Goal: Task Accomplishment & Management: Manage account settings

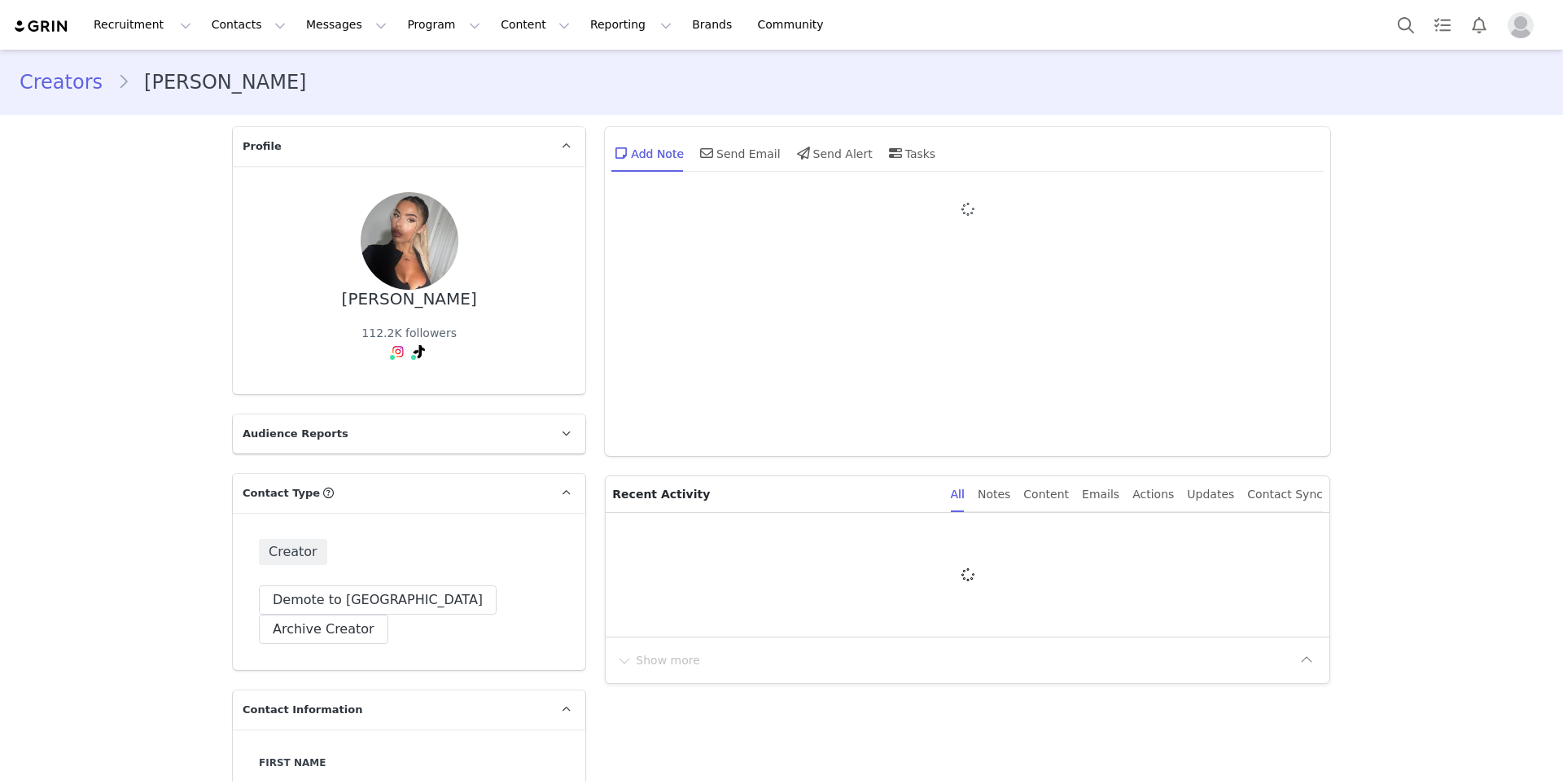
type input "+1 ([GEOGRAPHIC_DATA])"
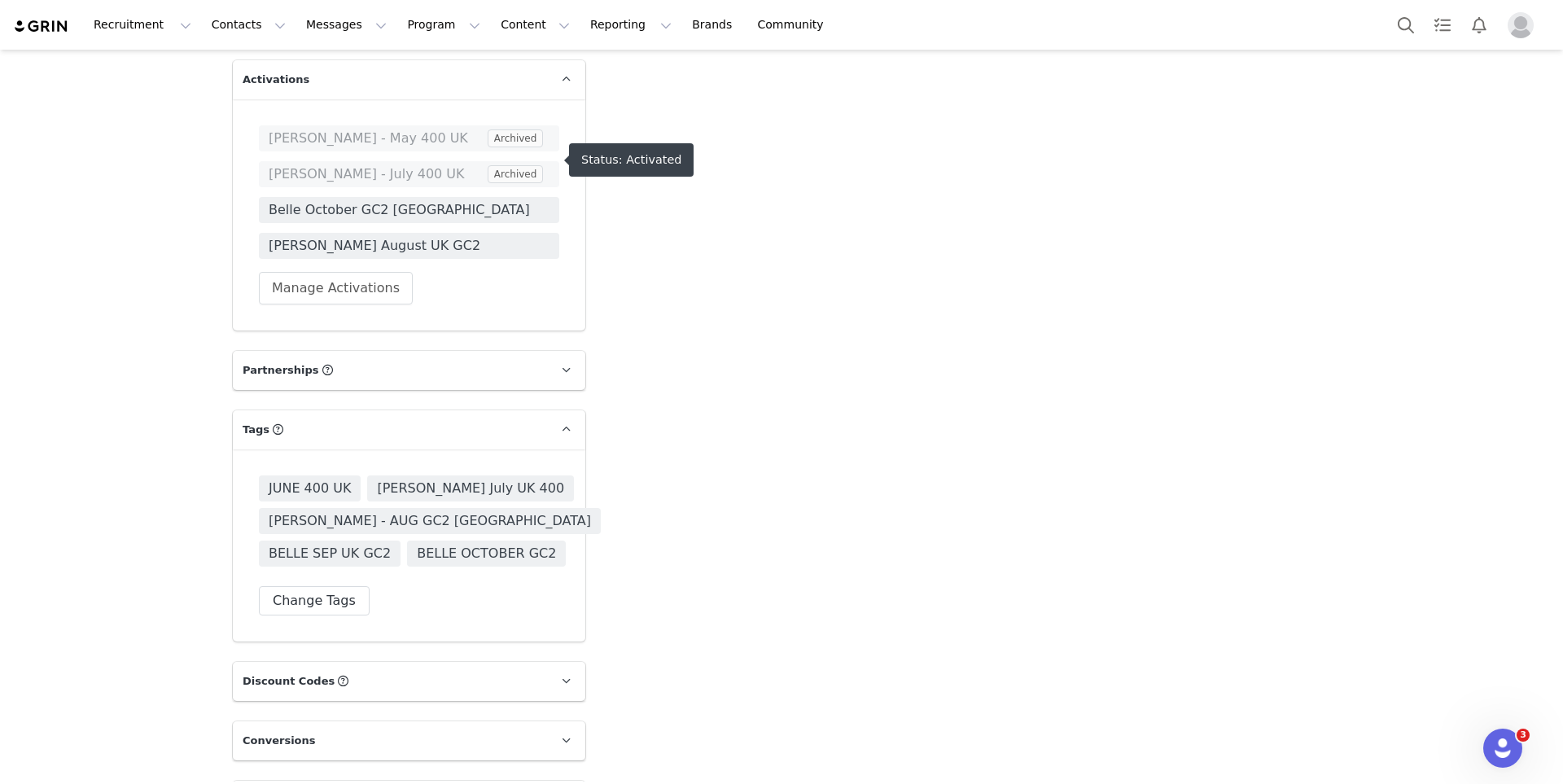
click at [410, 200] on span "Belle October GC2 UK" at bounding box center [408, 210] width 281 height 20
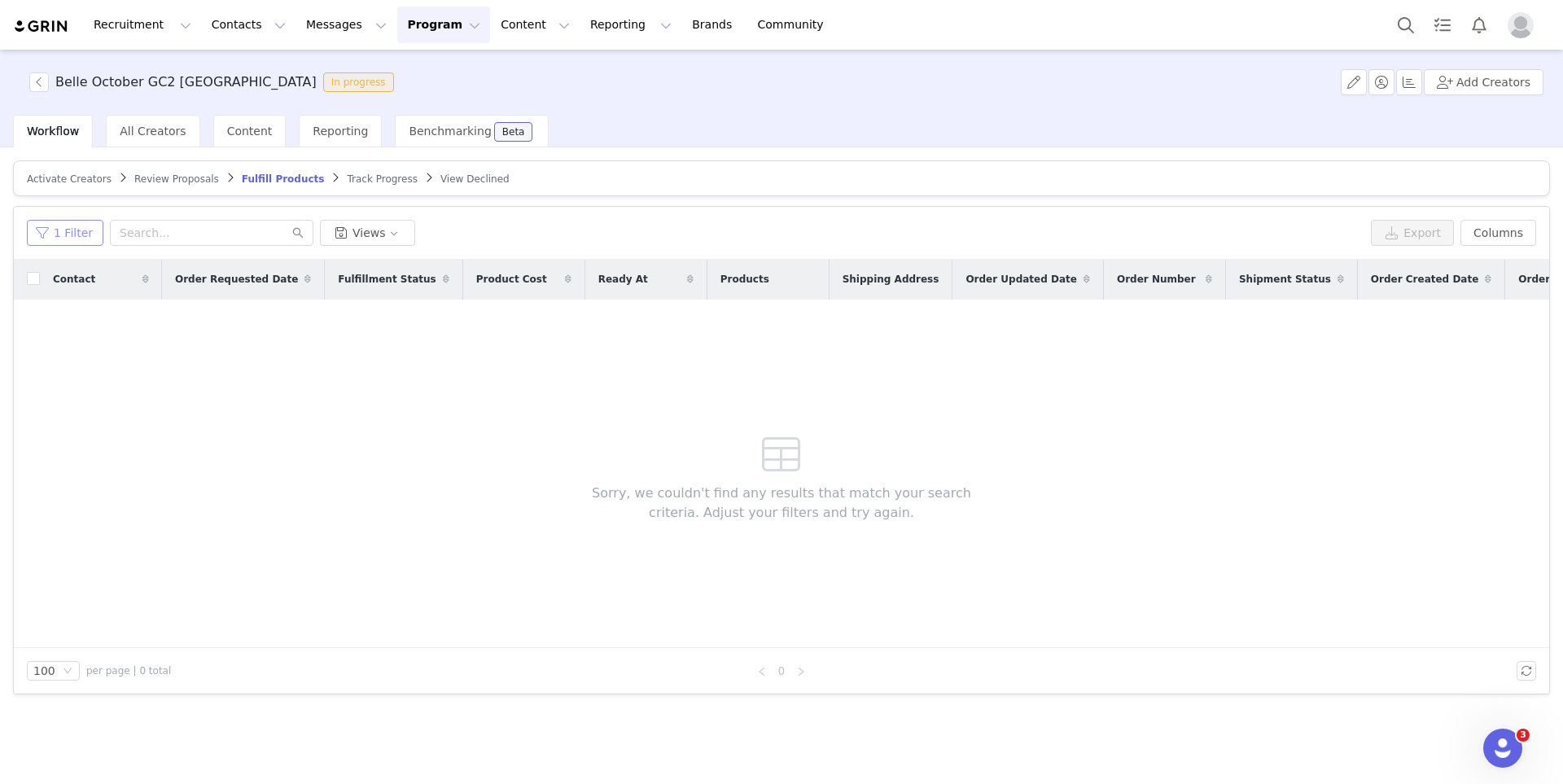
click at [84, 232] on button "1 Filter" at bounding box center [65, 233] width 77 height 26
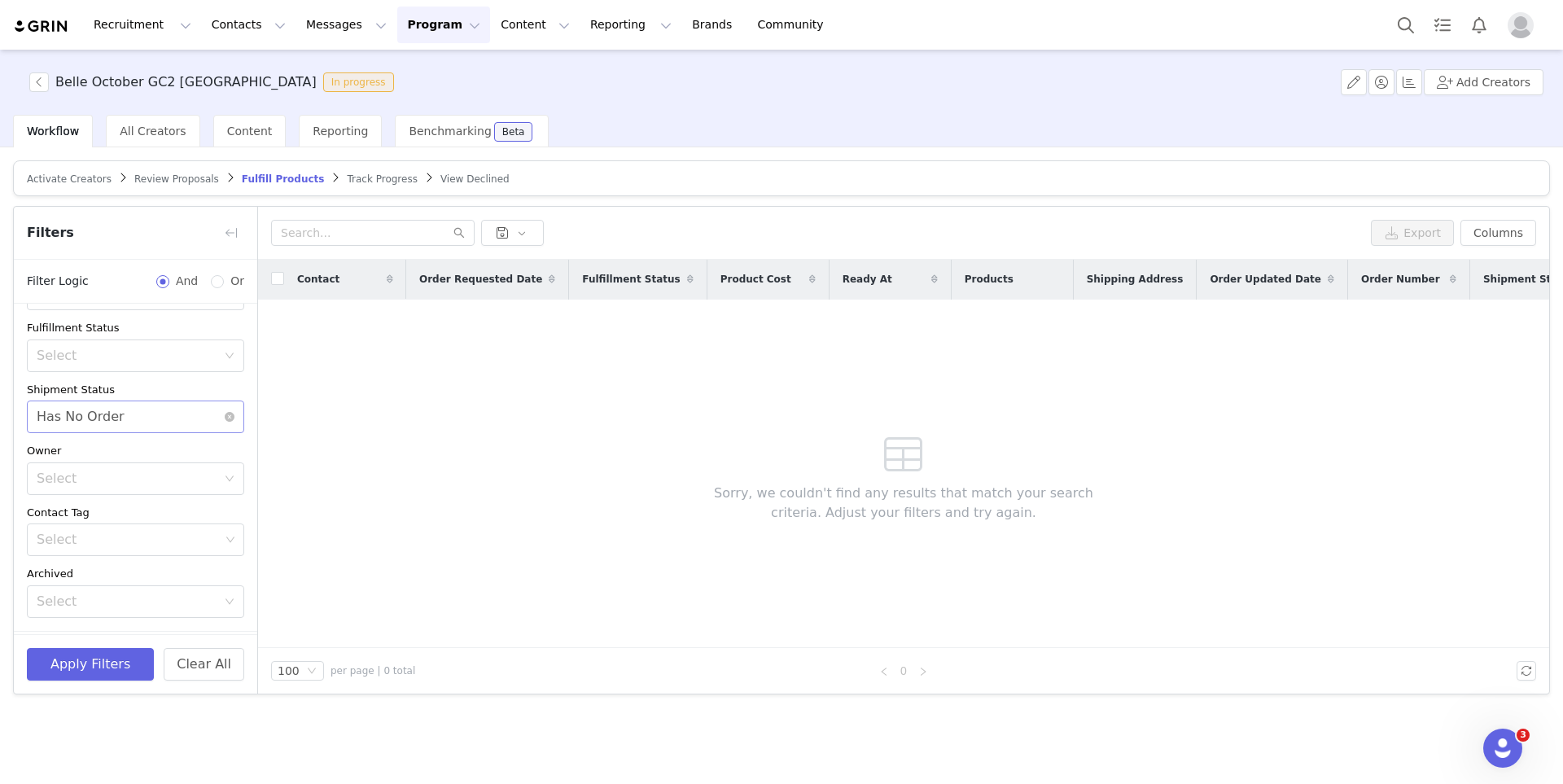
scroll to position [168, 0]
click at [193, 642] on div "Apply Filters Clear All" at bounding box center [135, 664] width 243 height 60
click at [197, 676] on button "Clear All" at bounding box center [204, 664] width 80 height 33
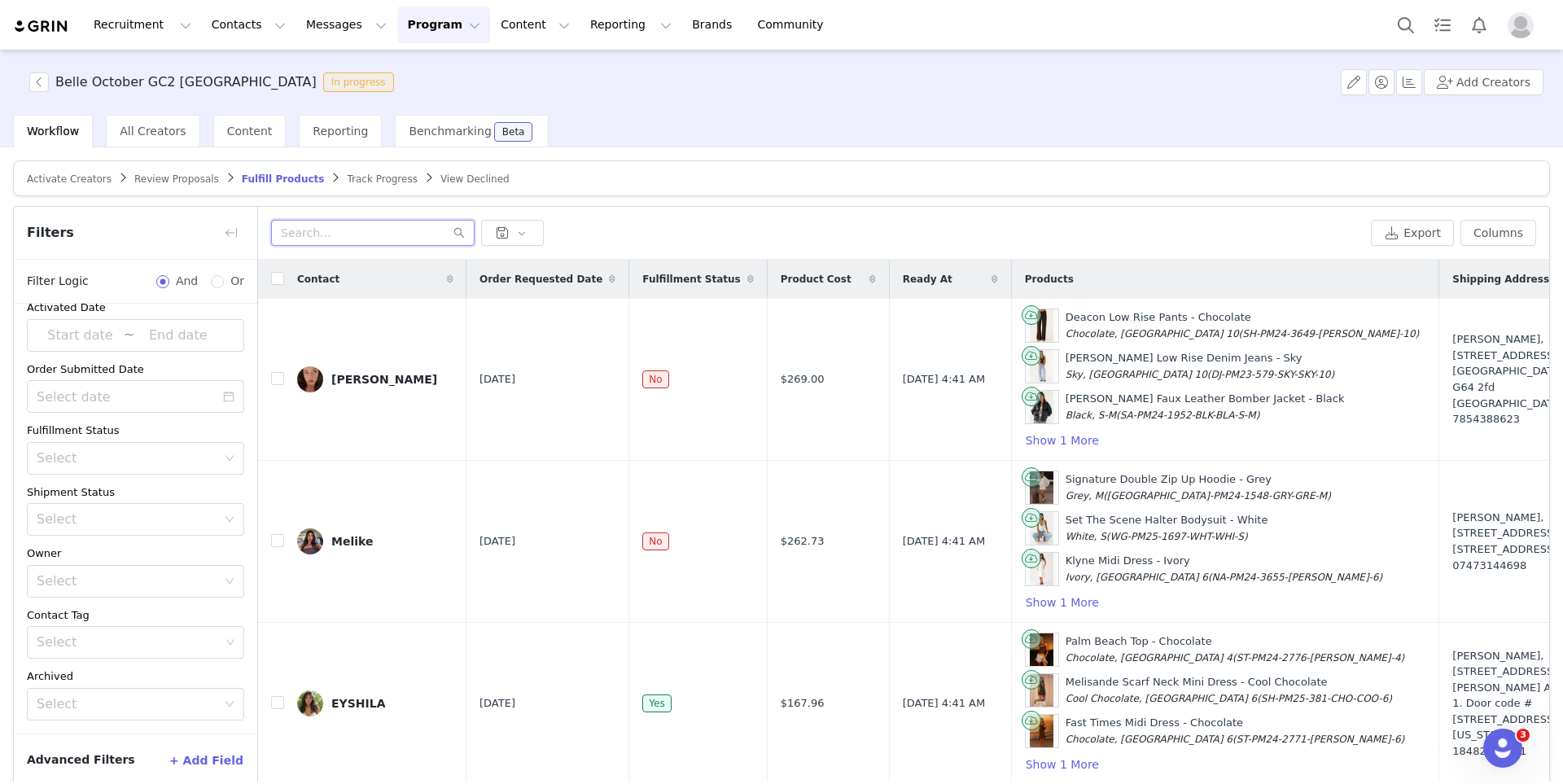
click at [352, 226] on input "text" at bounding box center [372, 233] width 203 height 26
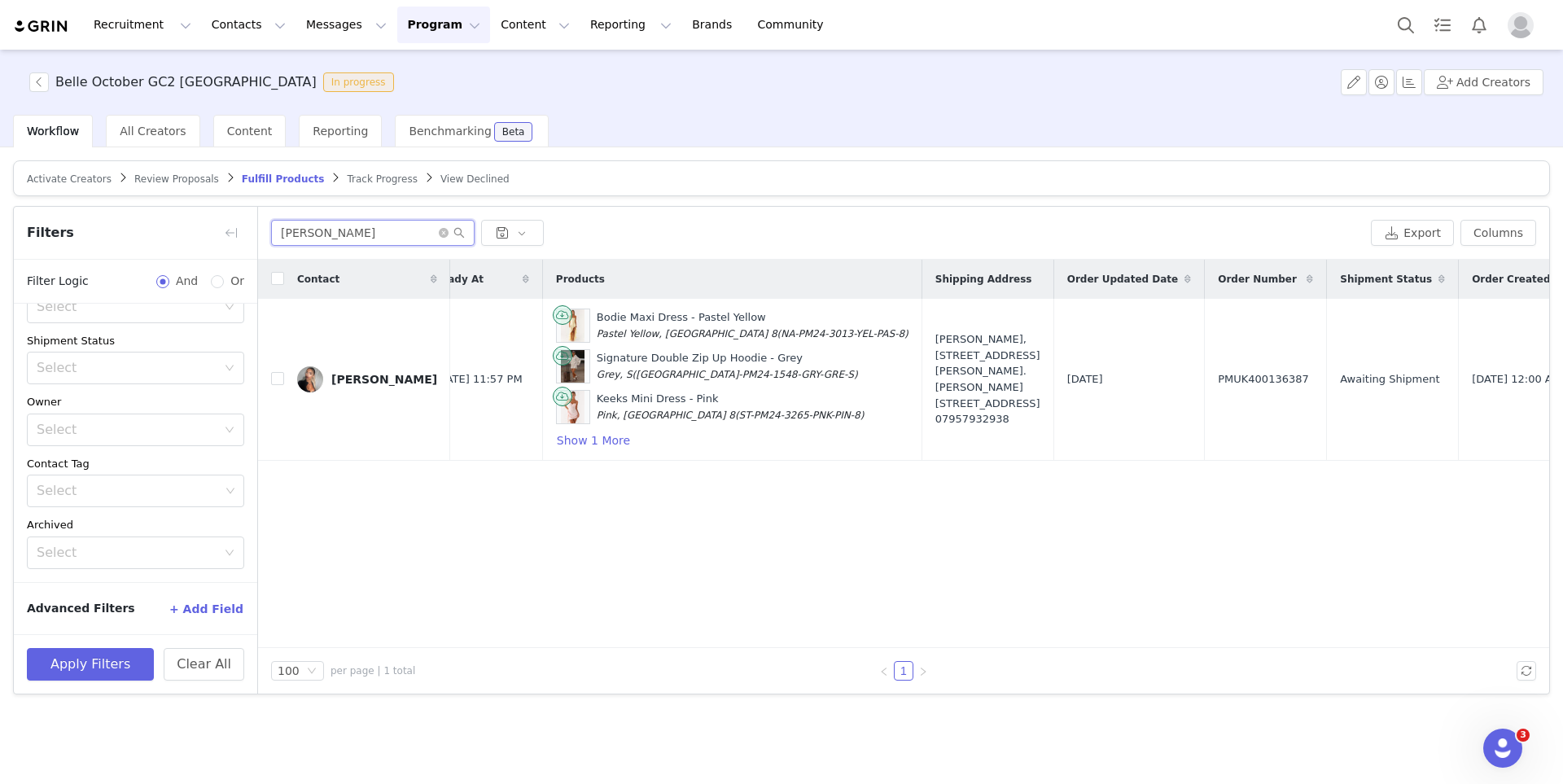
scroll to position [0, 707]
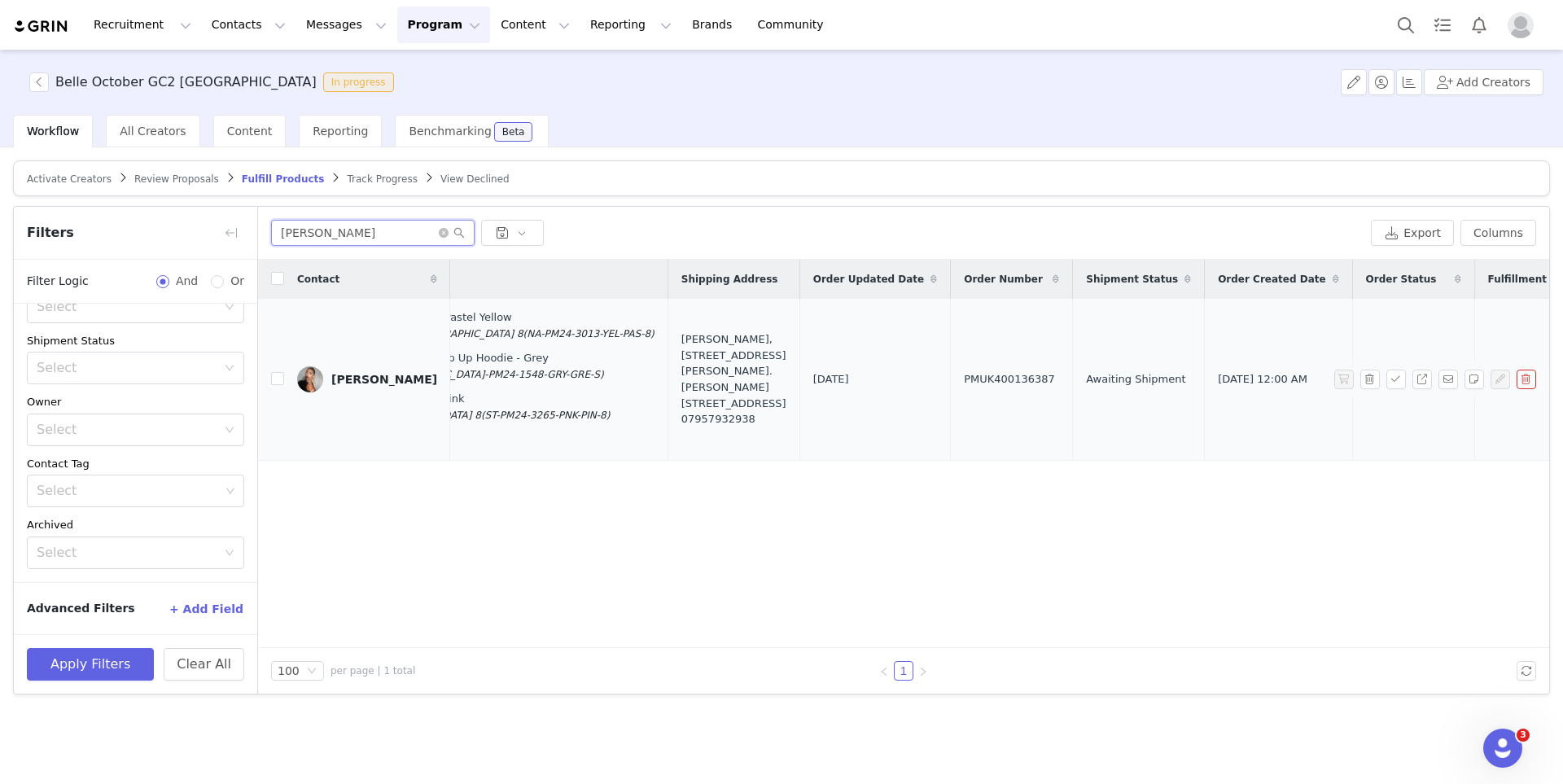
type input "tiffany"
drag, startPoint x: 814, startPoint y: 382, endPoint x: 909, endPoint y: 384, distance: 95.0
click at [951, 384] on td "PMUK400136387" at bounding box center [1011, 380] width 122 height 162
copy span "PMUK400136387"
click at [428, 487] on div "Contact Order Requested Date Fulfillment Status Product Cost Ready At Products …" at bounding box center [904, 453] width 1291 height 388
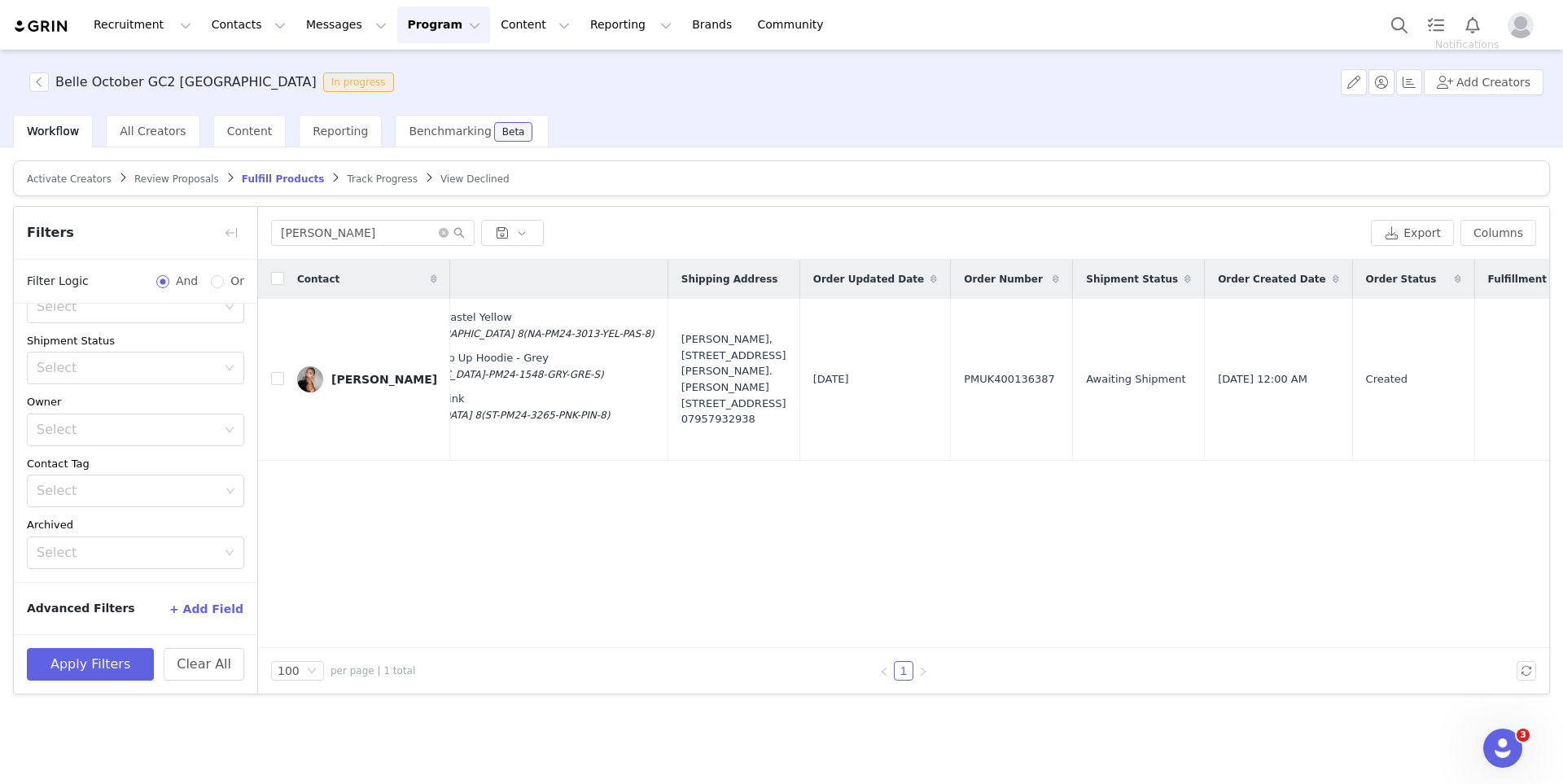
click at [1382, 12] on div "Recruitment Recruitment Creator Search Curated Lists Landing Pages Web Extensio…" at bounding box center [782, 25] width 1563 height 50
click at [1399, 26] on button "Search" at bounding box center [1399, 24] width 36 height 37
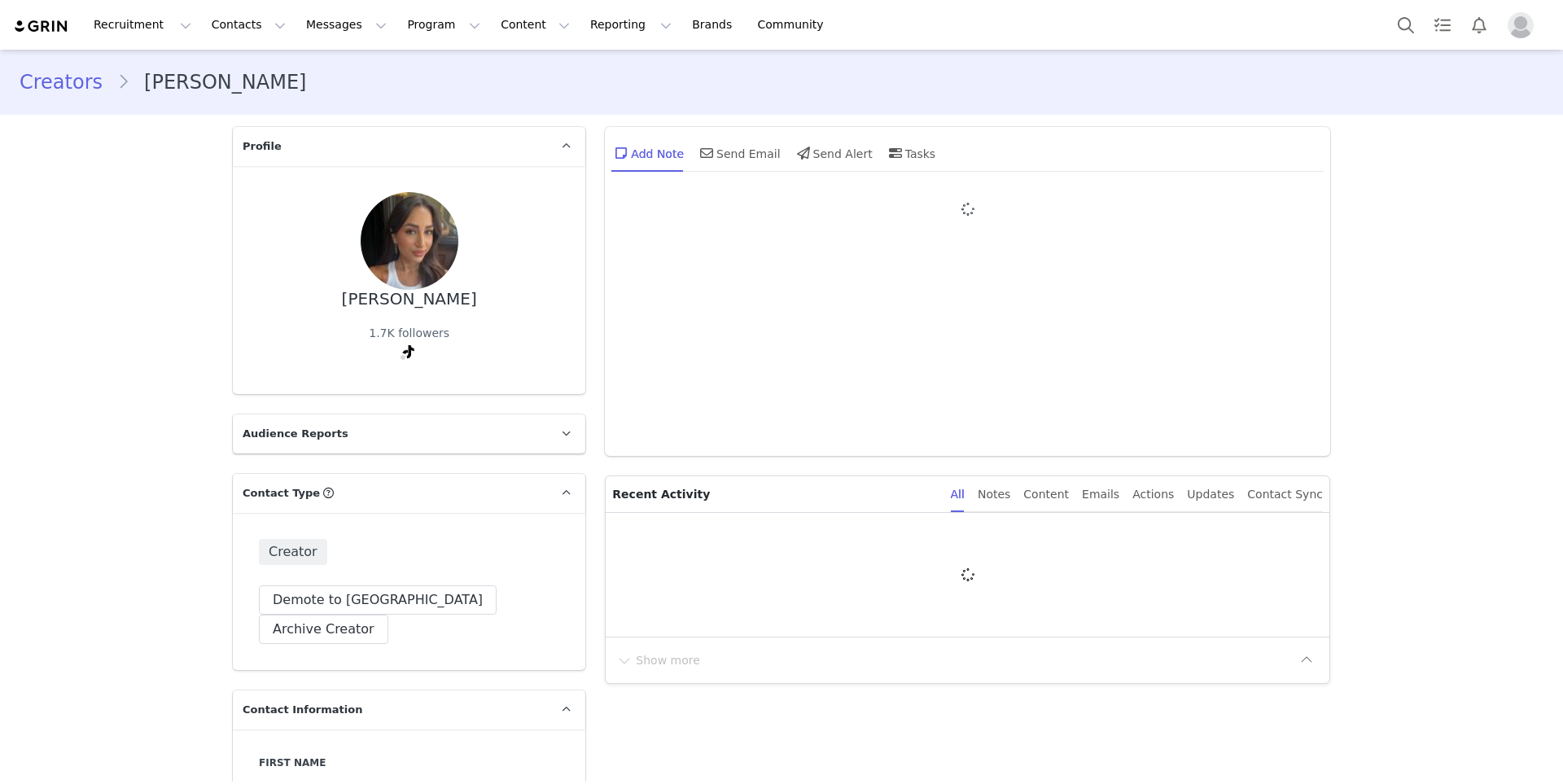
type input "+1 ([GEOGRAPHIC_DATA])"
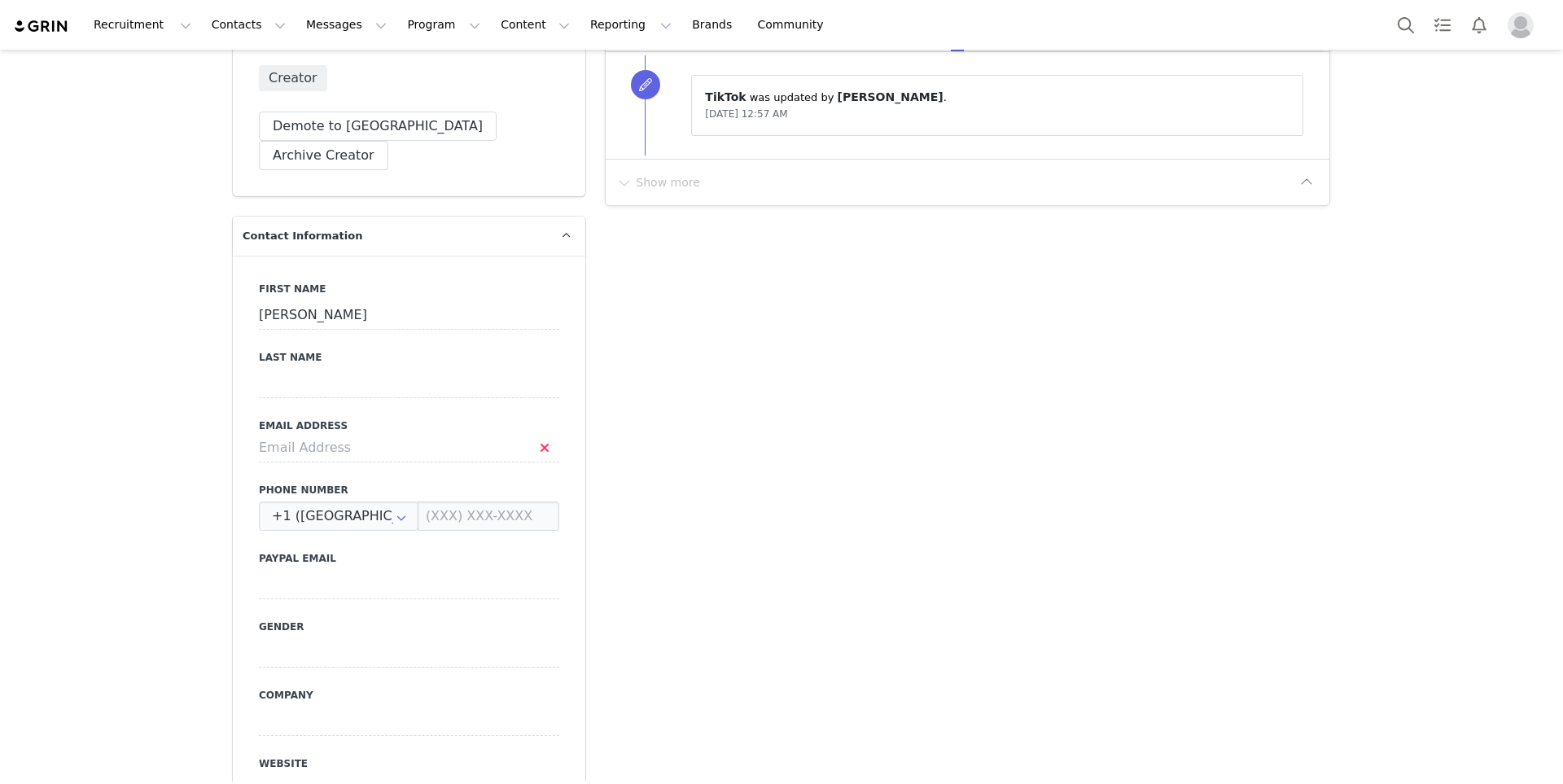
scroll to position [493, 0]
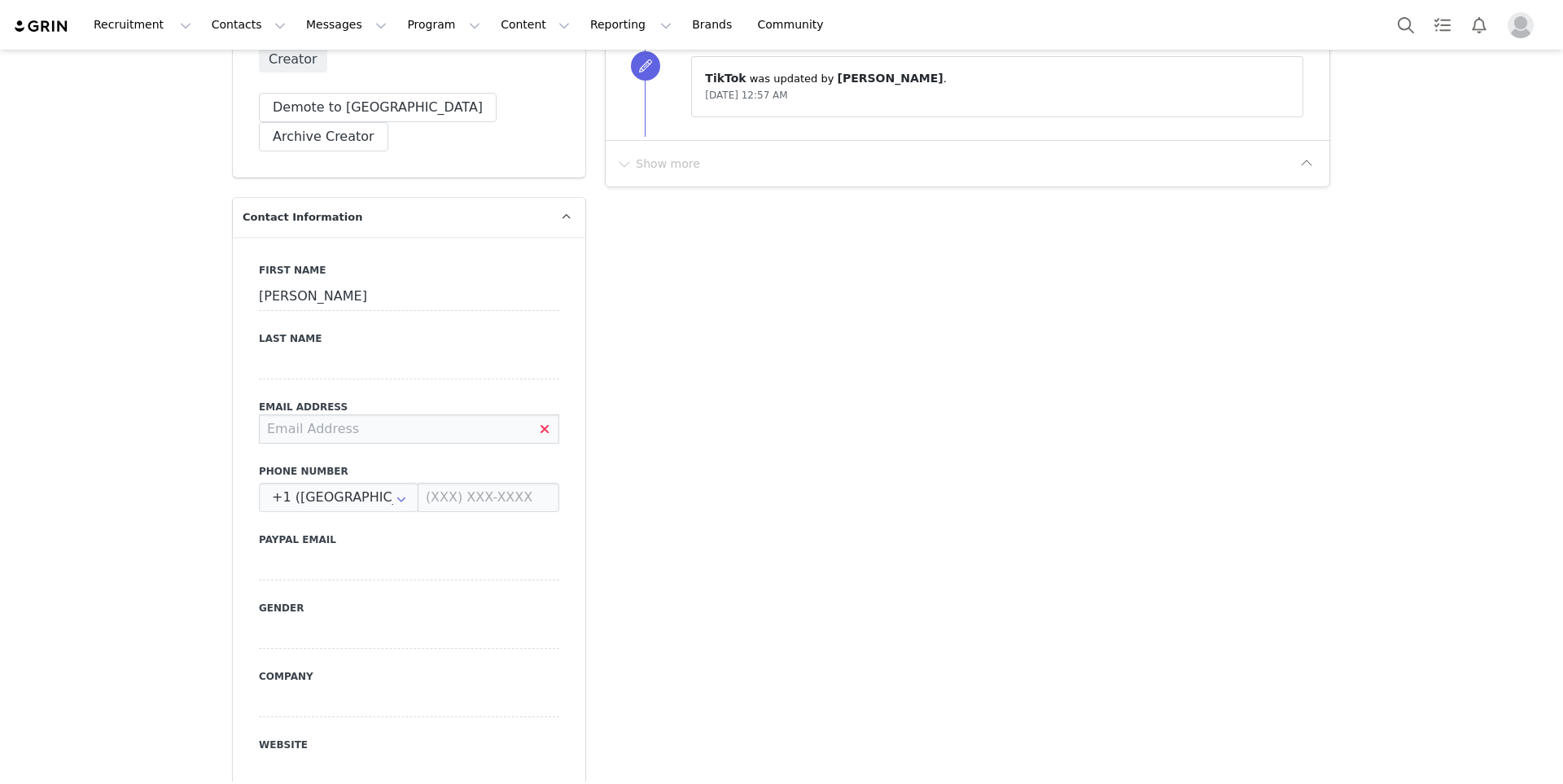
click at [353, 414] on input at bounding box center [409, 429] width 300 height 29
paste input "[PERSON_NAME][EMAIL_ADDRESS][PERSON_NAME][DOMAIN_NAME]"
type input "ornela.erika.scala@gmail.com"
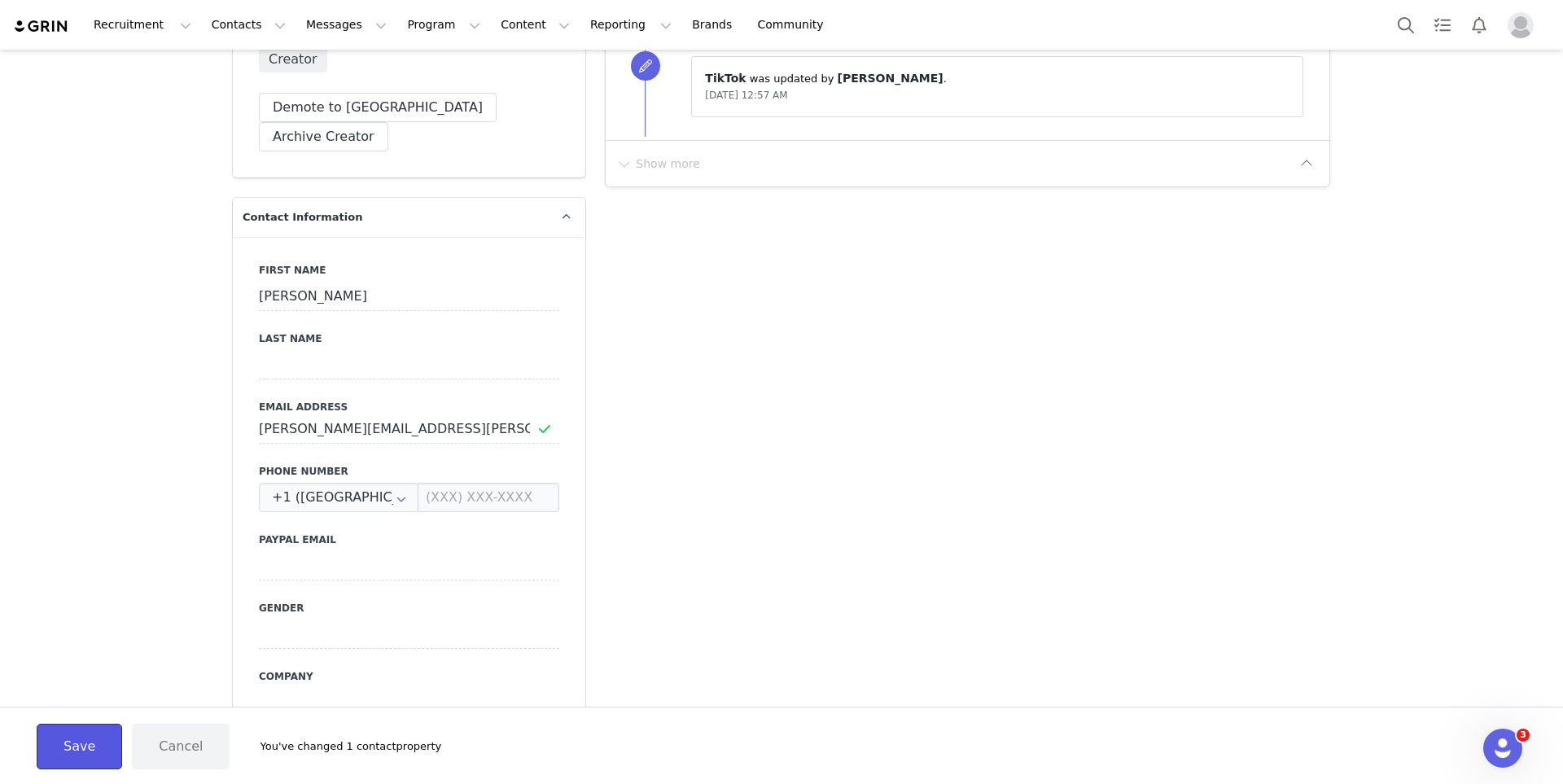
click at [64, 739] on button "Save" at bounding box center [79, 746] width 86 height 45
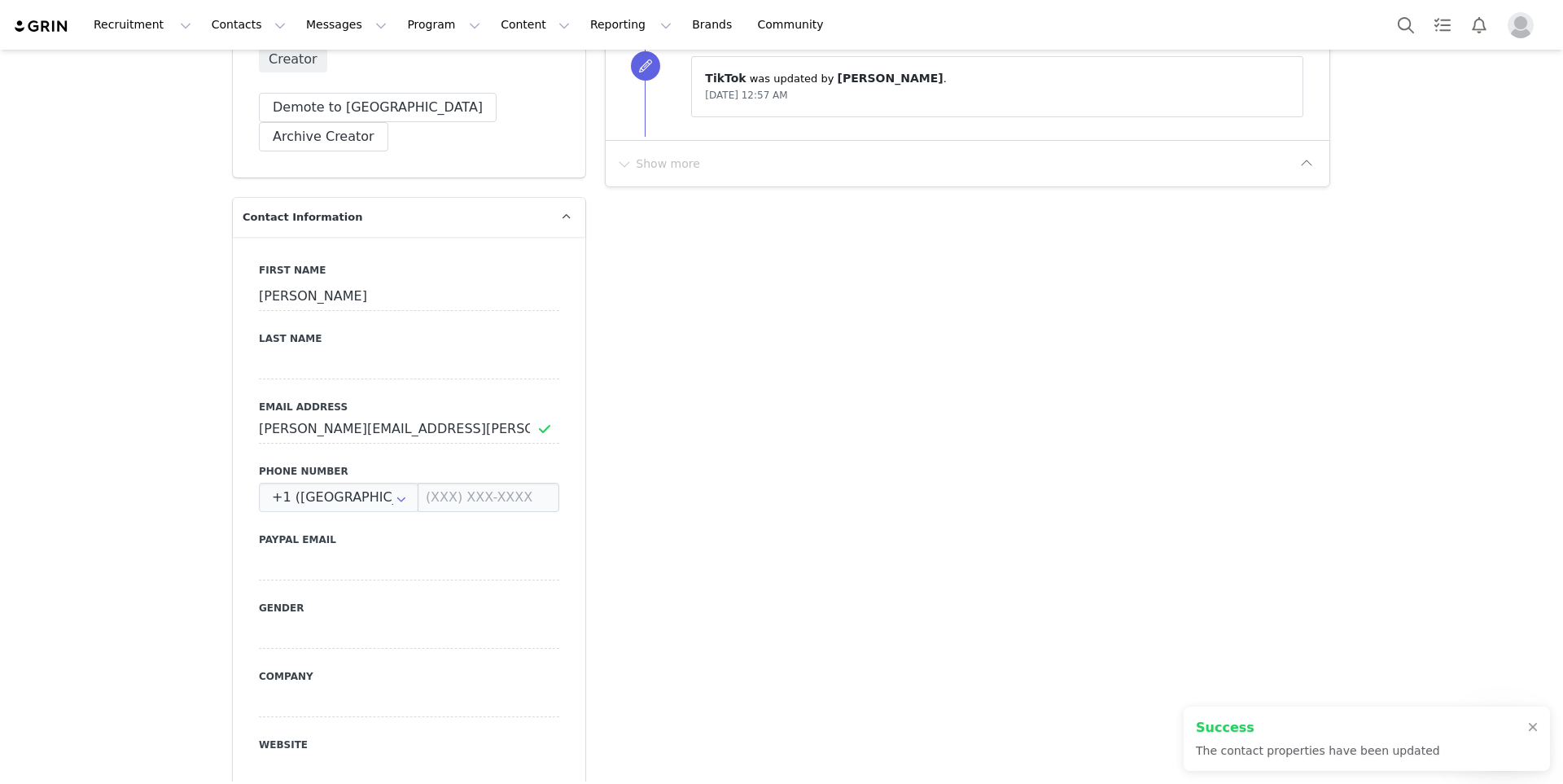
scroll to position [2650, 0]
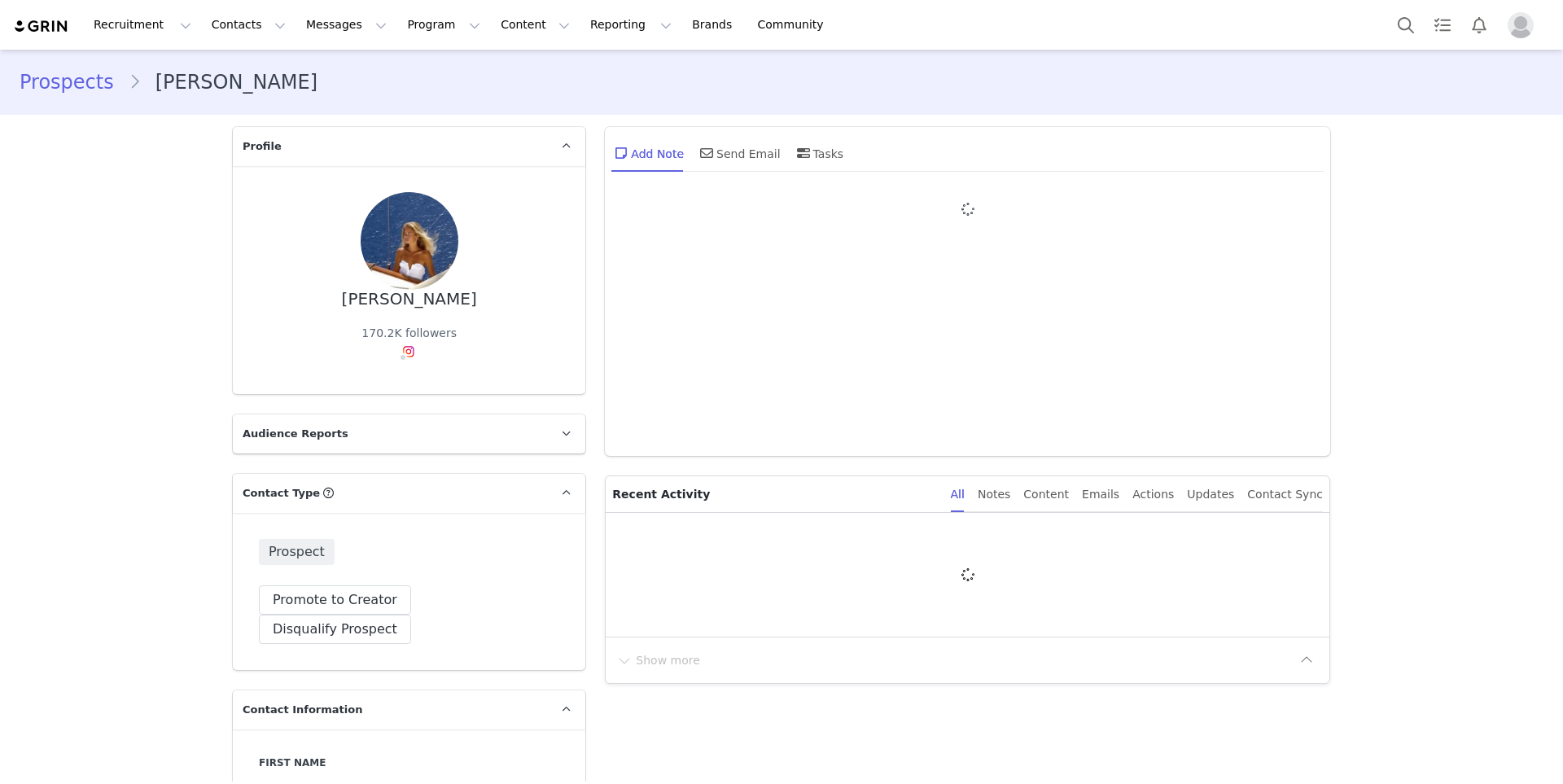
type input "+1 ([GEOGRAPHIC_DATA])"
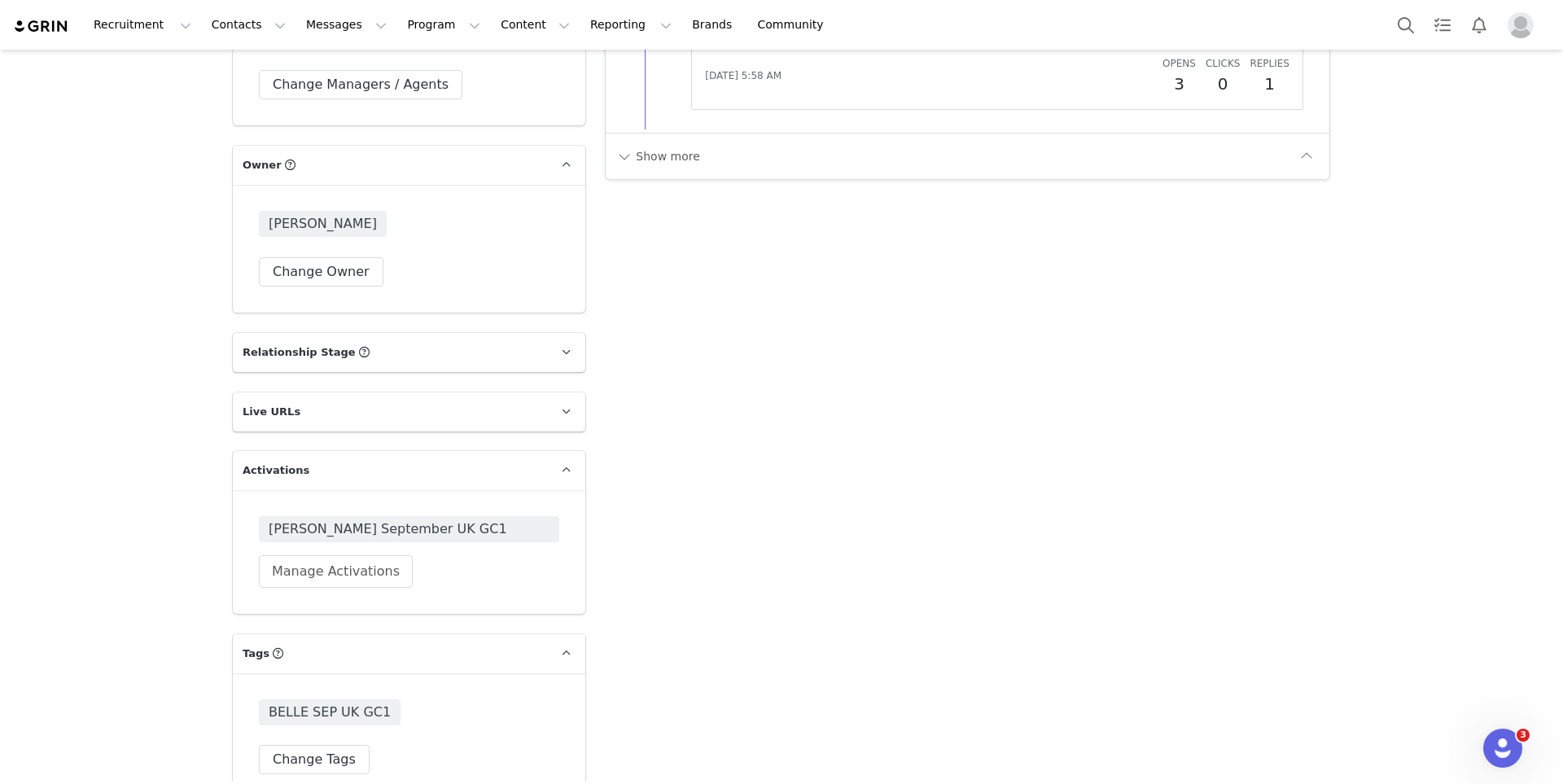
scroll to position [2462, 0]
click at [330, 556] on button "Manage Activations" at bounding box center [336, 572] width 154 height 33
click at [325, 608] on div "Select Activation" at bounding box center [293, 604] width 159 height 24
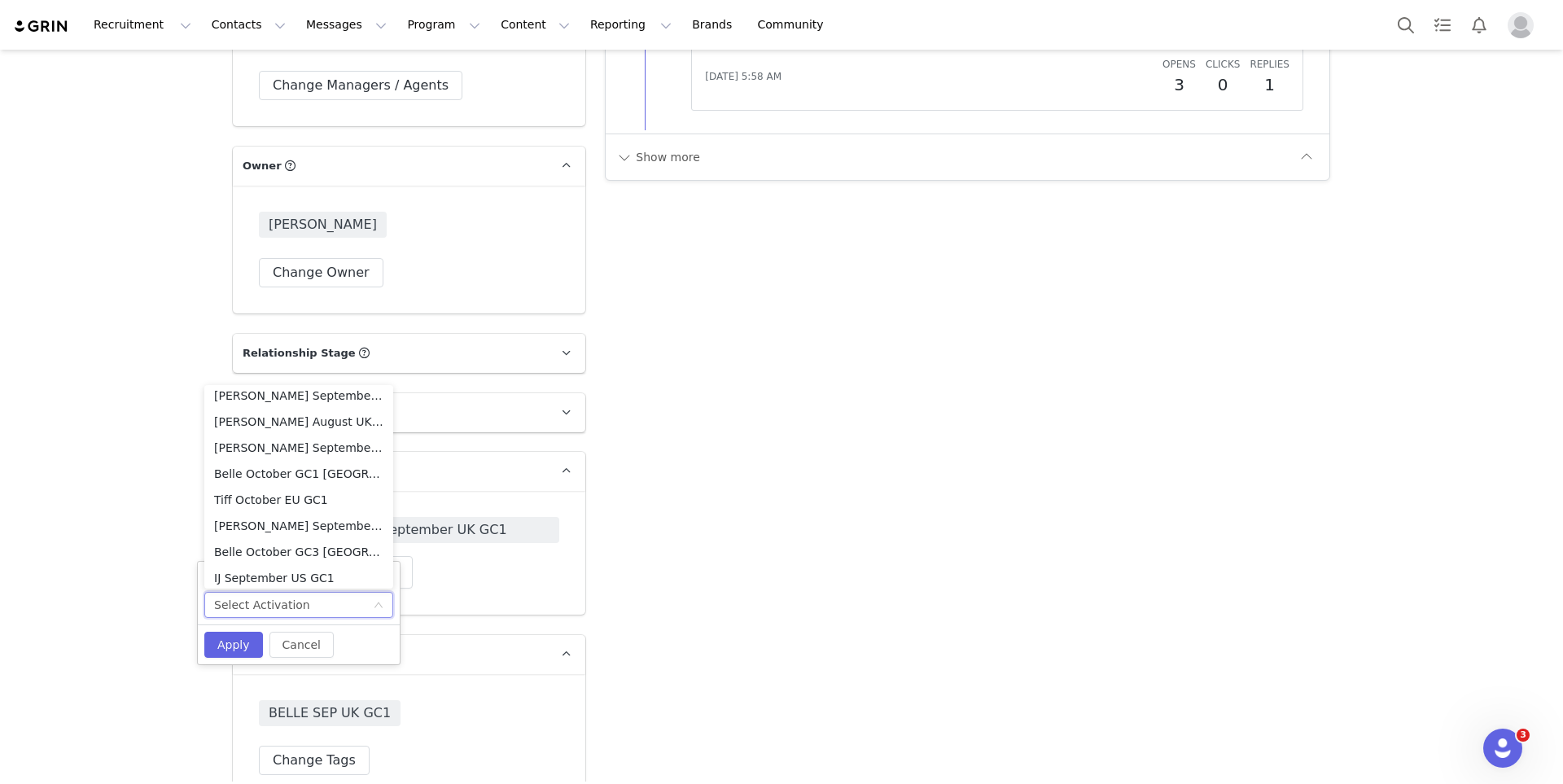
scroll to position [264, 0]
click at [335, 474] on li "Belle October GC1 [GEOGRAPHIC_DATA]" at bounding box center [299, 476] width 189 height 26
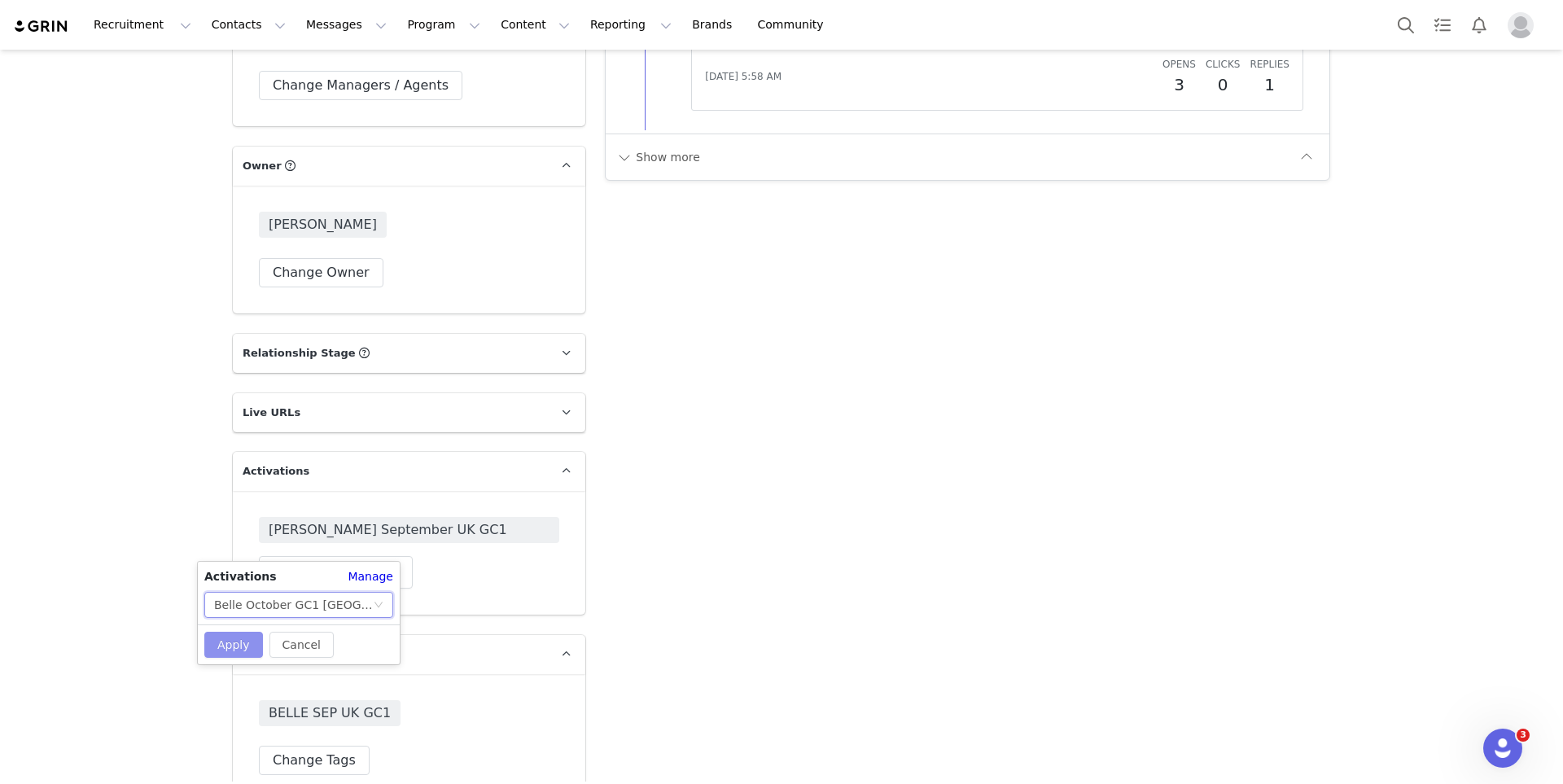
click at [250, 633] on button "Apply" at bounding box center [233, 644] width 59 height 26
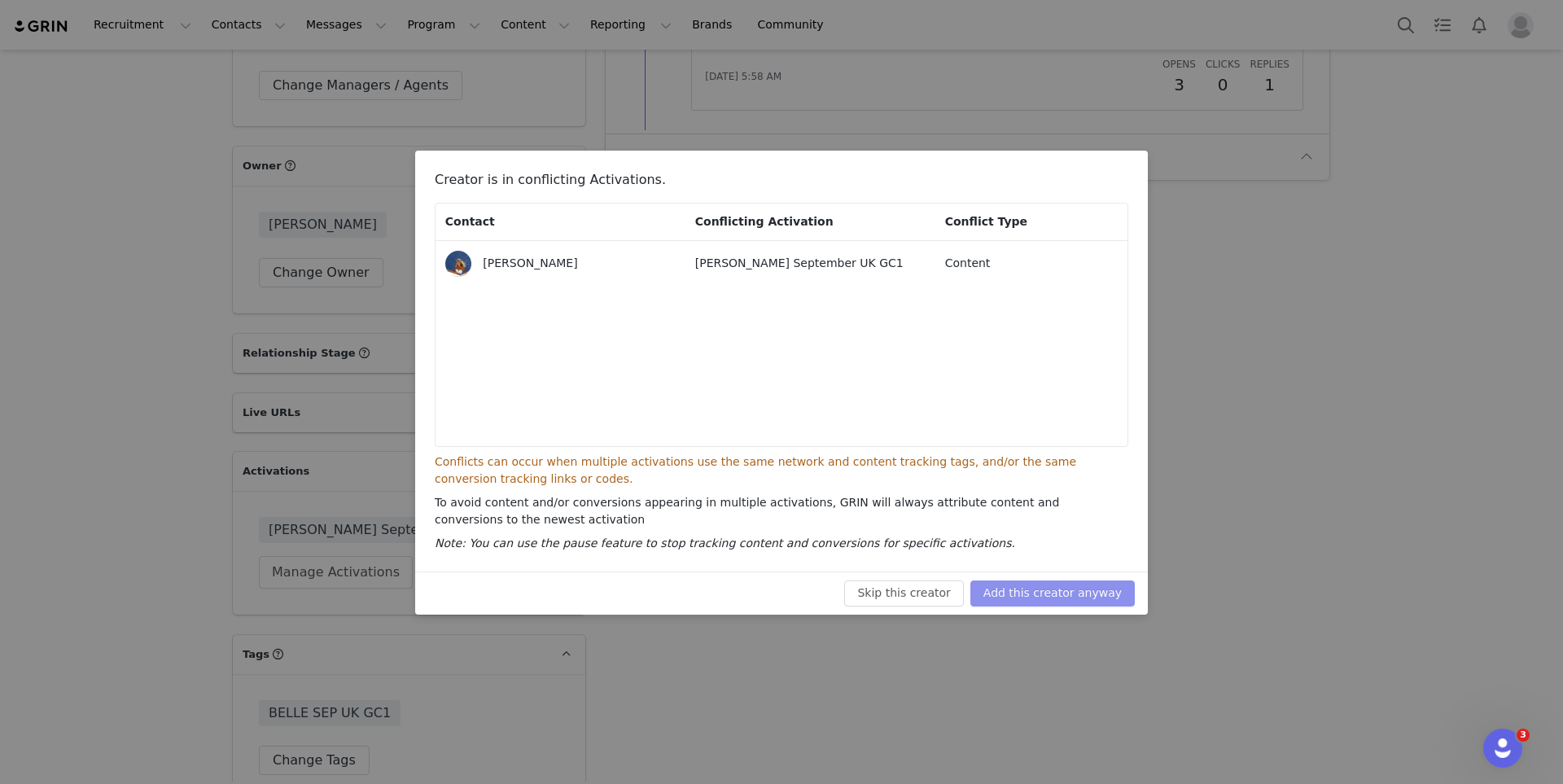
click at [1088, 598] on button "Add this creator anyway" at bounding box center [1052, 592] width 165 height 26
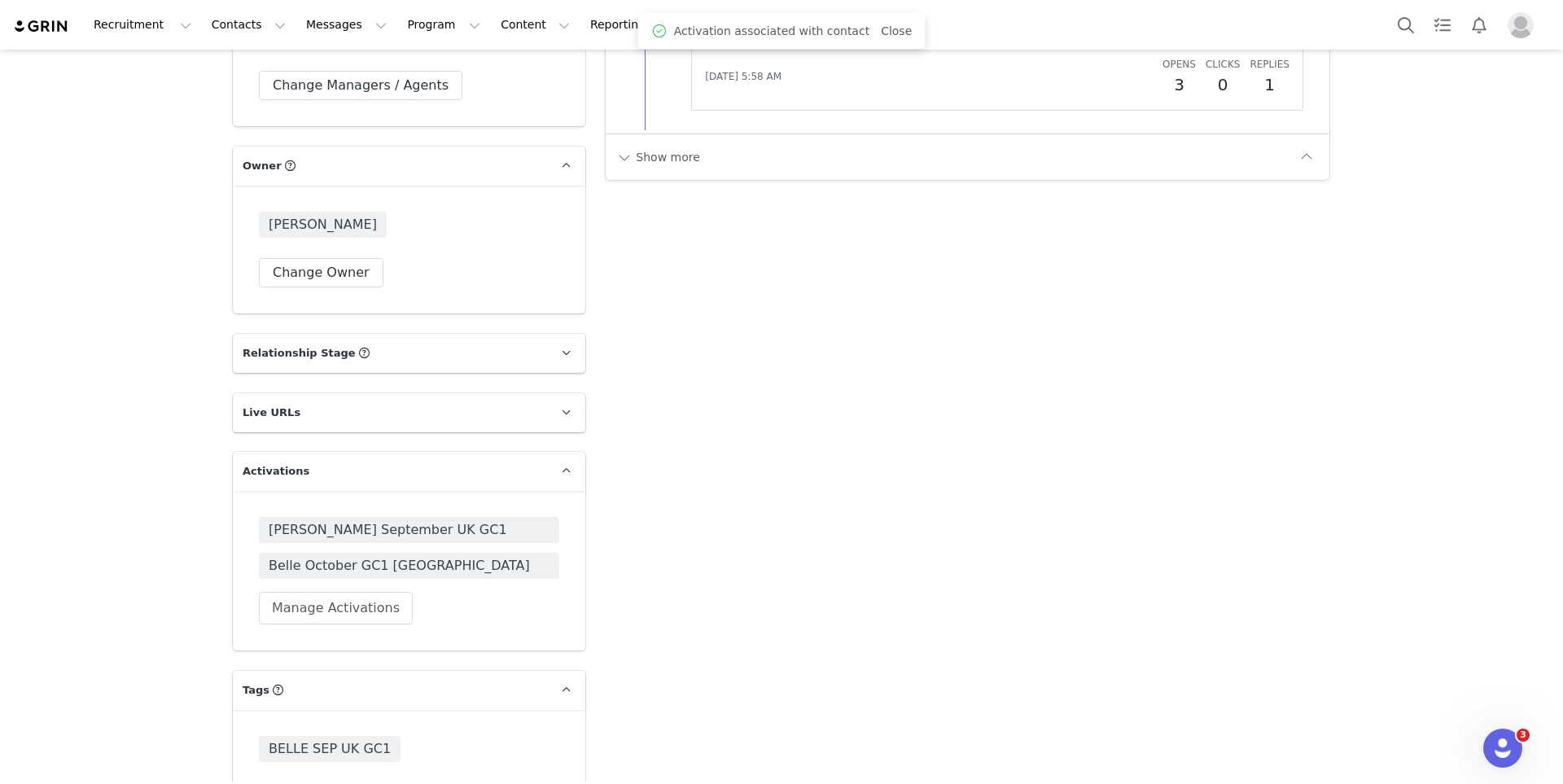
scroll to position [2498, 0]
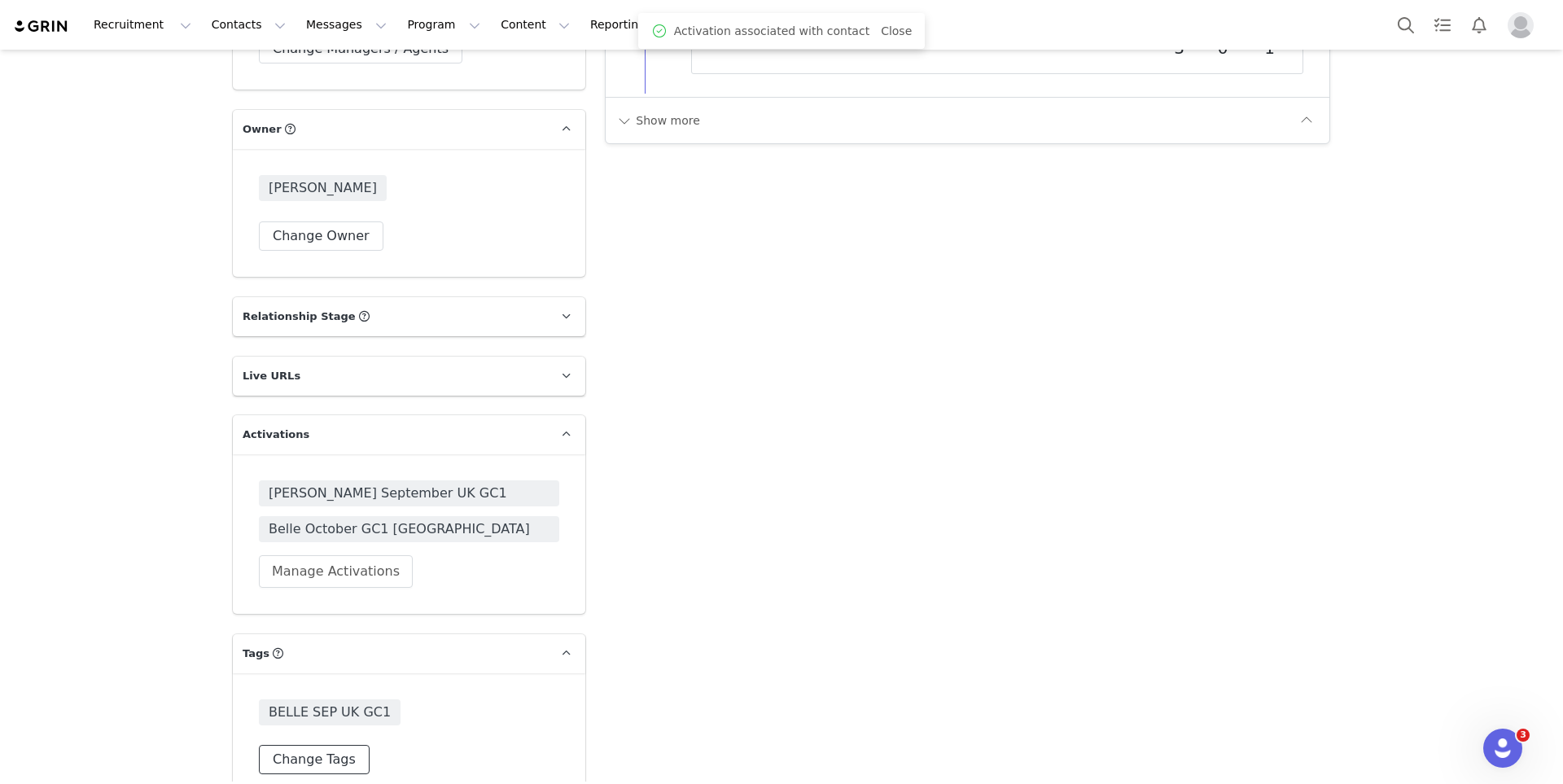
click at [334, 745] on button "Change Tags" at bounding box center [315, 759] width 110 height 29
click at [340, 699] on div at bounding box center [409, 724] width 300 height 50
click at [340, 710] on input at bounding box center [408, 724] width 279 height 29
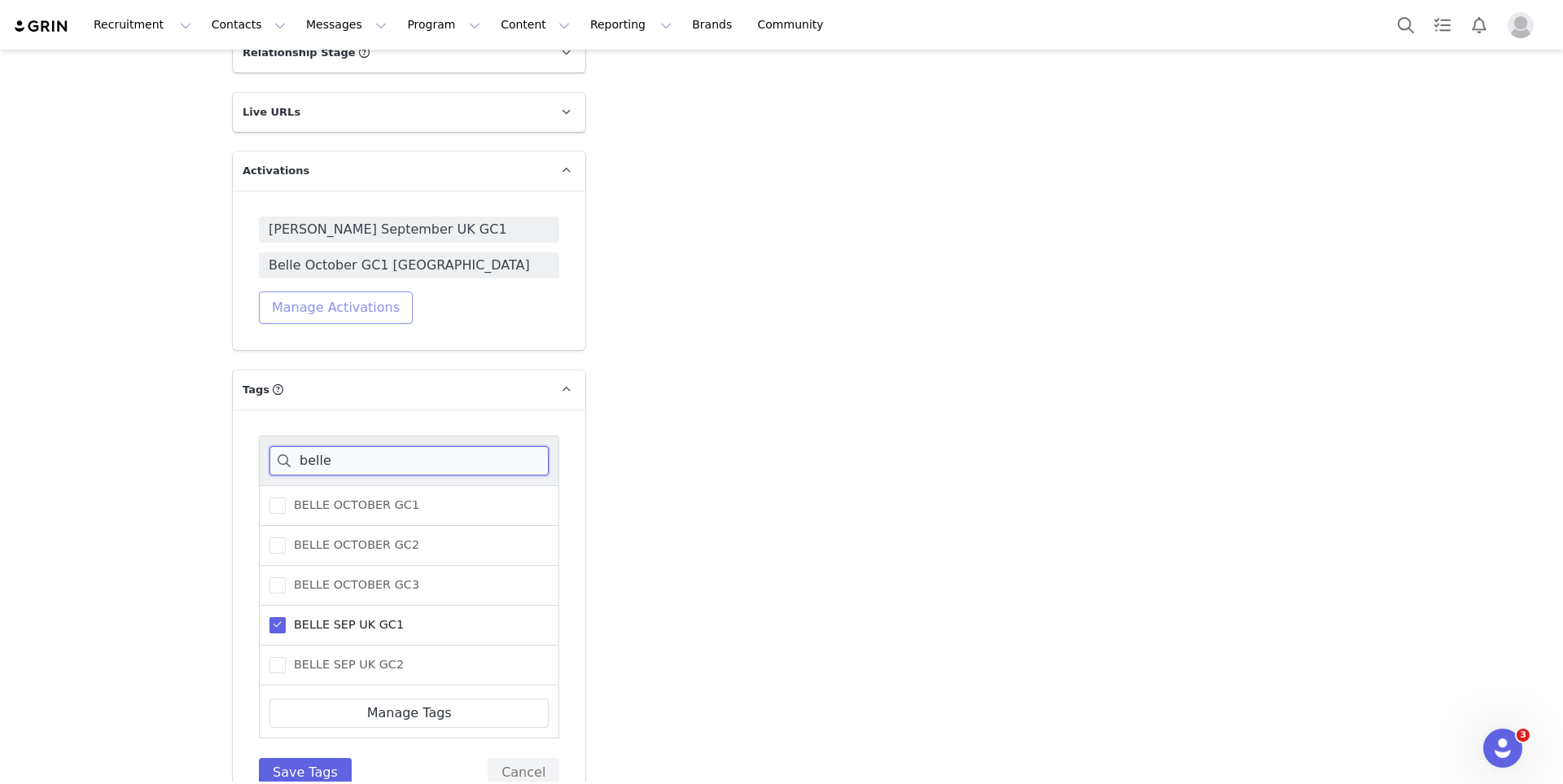
scroll to position [2764, 0]
type input "belle"
click at [369, 494] on span "BELLE OCTOBER GC1" at bounding box center [353, 502] width 134 height 15
click at [286, 494] on input "BELLE OCTOBER GC1" at bounding box center [286, 494] width 0 height 0
click at [316, 755] on button "Save Tags" at bounding box center [306, 770] width 93 height 29
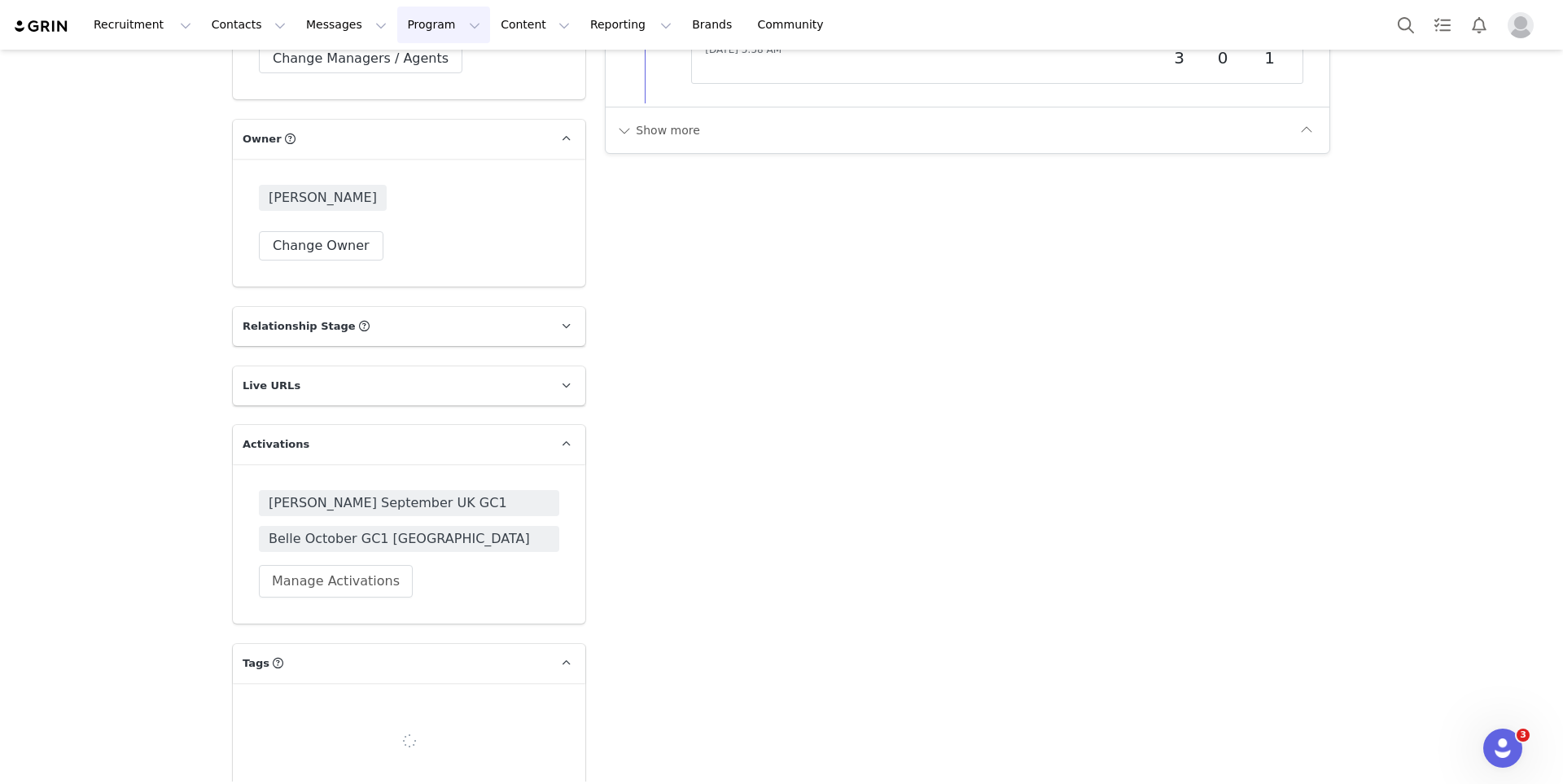
scroll to position [2498, 0]
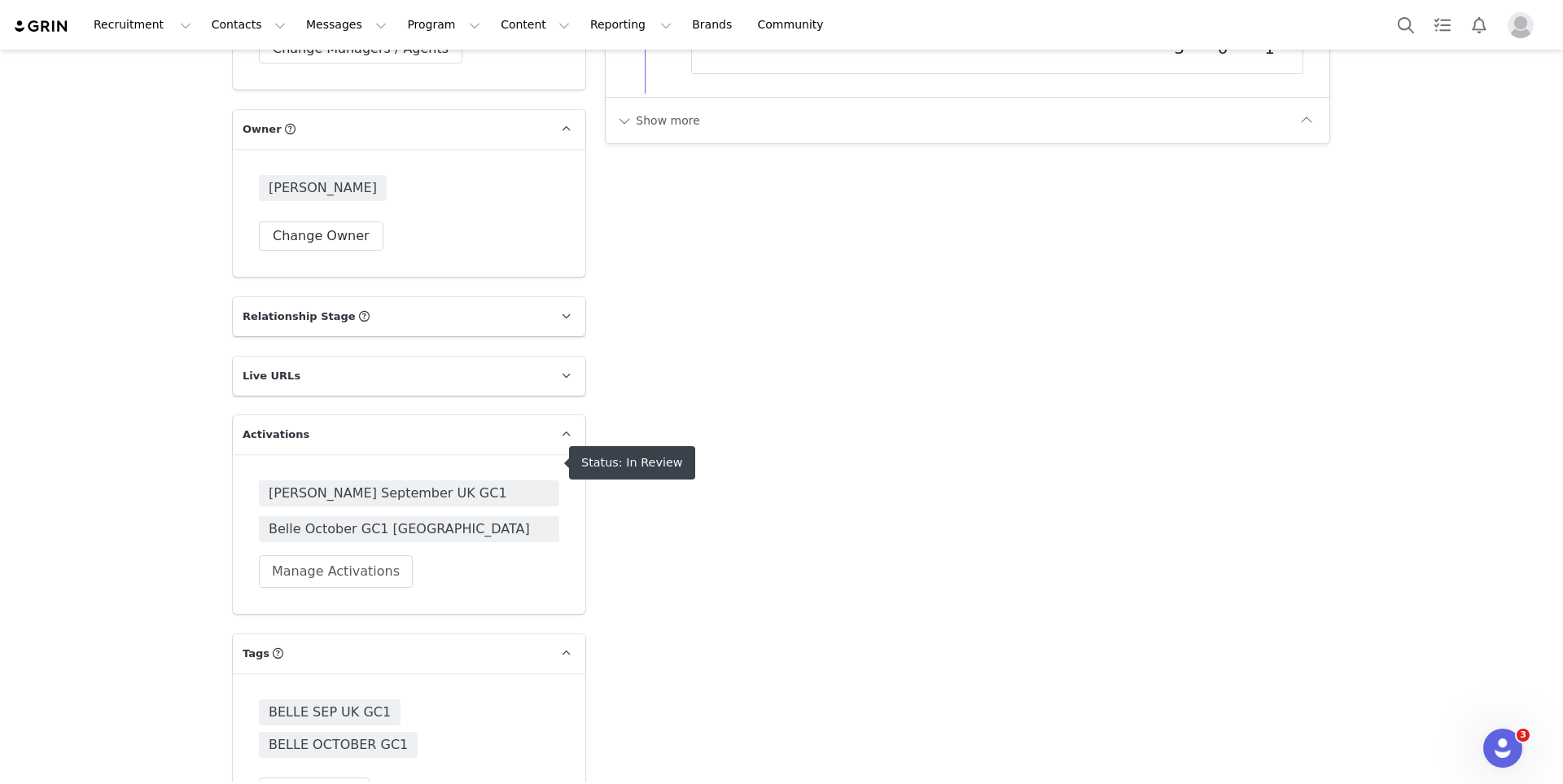
click at [388, 484] on span "Isabella September UK GC1" at bounding box center [408, 494] width 281 height 20
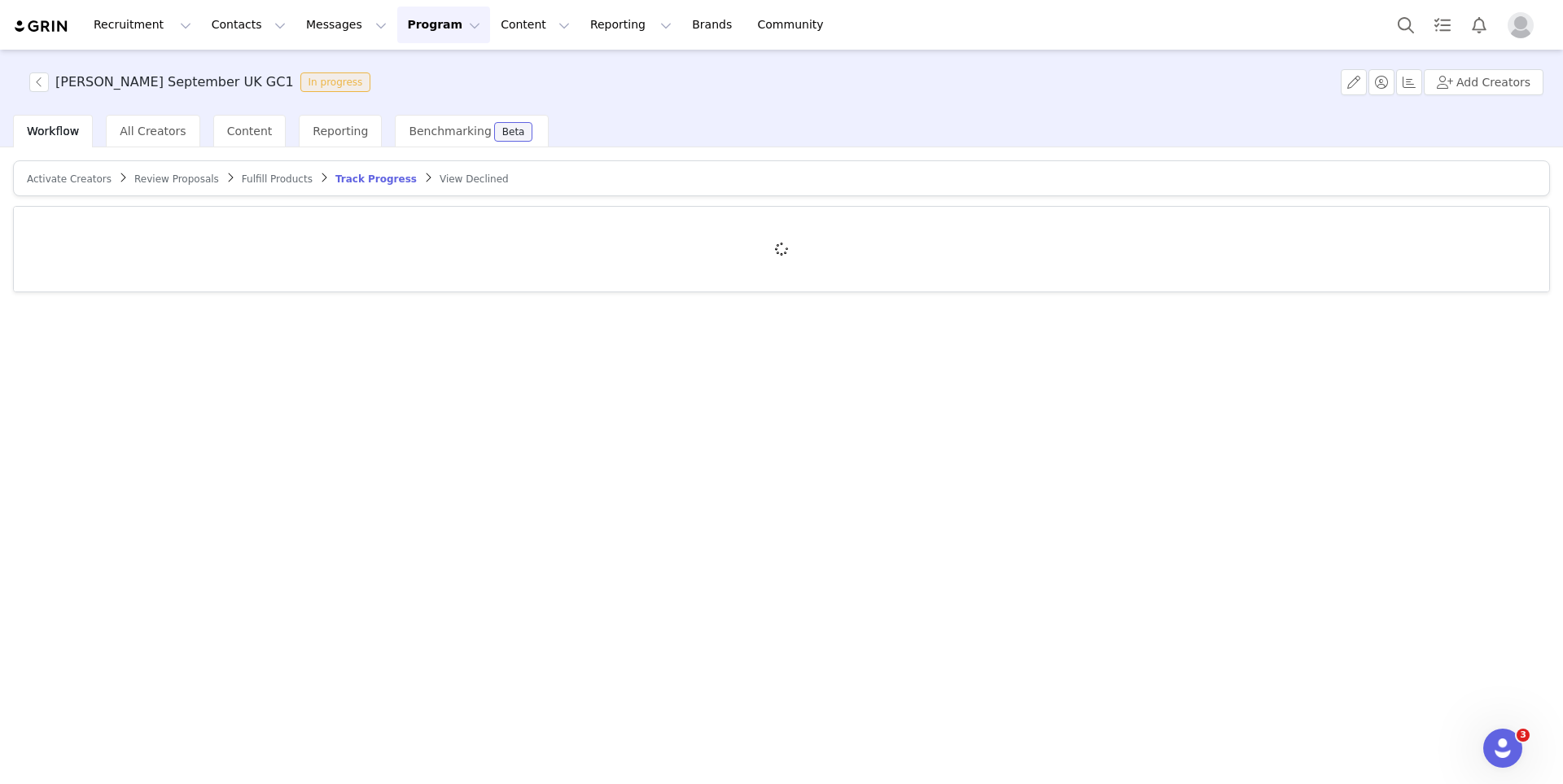
click at [157, 180] on span "Review Proposals" at bounding box center [176, 179] width 85 height 12
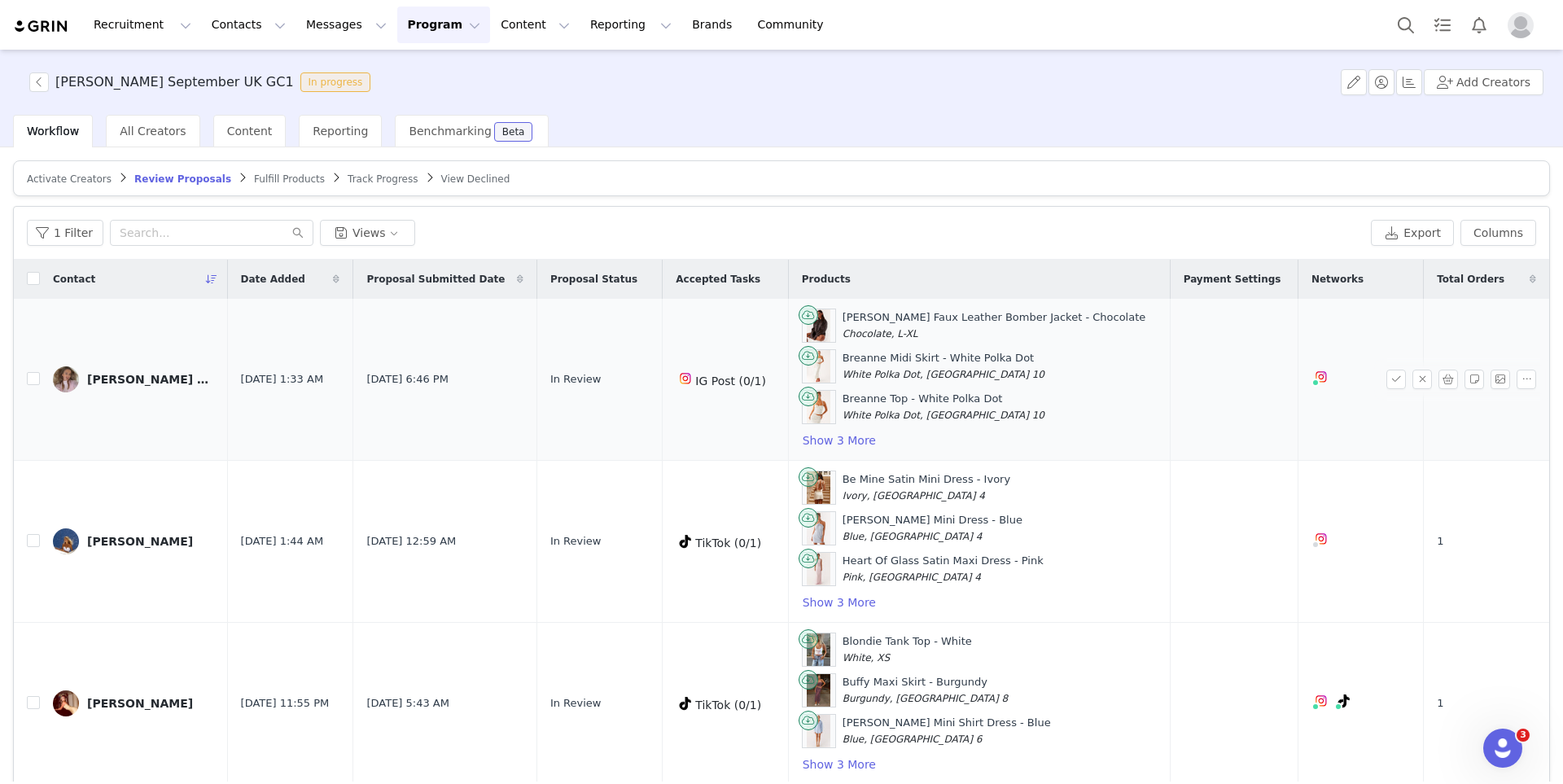
scroll to position [61, 0]
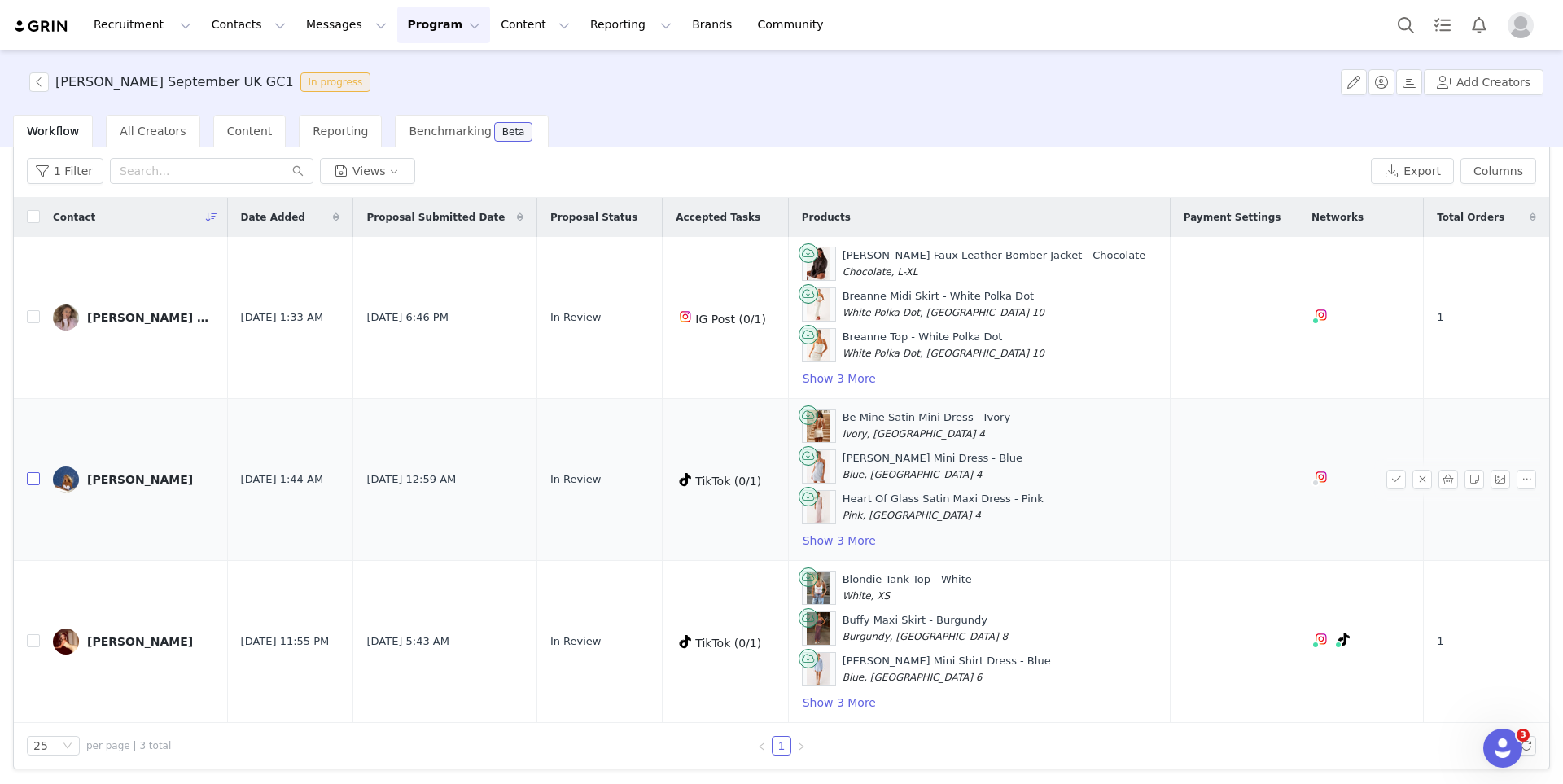
click at [32, 477] on input "checkbox" at bounding box center [33, 478] width 13 height 13
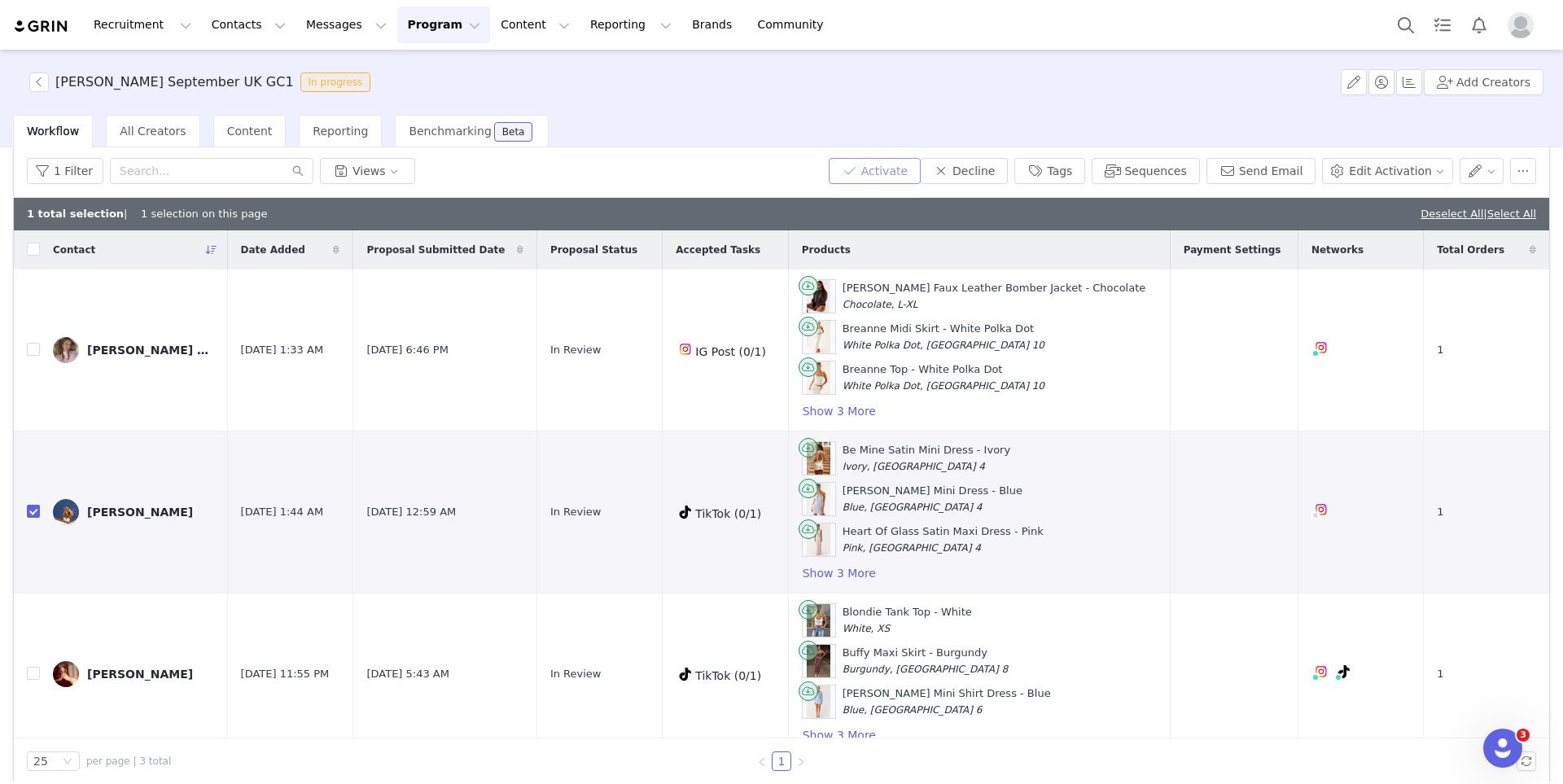
click at [918, 177] on button "Activate" at bounding box center [874, 170] width 92 height 26
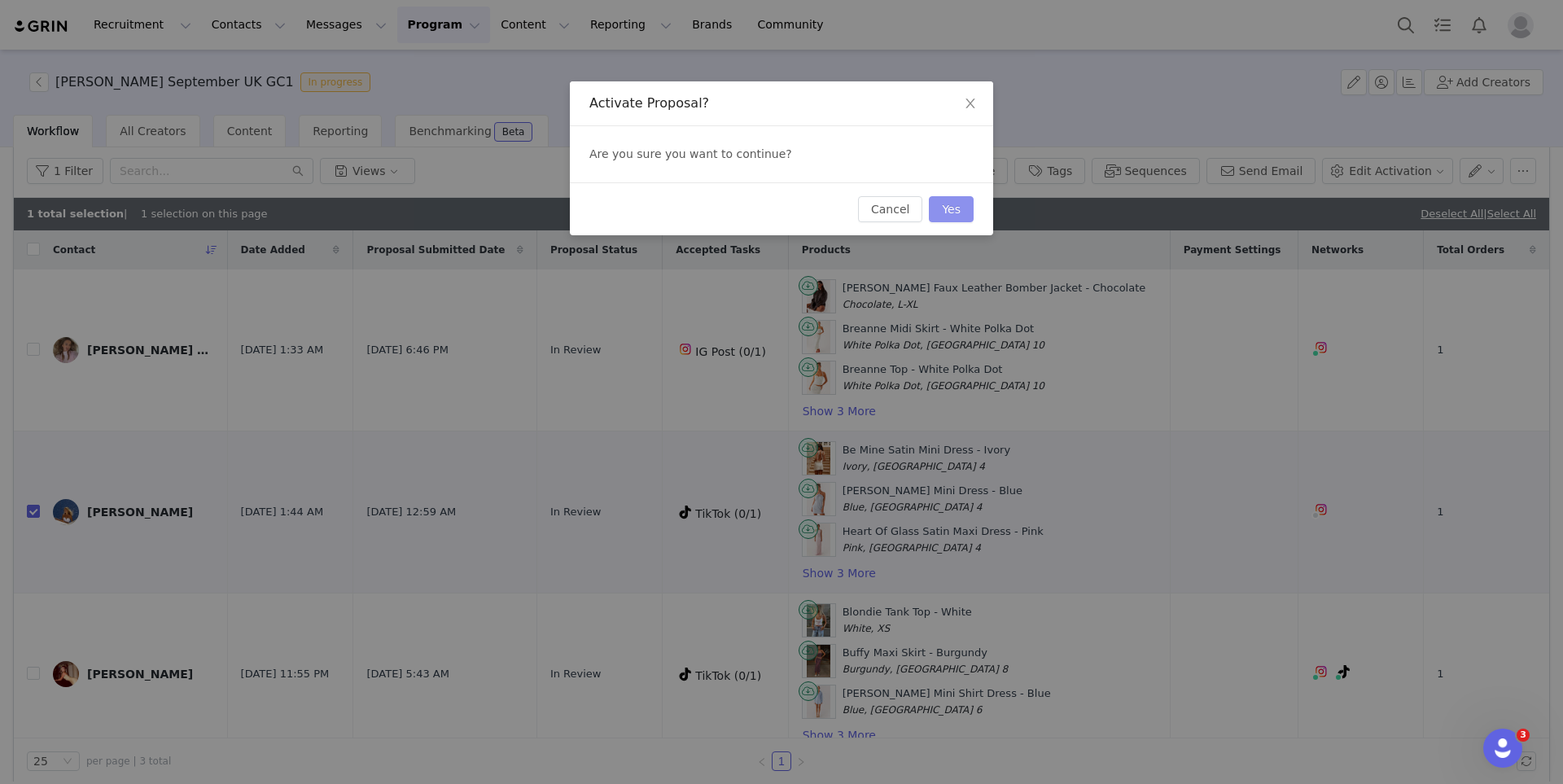
click at [946, 210] on button "Yes" at bounding box center [951, 208] width 45 height 26
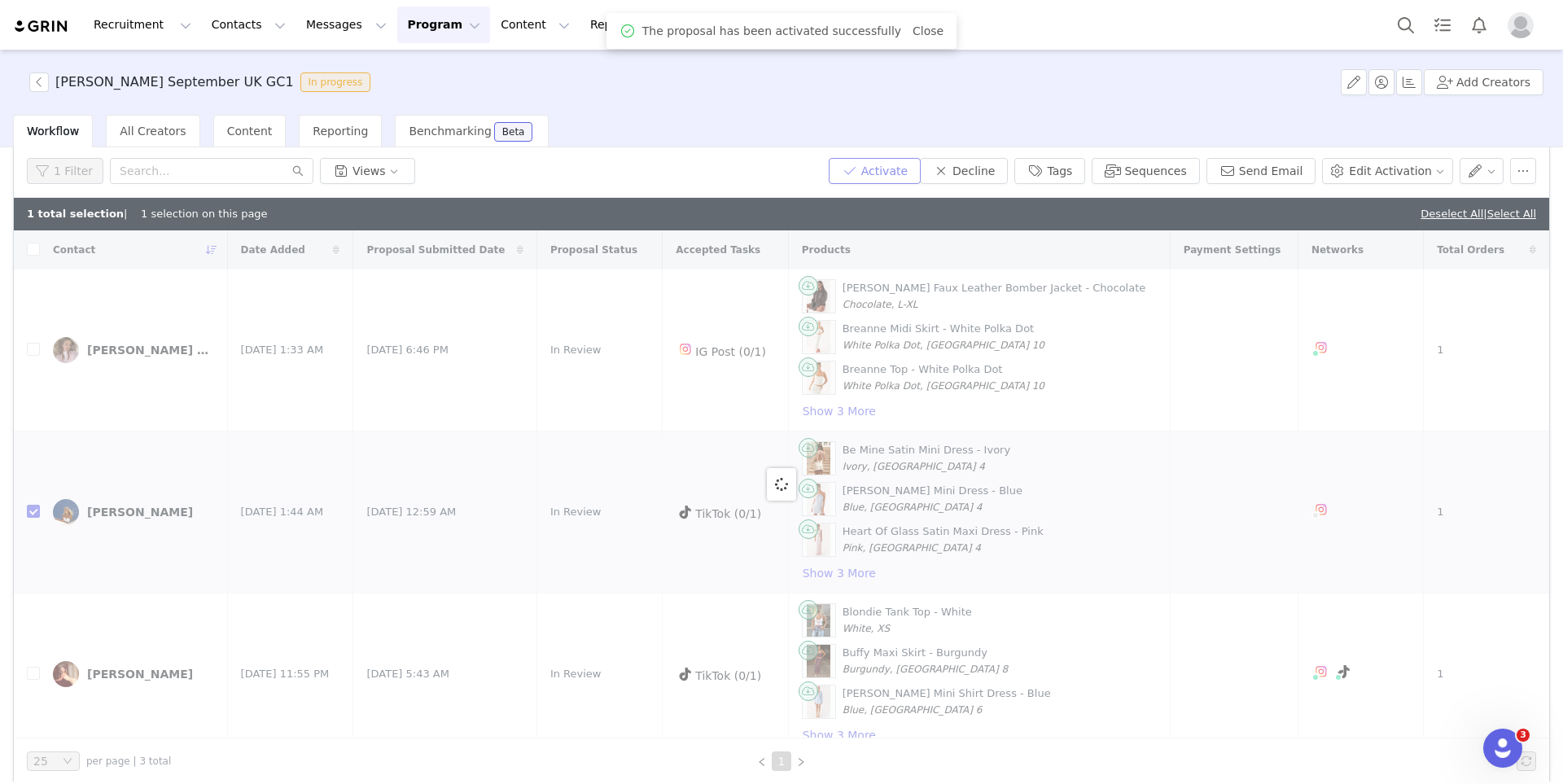
checkbox input "false"
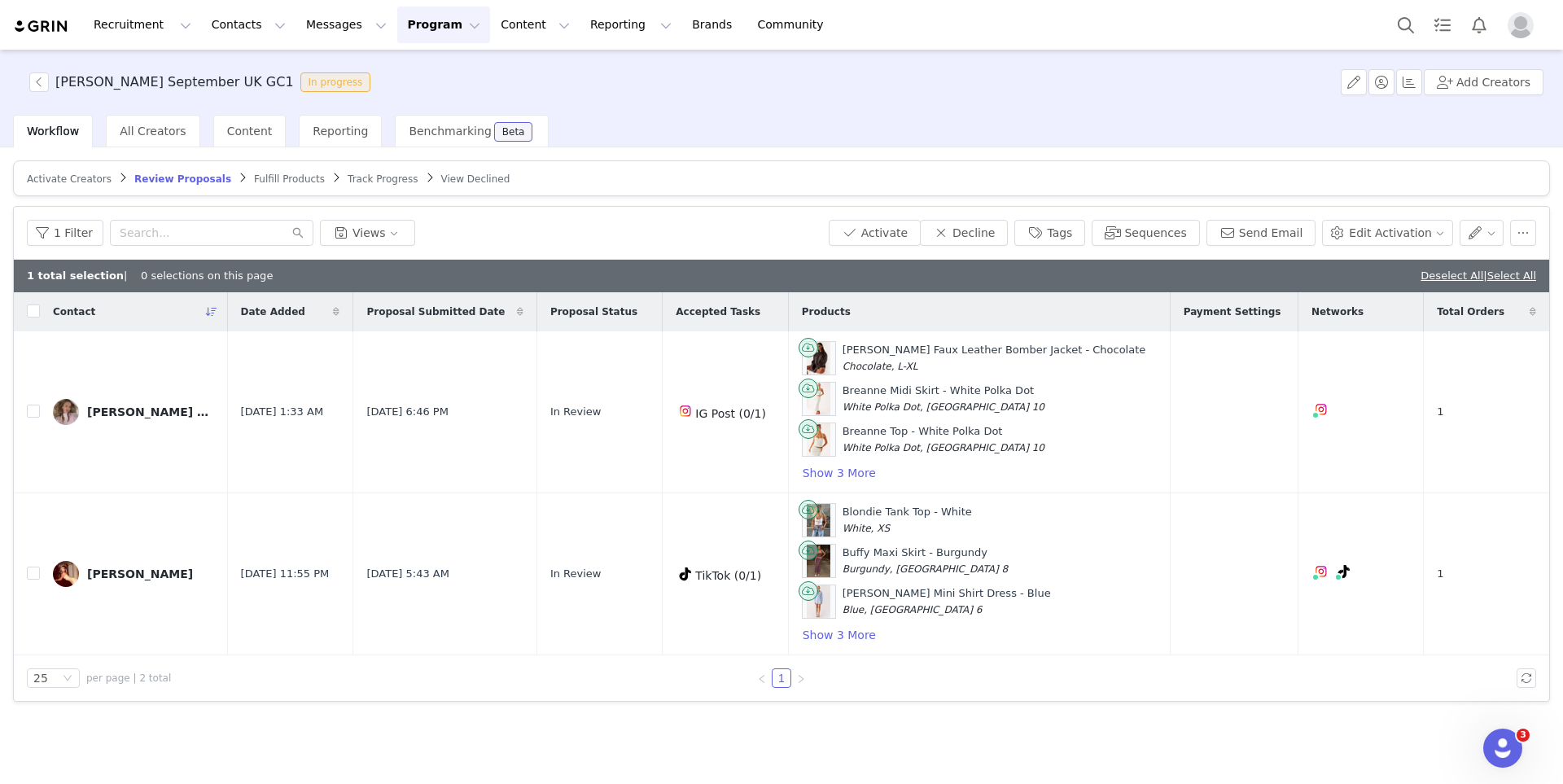
click at [301, 174] on span "Fulfill Products" at bounding box center [289, 179] width 70 height 12
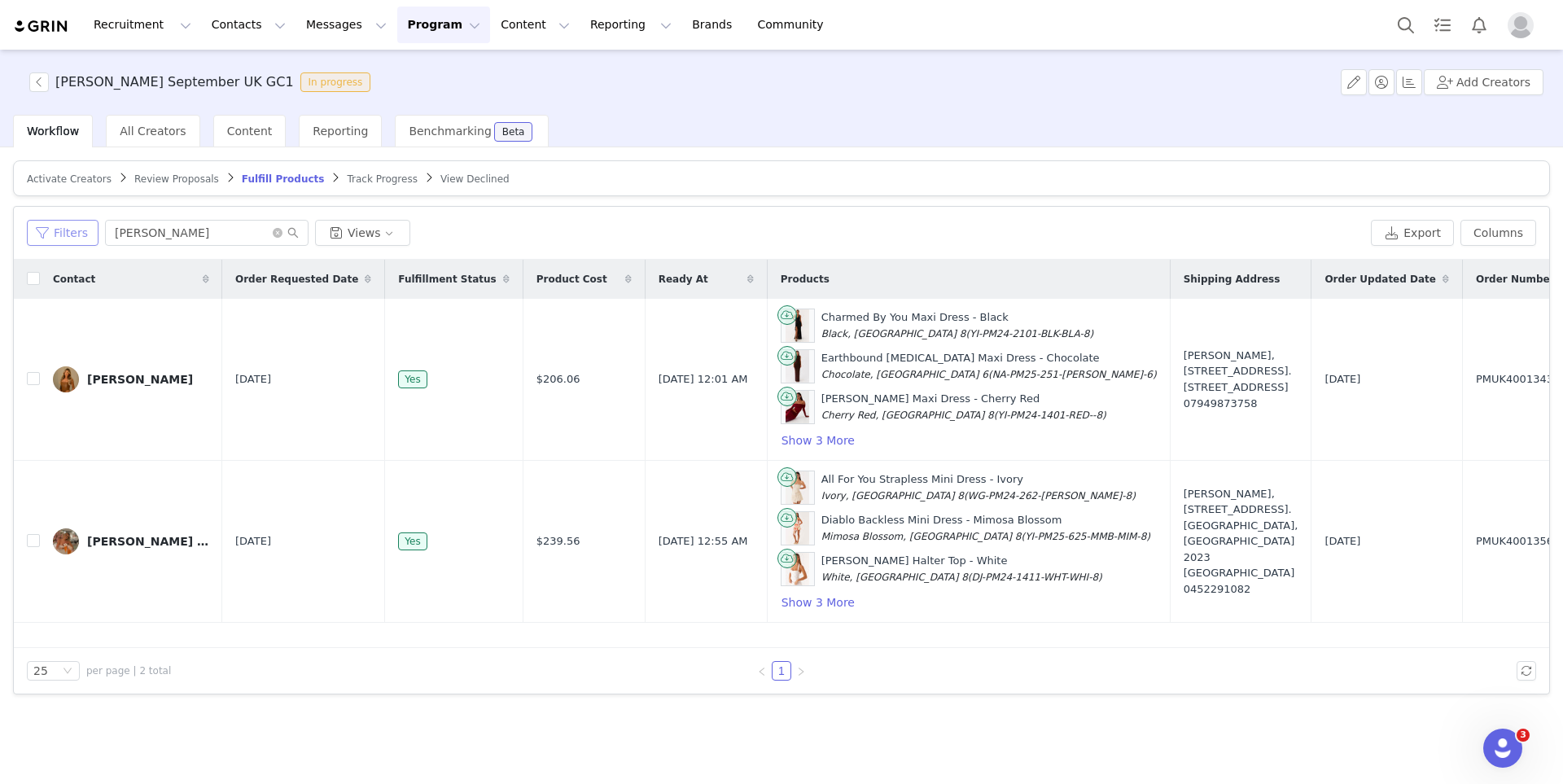
click at [65, 233] on button "Filters" at bounding box center [62, 233] width 71 height 26
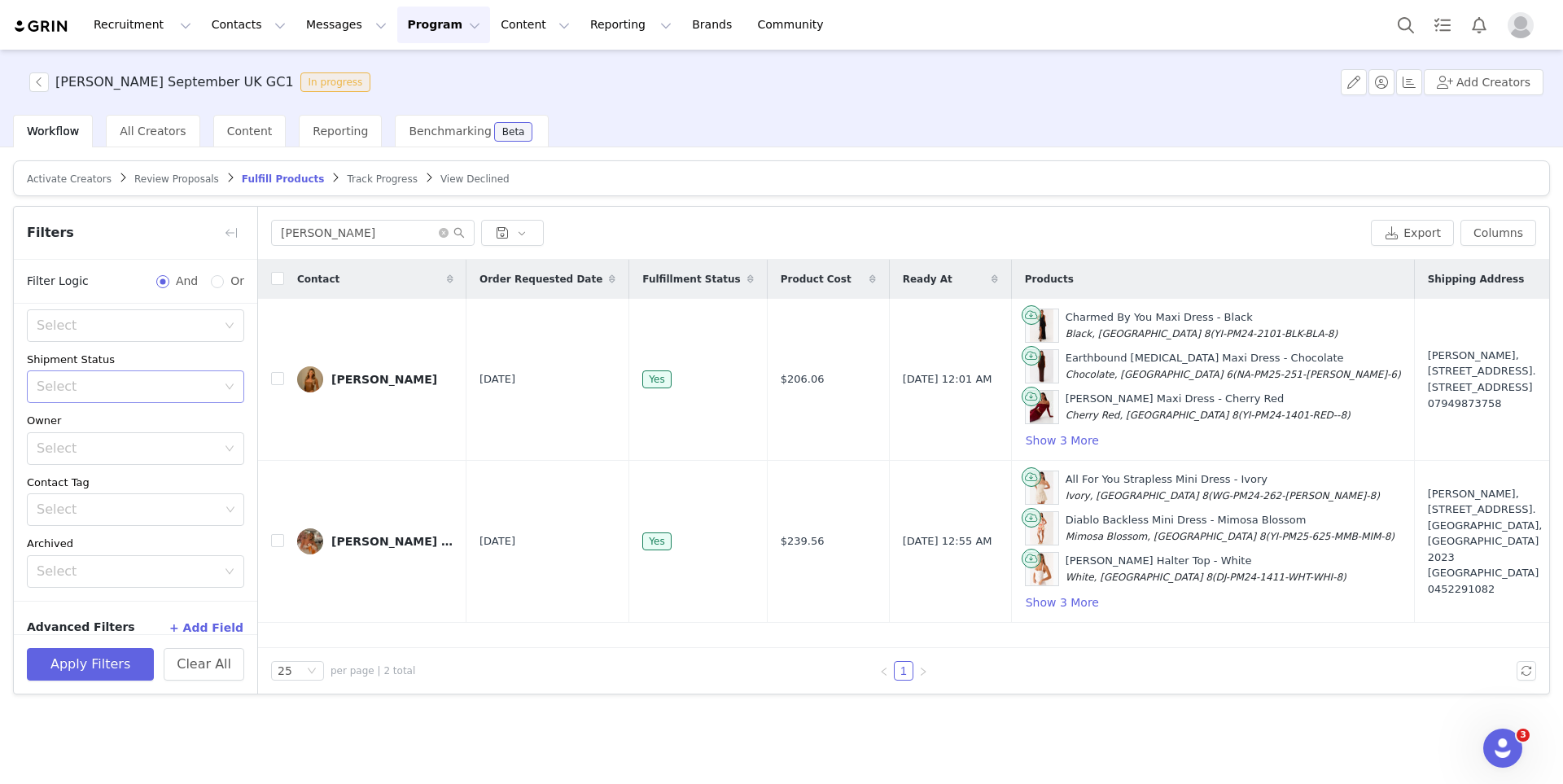
scroll to position [168, 0]
click at [129, 346] on div "Shipment Status" at bounding box center [135, 341] width 217 height 16
click at [129, 363] on div "Select" at bounding box center [127, 368] width 180 height 16
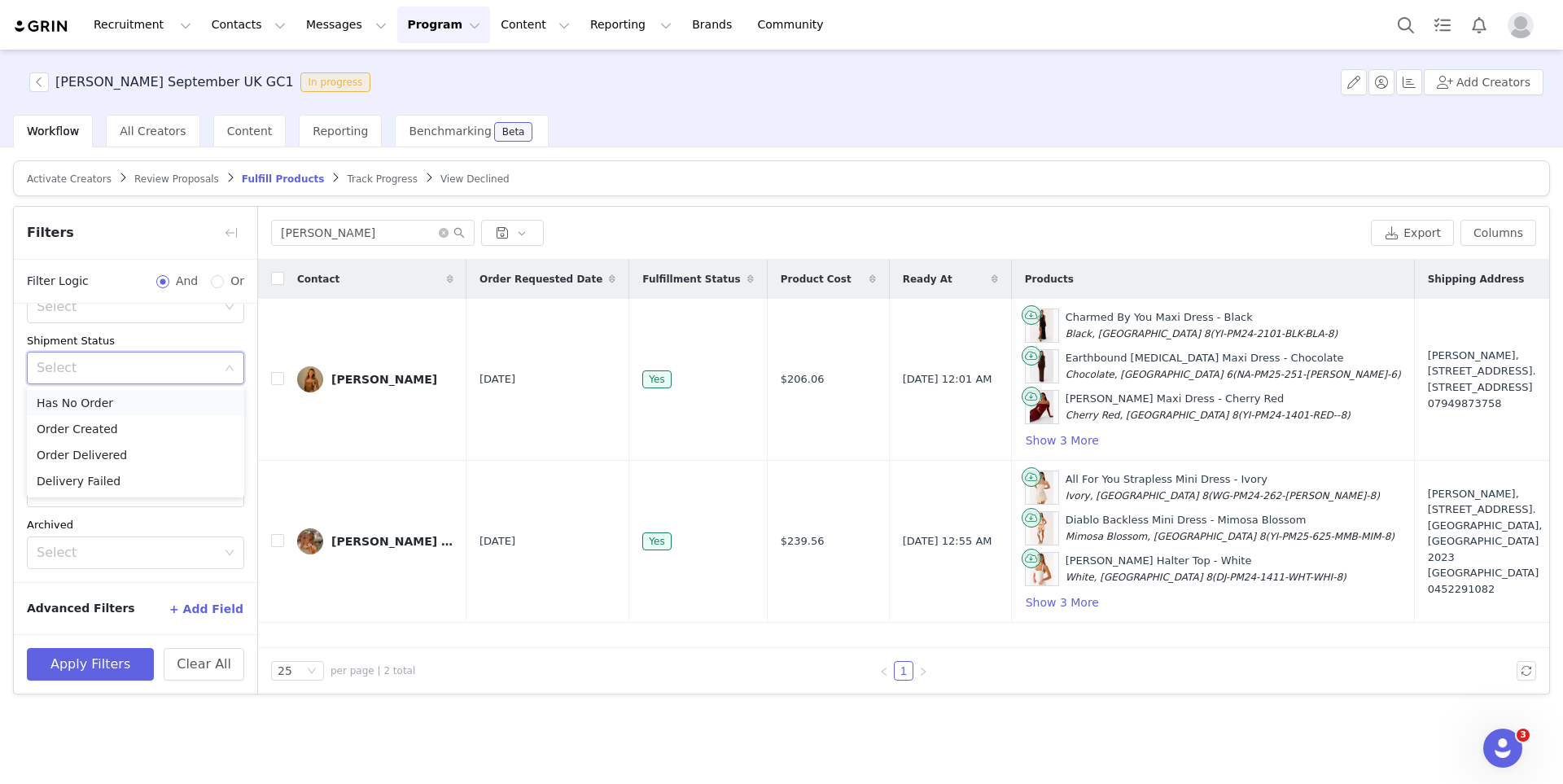
click at [126, 405] on li "Has No Order" at bounding box center [135, 403] width 217 height 26
click at [129, 398] on div "Owner" at bounding box center [135, 402] width 217 height 16
click at [83, 654] on button "Apply Filters" at bounding box center [90, 664] width 127 height 33
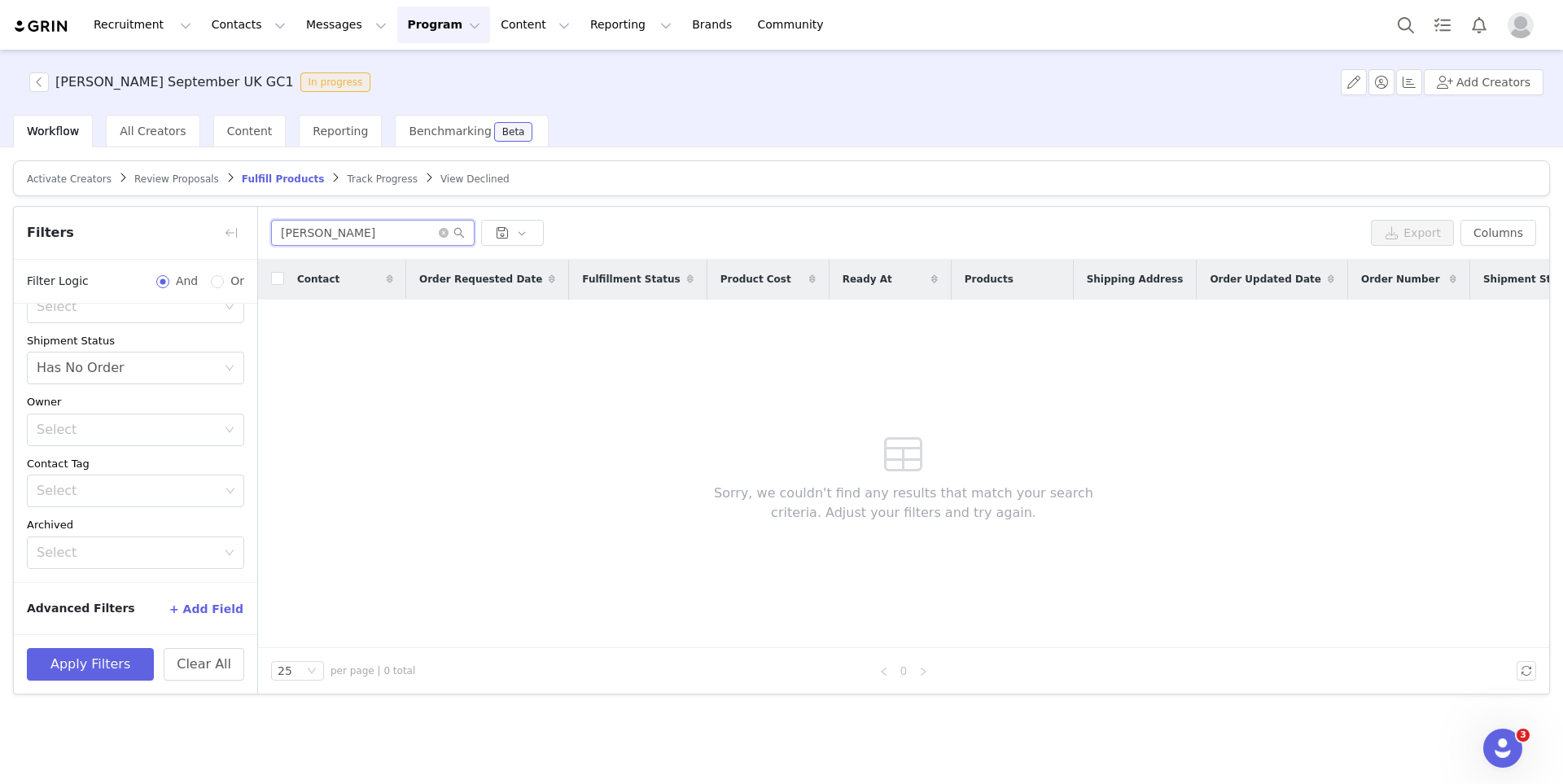
click at [315, 230] on input "emily" at bounding box center [372, 233] width 203 height 26
type input "e"
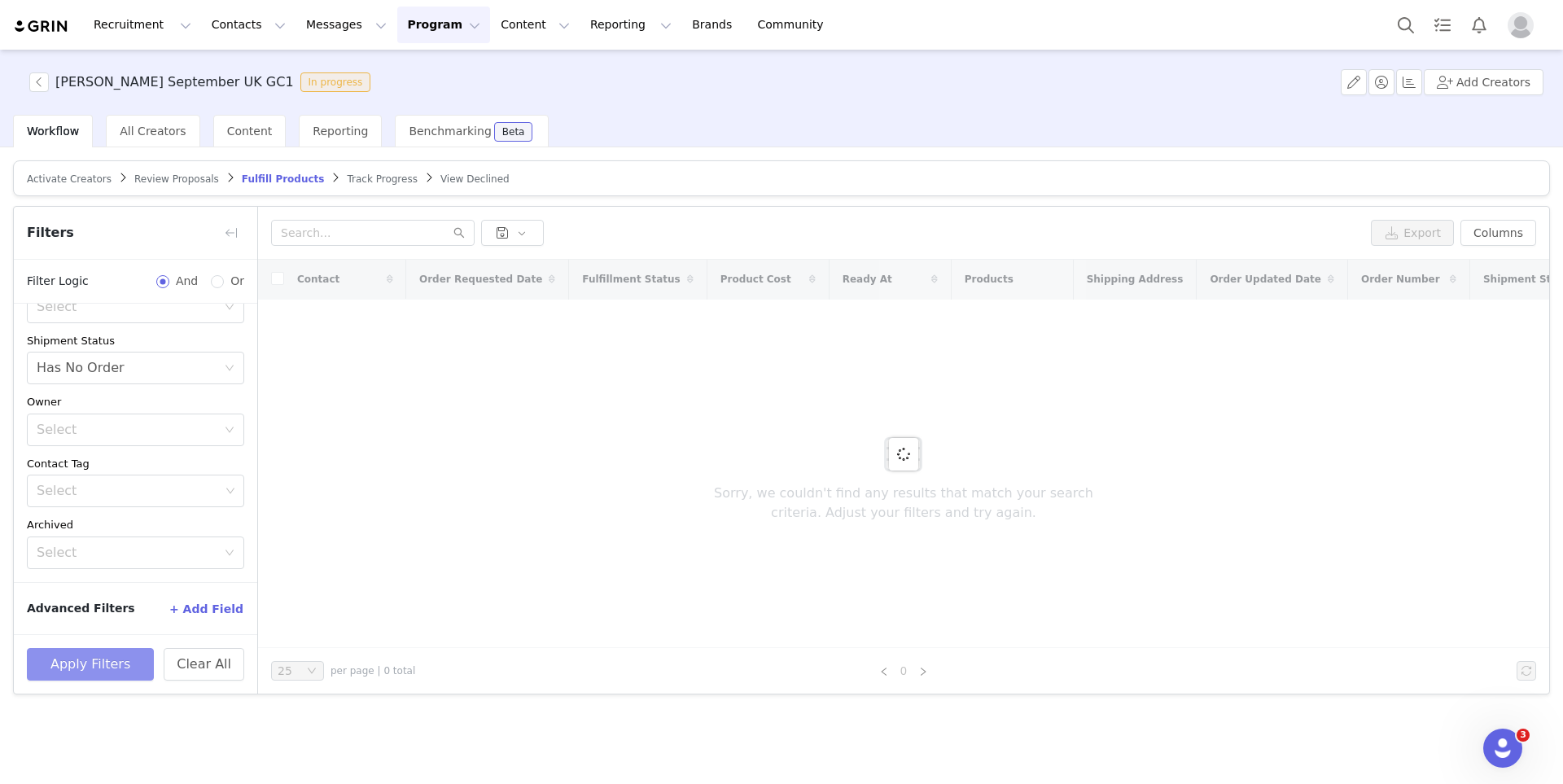
click at [96, 678] on button "Apply Filters" at bounding box center [90, 664] width 127 height 33
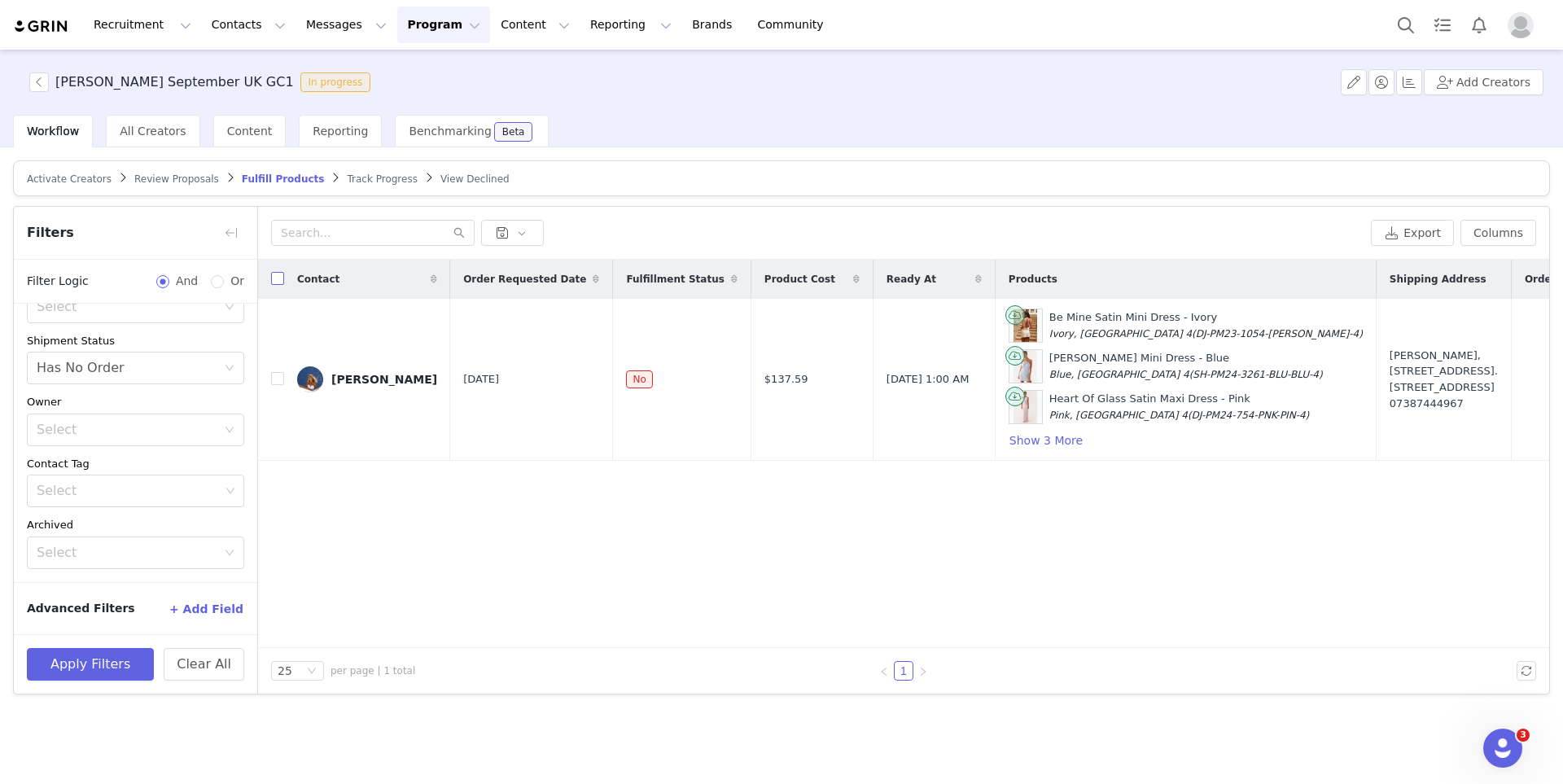
click at [277, 285] on label at bounding box center [277, 279] width 13 height 17
click at [277, 285] on input "checkbox" at bounding box center [277, 278] width 13 height 13
checkbox input "true"
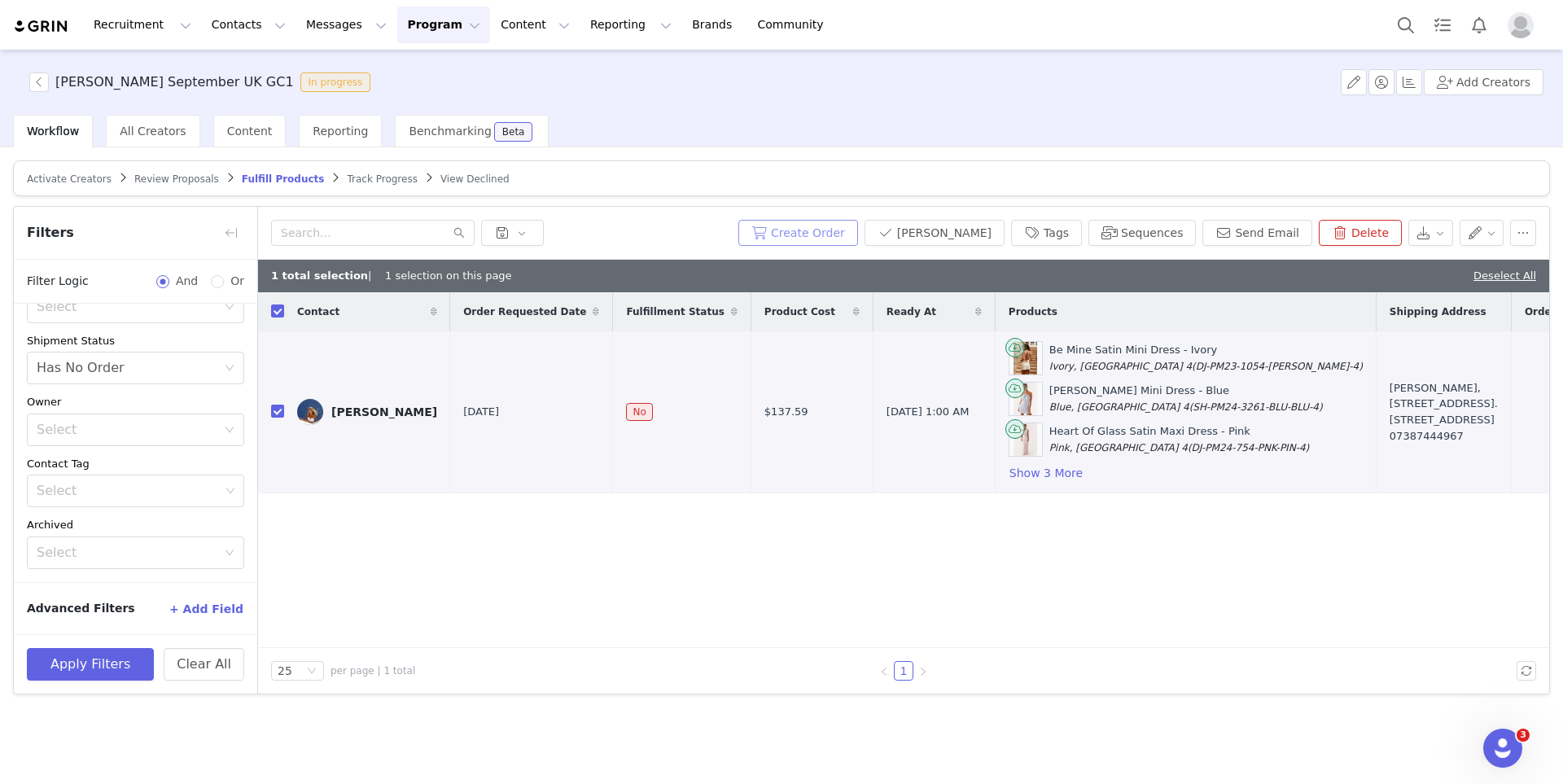
click at [845, 221] on button "Create Order" at bounding box center [798, 233] width 119 height 26
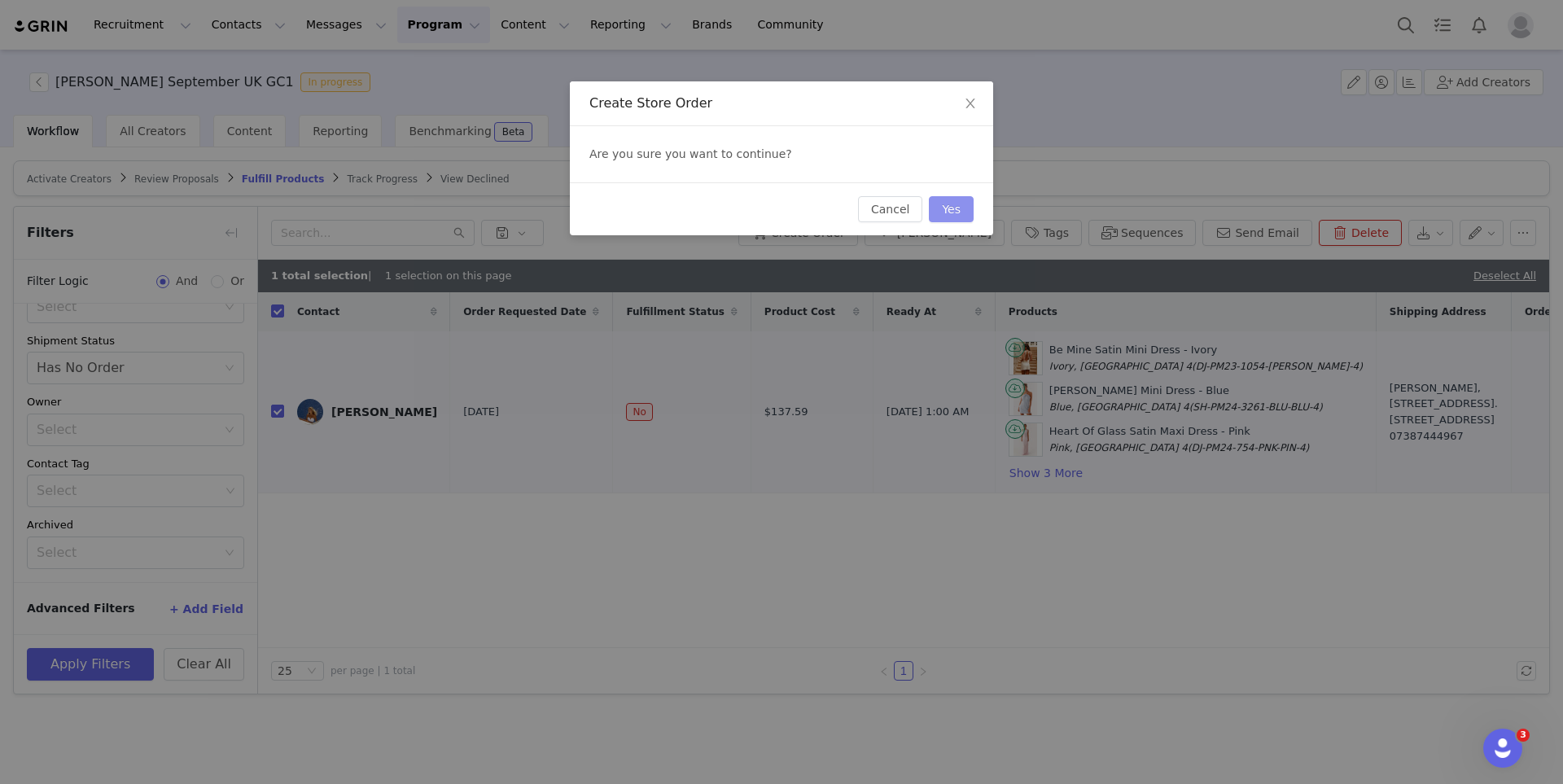
click at [957, 220] on button "Yes" at bounding box center [951, 208] width 45 height 26
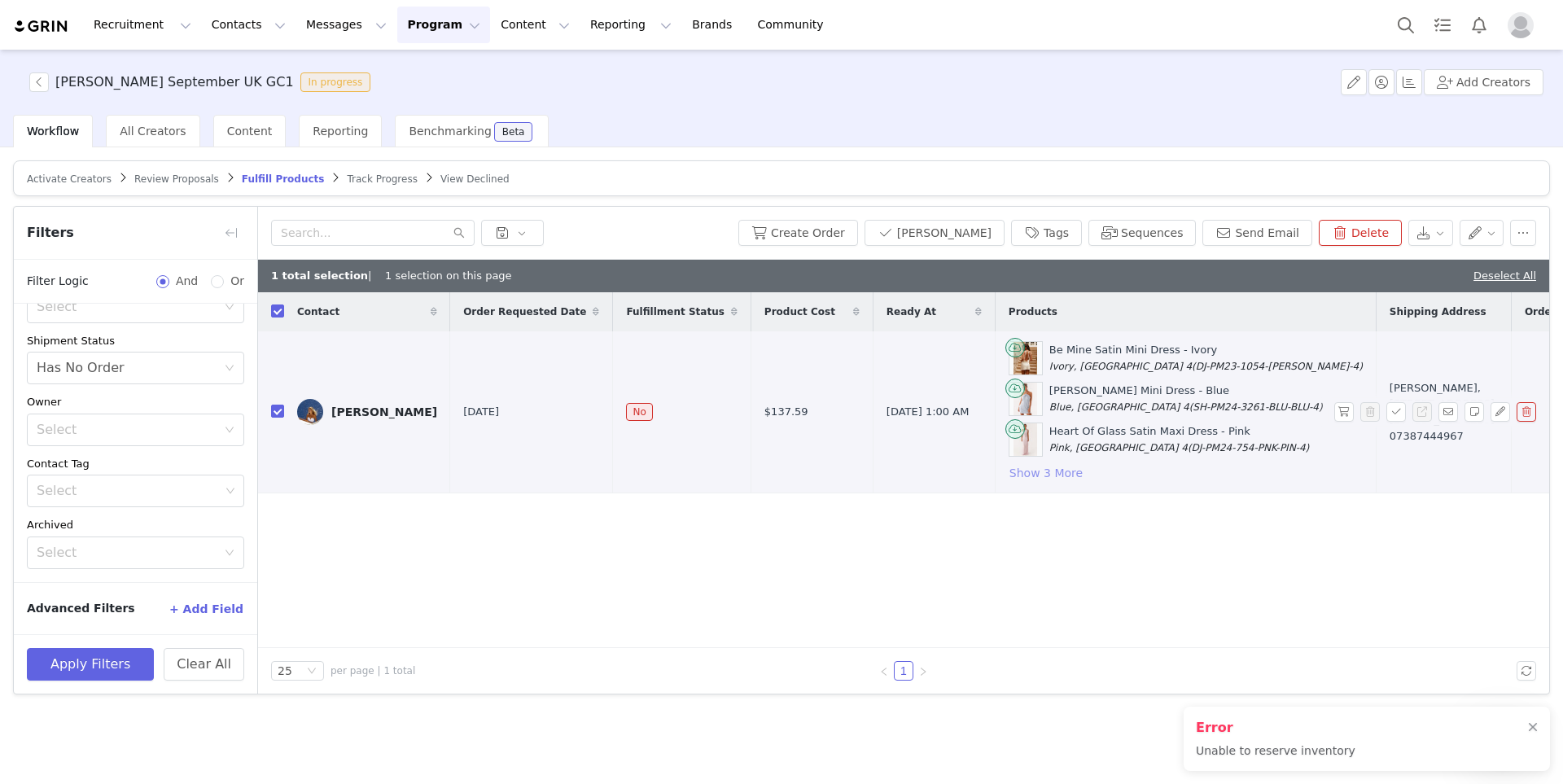
click at [1021, 469] on button "Show 3 More" at bounding box center [1046, 473] width 75 height 20
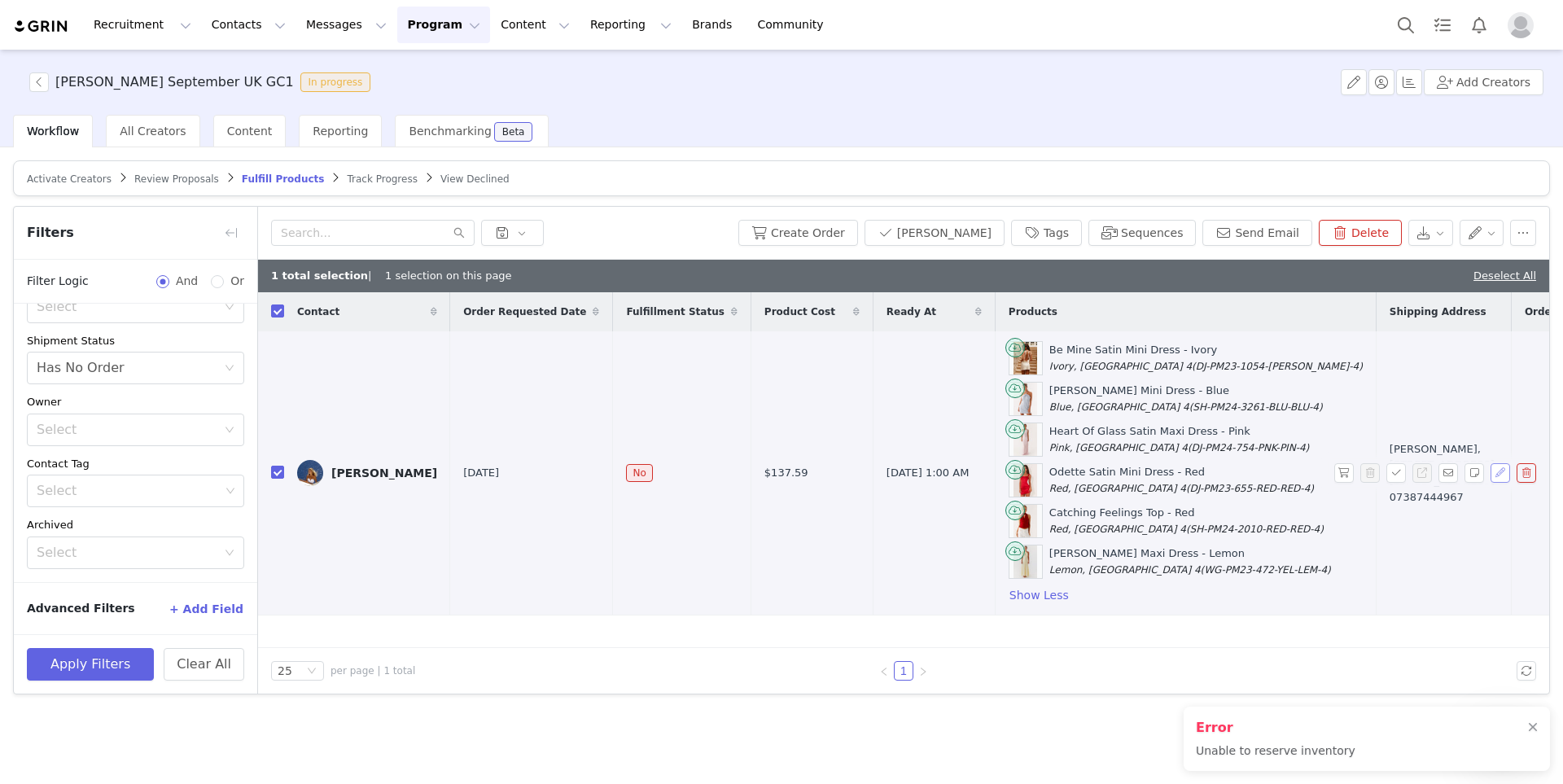
click at [1499, 475] on button "button" at bounding box center [1501, 473] width 20 height 20
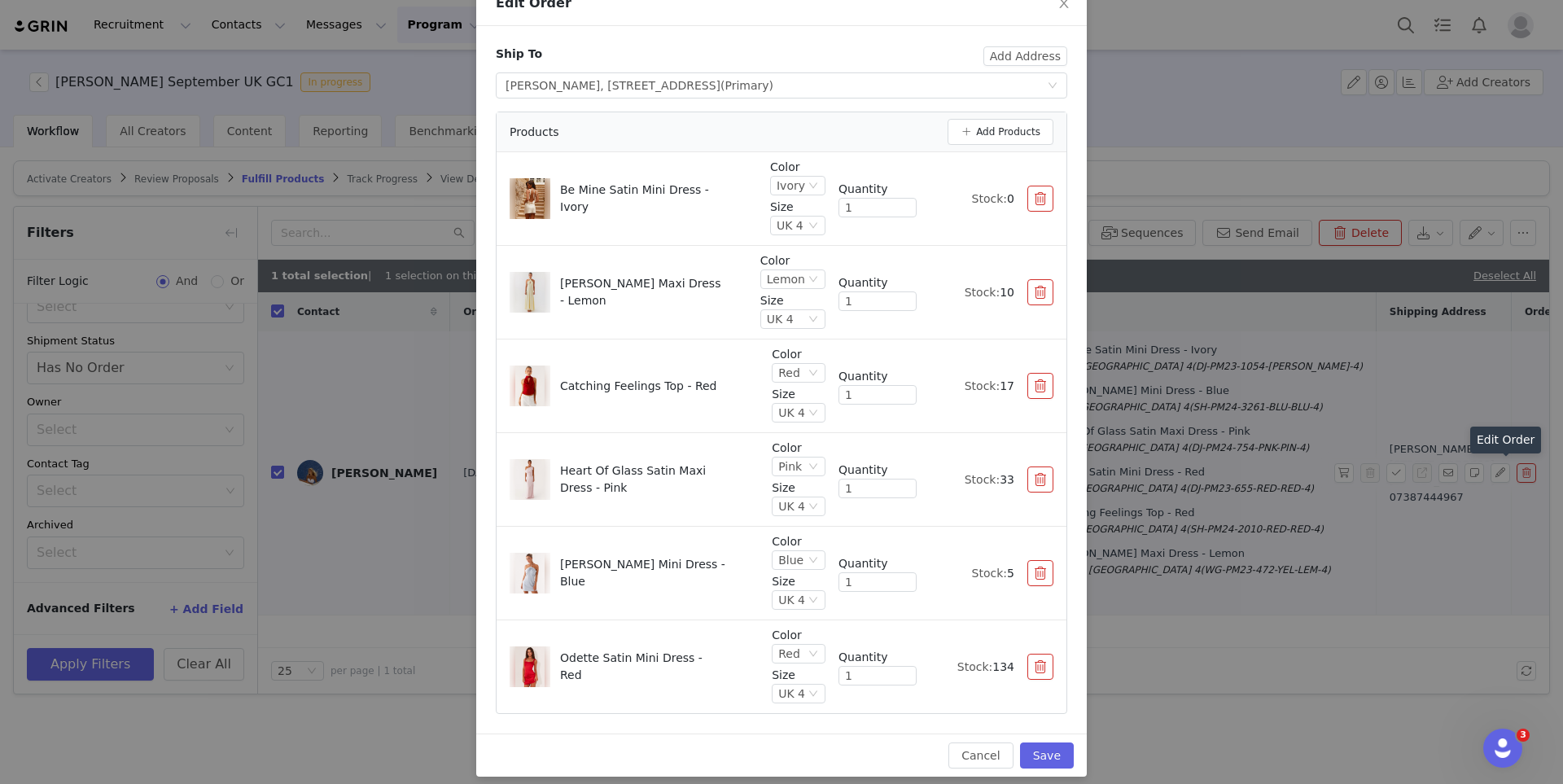
scroll to position [112, 0]
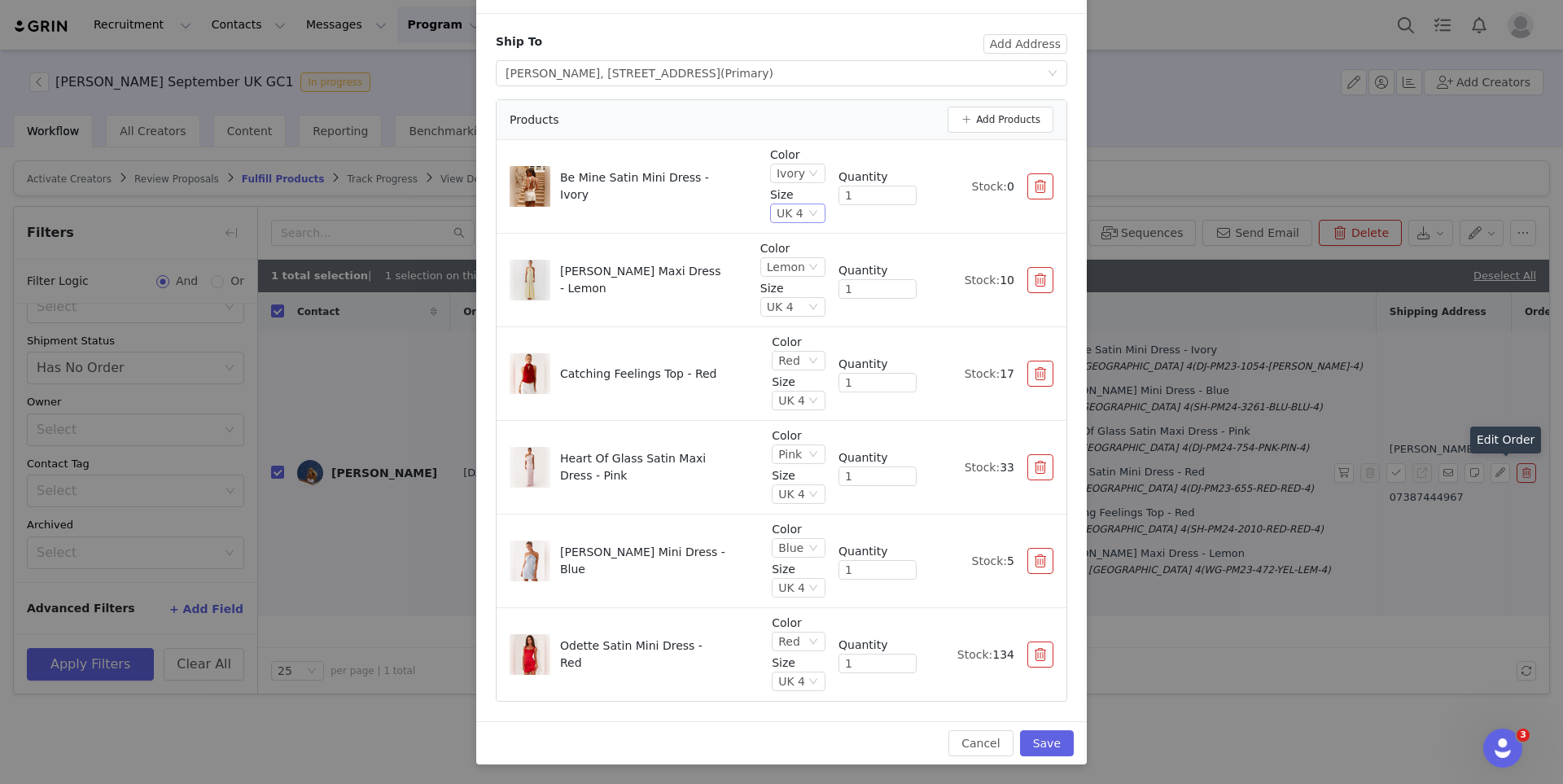
click at [804, 217] on div "UK 4" at bounding box center [790, 213] width 27 height 18
click at [800, 295] on li "UK 6" at bounding box center [798, 294] width 53 height 26
click at [864, 241] on div "Color Lemon Size UK 4 Quantity 1 Stock: 10" at bounding box center [906, 280] width 293 height 80
click at [1038, 747] on button "Save" at bounding box center [1047, 742] width 53 height 26
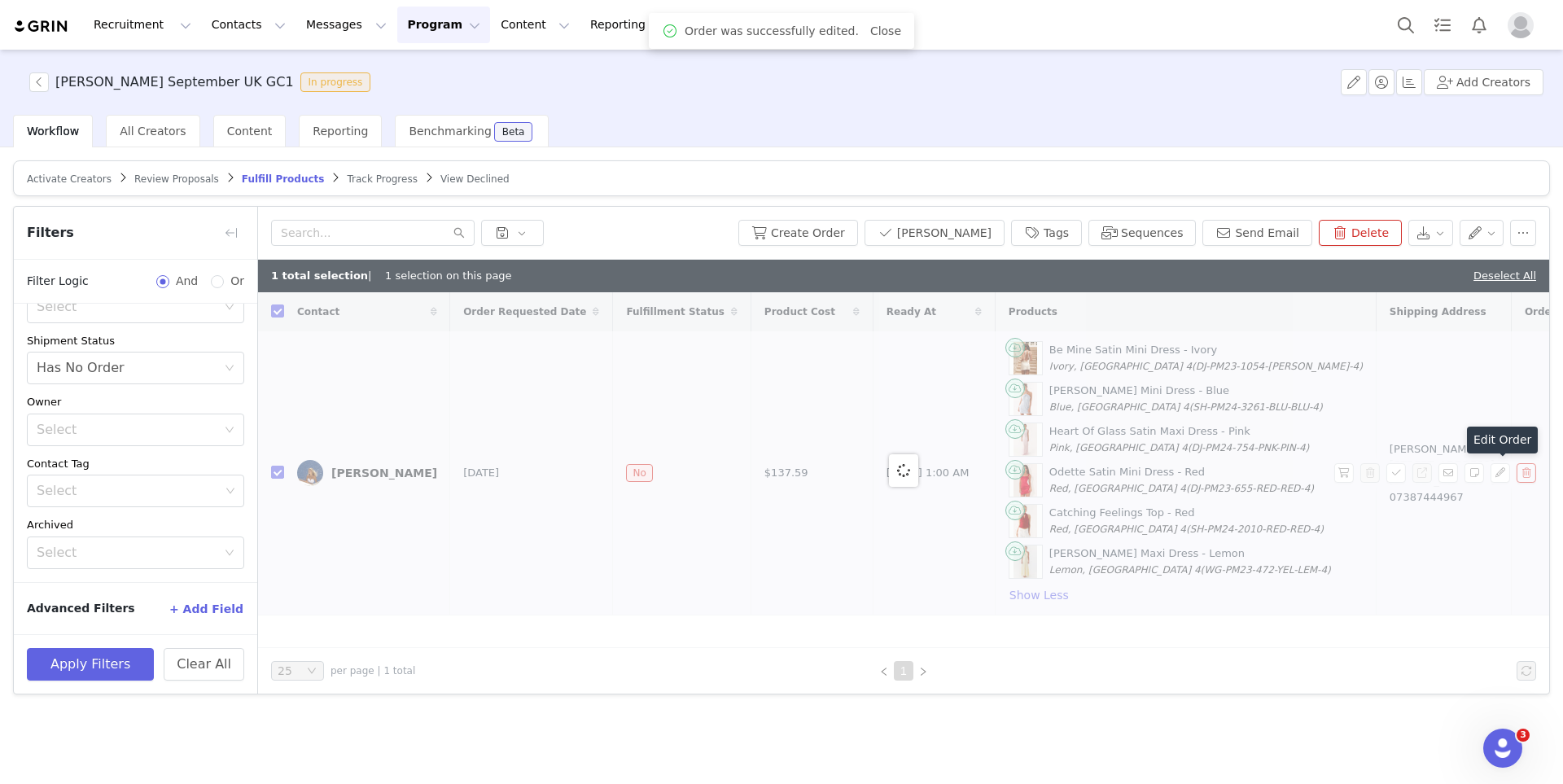
checkbox input "false"
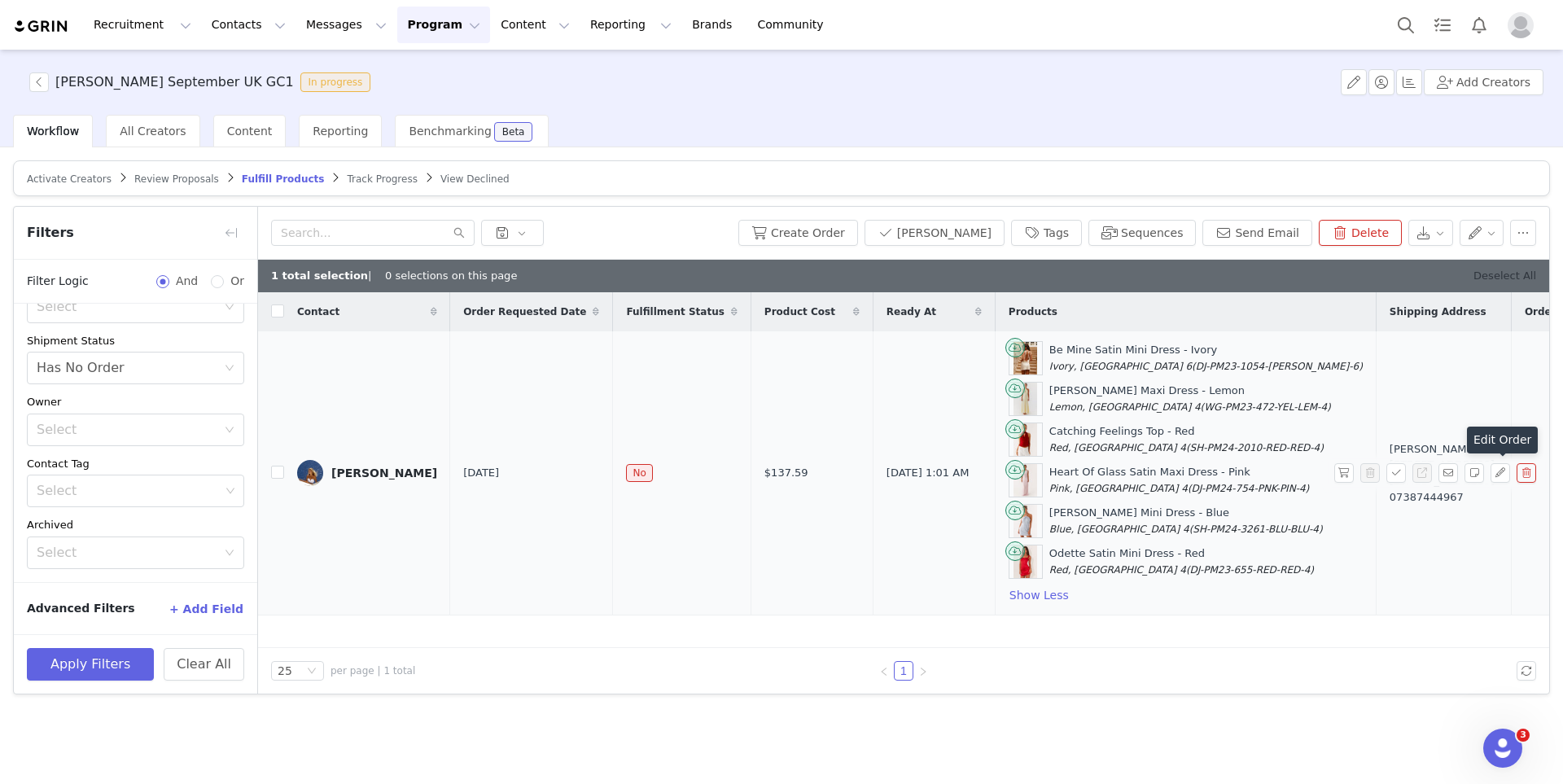
click at [1531, 278] on link "Deselect All" at bounding box center [1504, 275] width 62 height 12
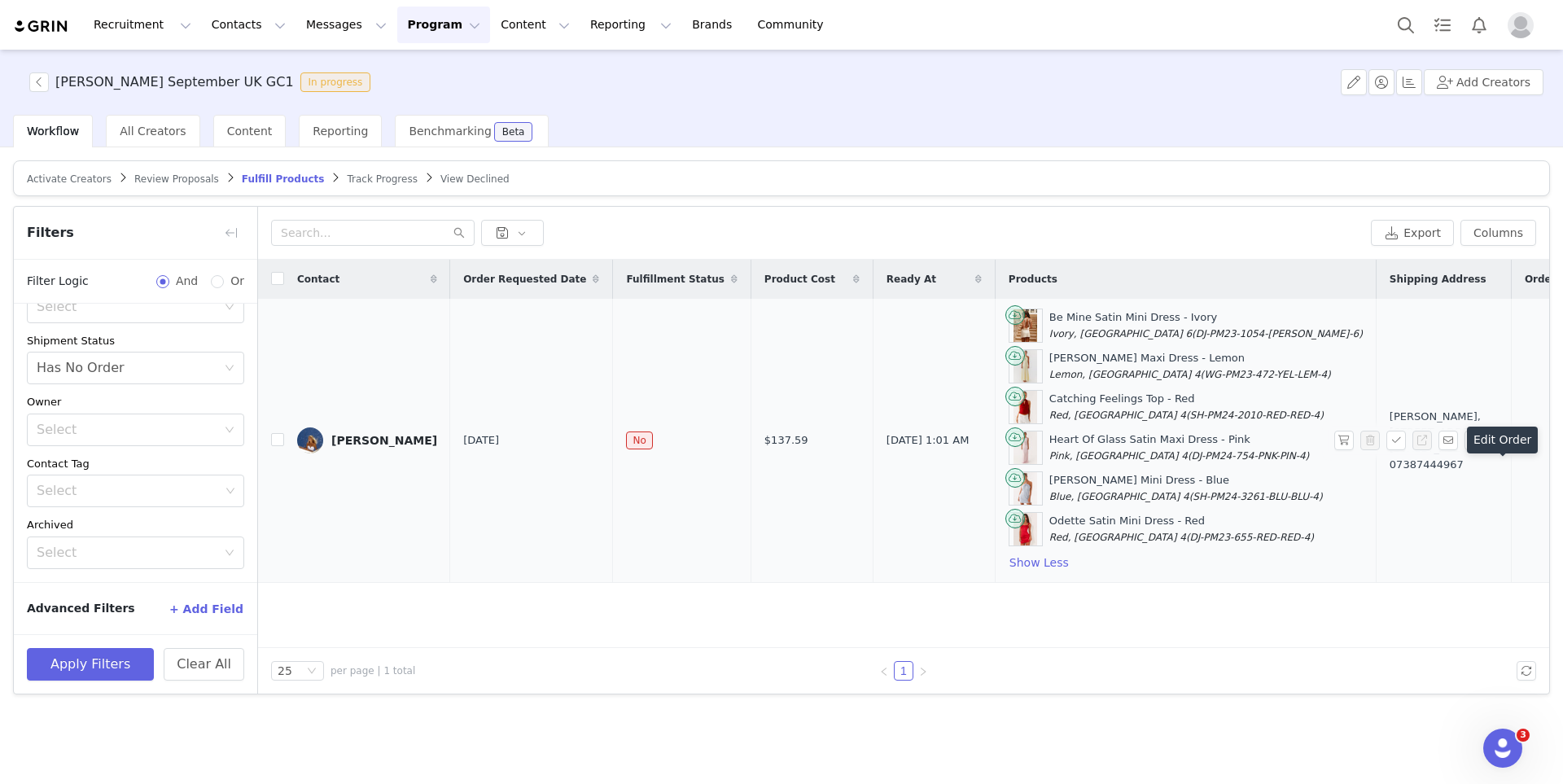
click at [268, 279] on th at bounding box center [271, 279] width 26 height 39
click at [269, 279] on th at bounding box center [271, 279] width 26 height 39
click at [276, 280] on input "checkbox" at bounding box center [277, 278] width 13 height 13
checkbox input "true"
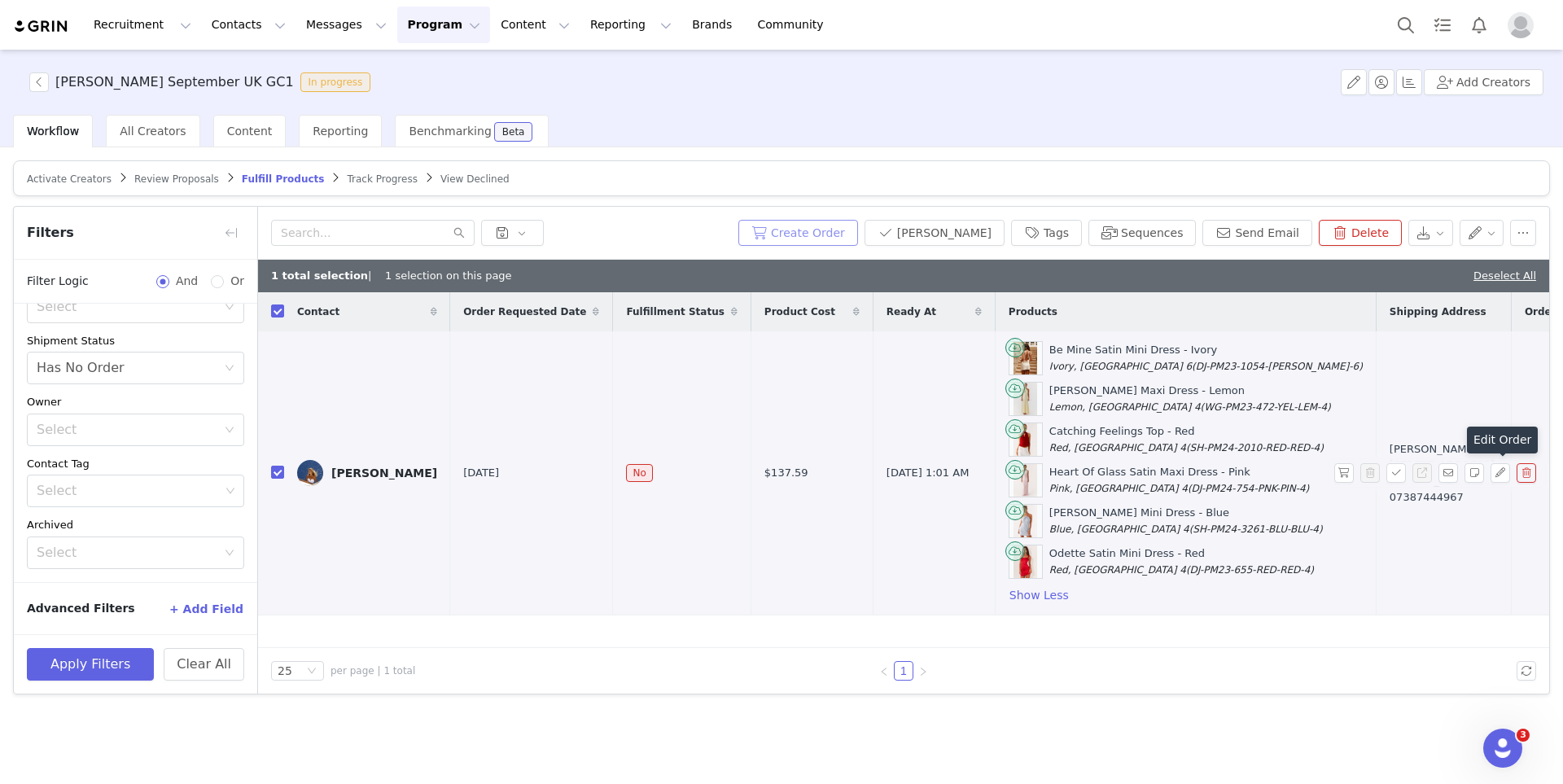
click at [858, 239] on button "Create Order" at bounding box center [798, 233] width 119 height 26
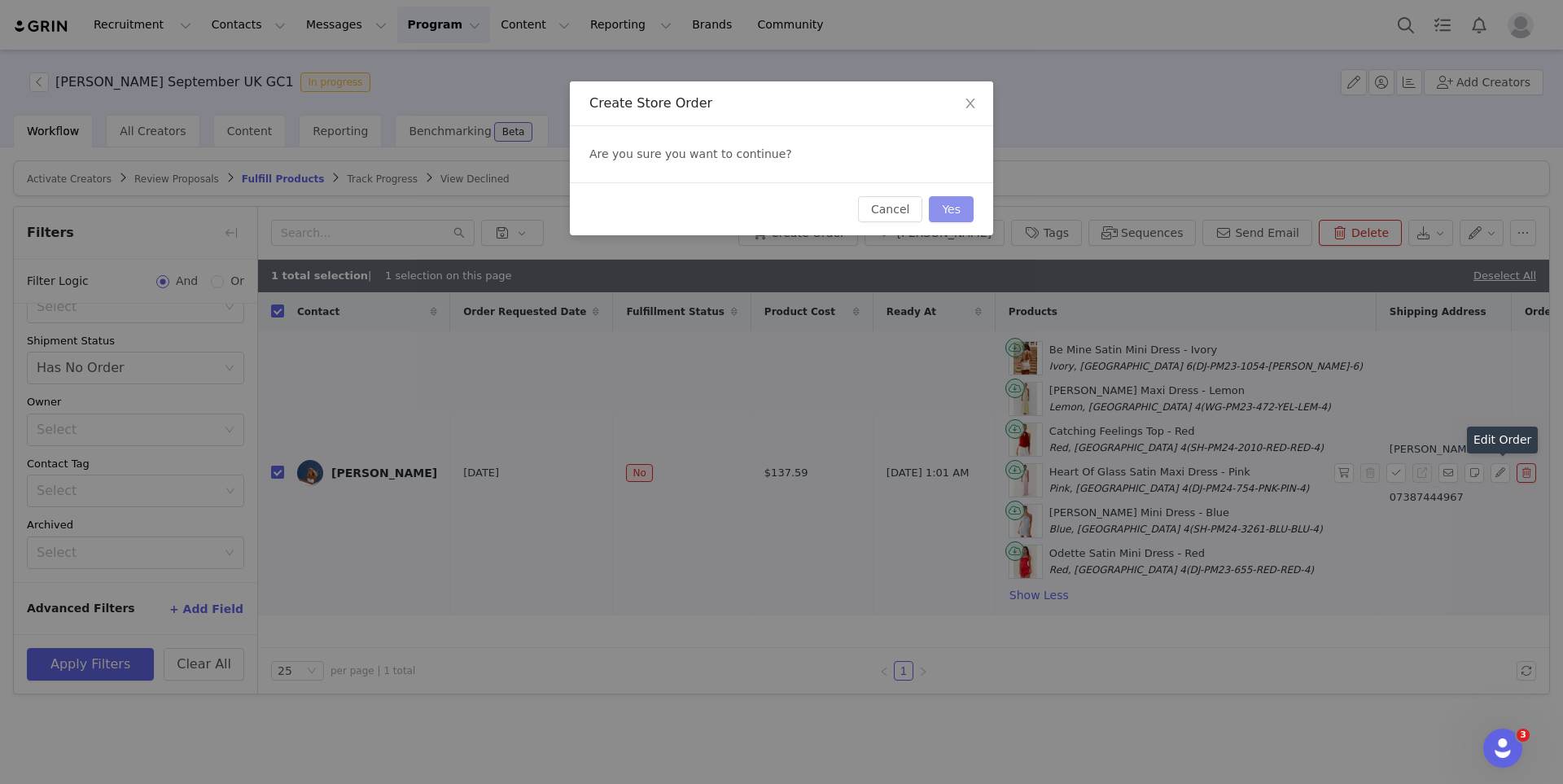
click at [957, 204] on button "Yes" at bounding box center [951, 208] width 45 height 26
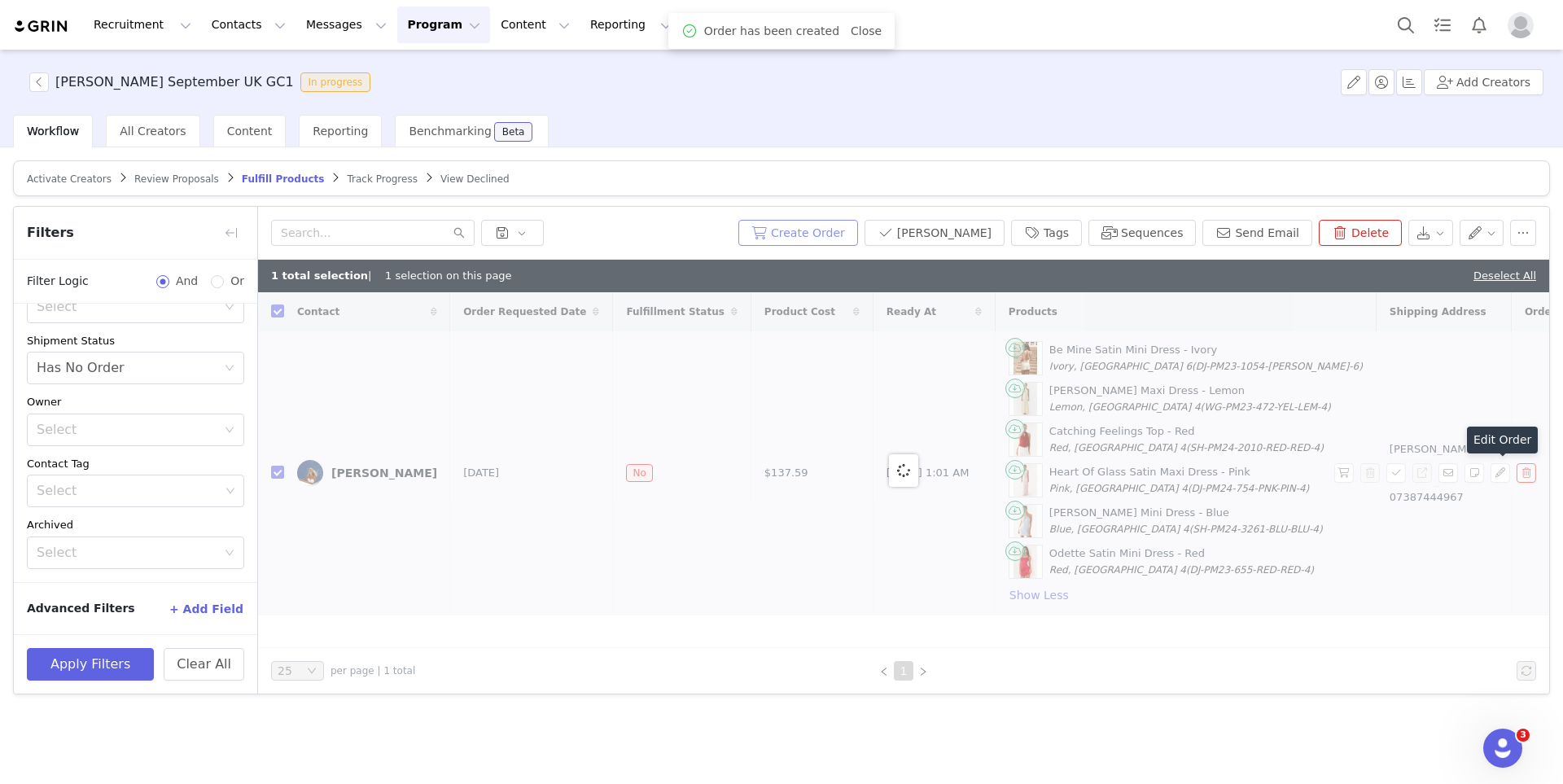
checkbox input "false"
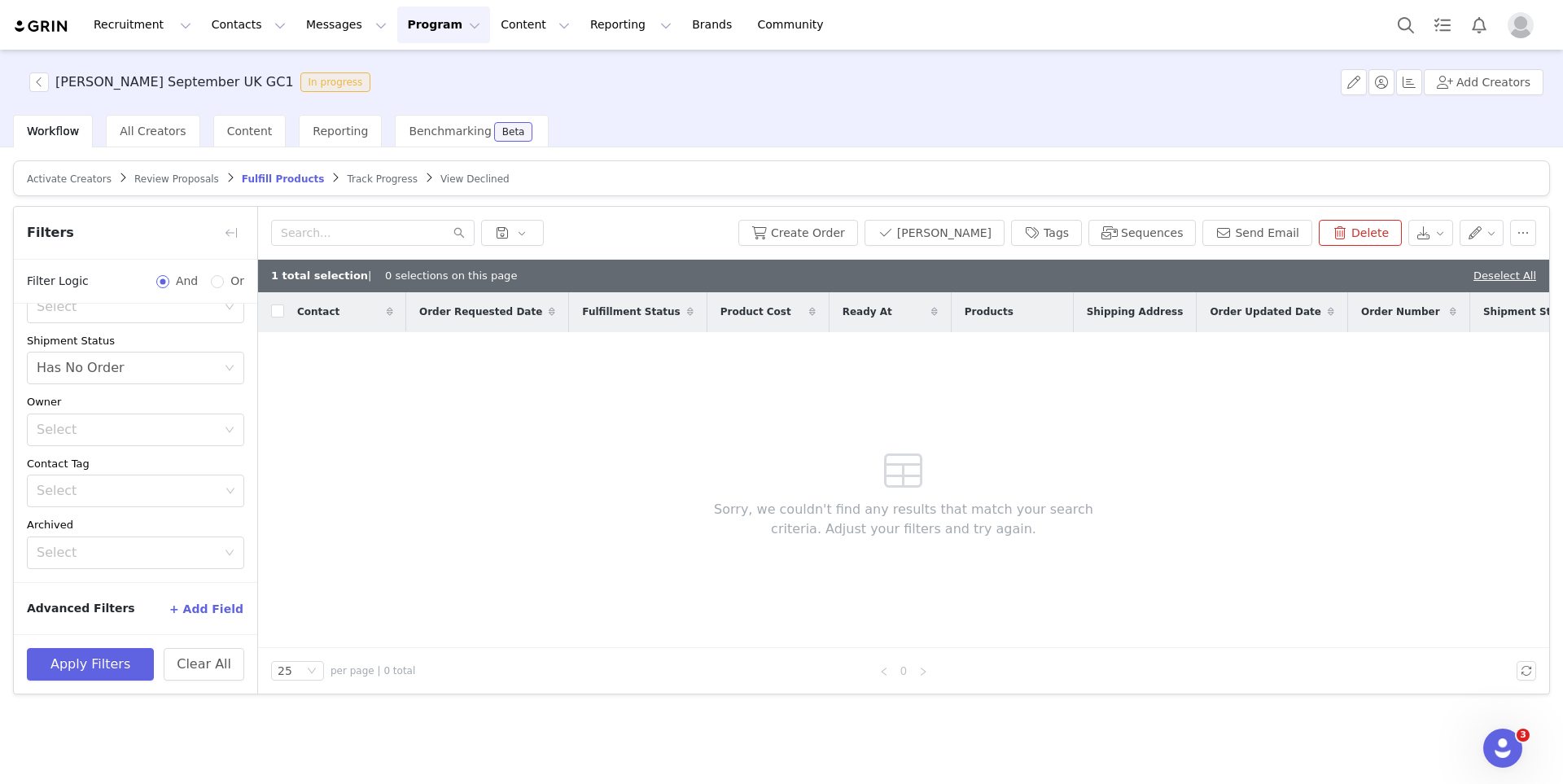
click at [193, 181] on span "Review Proposals" at bounding box center [176, 179] width 85 height 12
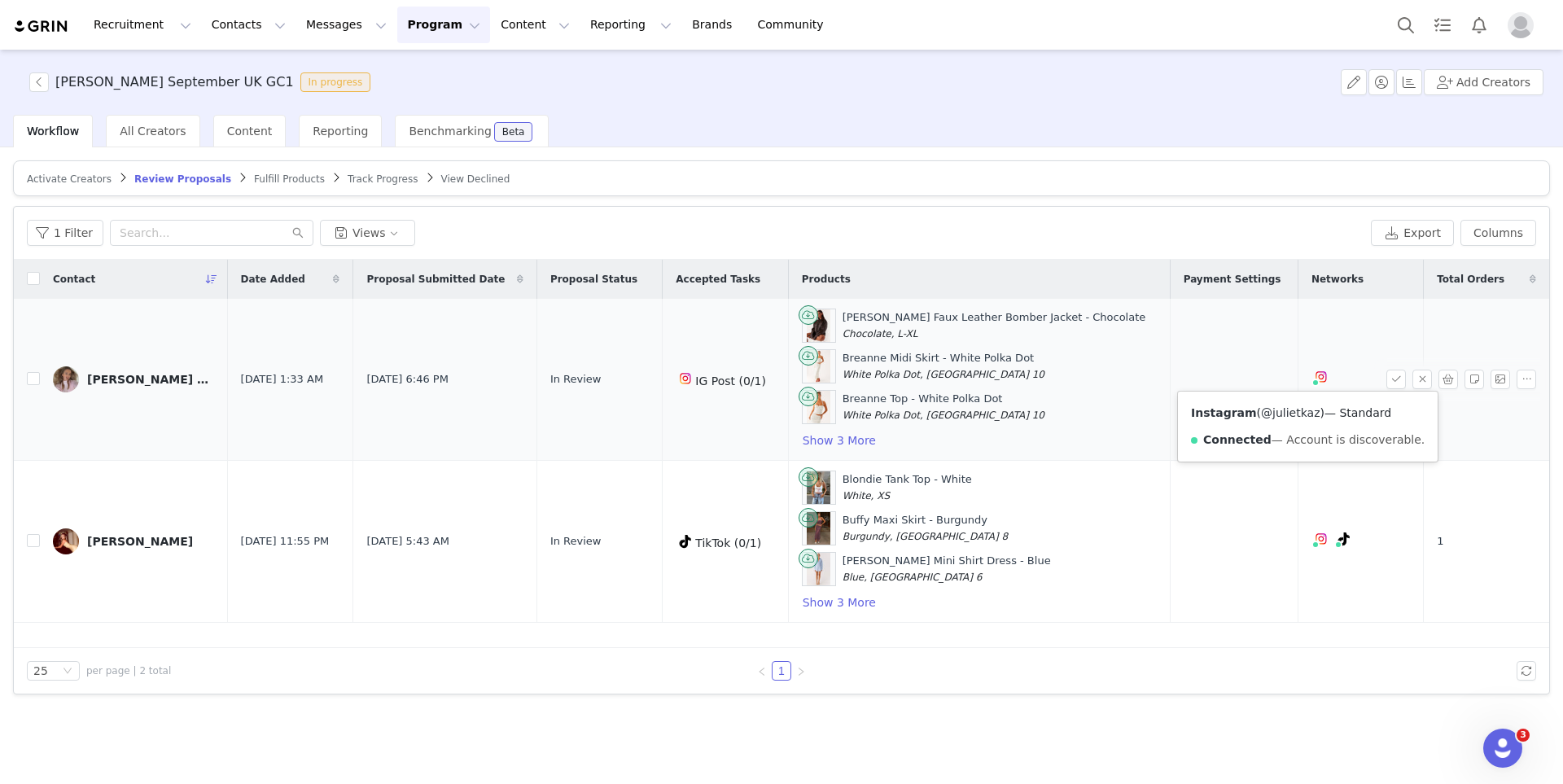
click at [1293, 413] on link "@julietkaz" at bounding box center [1290, 412] width 59 height 13
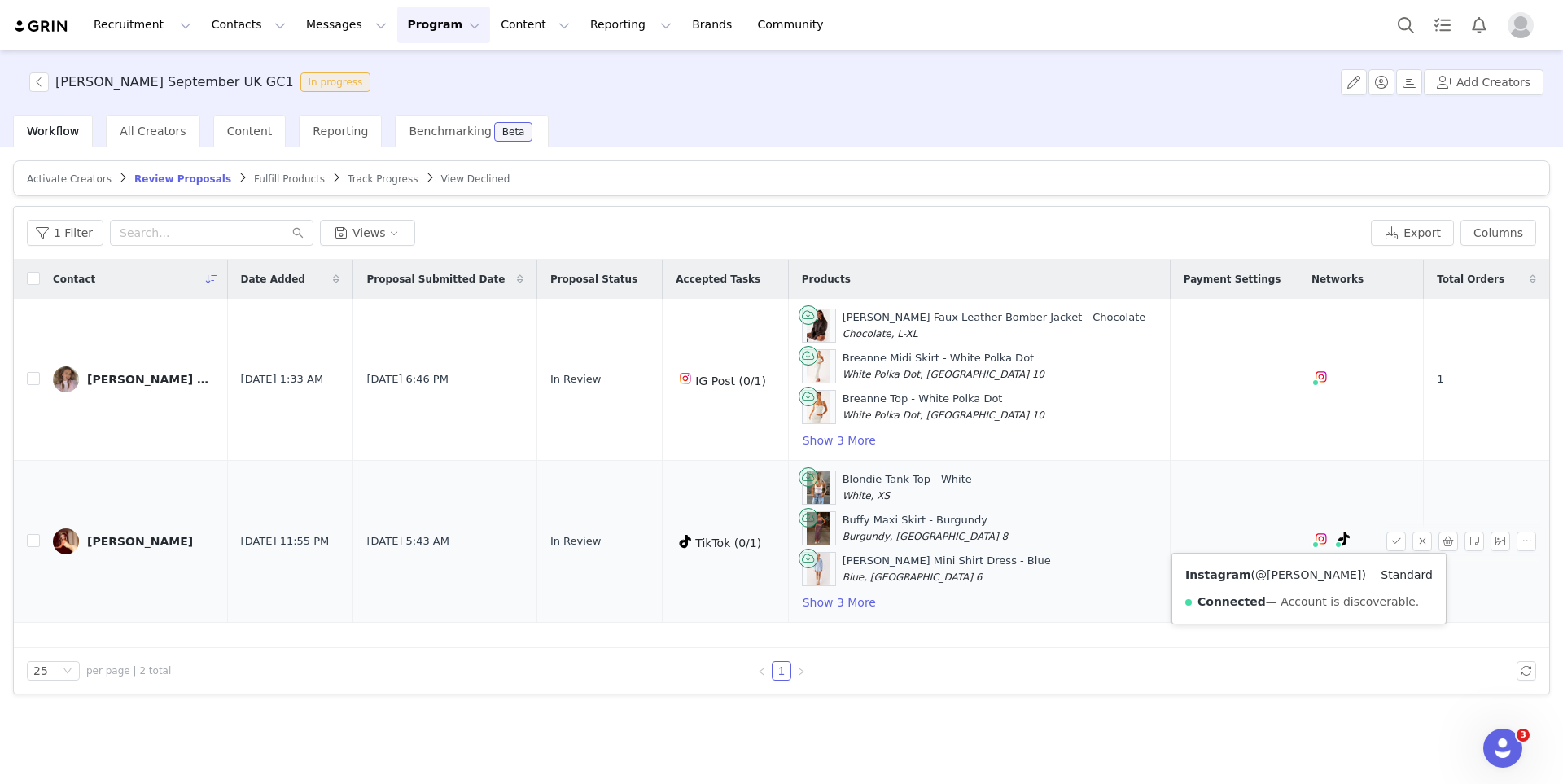
click at [1293, 575] on link "@alexis_loomans" at bounding box center [1308, 575] width 106 height 13
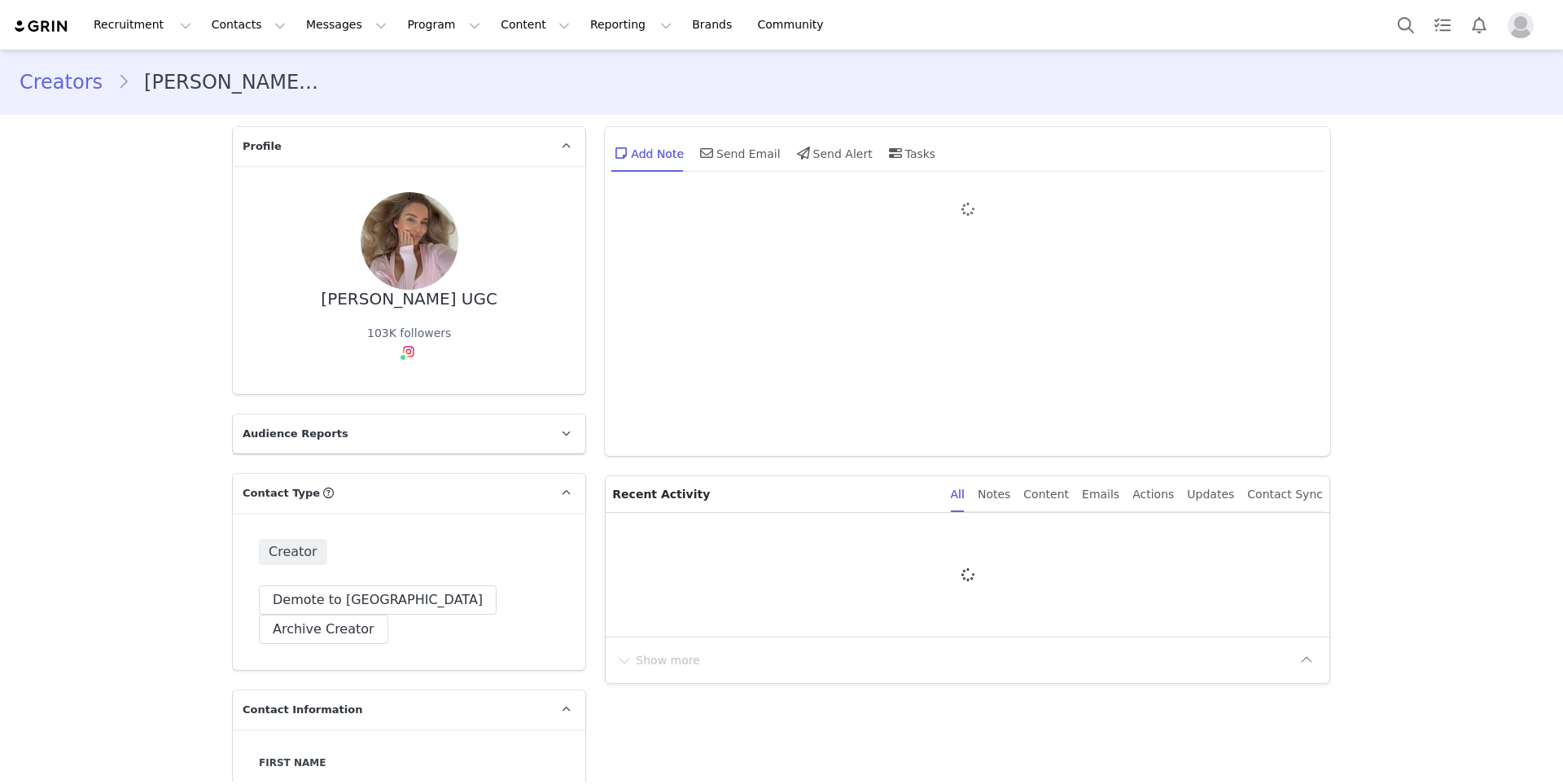
type input "+1 ([GEOGRAPHIC_DATA])"
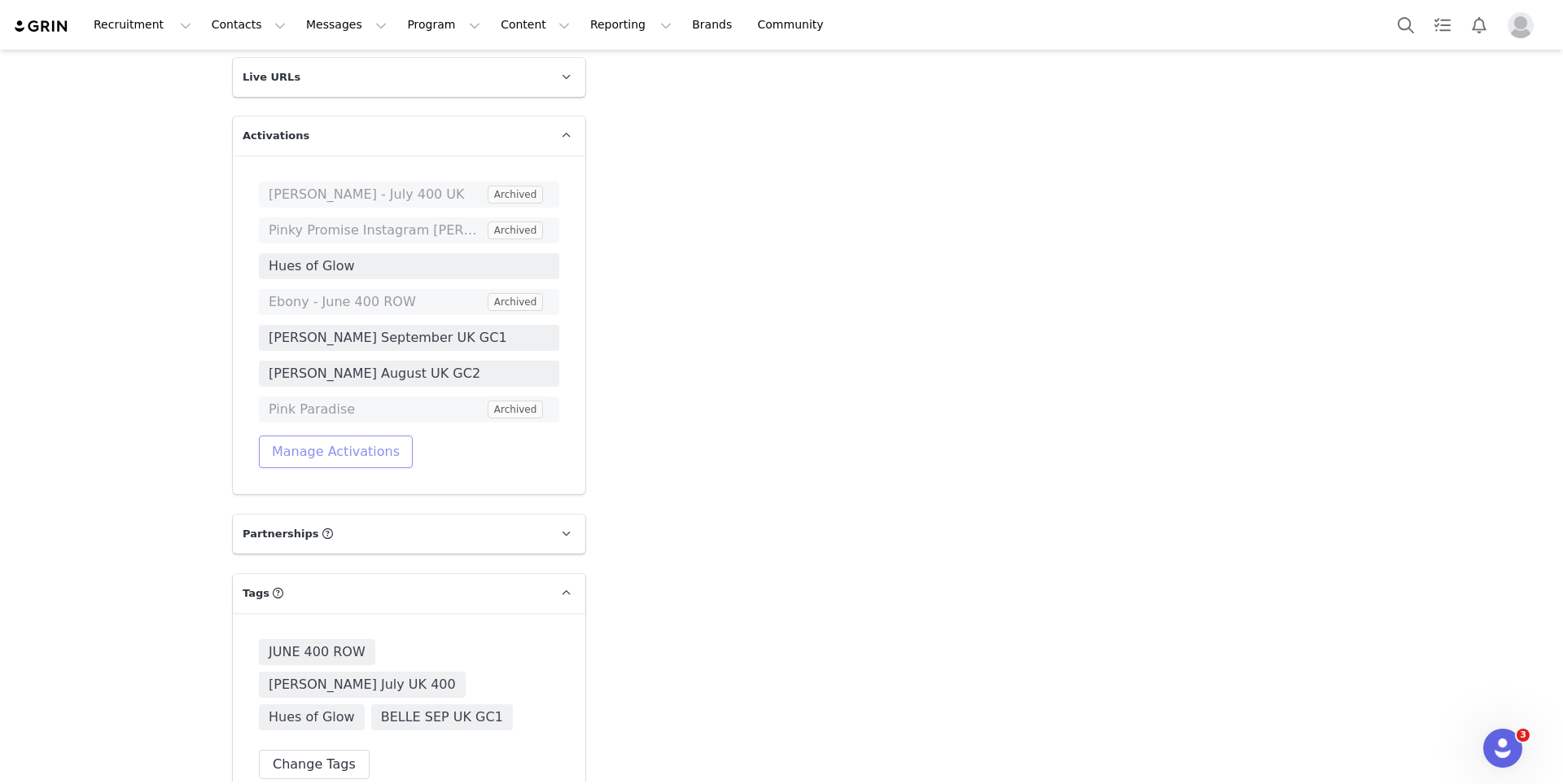
click at [340, 436] on button "Manage Activations" at bounding box center [336, 452] width 154 height 33
click at [323, 478] on div "Select Activation" at bounding box center [293, 468] width 159 height 24
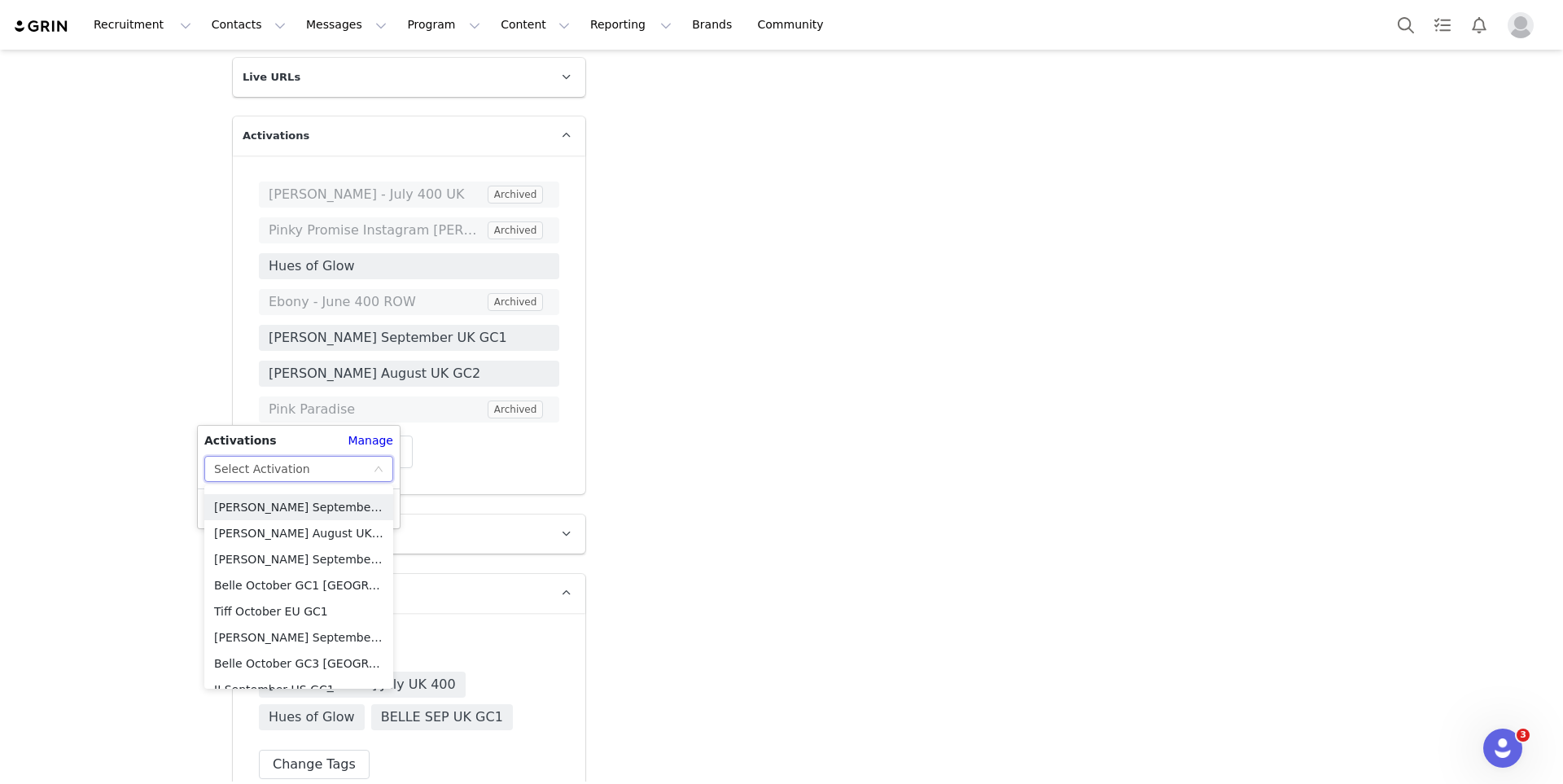
scroll to position [259, 0]
click at [315, 570] on li "Belle October GC1 UK" at bounding box center [299, 581] width 189 height 26
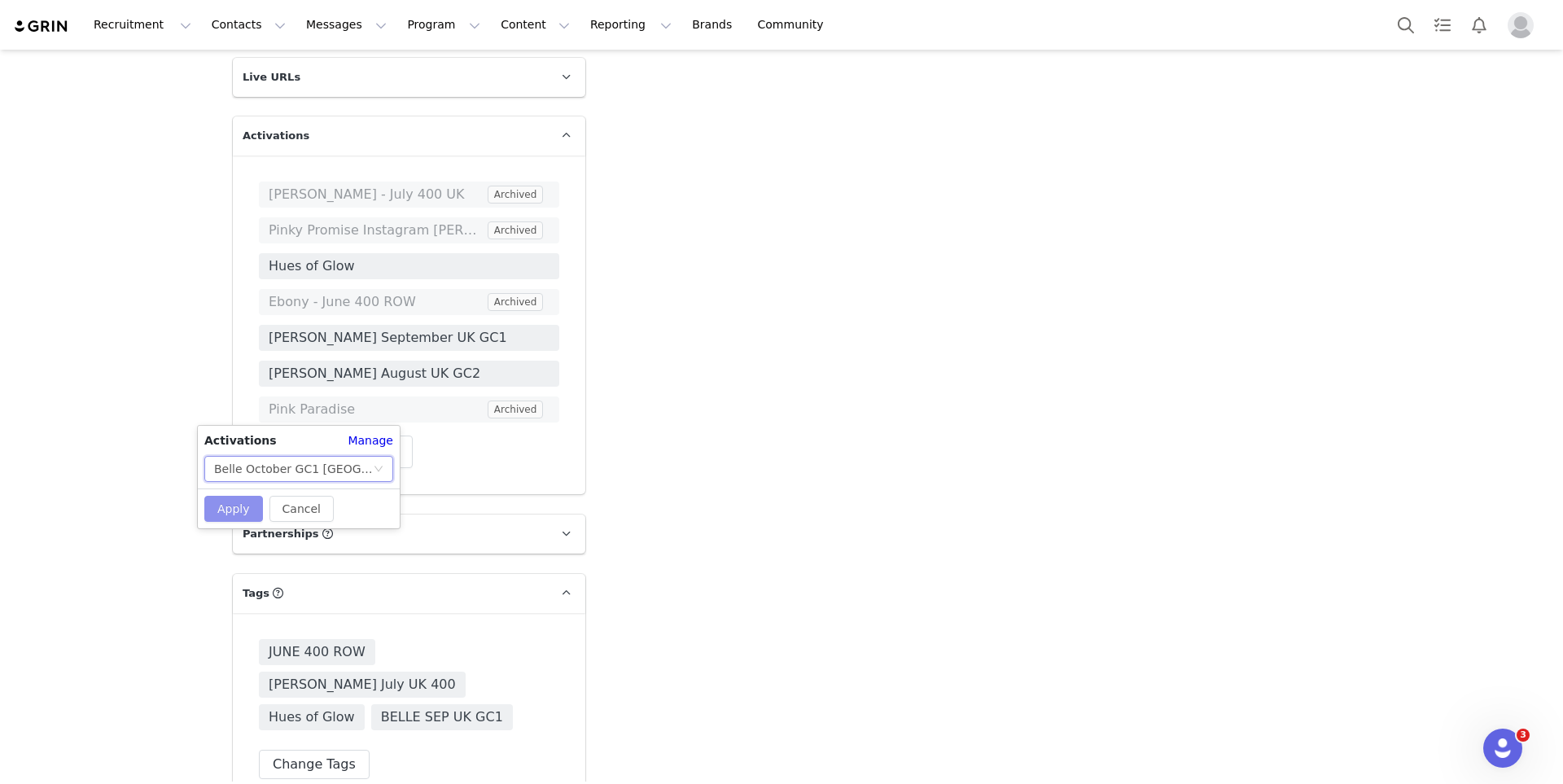
click at [231, 498] on button "Apply" at bounding box center [233, 508] width 59 height 26
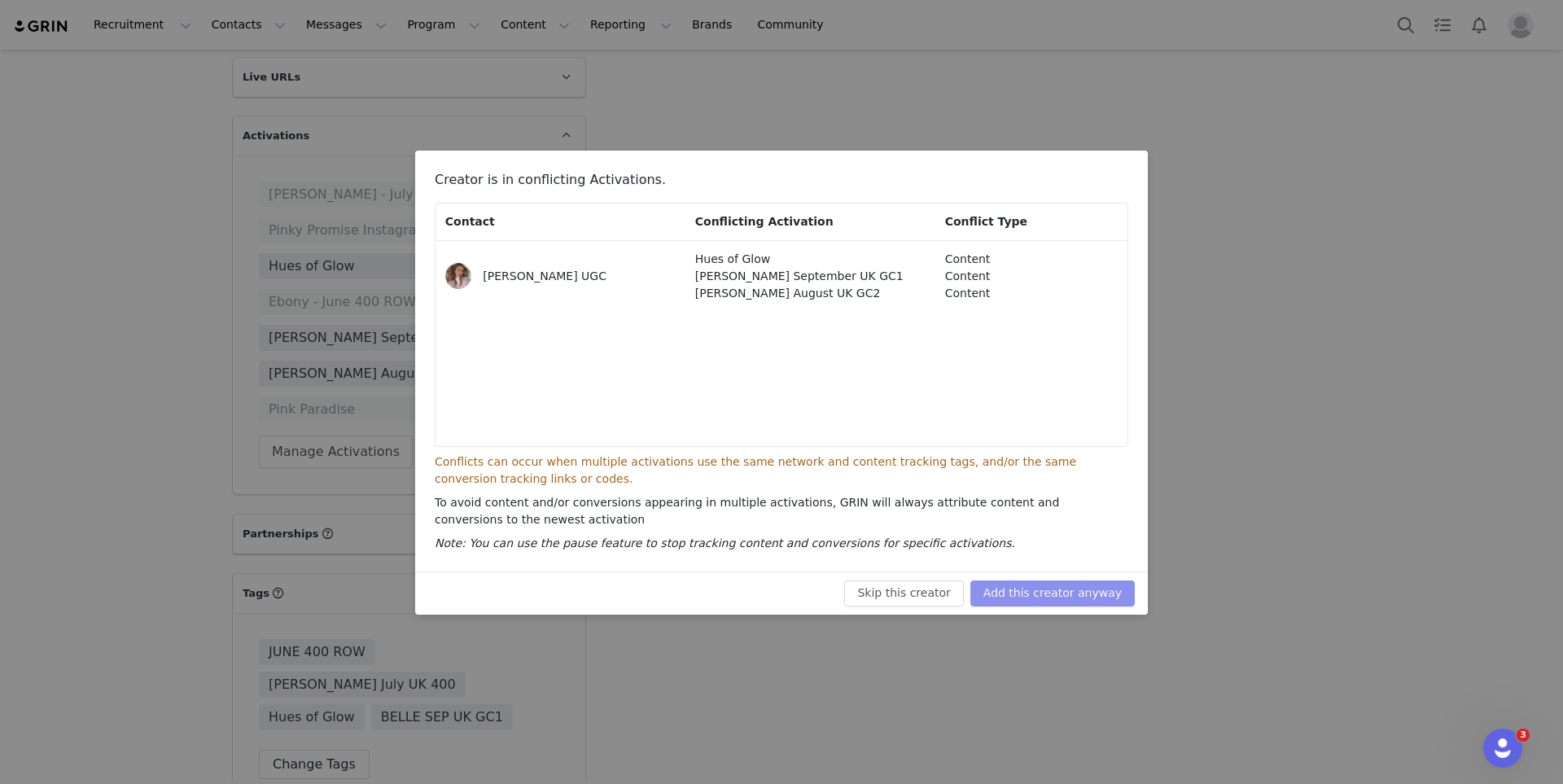
click at [1015, 595] on button "Add this creator anyway" at bounding box center [1052, 592] width 165 height 26
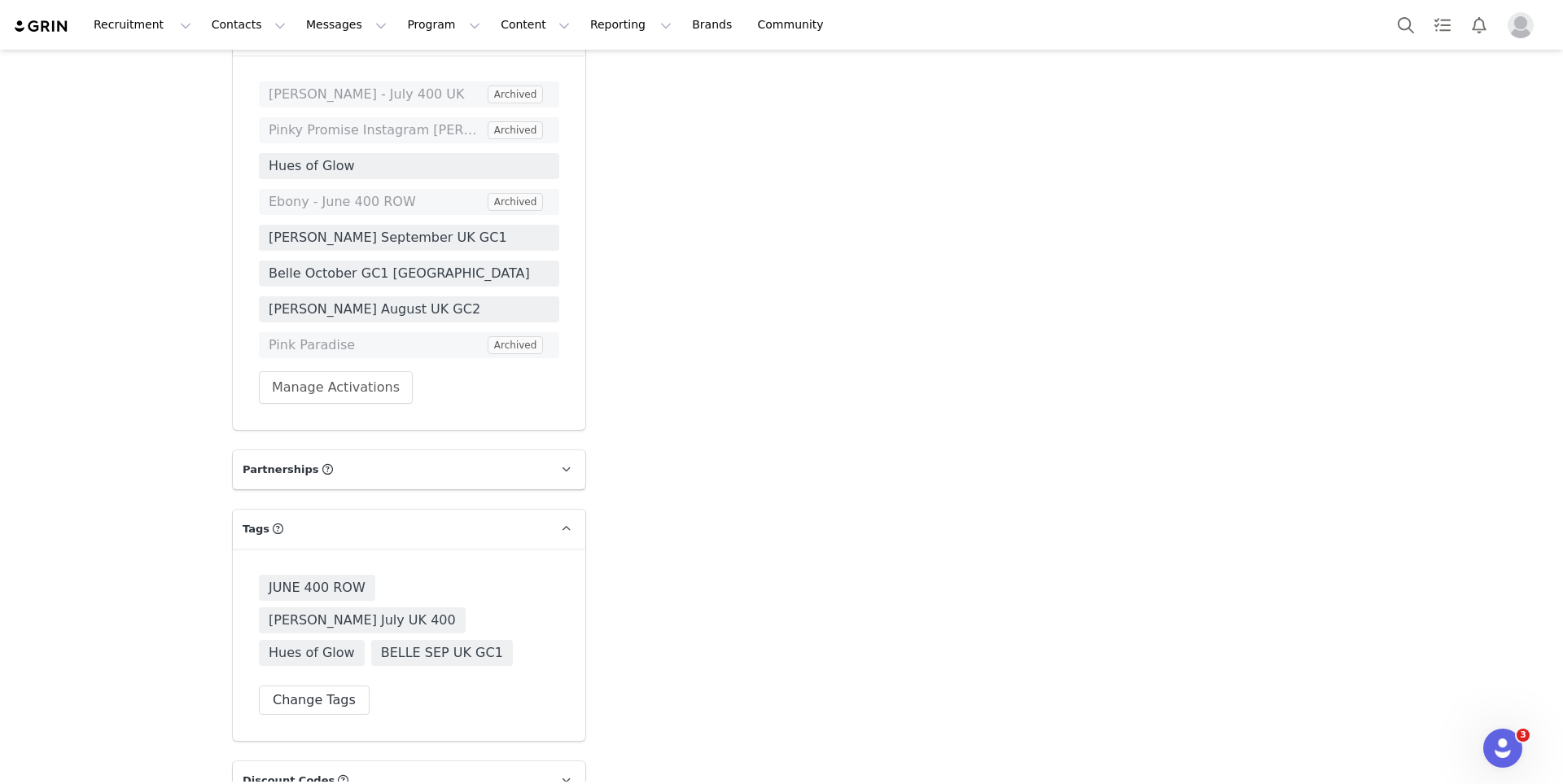
scroll to position [2993, 0]
click at [310, 683] on button "Change Tags" at bounding box center [315, 698] width 110 height 29
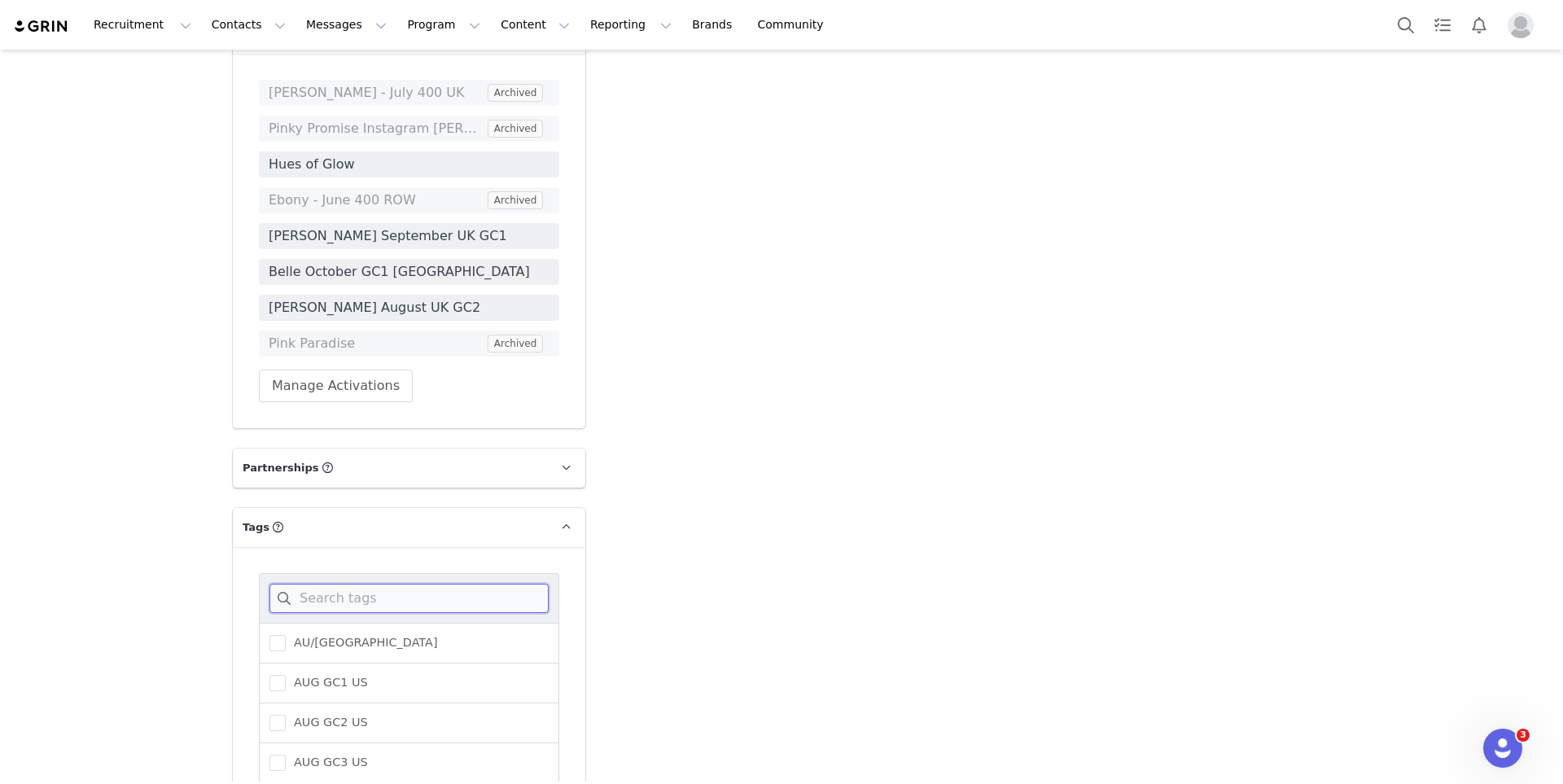
click at [319, 584] on input at bounding box center [408, 598] width 279 height 29
type input "belle"
click at [316, 635] on span "BELLE OCTOBER GC1" at bounding box center [353, 642] width 134 height 15
click at [286, 635] on input "BELLE OCTOBER GC1" at bounding box center [286, 635] width 0 height 0
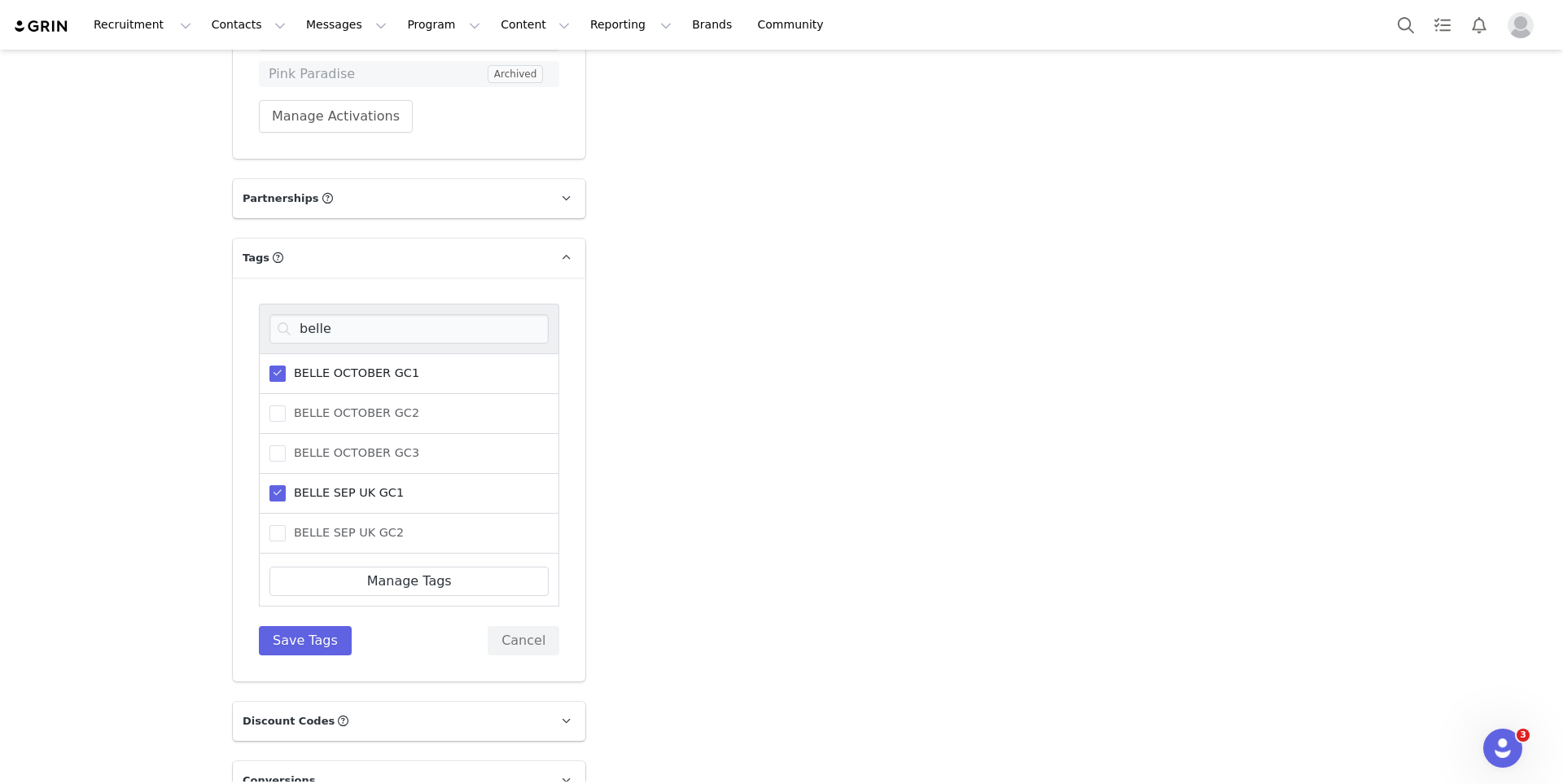
scroll to position [3263, 0]
click at [302, 625] on button "Save Tags" at bounding box center [306, 640] width 93 height 29
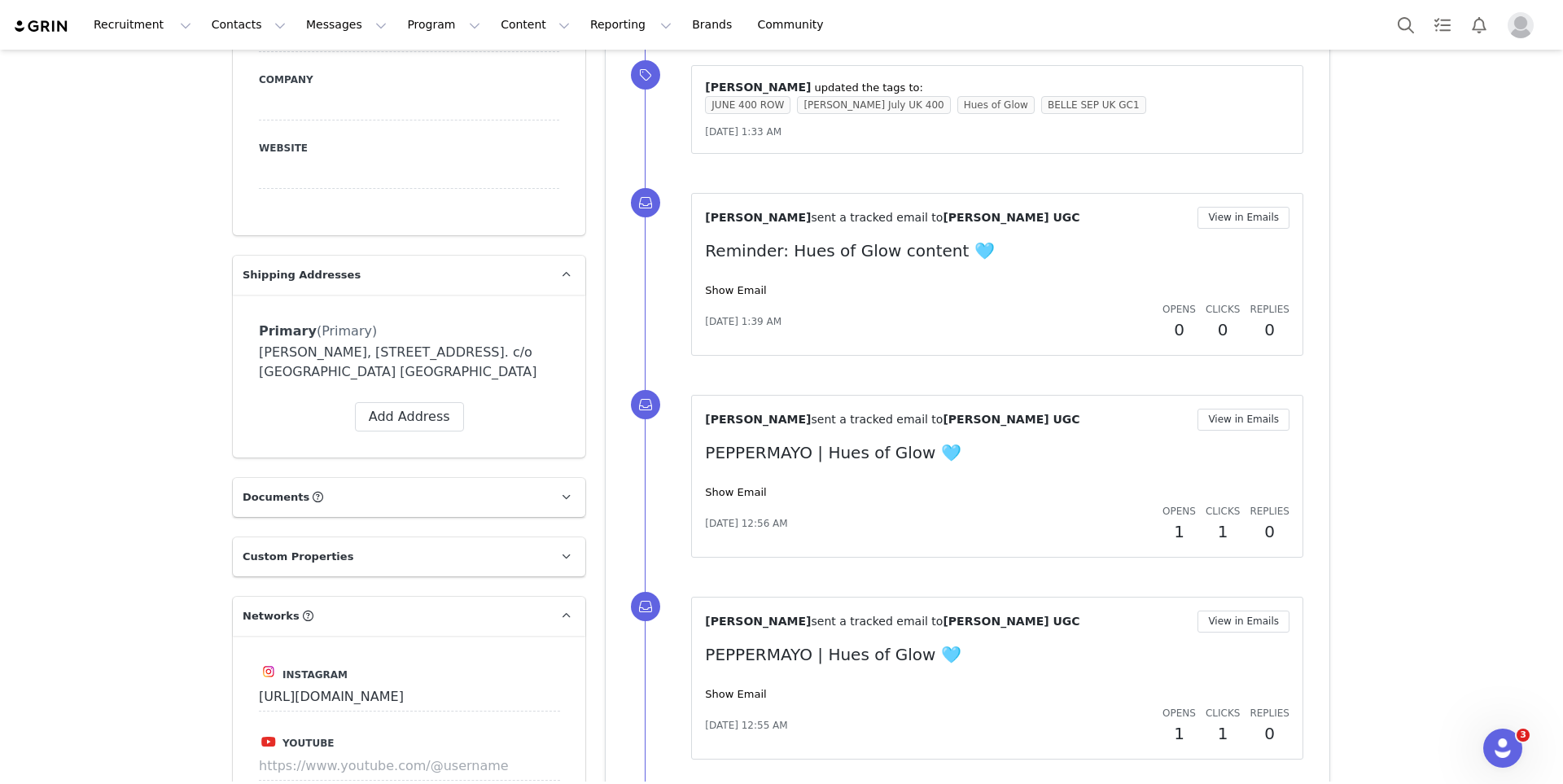
scroll to position [0, 0]
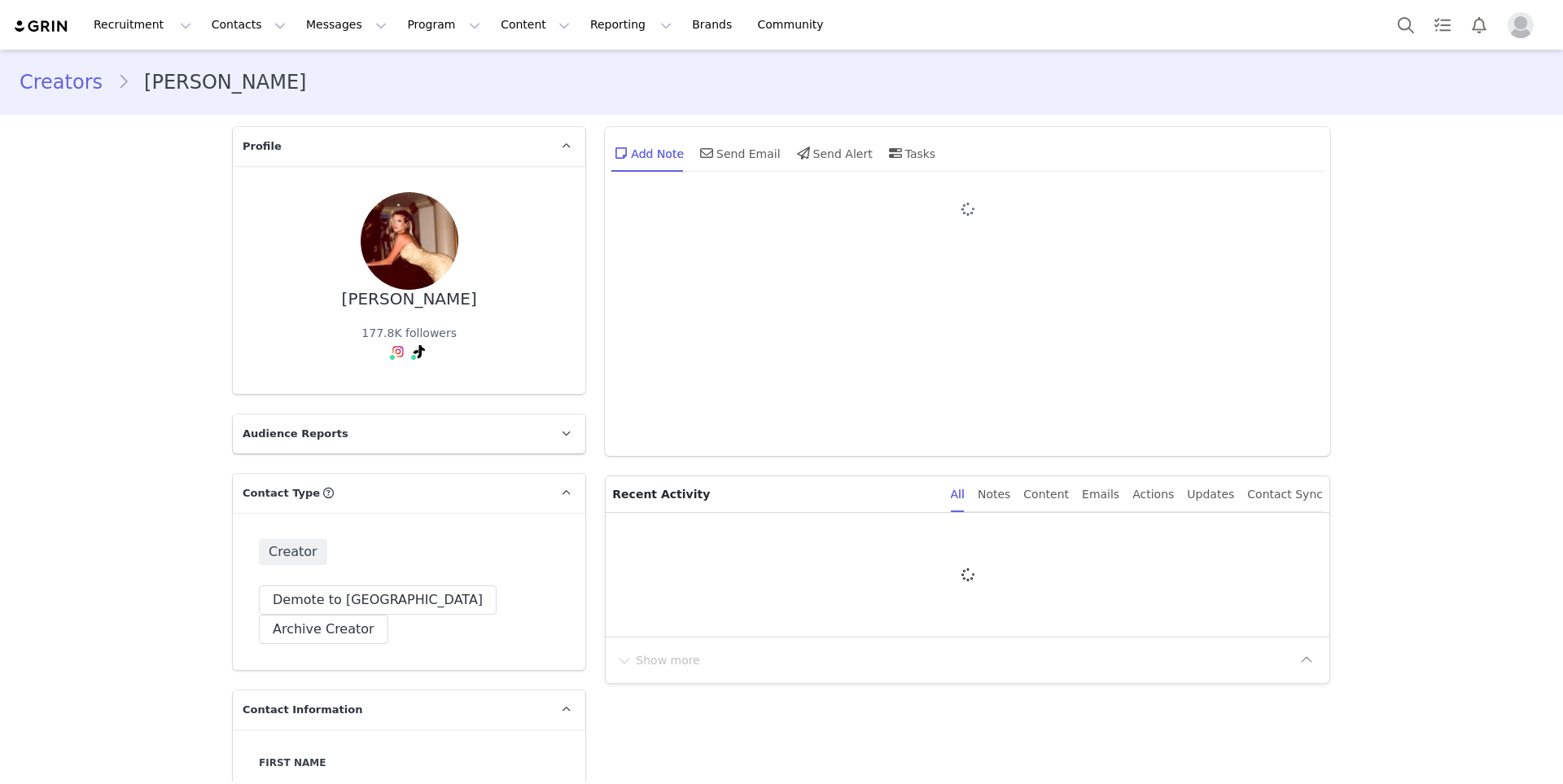
type input "+1 ([GEOGRAPHIC_DATA])"
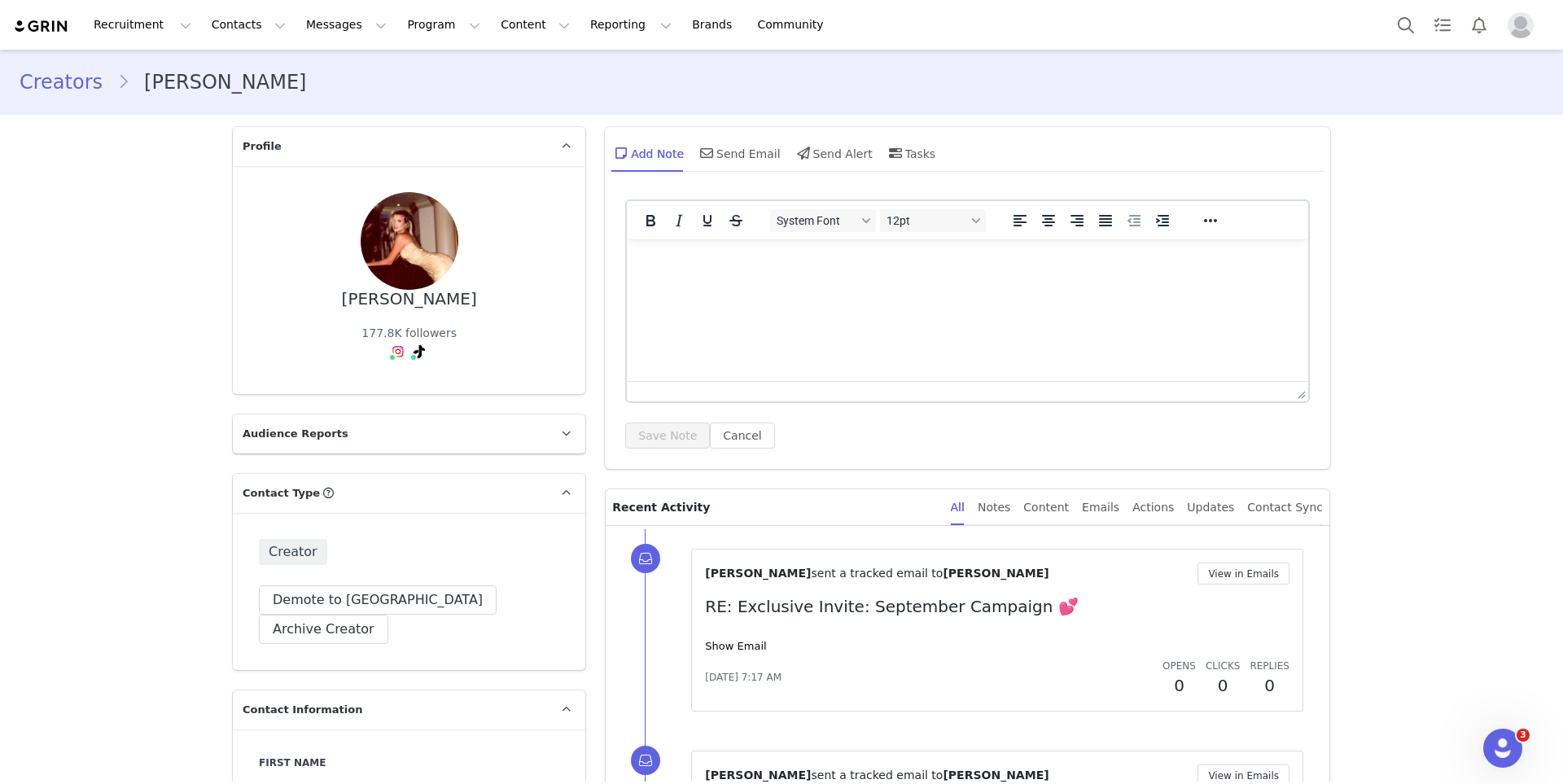
scroll to position [2839, 0]
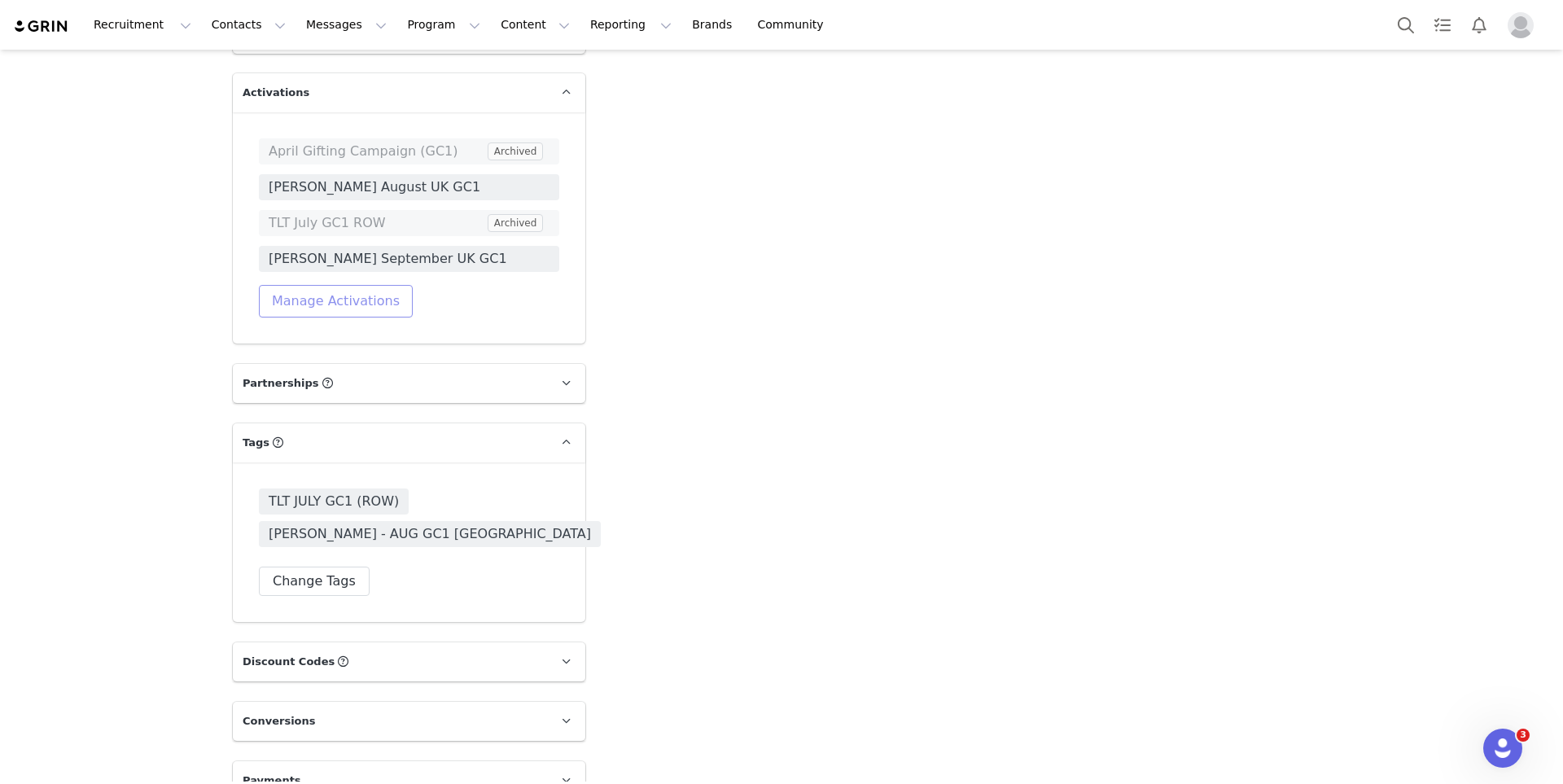
click at [325, 285] on button "Manage Activations" at bounding box center [336, 301] width 154 height 33
click at [315, 330] on div "Select Activation" at bounding box center [293, 333] width 159 height 24
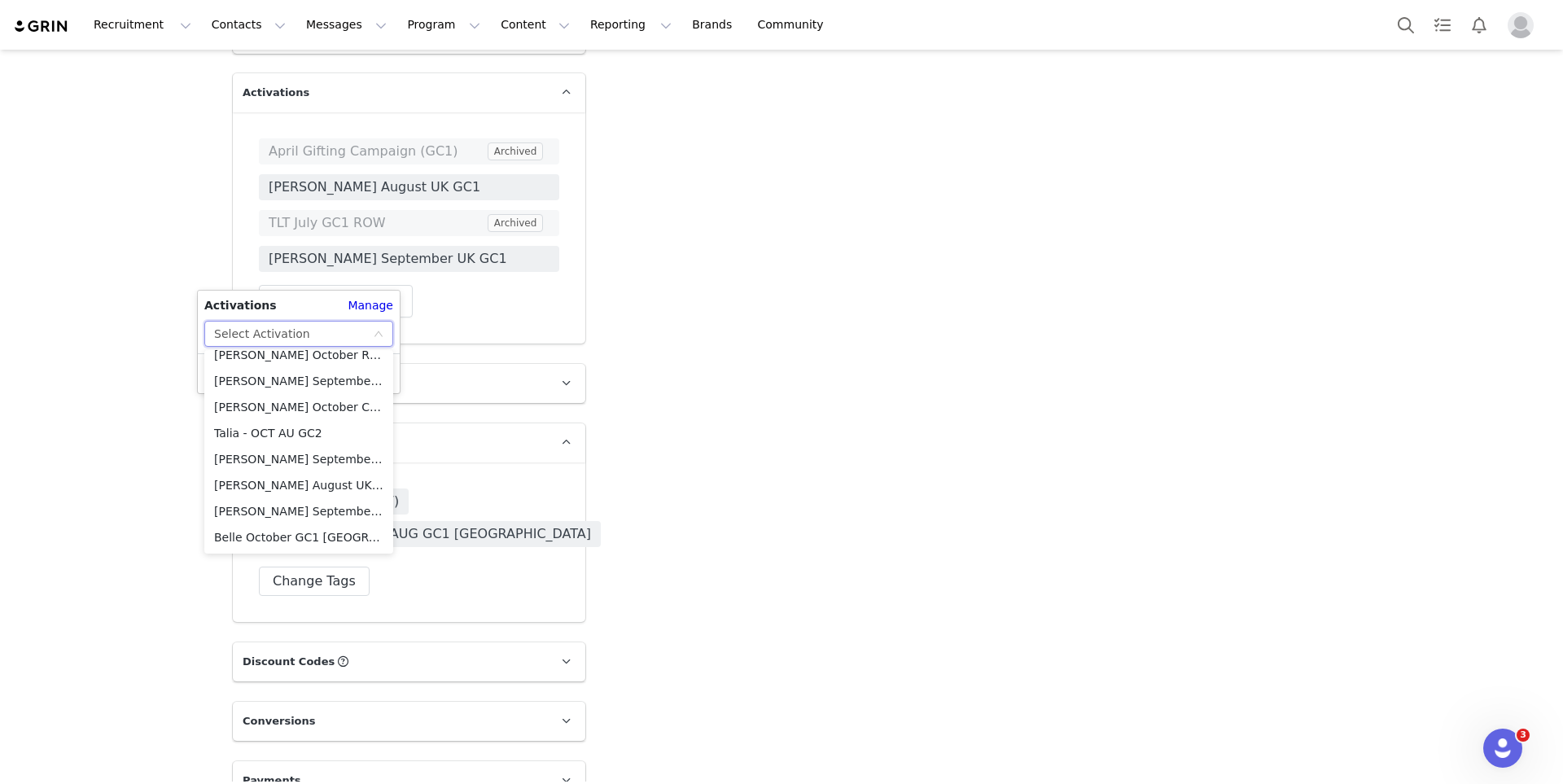
scroll to position [192, 0]
click at [295, 513] on li "Belle October GC1 [GEOGRAPHIC_DATA]" at bounding box center [299, 513] width 189 height 26
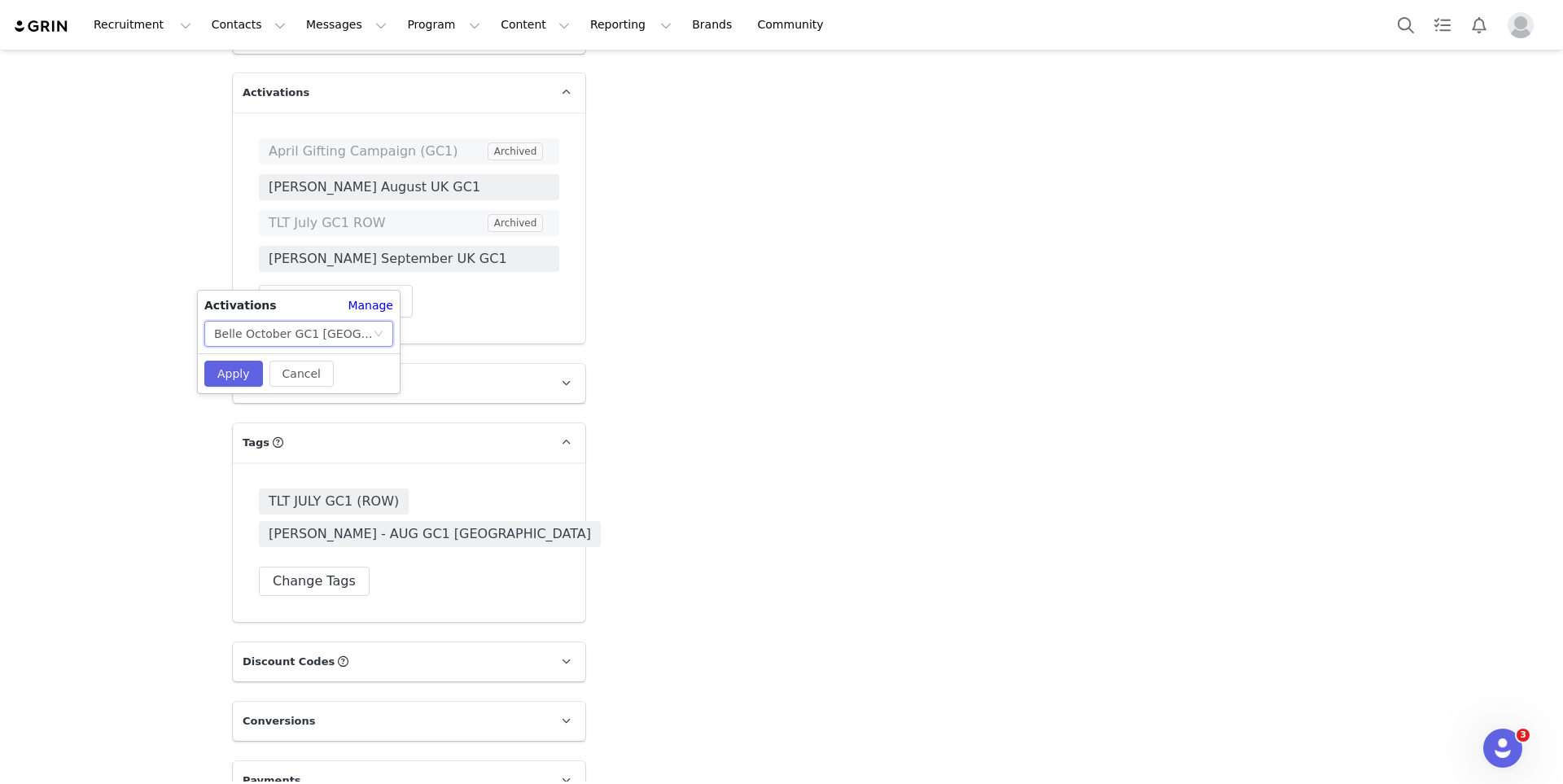
click at [224, 356] on div "Cancel Apply" at bounding box center [299, 372] width 202 height 40
click at [224, 362] on button "Apply" at bounding box center [233, 373] width 59 height 26
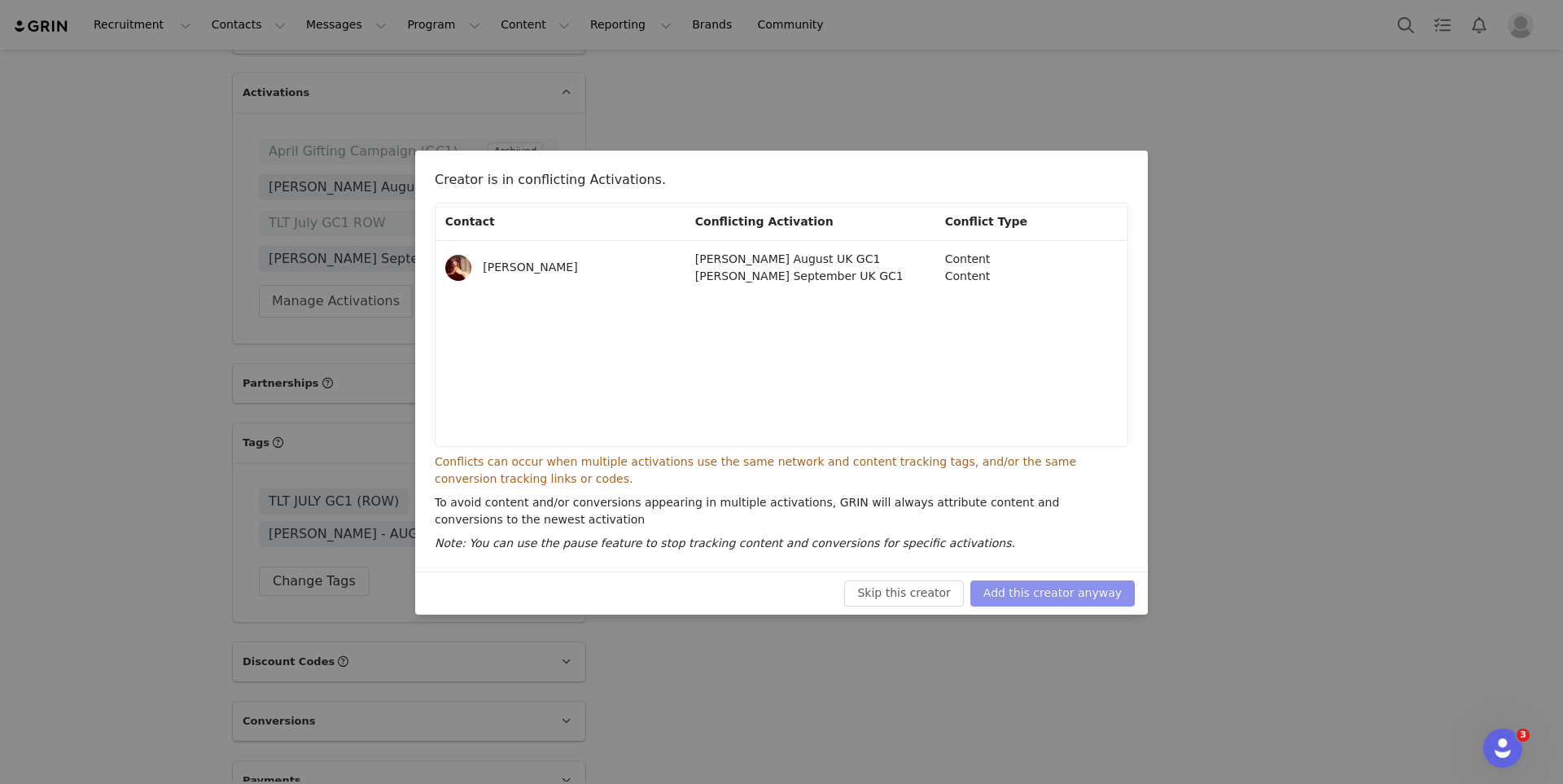
click at [1058, 598] on button "Add this creator anyway" at bounding box center [1052, 592] width 165 height 26
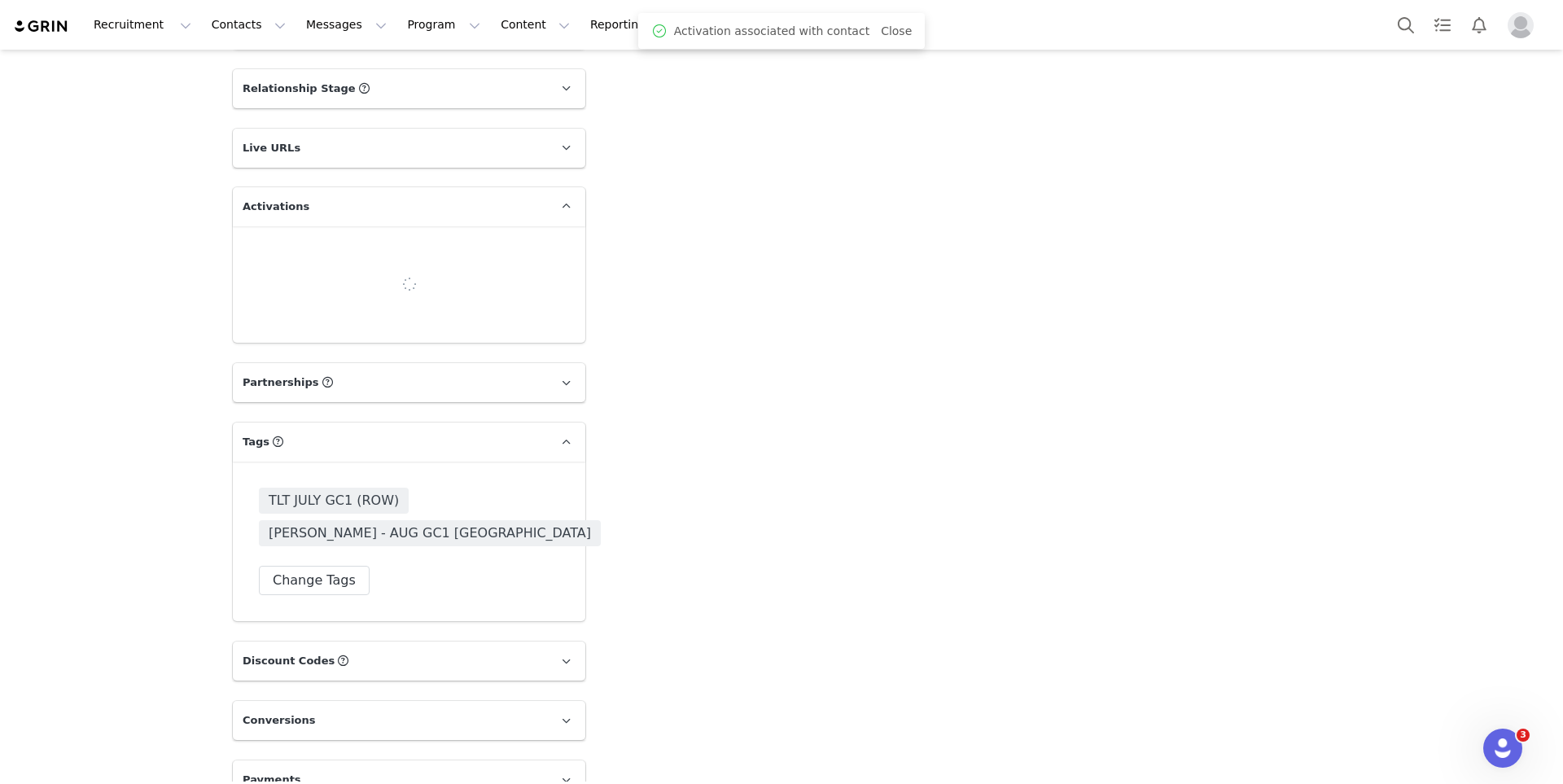
scroll to position [2839, 0]
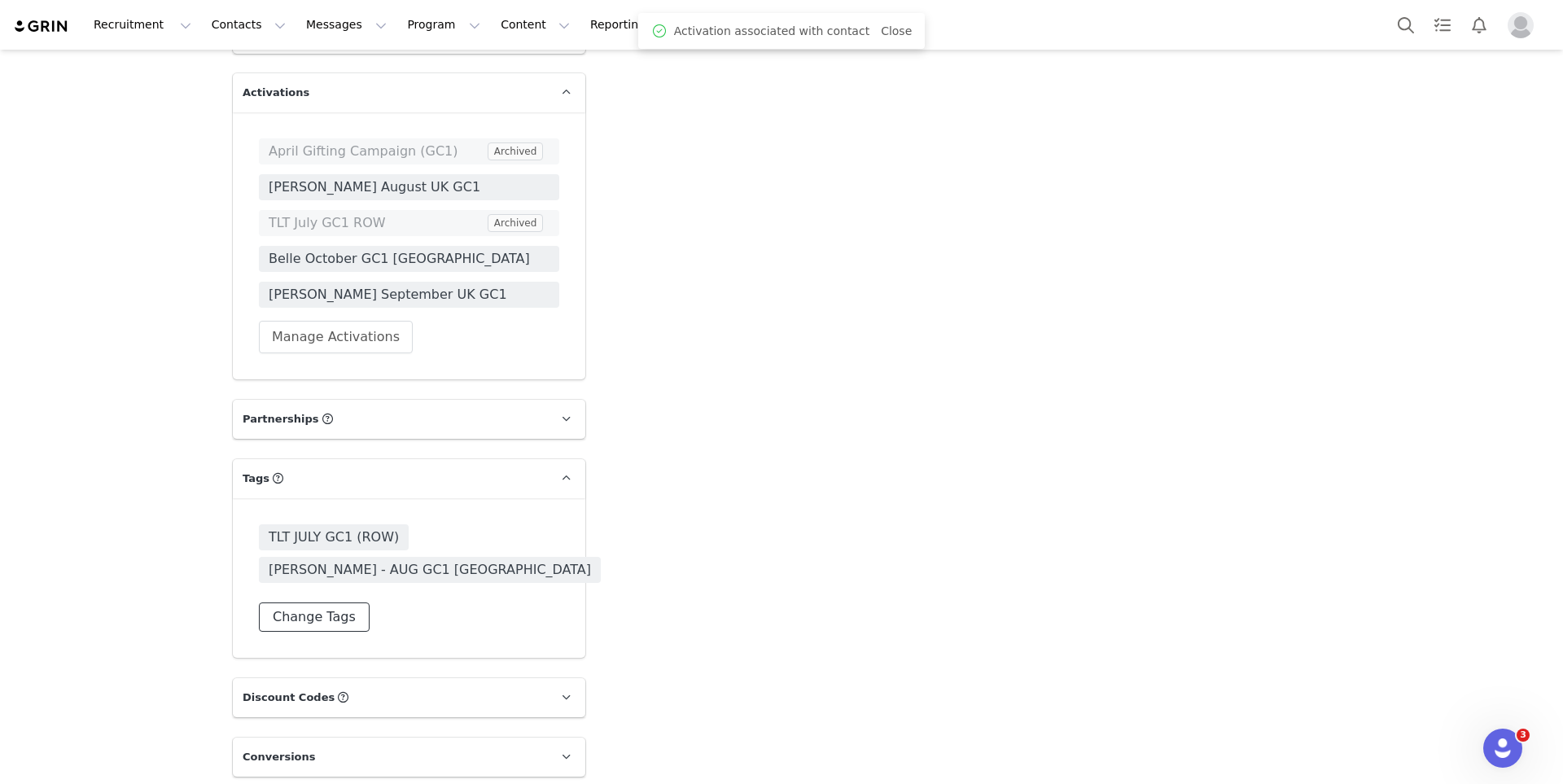
click at [345, 602] on button "Change Tags" at bounding box center [315, 617] width 110 height 29
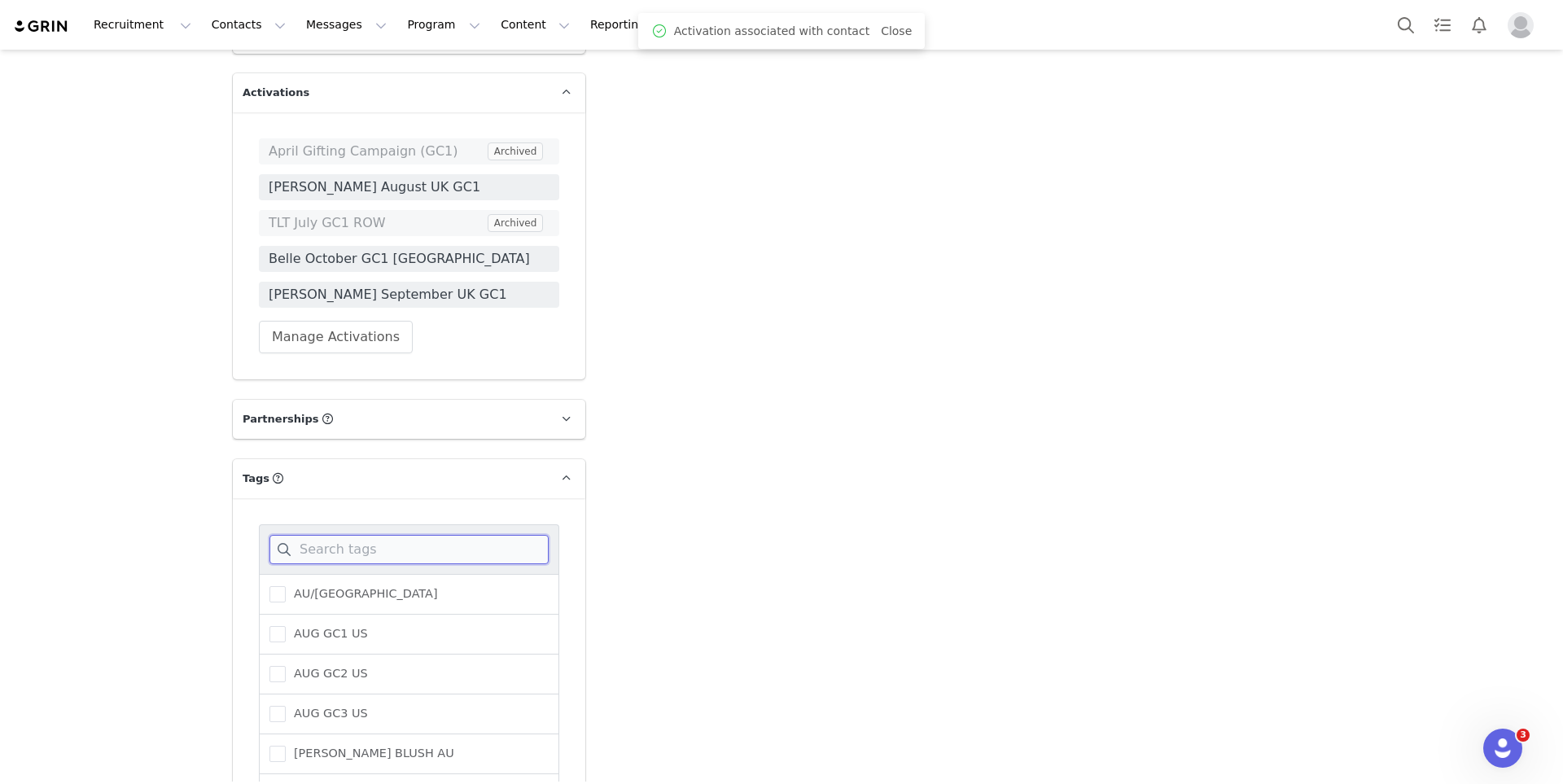
click at [359, 535] on input at bounding box center [408, 549] width 279 height 29
type input "belle"
click at [353, 586] on span "BELLE OCTOBER GC1" at bounding box center [353, 593] width 134 height 15
click at [286, 586] on input "BELLE OCTOBER GC1" at bounding box center [286, 586] width 0 height 0
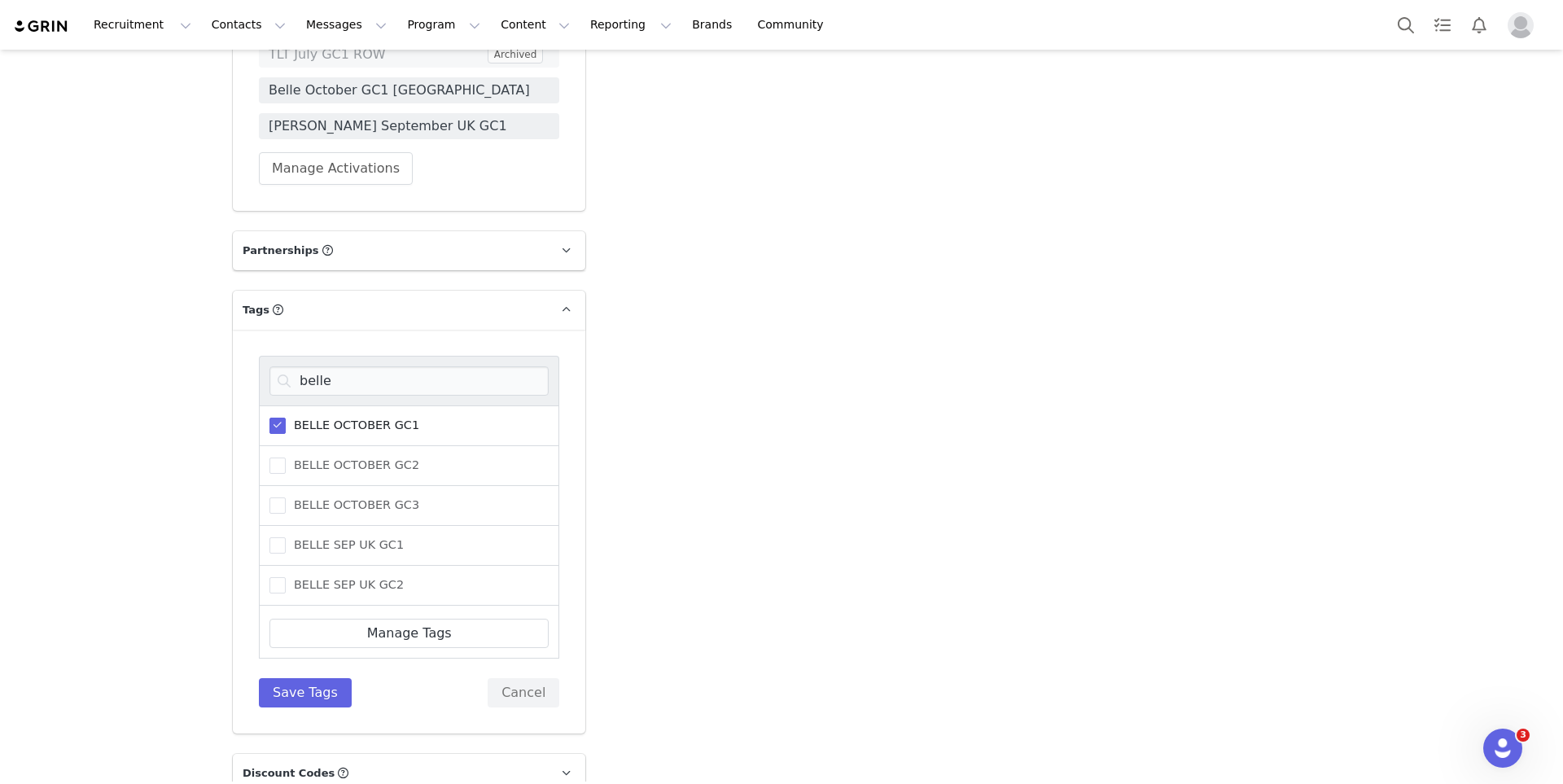
scroll to position [3017, 0]
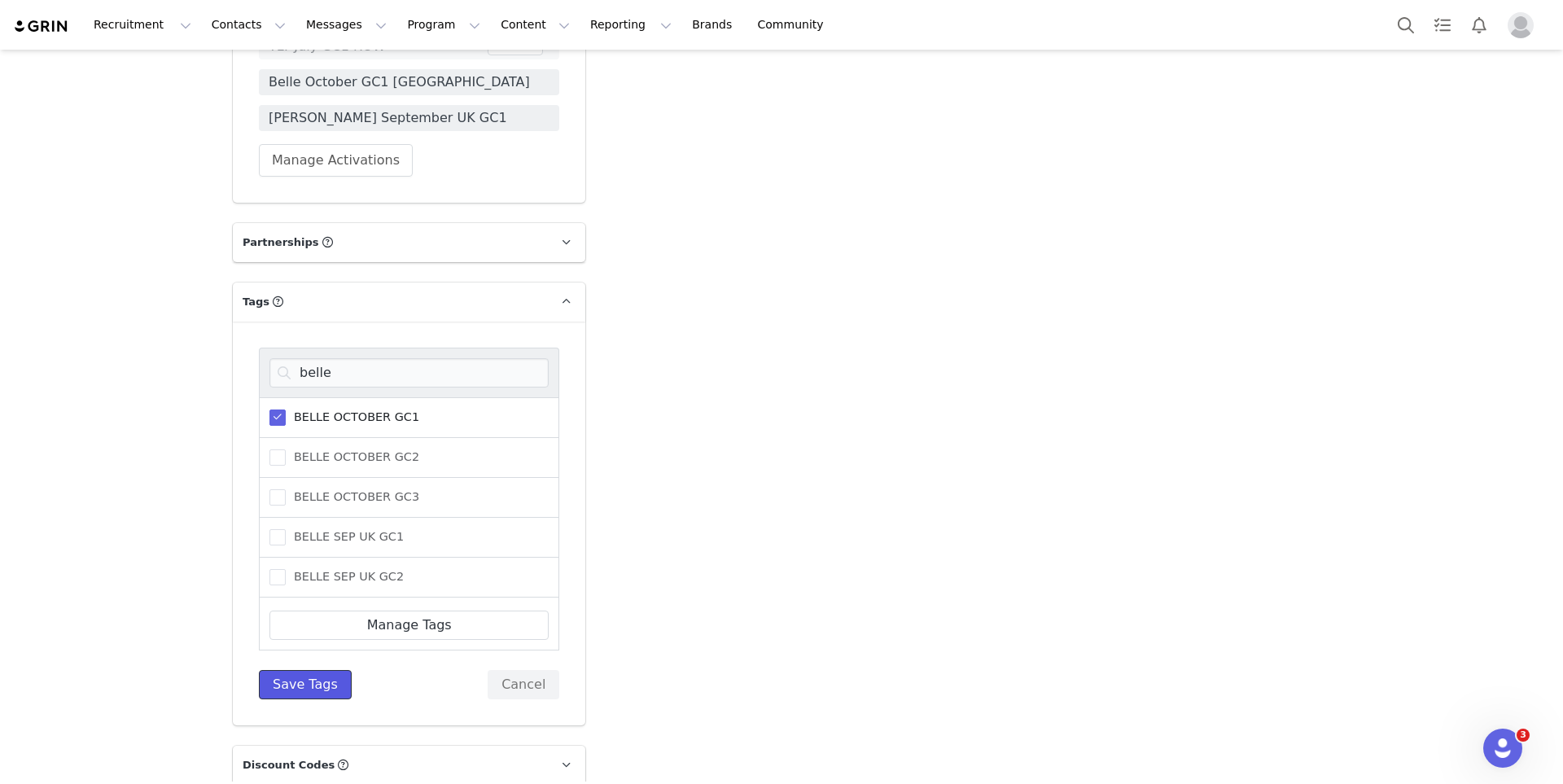
click at [325, 670] on button "Save Tags" at bounding box center [306, 684] width 93 height 29
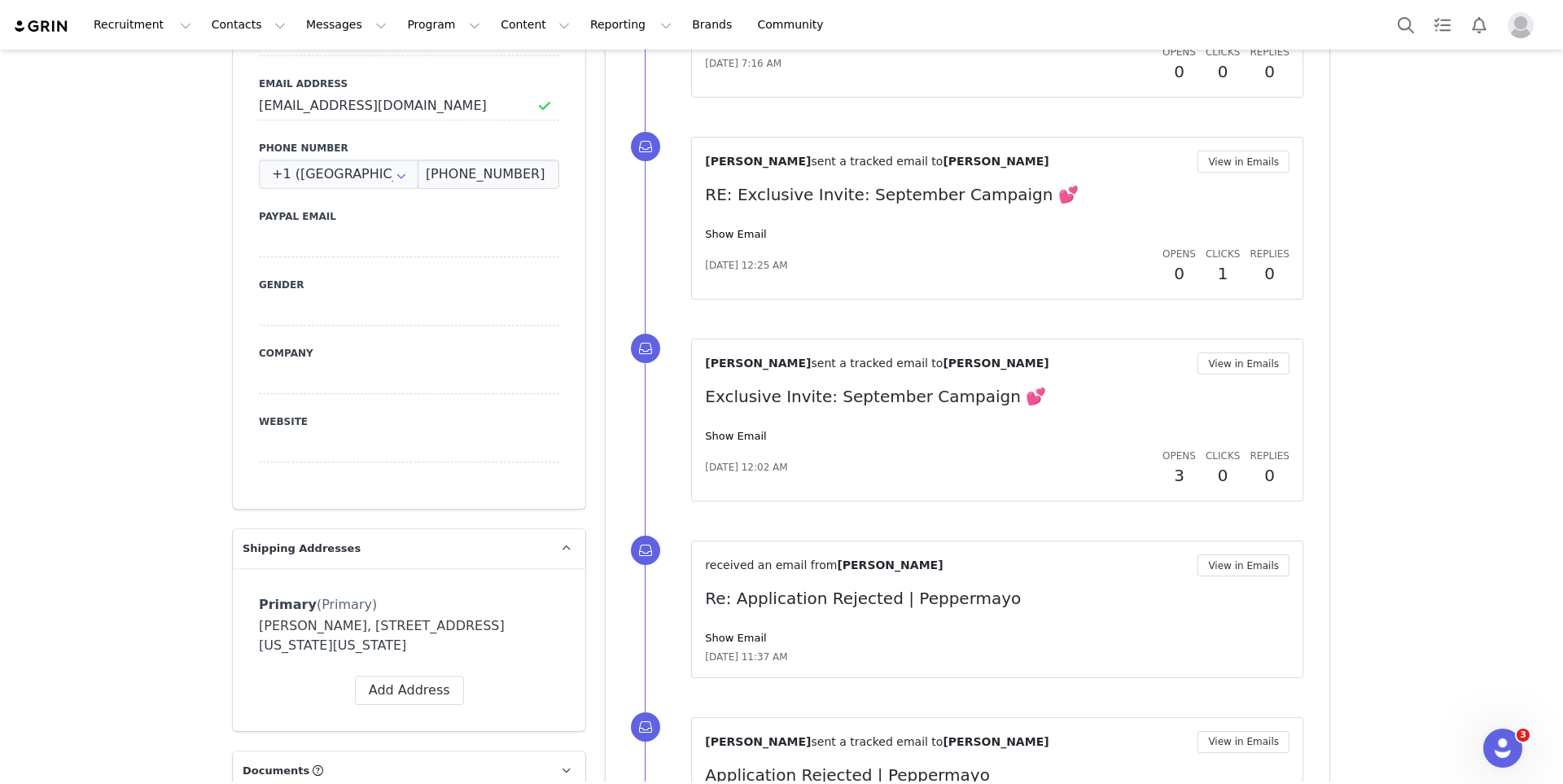
scroll to position [767, 0]
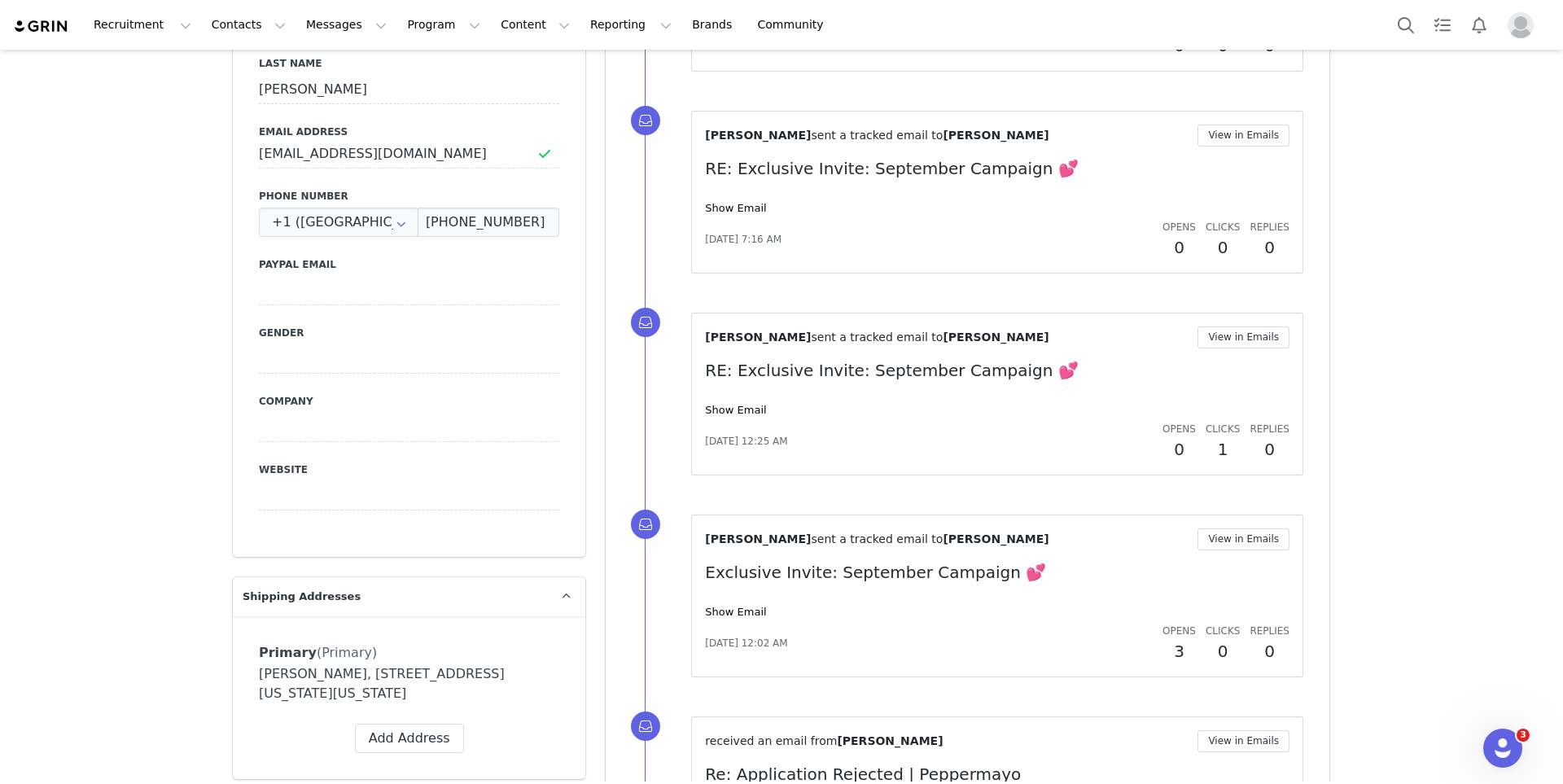
click at [1424, 23] on div at bounding box center [1469, 24] width 162 height 37
click at [1412, 25] on button "Search" at bounding box center [1406, 24] width 36 height 37
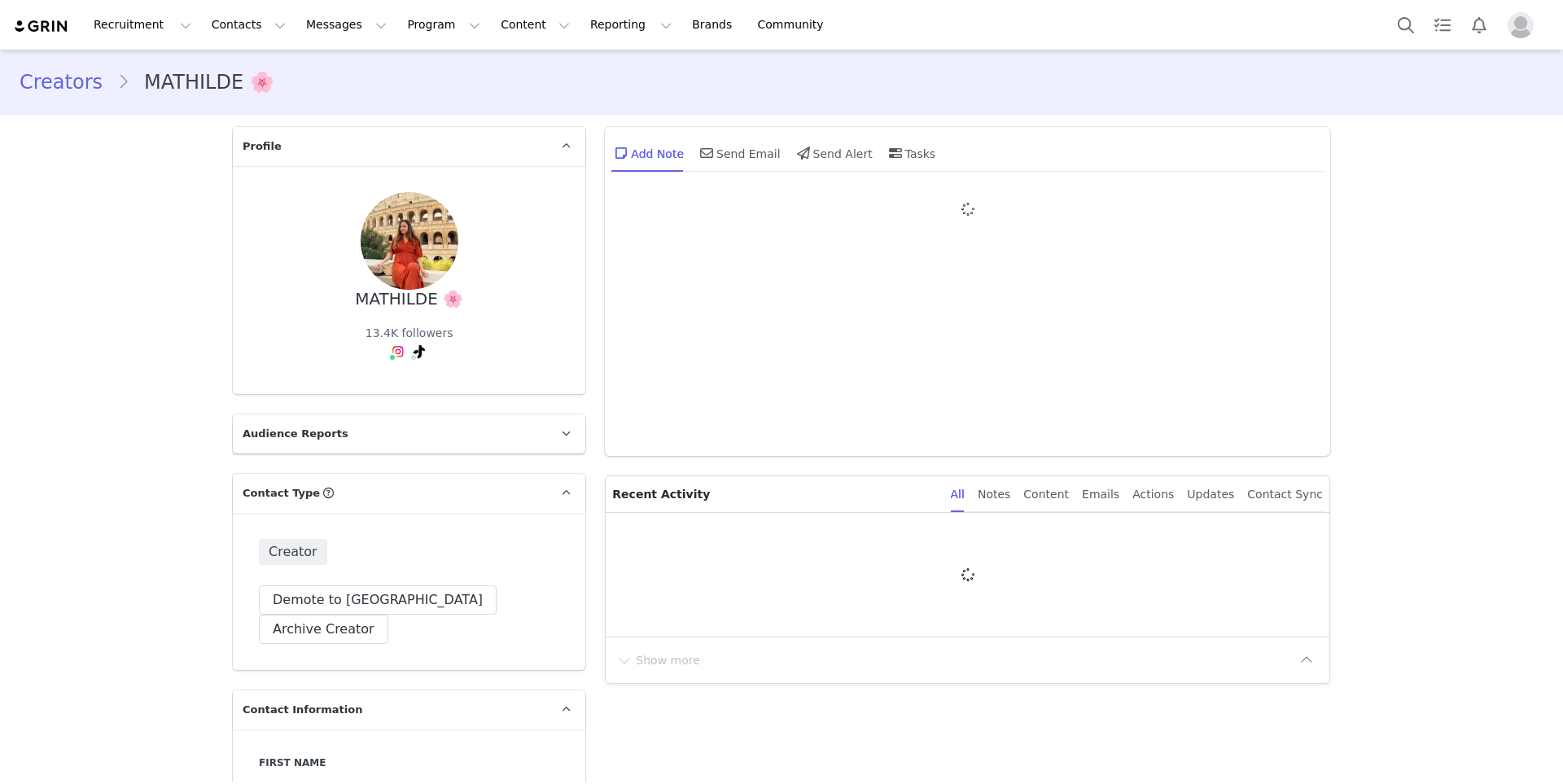
type input "+1 ([GEOGRAPHIC_DATA])"
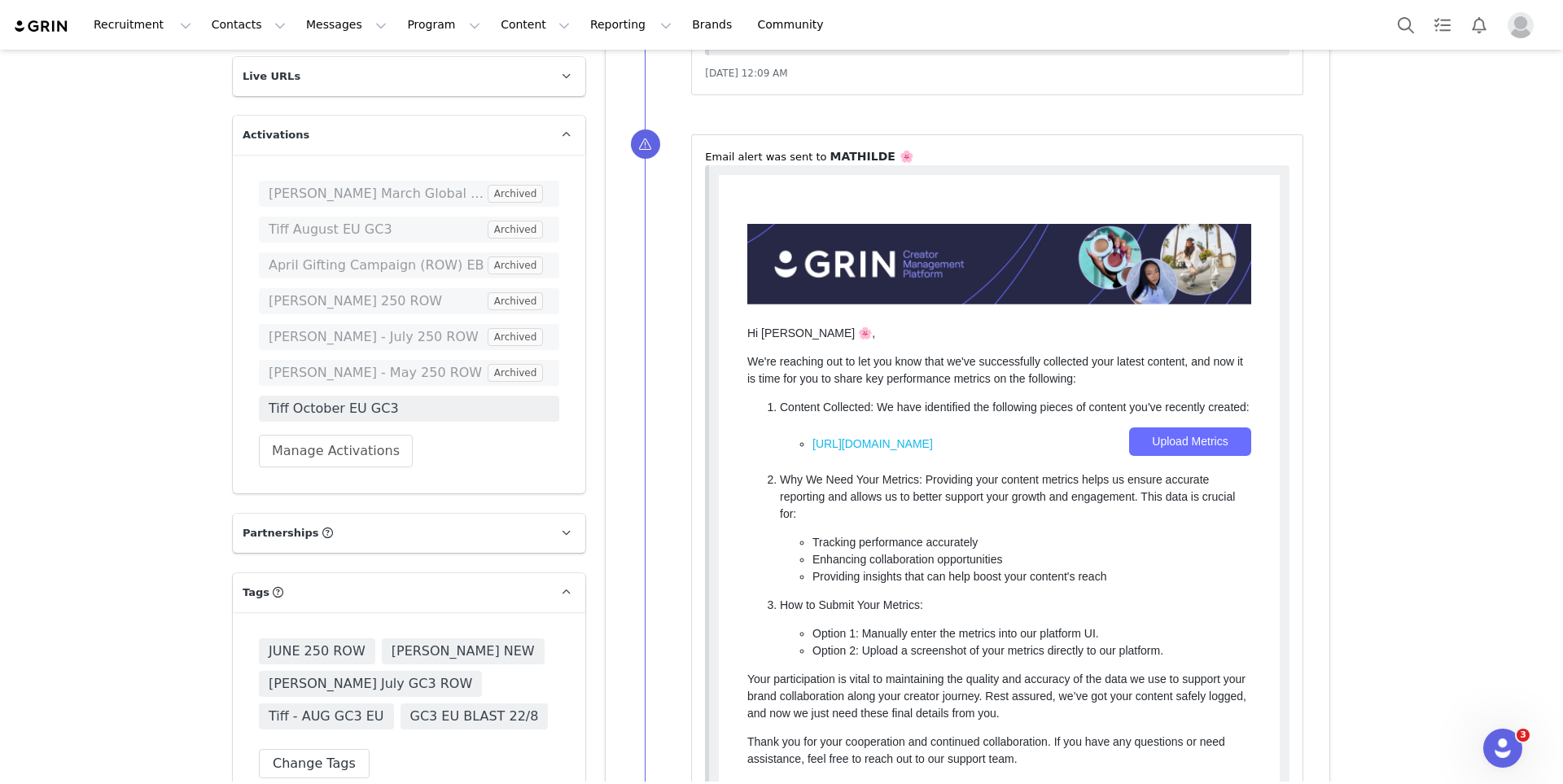
scroll to position [2802, 0]
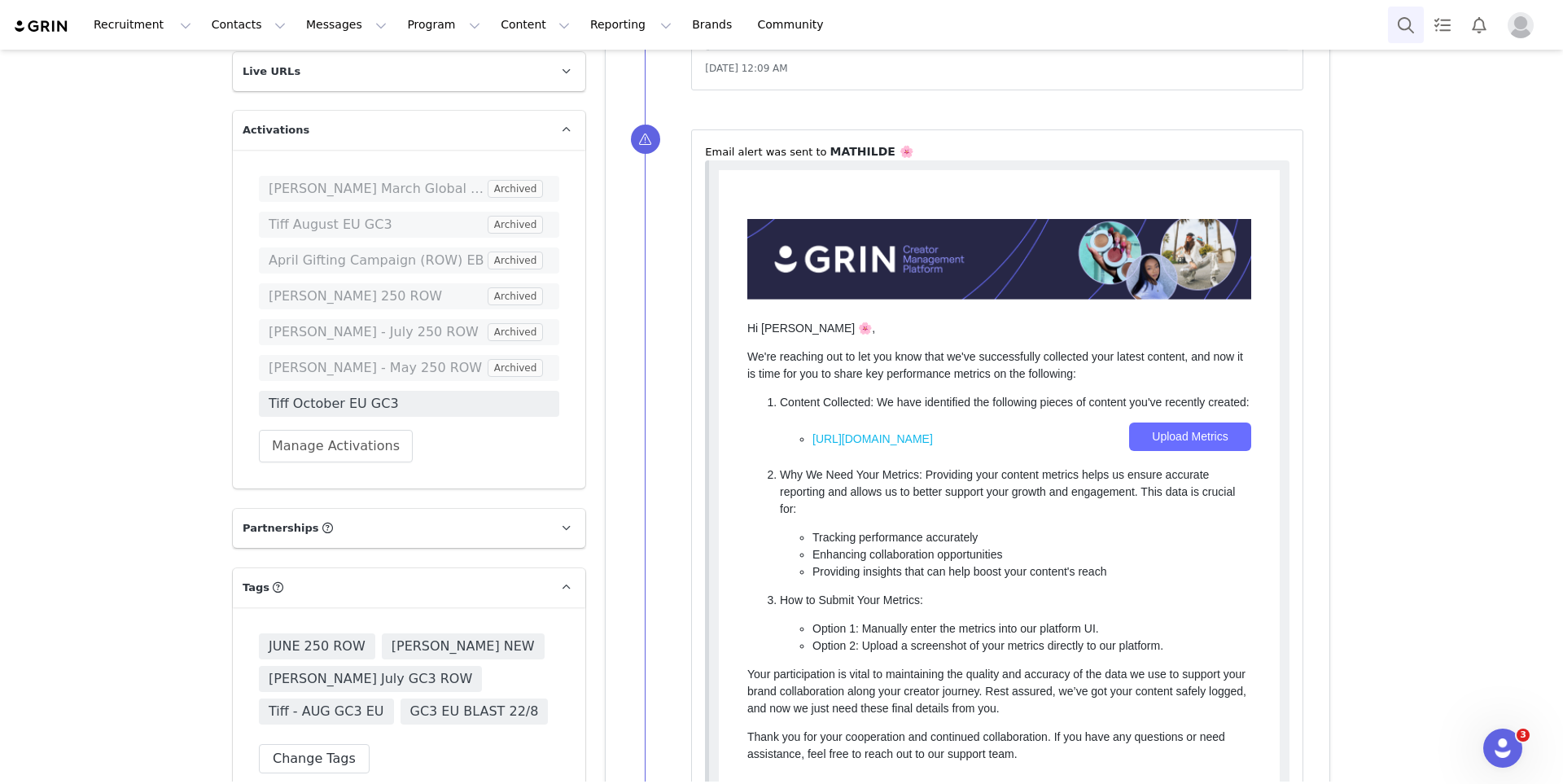
click at [1404, 24] on button "Search" at bounding box center [1406, 24] width 36 height 37
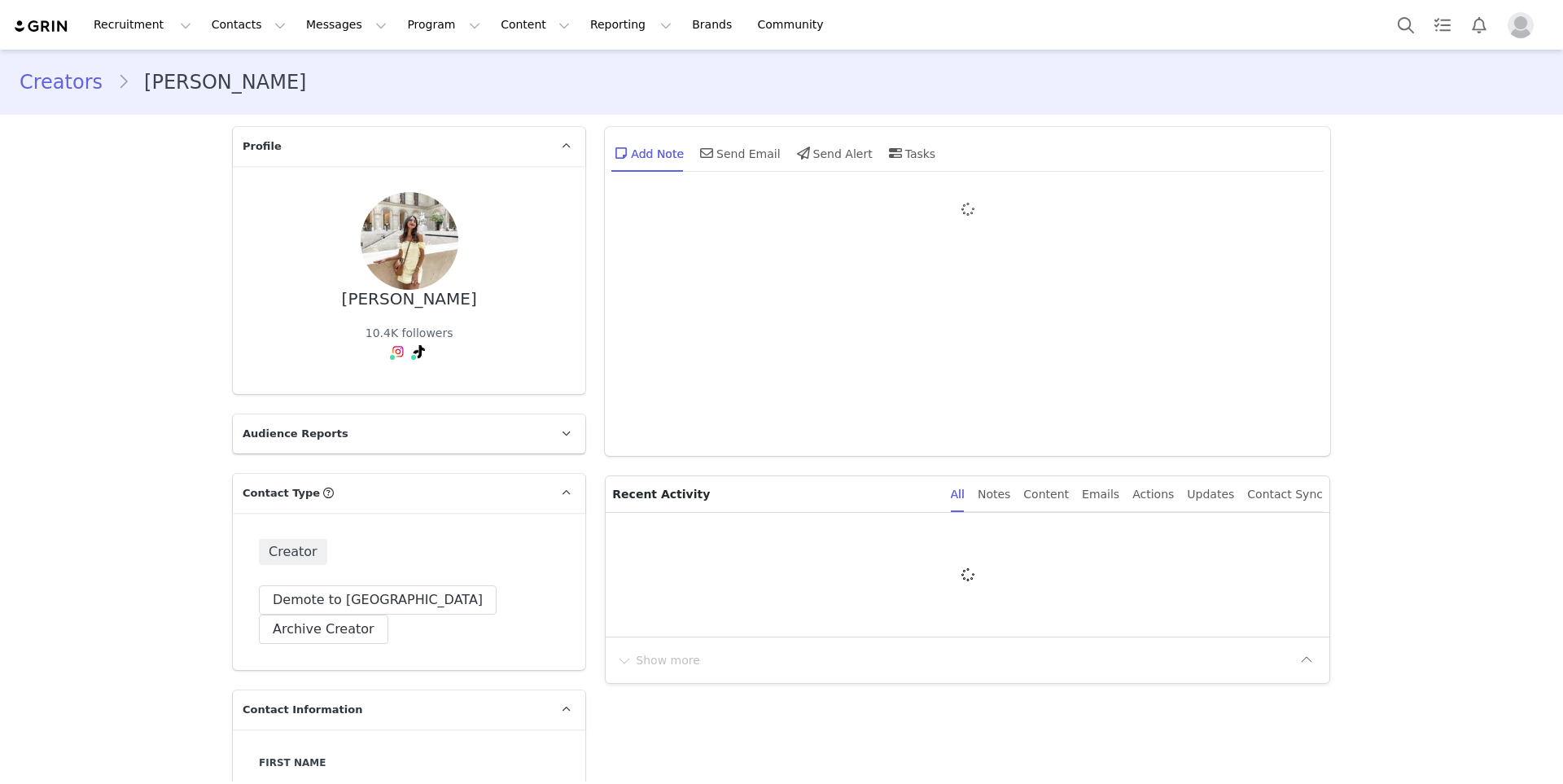
type input "+1 ([GEOGRAPHIC_DATA])"
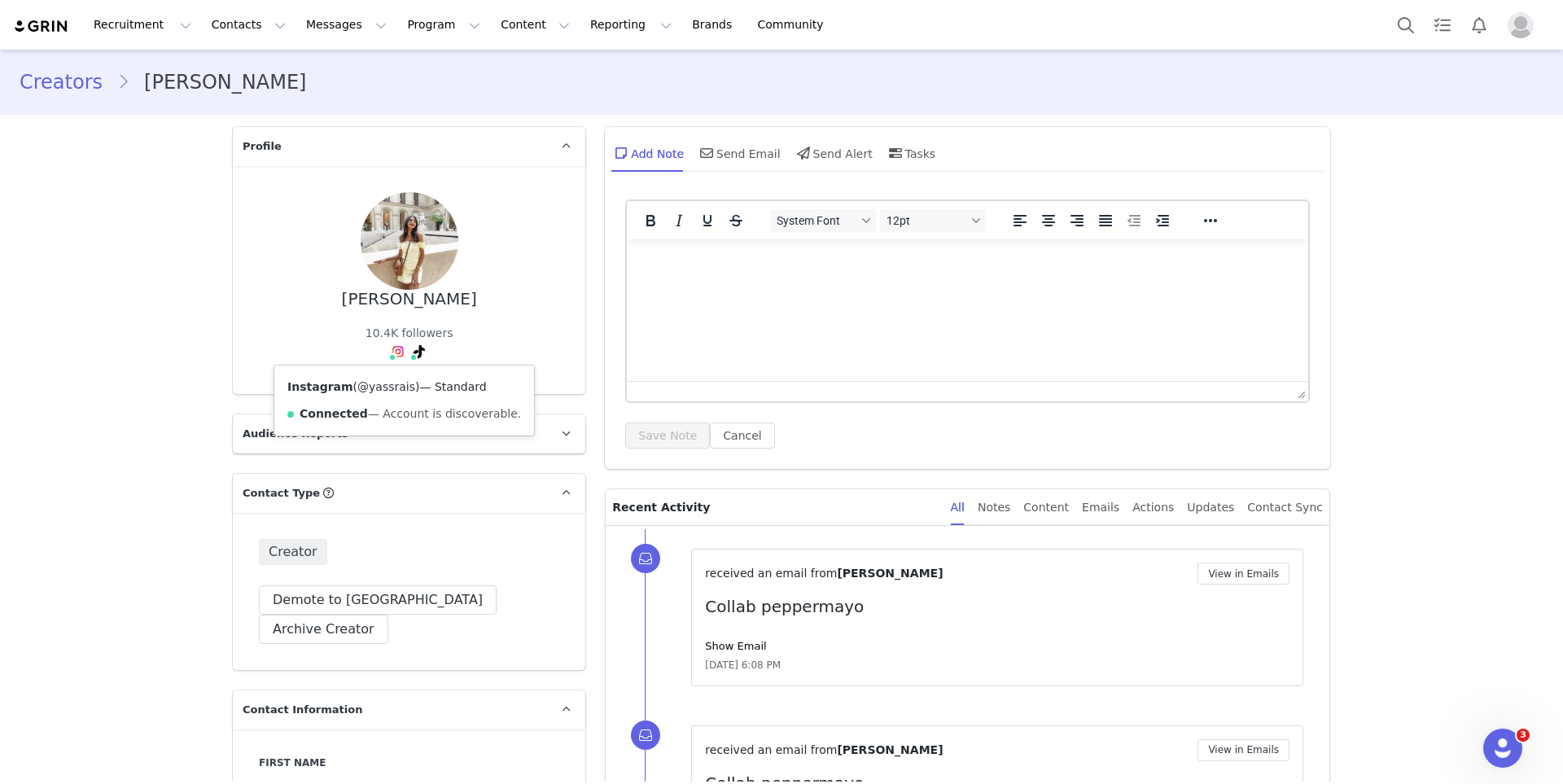
click at [394, 382] on link "@yassrais" at bounding box center [386, 387] width 58 height 13
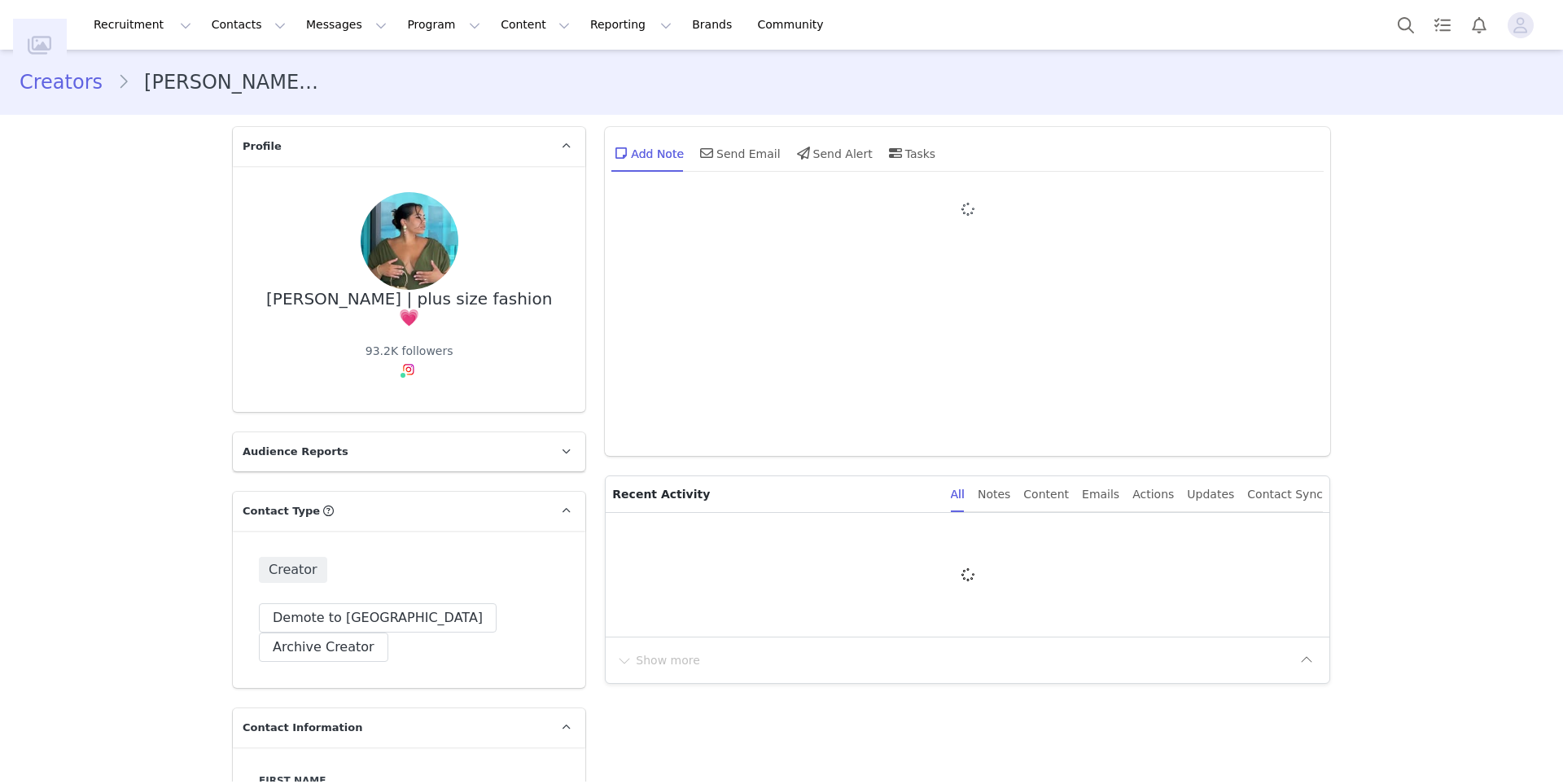
type input "+1 ([GEOGRAPHIC_DATA])"
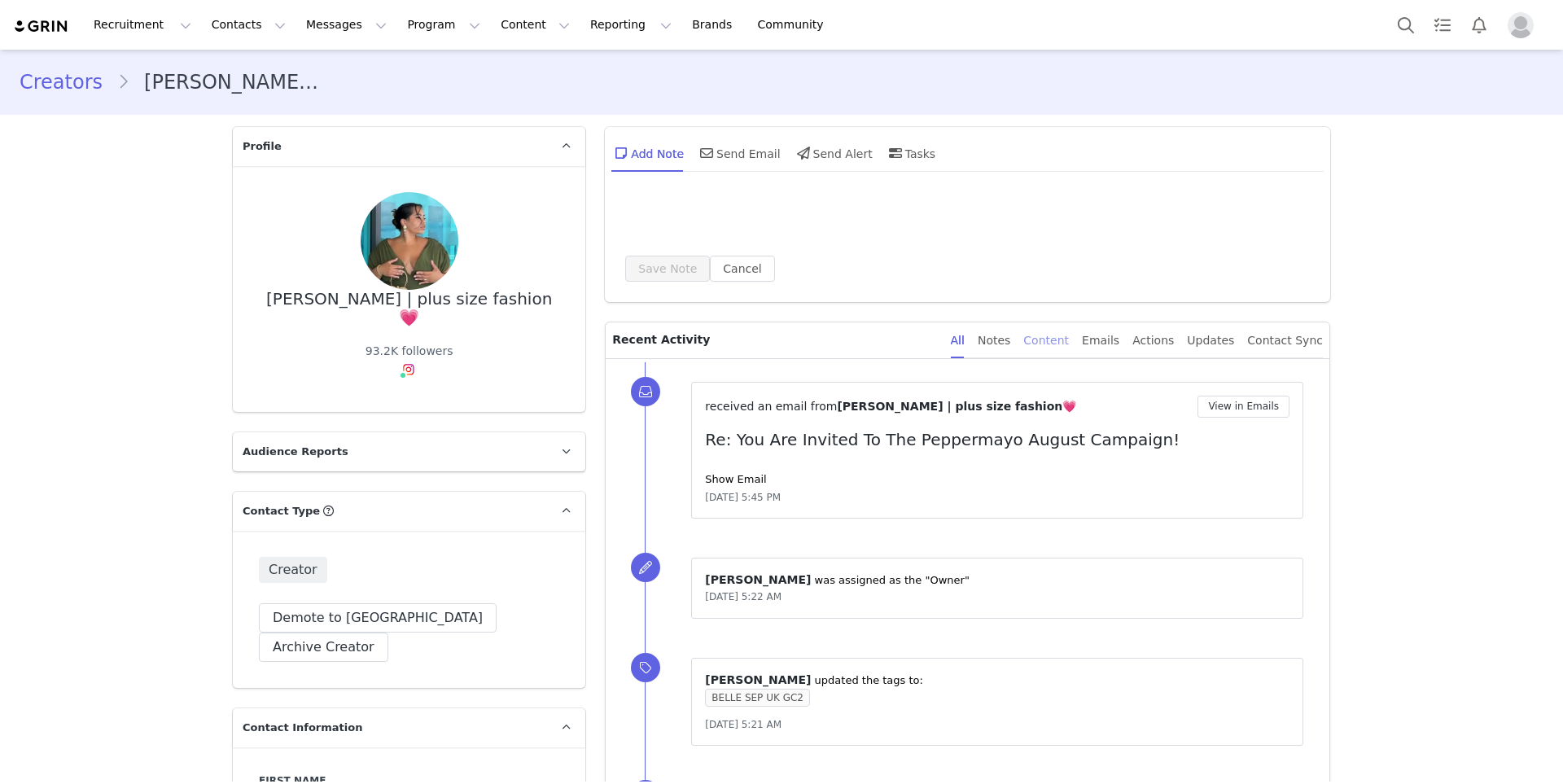
click at [1062, 326] on div "Content" at bounding box center [1045, 340] width 45 height 37
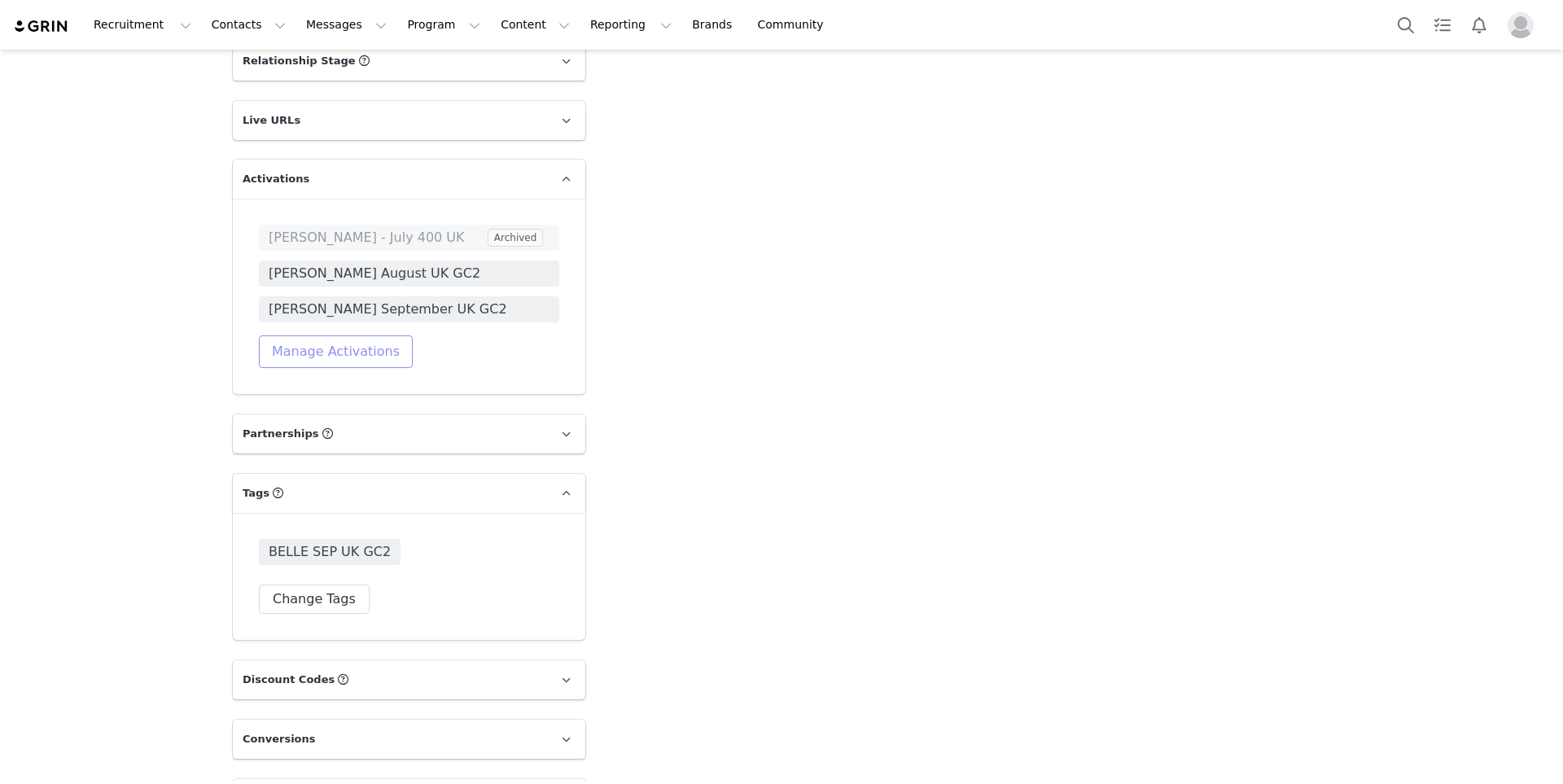
click at [350, 335] on button "Manage Activations" at bounding box center [336, 351] width 154 height 33
click at [328, 376] on div "Select Activation" at bounding box center [293, 365] width 159 height 24
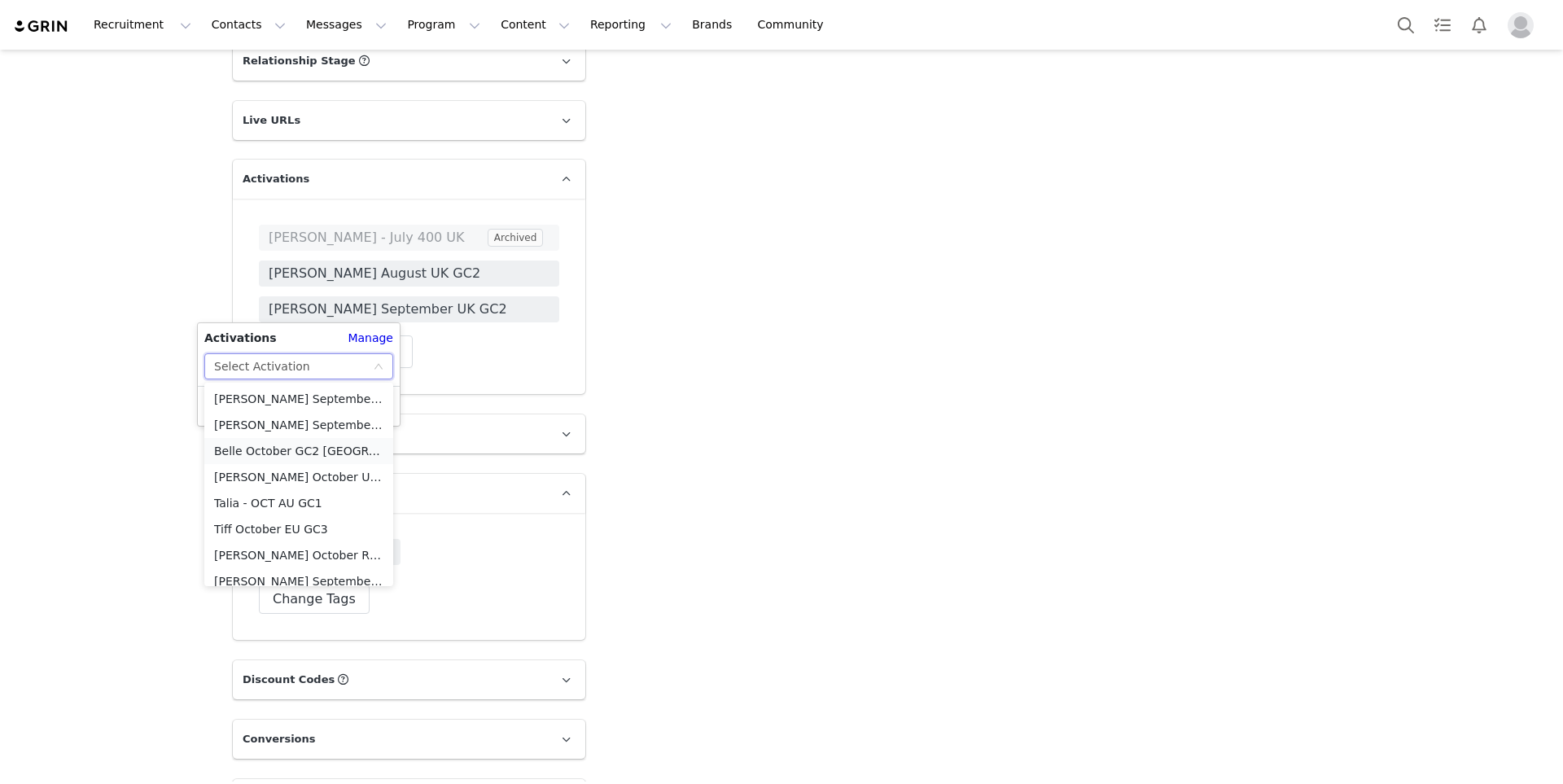
click at [320, 452] on li "Belle October GC2 [GEOGRAPHIC_DATA]" at bounding box center [299, 450] width 189 height 26
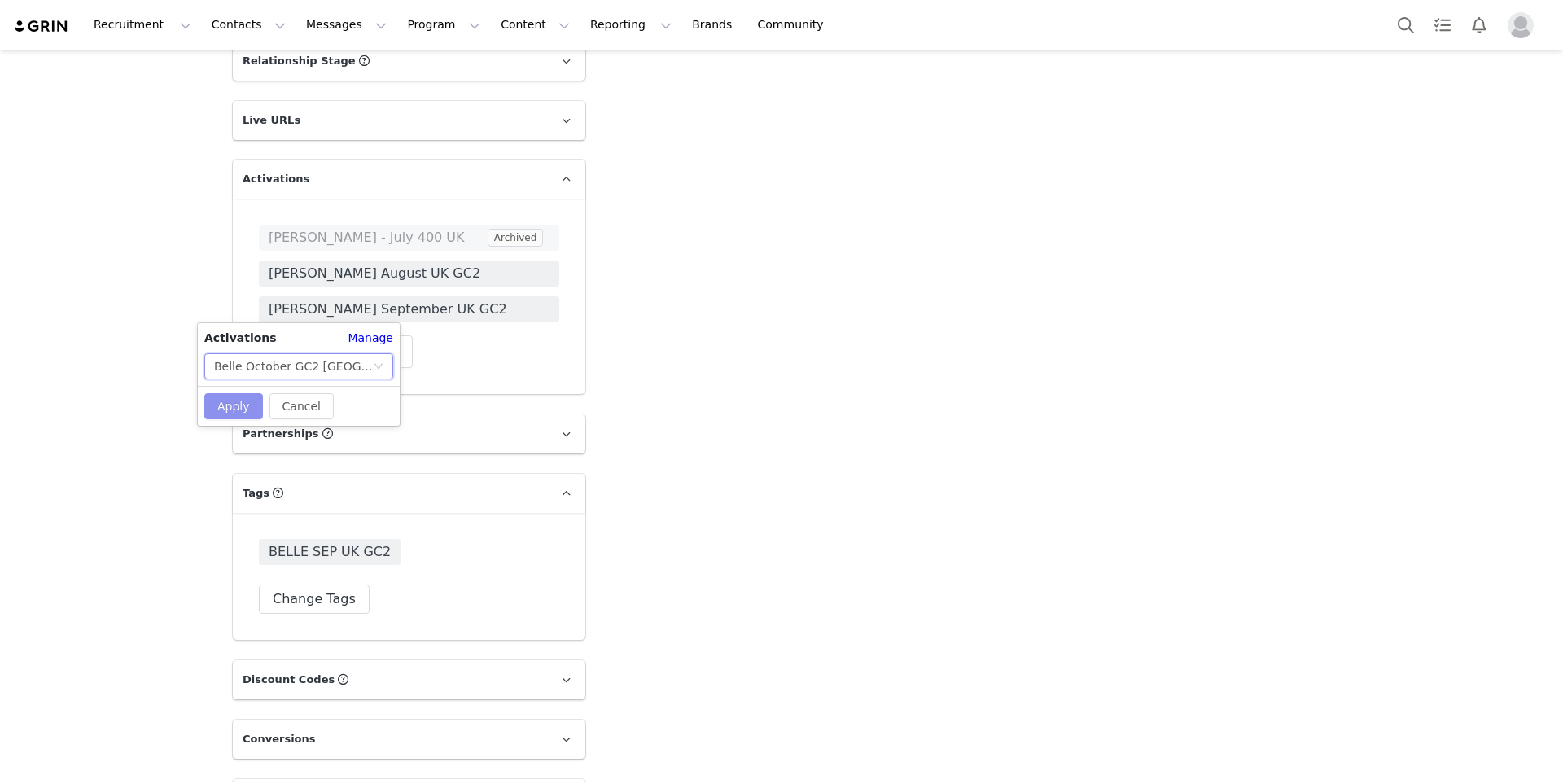
click at [246, 401] on button "Apply" at bounding box center [233, 405] width 59 height 26
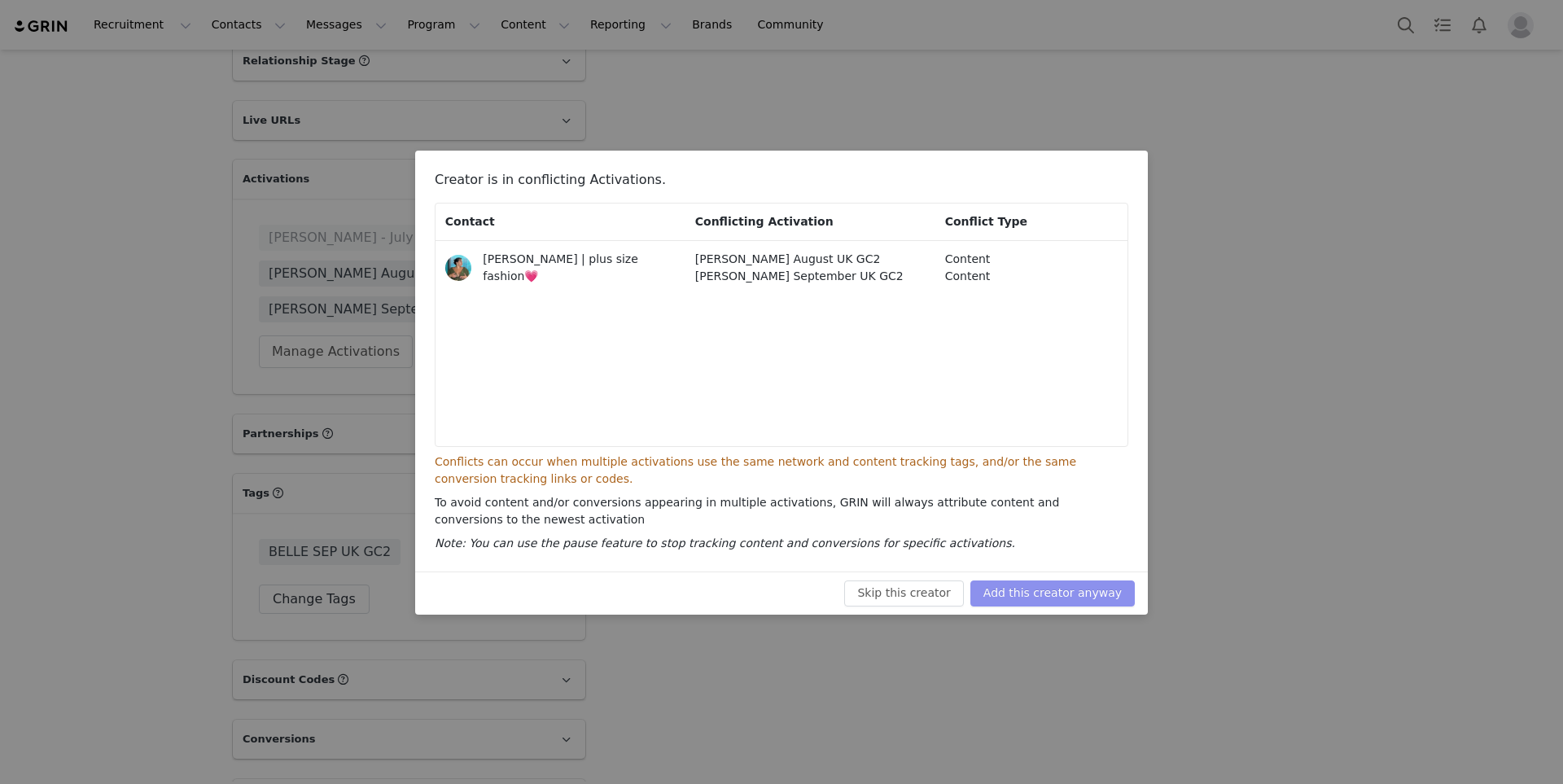
click at [991, 602] on button "Add this creator anyway" at bounding box center [1052, 592] width 165 height 26
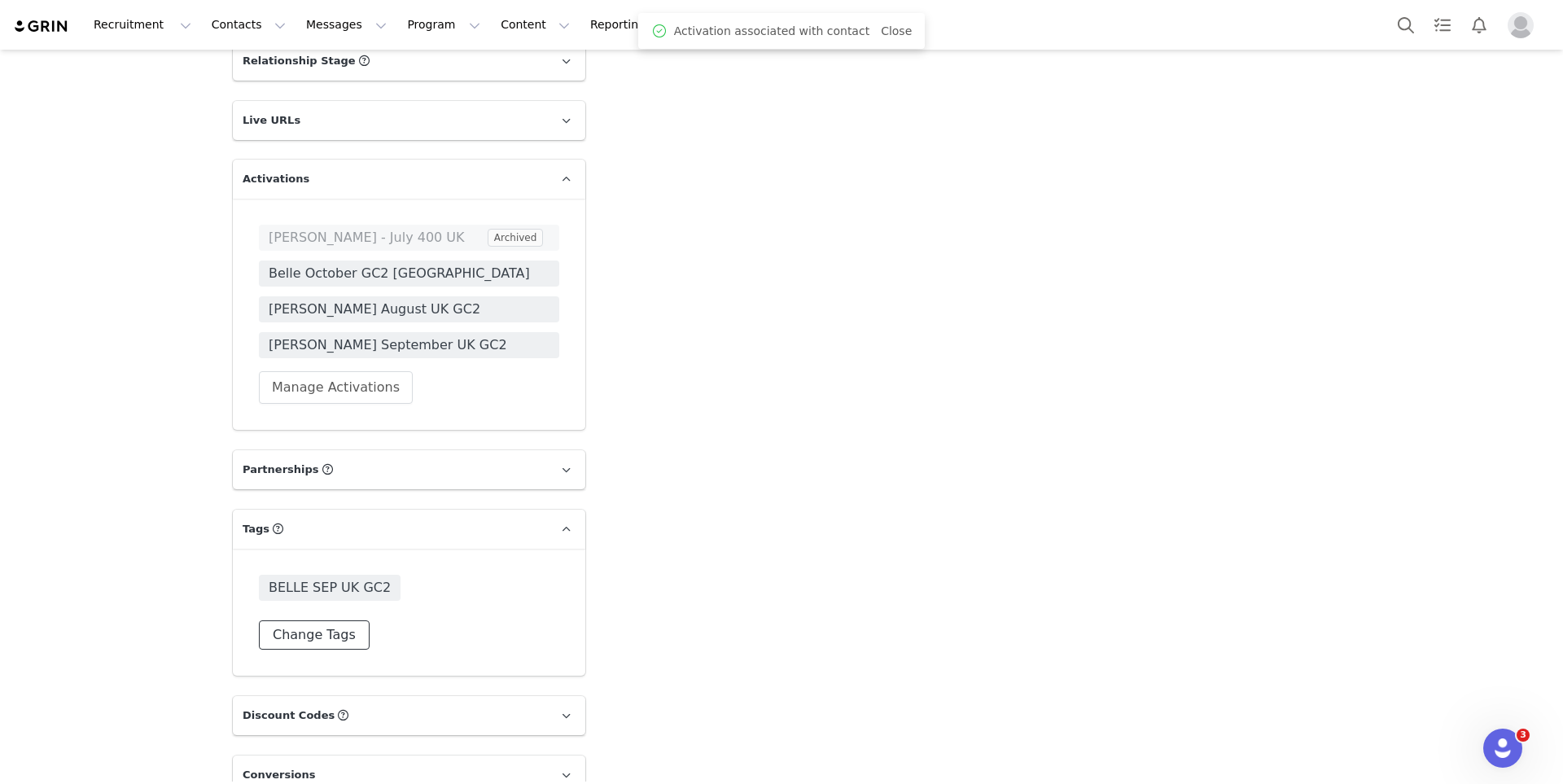
click at [282, 620] on button "Change Tags" at bounding box center [315, 634] width 110 height 29
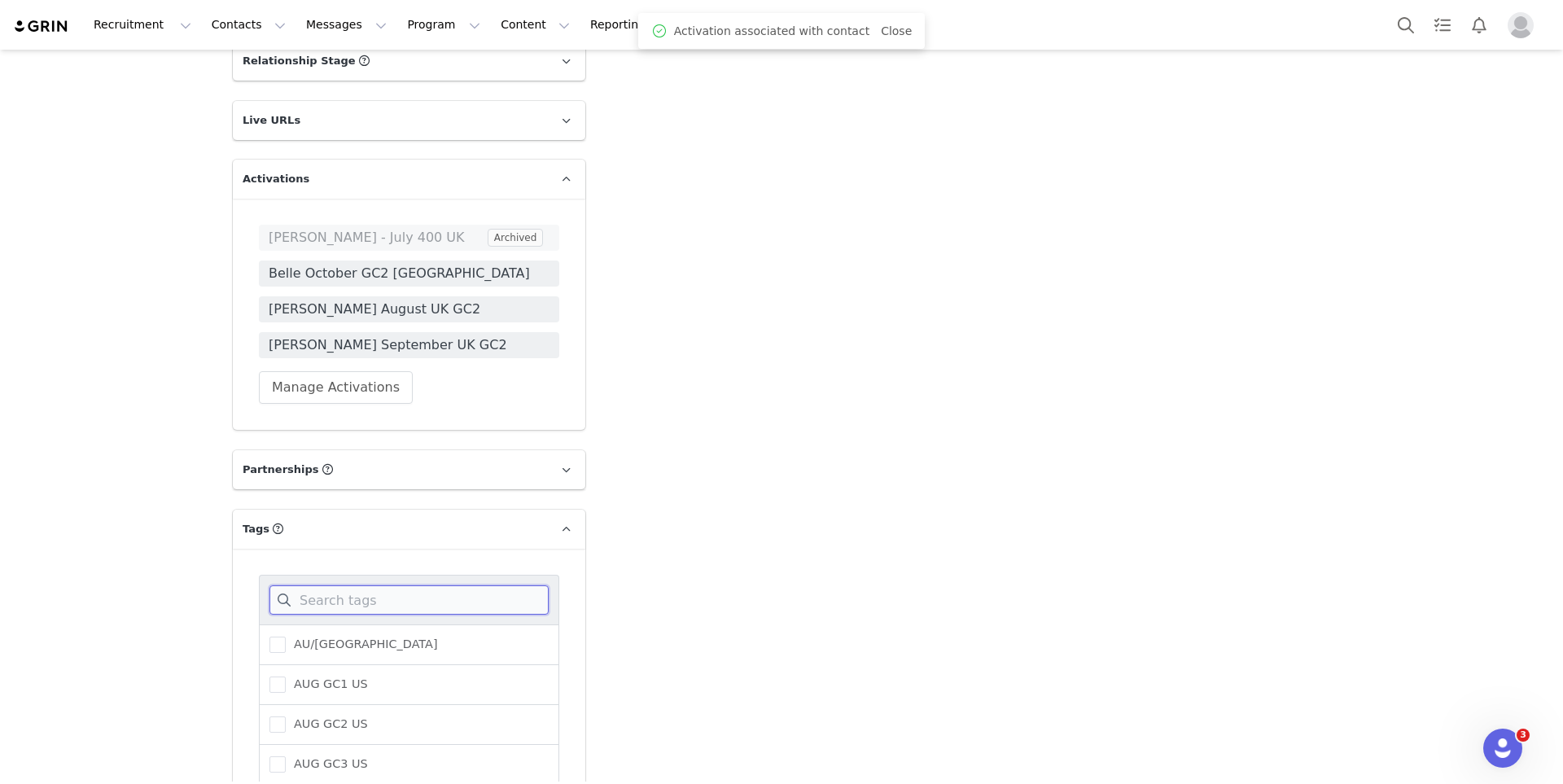
click at [301, 585] on input at bounding box center [408, 600] width 279 height 29
type input "belle"
click at [304, 676] on span "BELLE OCTOBER GC2" at bounding box center [353, 683] width 134 height 15
click at [286, 676] on input "BELLE OCTOBER GC2" at bounding box center [286, 676] width 0 height 0
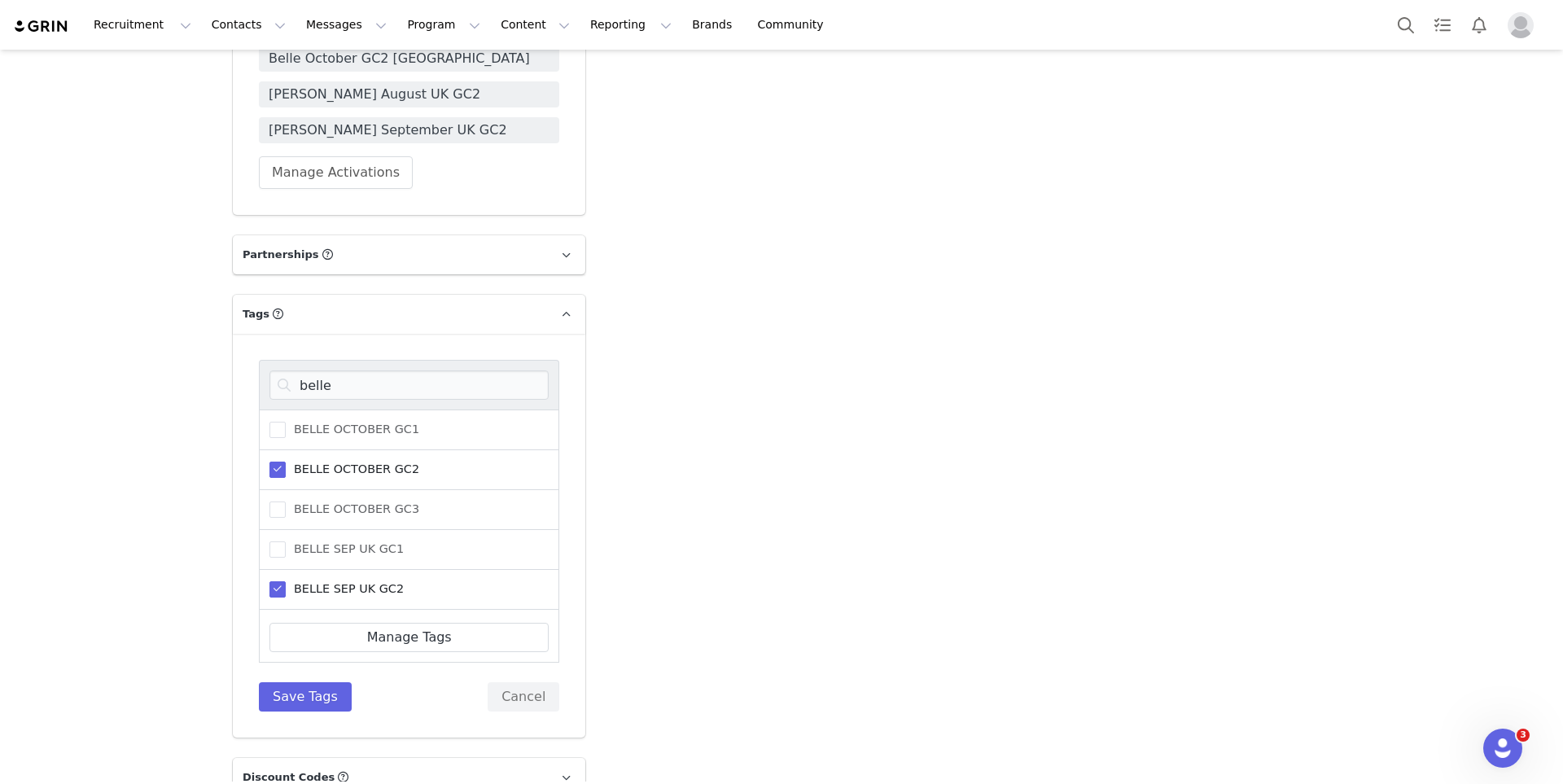
scroll to position [2954, 0]
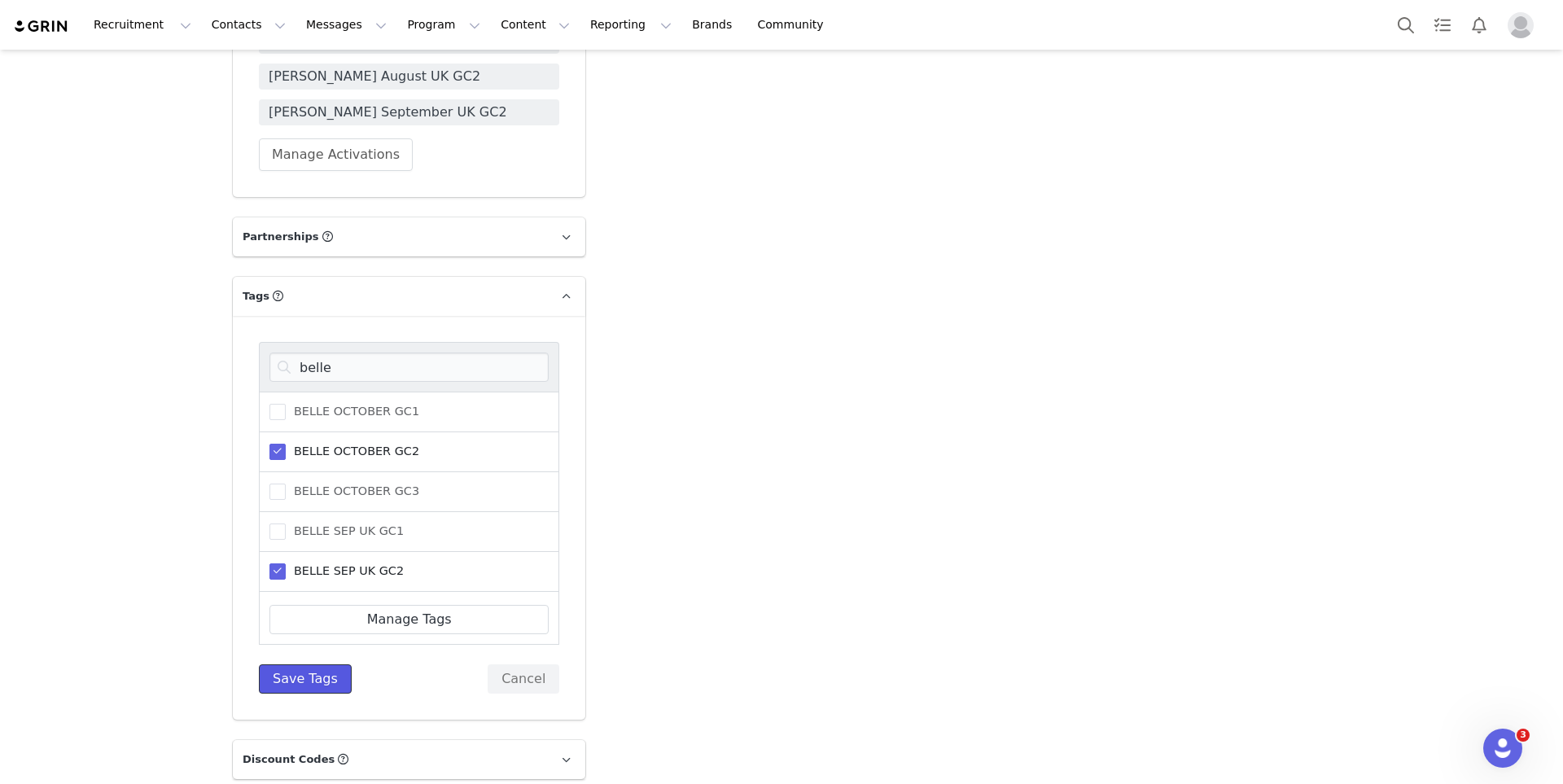
click at [317, 664] on button "Save Tags" at bounding box center [306, 678] width 93 height 29
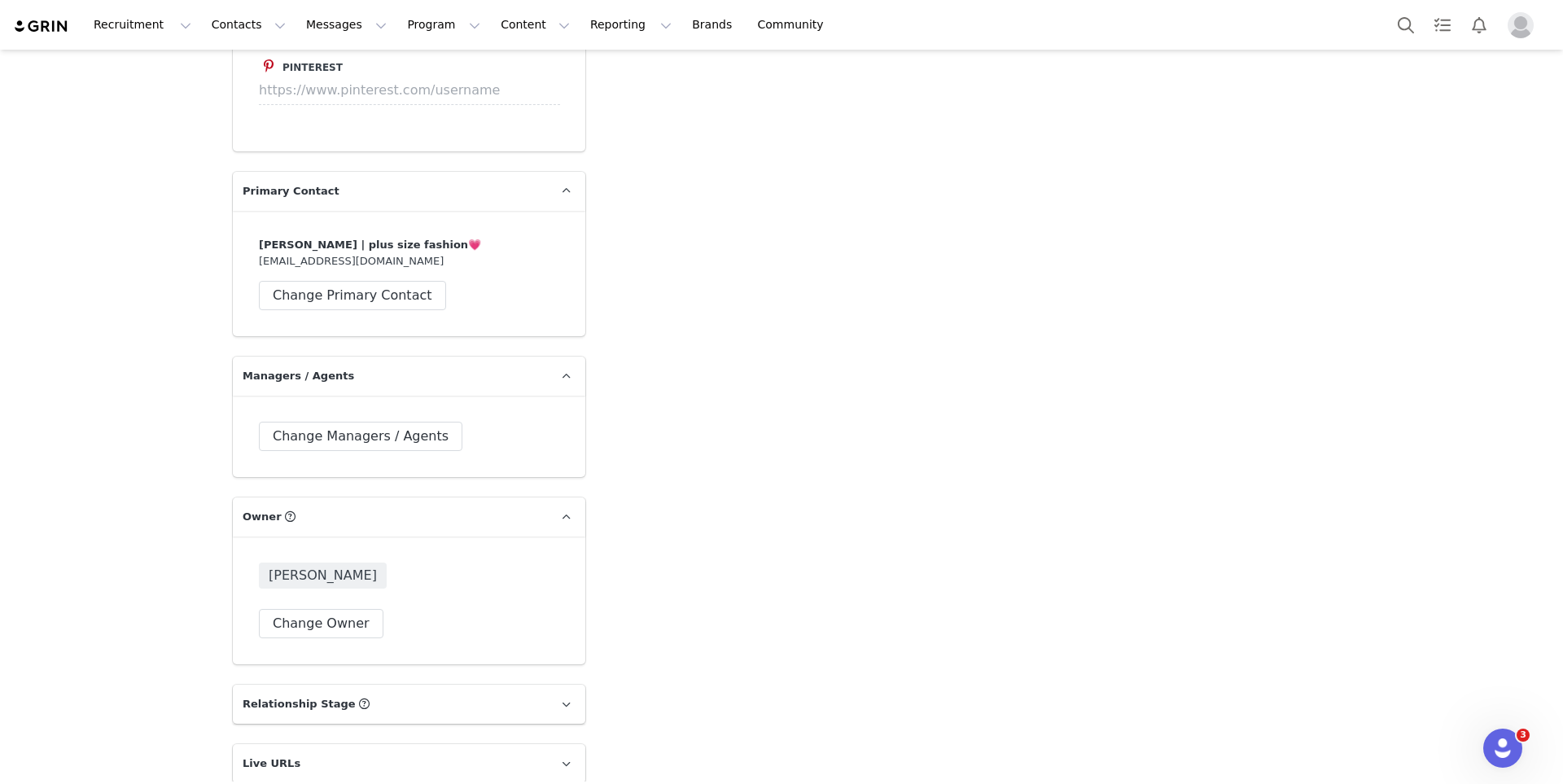
scroll to position [2076, 0]
click at [401, 283] on button "Change Primary Contact" at bounding box center [353, 298] width 187 height 29
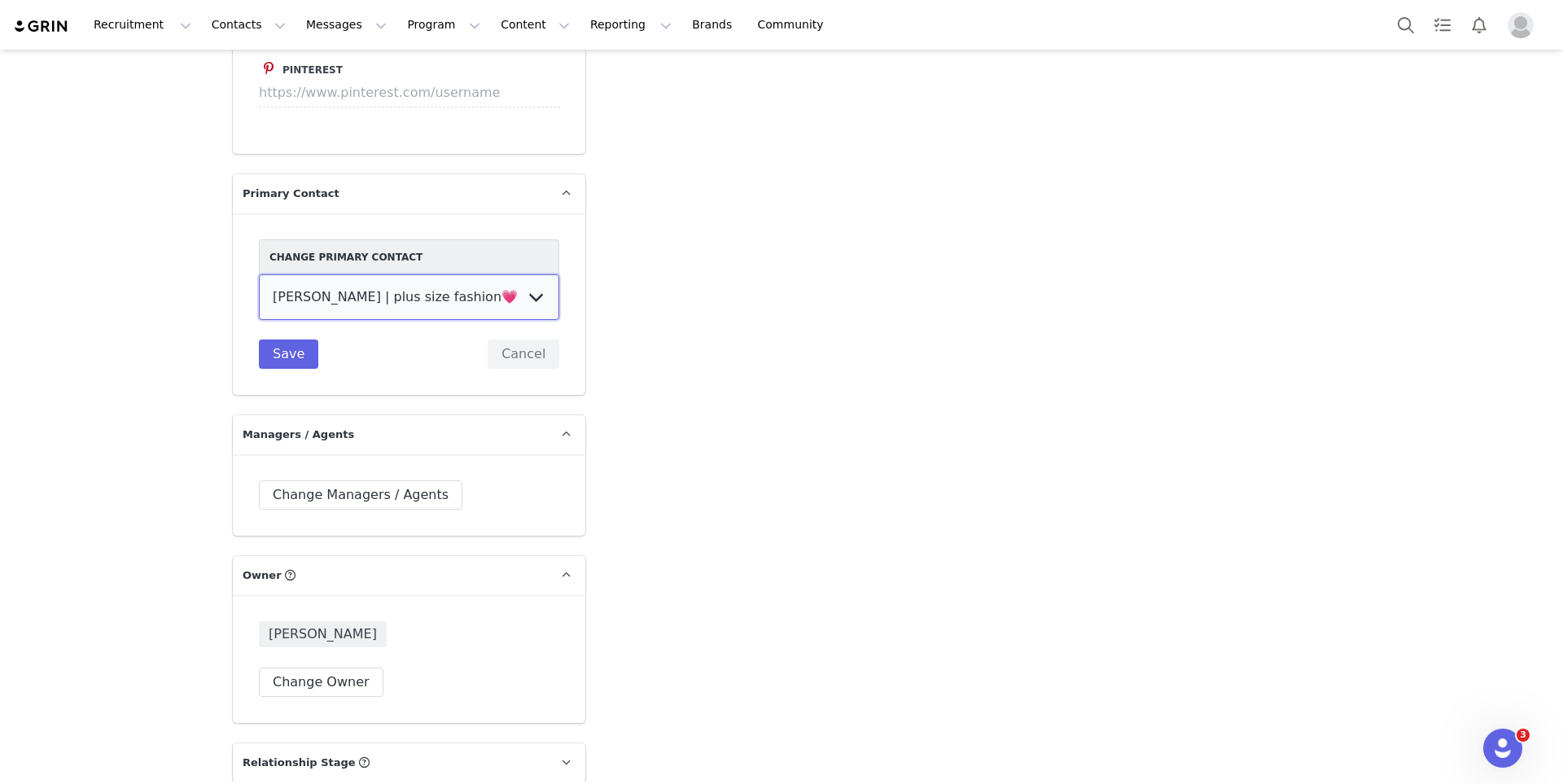
click at [393, 274] on select "talisha | plus size fashion💗" at bounding box center [409, 297] width 300 height 45
click at [385, 480] on button "Change Managers / Agents" at bounding box center [361, 494] width 203 height 29
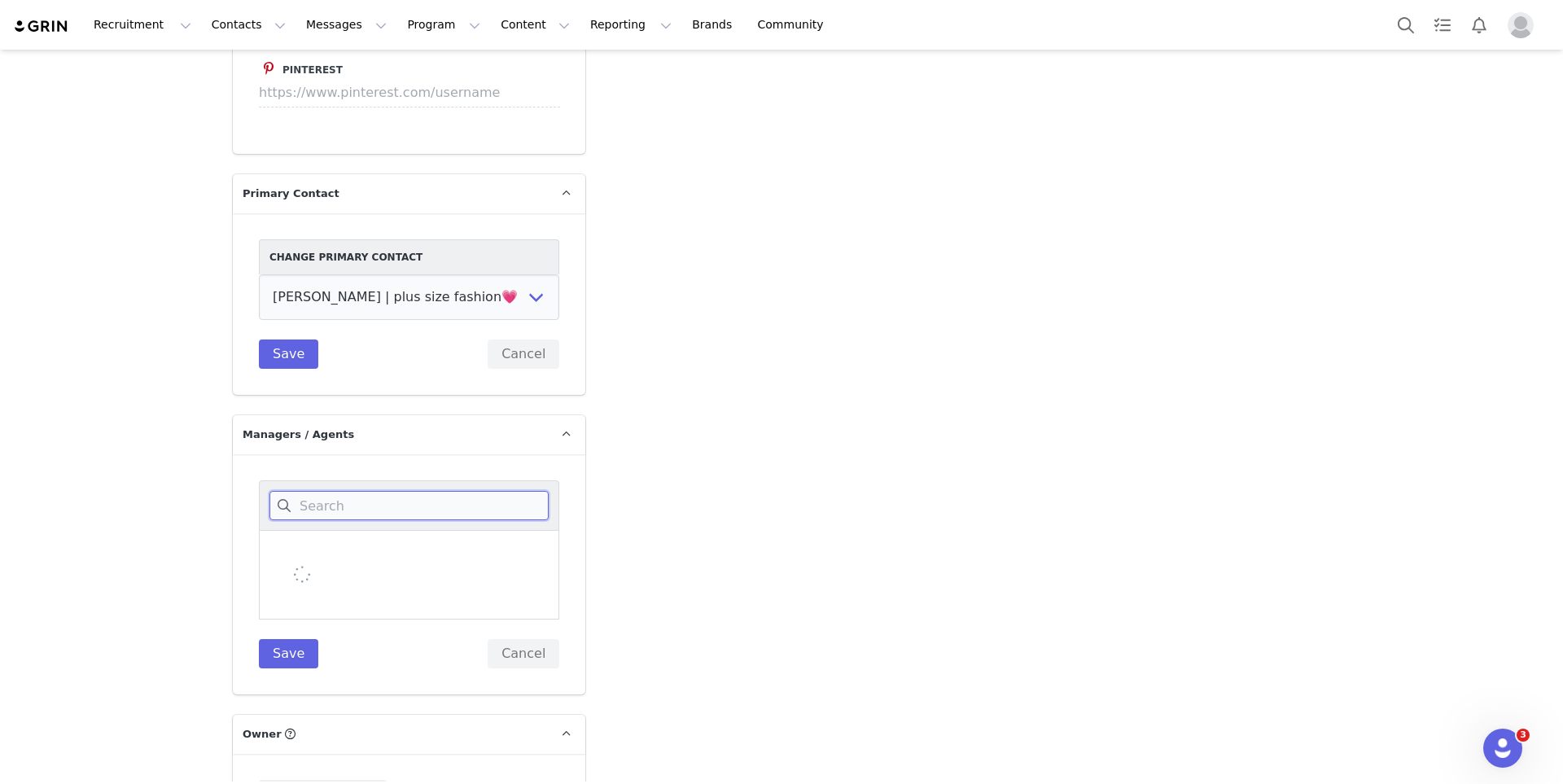
click at [366, 491] on input at bounding box center [408, 505] width 279 height 29
type input "agent"
click at [351, 583] on span "Agent Nemesis Digital" at bounding box center [355, 590] width 138 height 15
click at [286, 583] on input "Agent Nemesis Digital" at bounding box center [286, 583] width 0 height 0
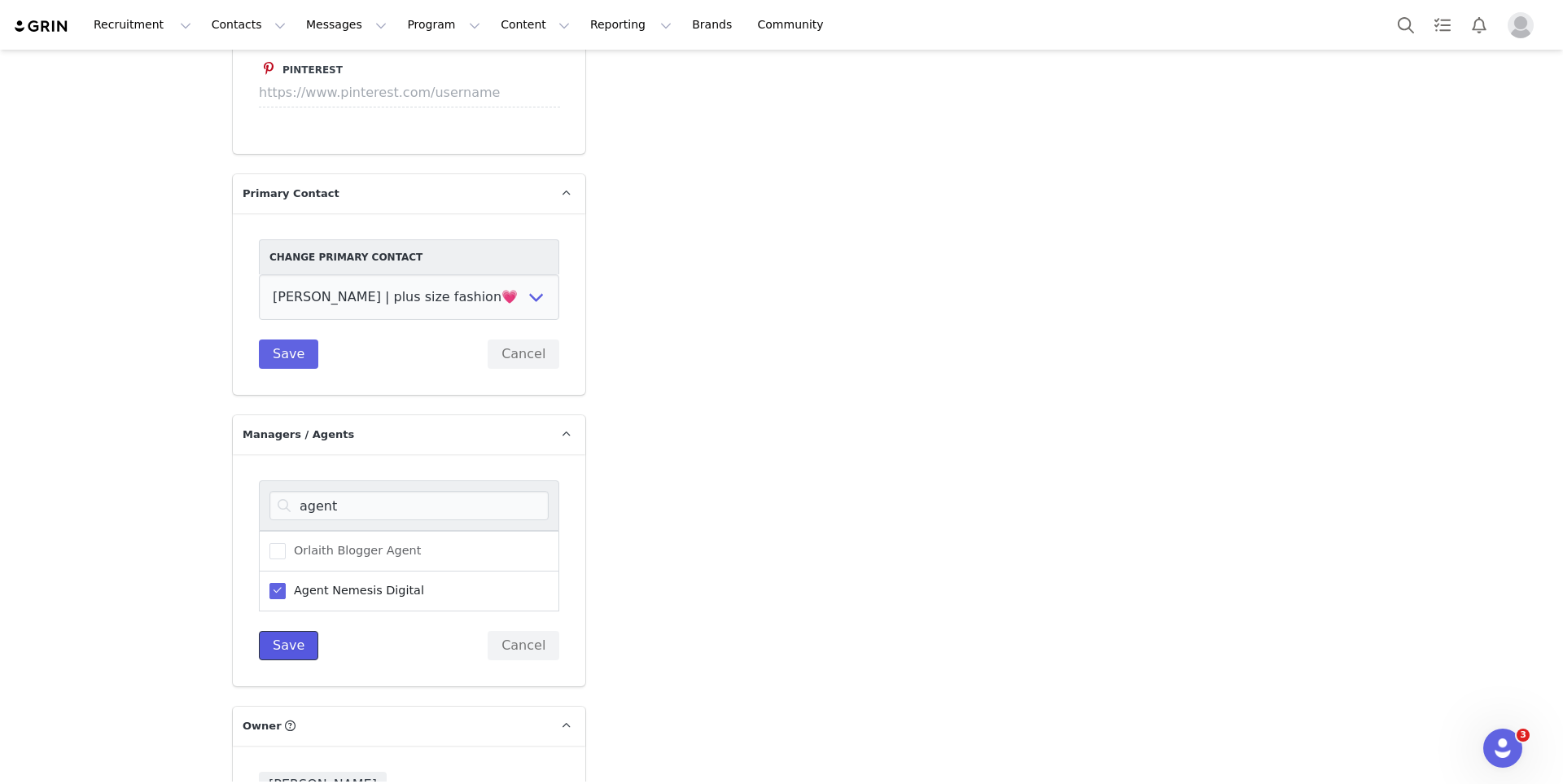
click at [293, 631] on button "Save" at bounding box center [289, 645] width 60 height 29
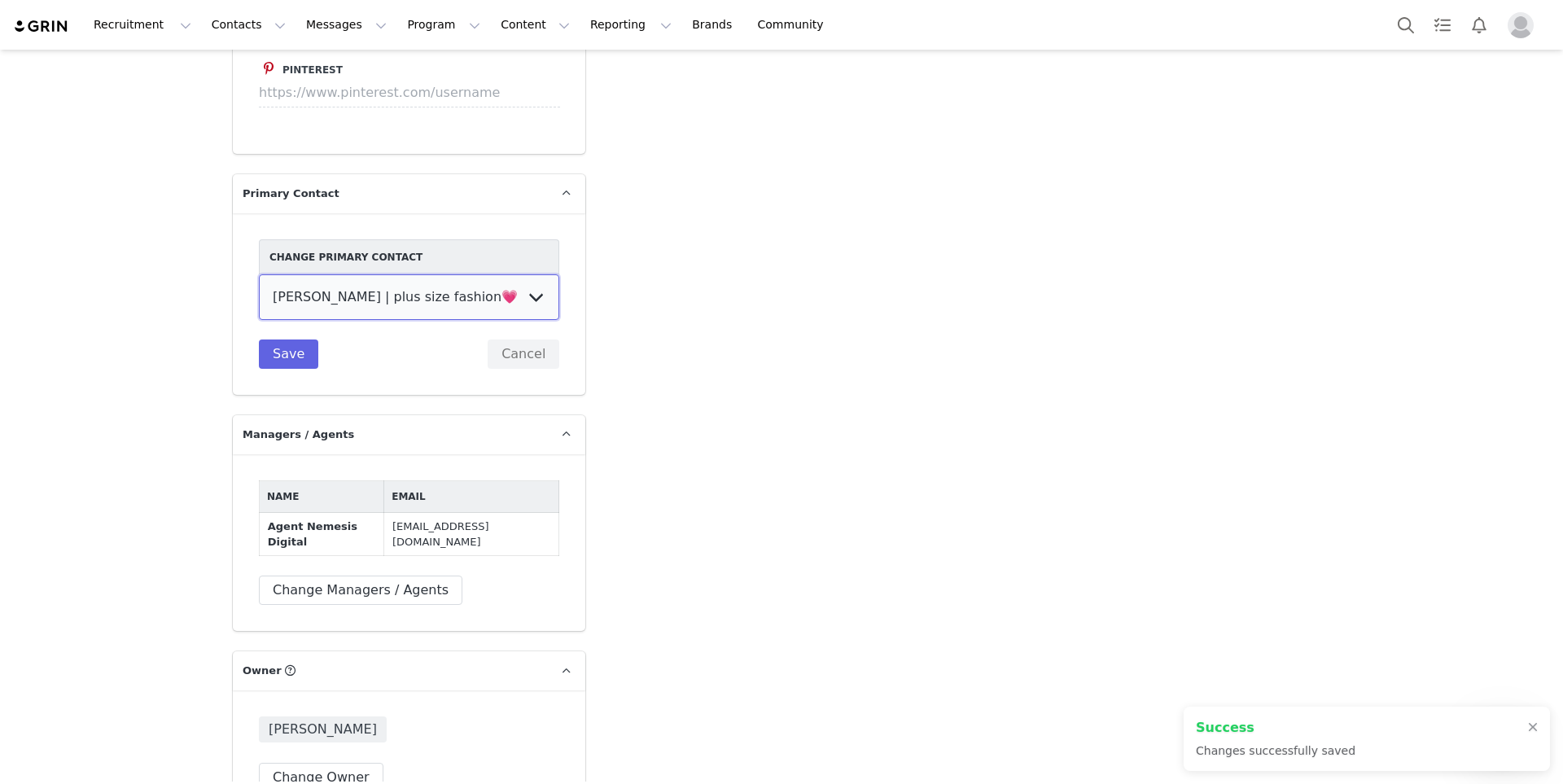
click at [357, 274] on select "talisha | plus size fashion💗 Agent Nemesis Digital" at bounding box center [409, 297] width 300 height 45
click at [353, 274] on select "talisha | plus size fashion💗 Agent Nemesis Digital" at bounding box center [409, 297] width 300 height 45
select select "cbdfad1f-9829-472d-910f-4040174d864e"
click at [259, 274] on select "talisha | plus size fashion💗 Agent Nemesis Digital" at bounding box center [409, 297] width 300 height 45
click at [312, 339] on button "Save" at bounding box center [289, 354] width 60 height 29
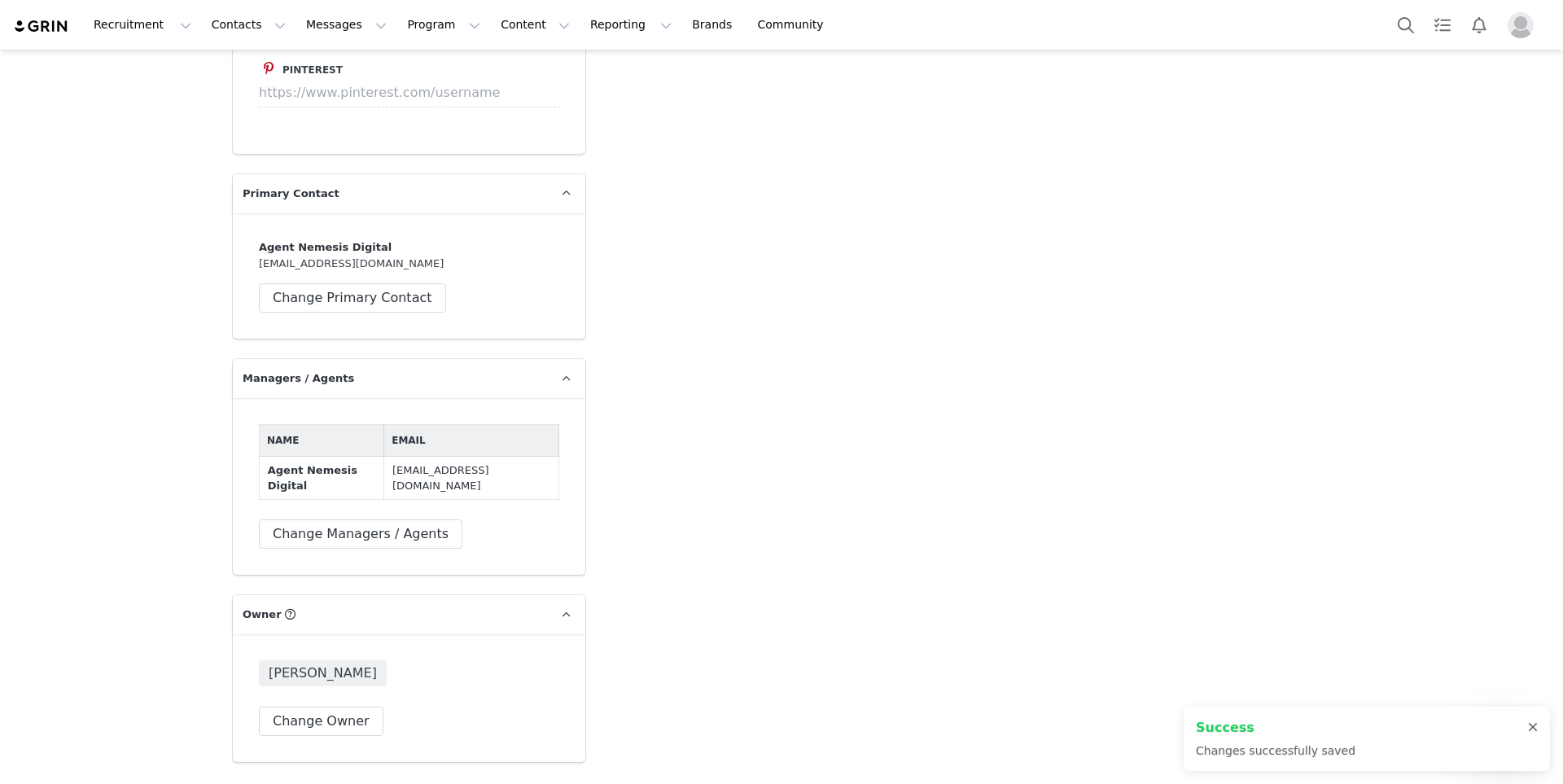
click at [1537, 729] on div at bounding box center [1533, 727] width 10 height 13
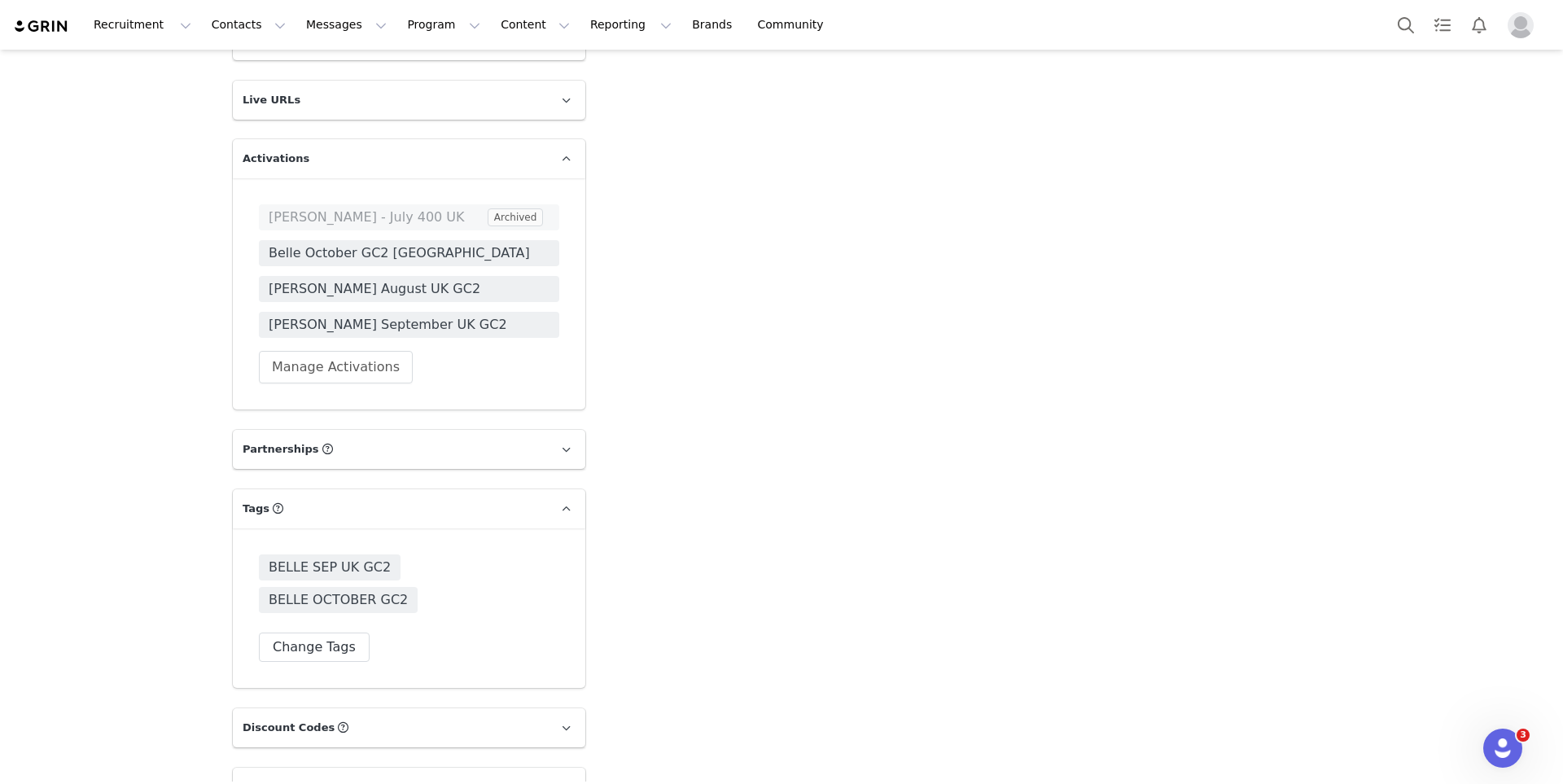
scroll to position [2837, 0]
click at [1388, 20] on button "Search" at bounding box center [1406, 24] width 36 height 37
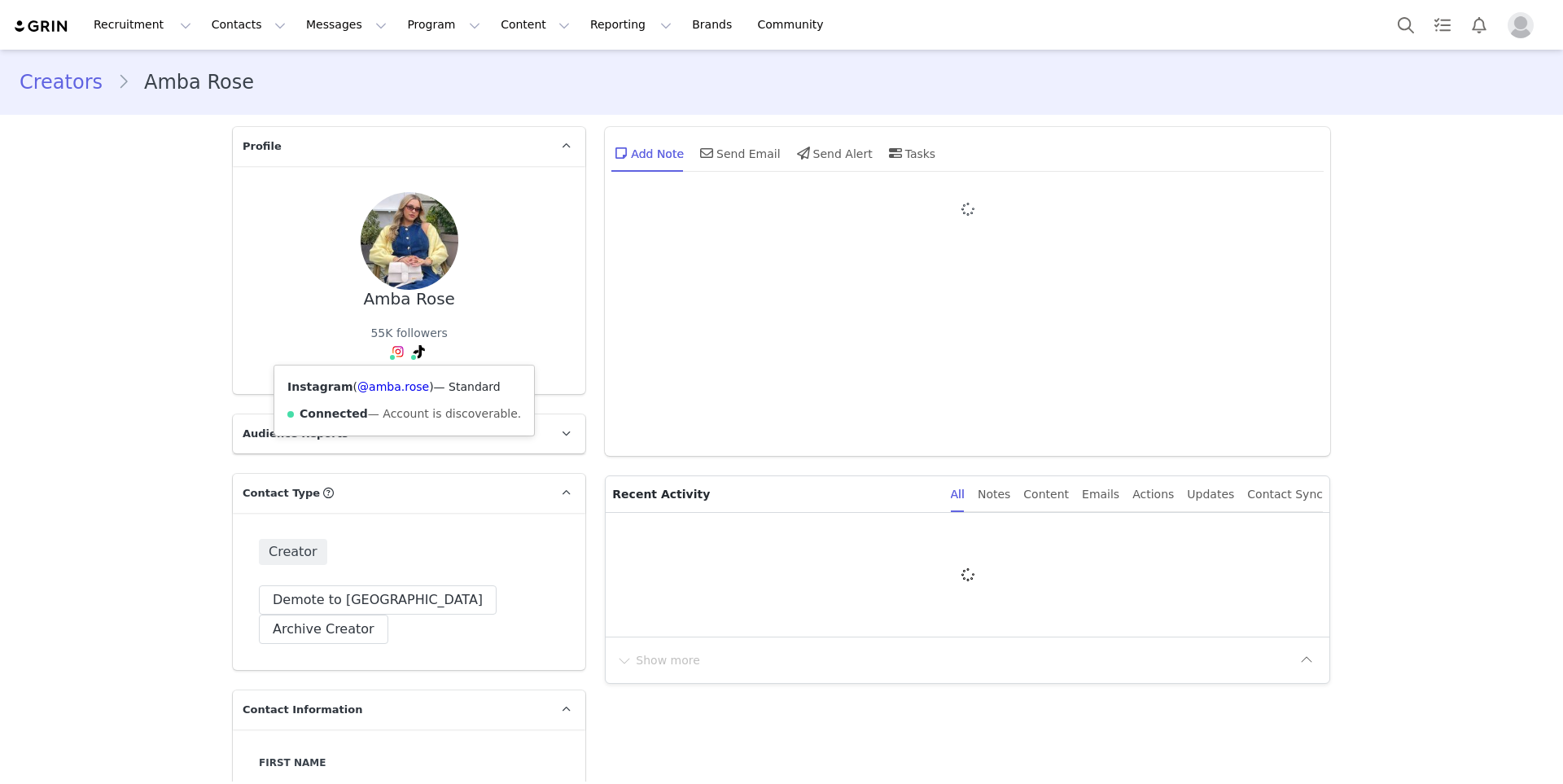
type input "+1 ([GEOGRAPHIC_DATA])"
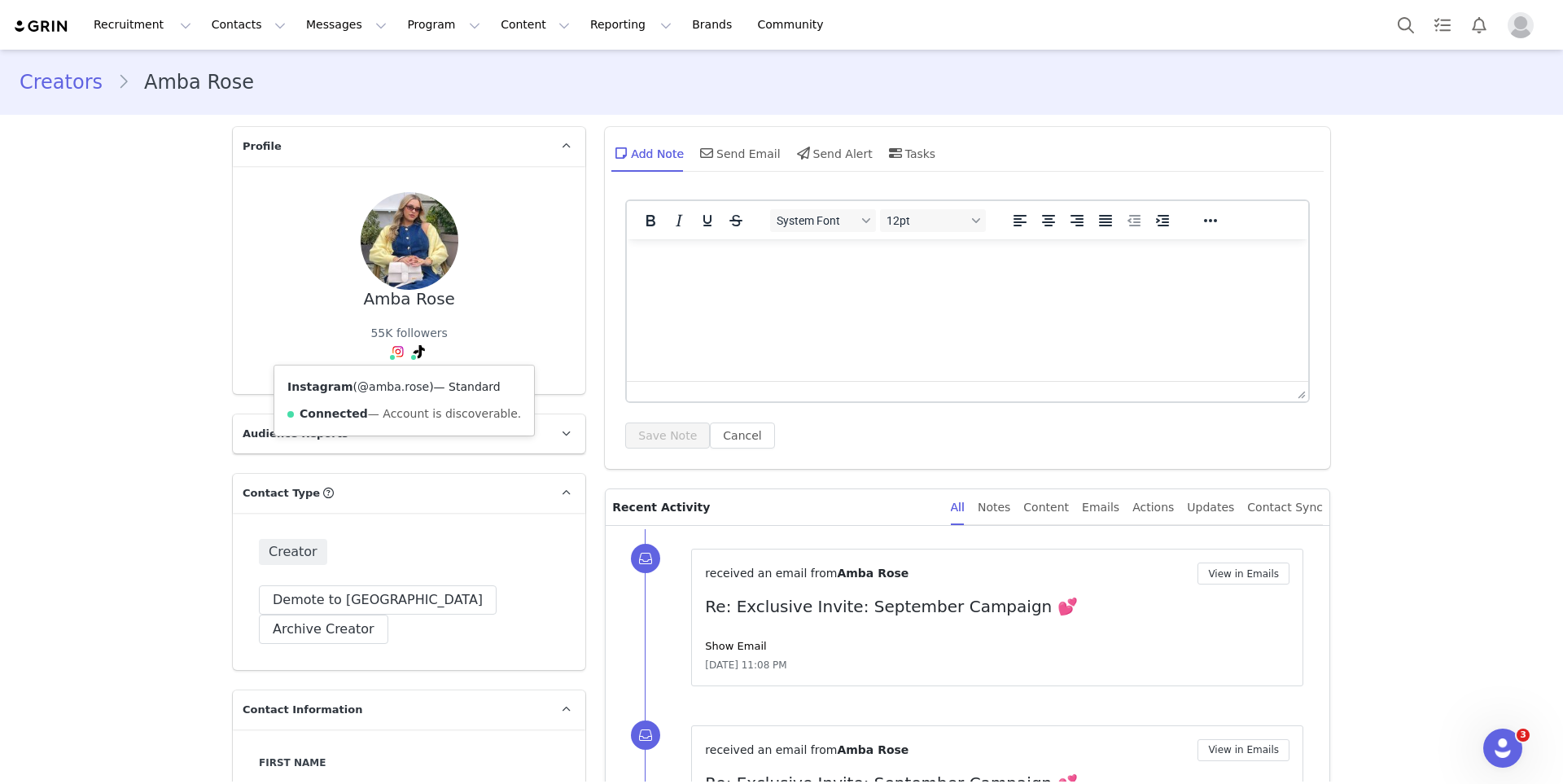
click at [399, 386] on link "@amba.rose" at bounding box center [393, 387] width 71 height 13
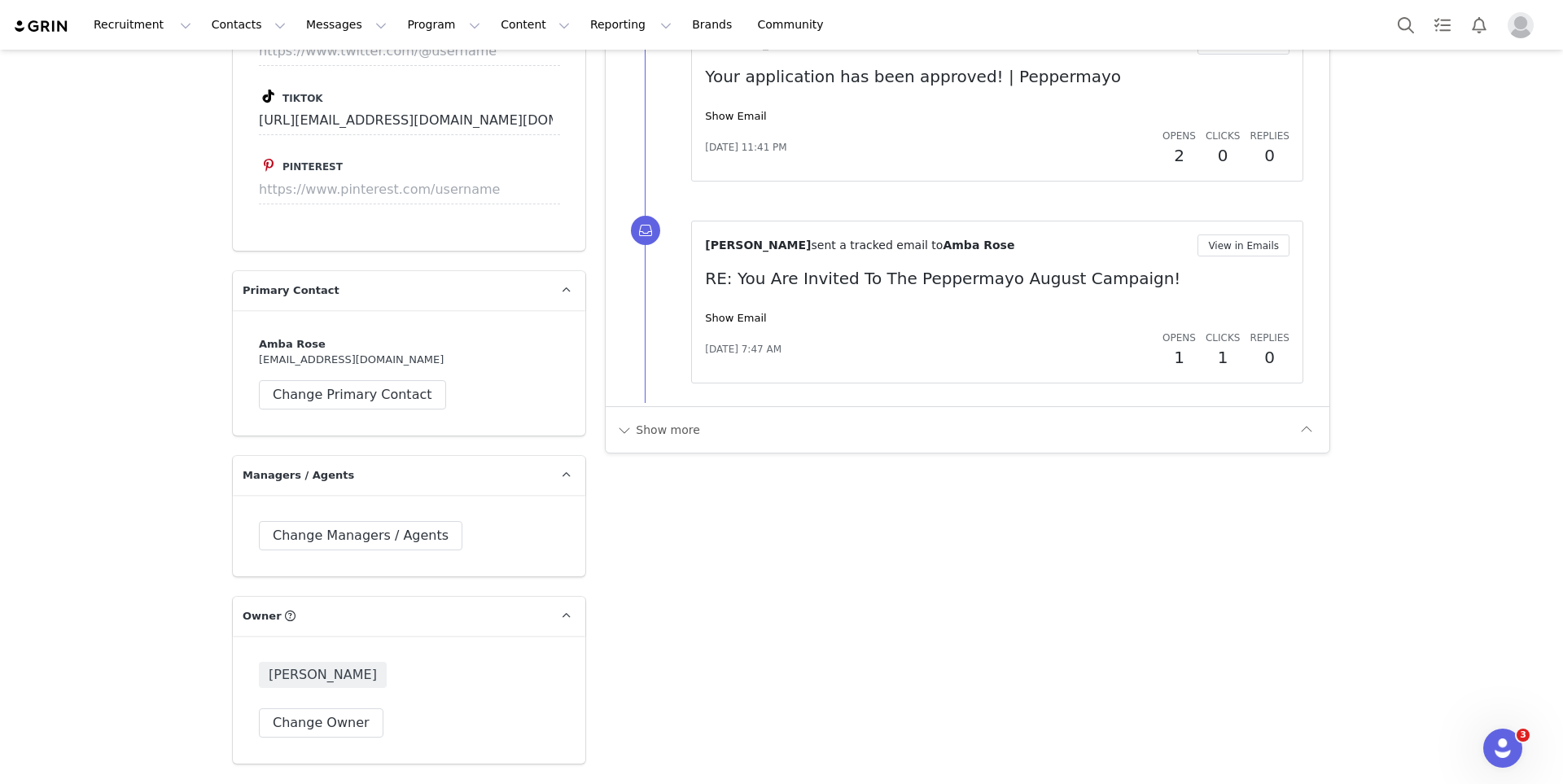
scroll to position [2839, 0]
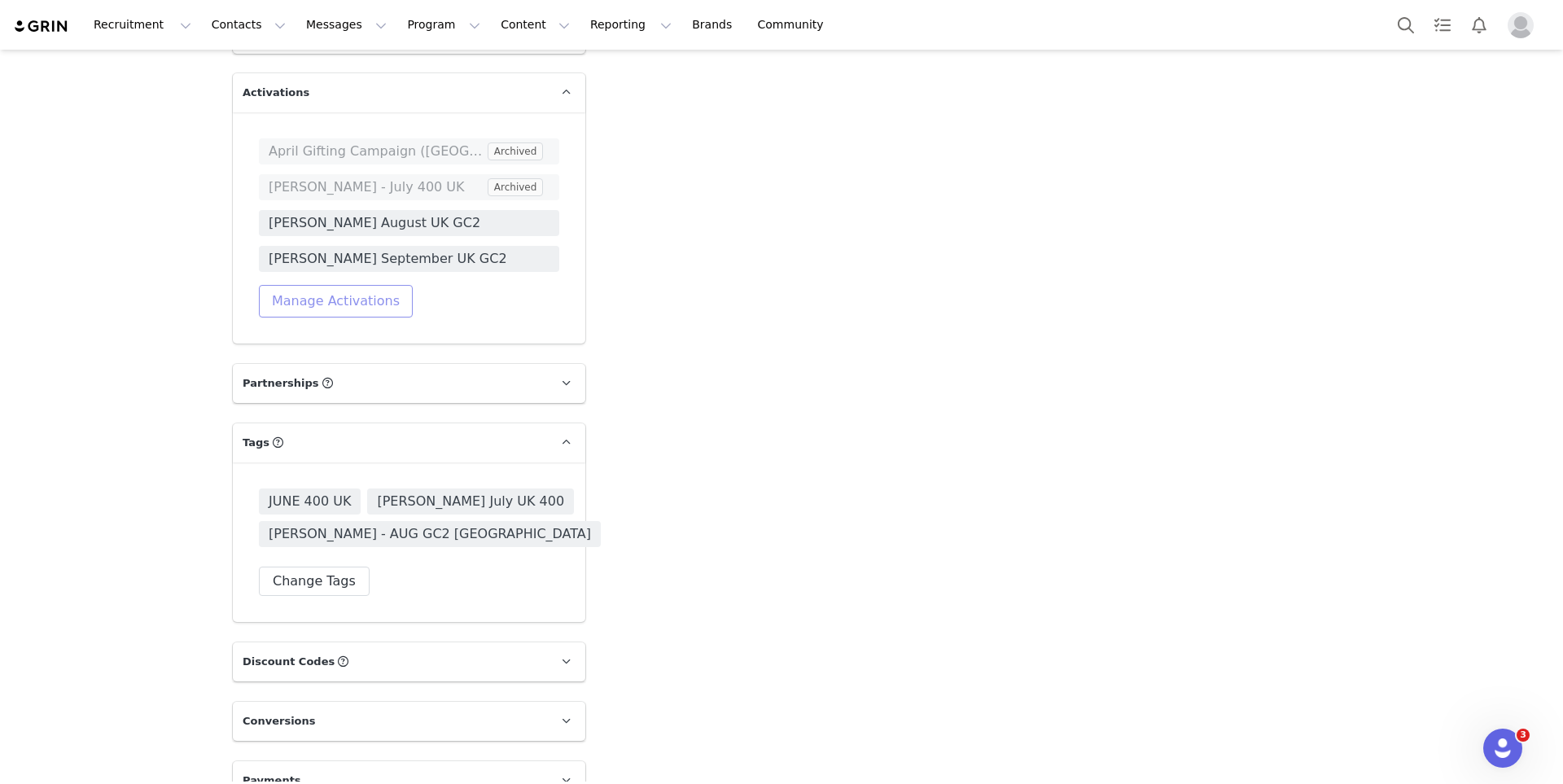
click at [381, 285] on button "Manage Activations" at bounding box center [336, 301] width 154 height 33
click at [368, 328] on div "Select Activation" at bounding box center [293, 333] width 159 height 24
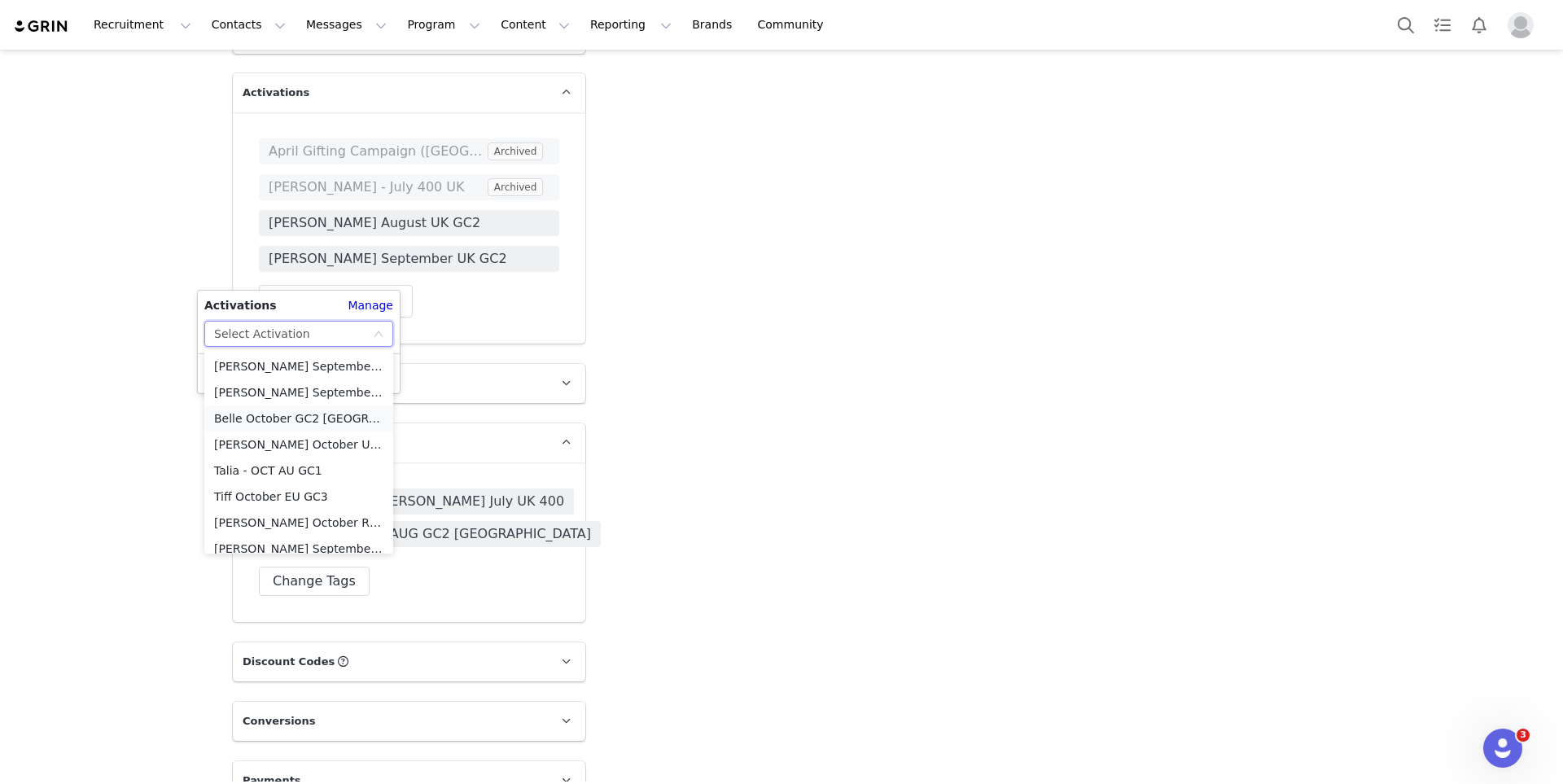
click at [361, 414] on li "Belle October GC2 [GEOGRAPHIC_DATA]" at bounding box center [299, 418] width 189 height 26
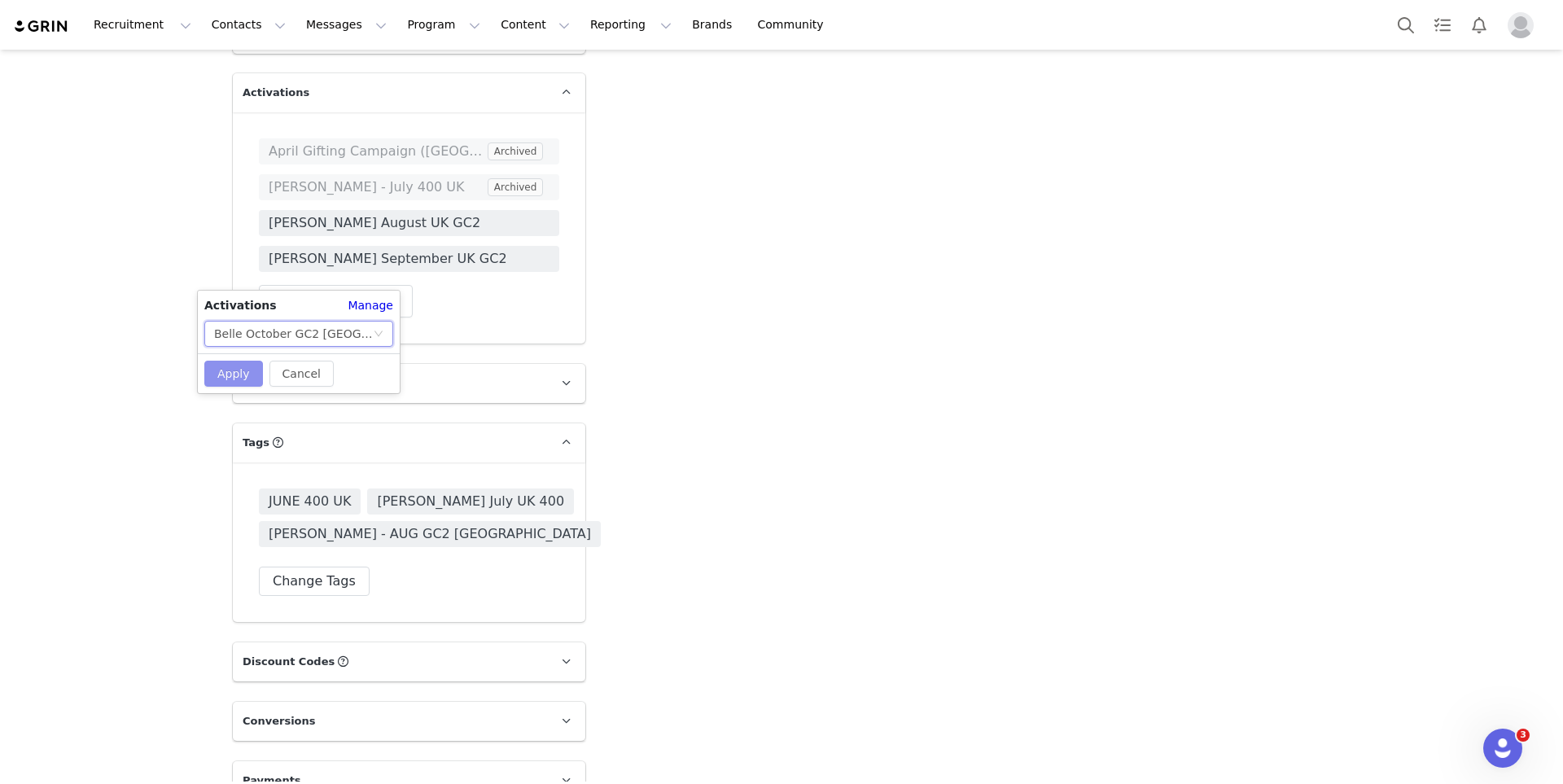
click at [247, 376] on button "Apply" at bounding box center [233, 373] width 59 height 26
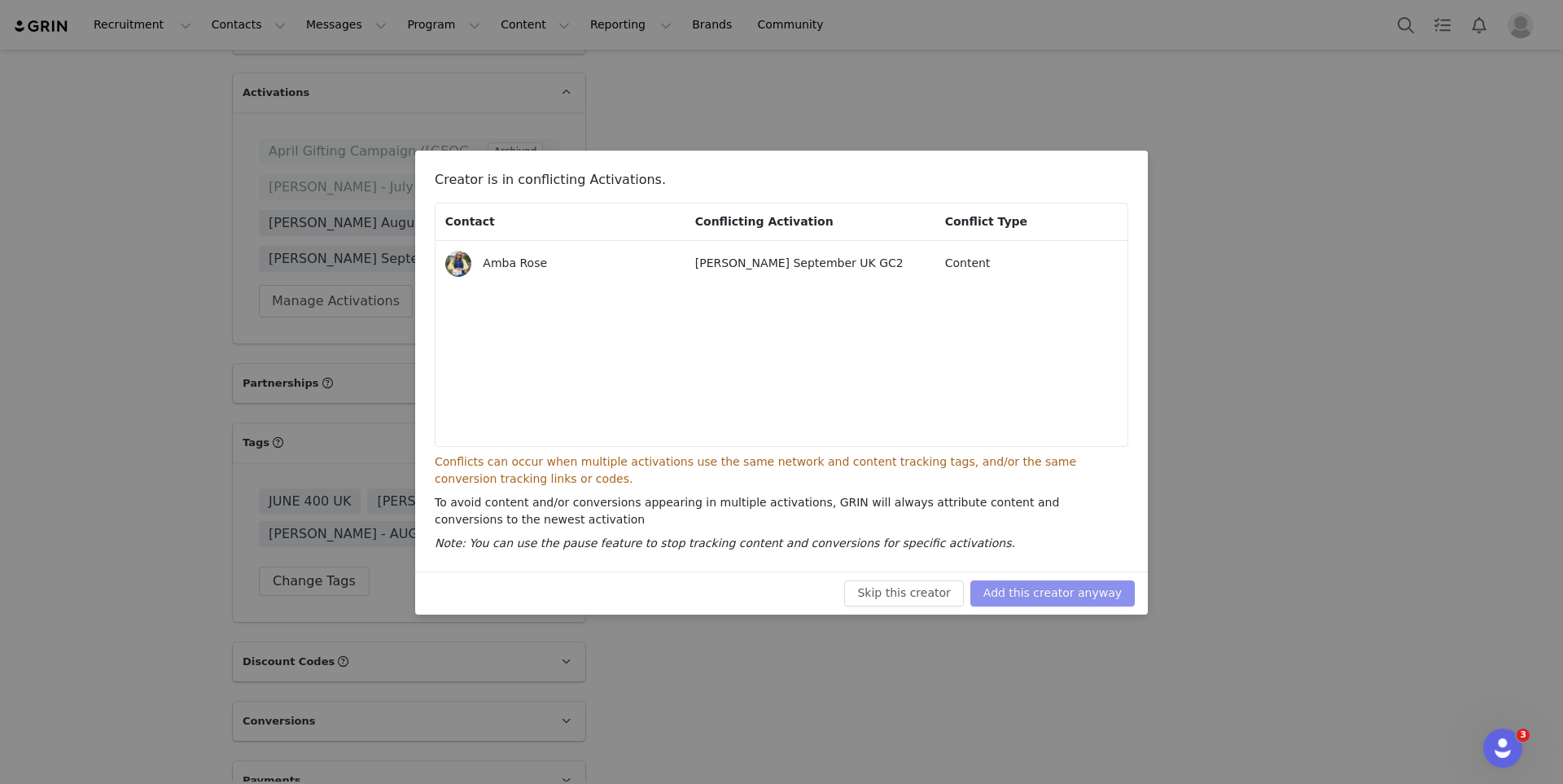
click at [1007, 592] on button "Add this creator anyway" at bounding box center [1052, 592] width 165 height 26
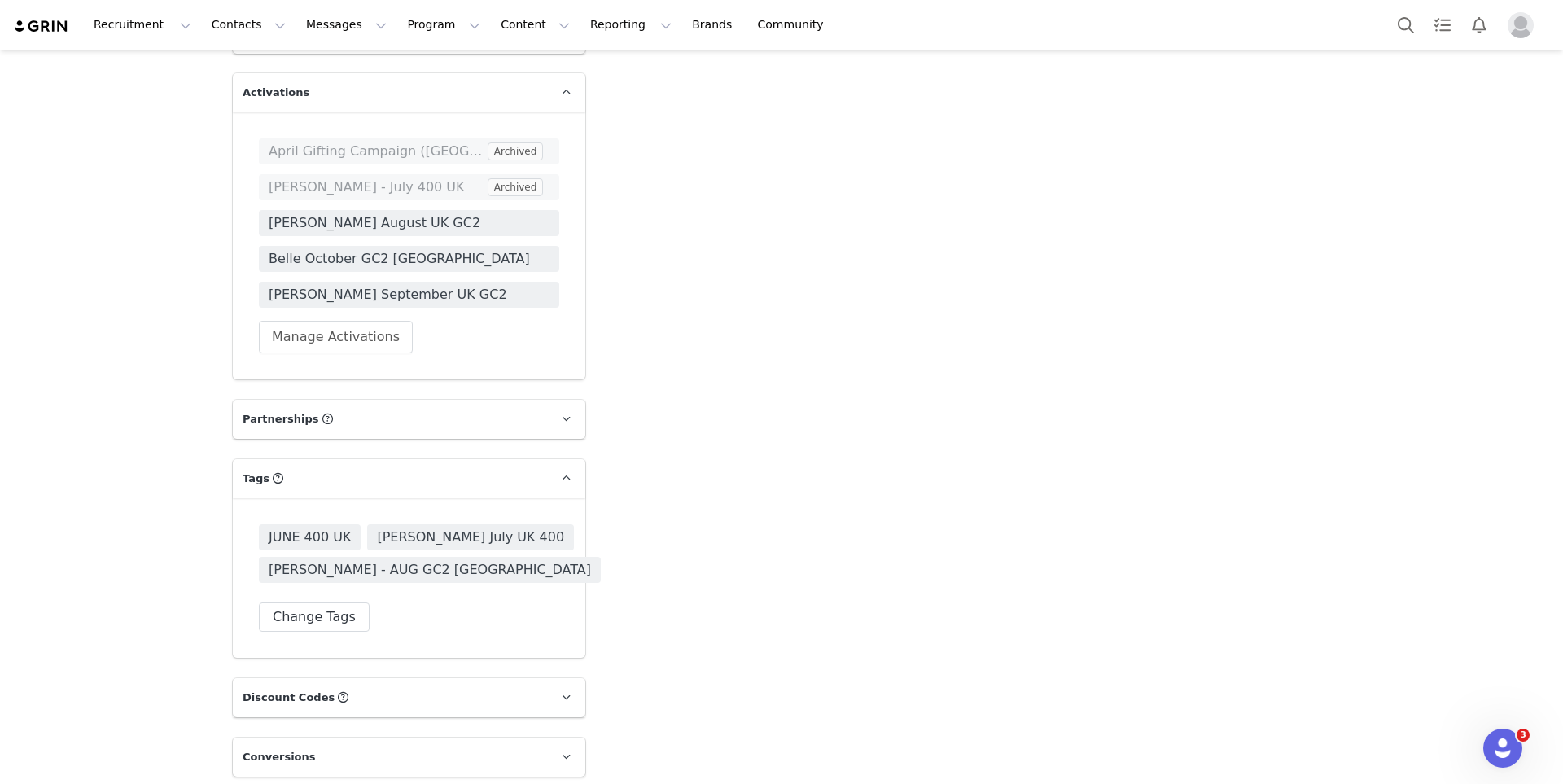
click at [324, 569] on div "JUNE 400 UK [PERSON_NAME] July [GEOGRAPHIC_DATA] 400 [PERSON_NAME] - AUG GC2 [G…" at bounding box center [409, 577] width 300 height 108
click at [324, 602] on button "Change Tags" at bounding box center [315, 617] width 110 height 29
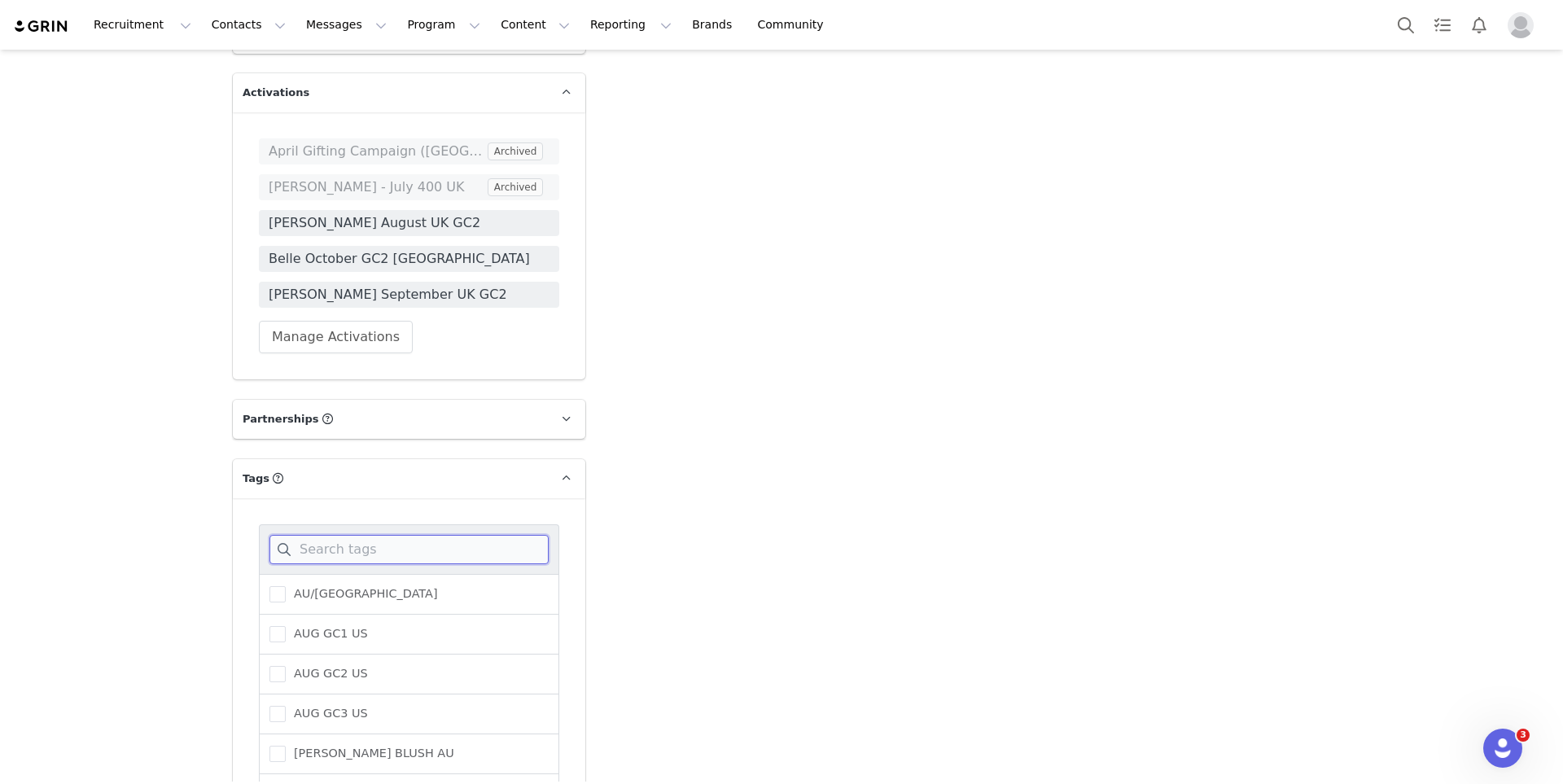
click at [348, 535] on input at bounding box center [408, 549] width 279 height 29
type input "belle"
click at [338, 626] on span "BELLE OCTOBER GC2" at bounding box center [353, 633] width 134 height 15
click at [286, 626] on input "BELLE OCTOBER GC2" at bounding box center [286, 626] width 0 height 0
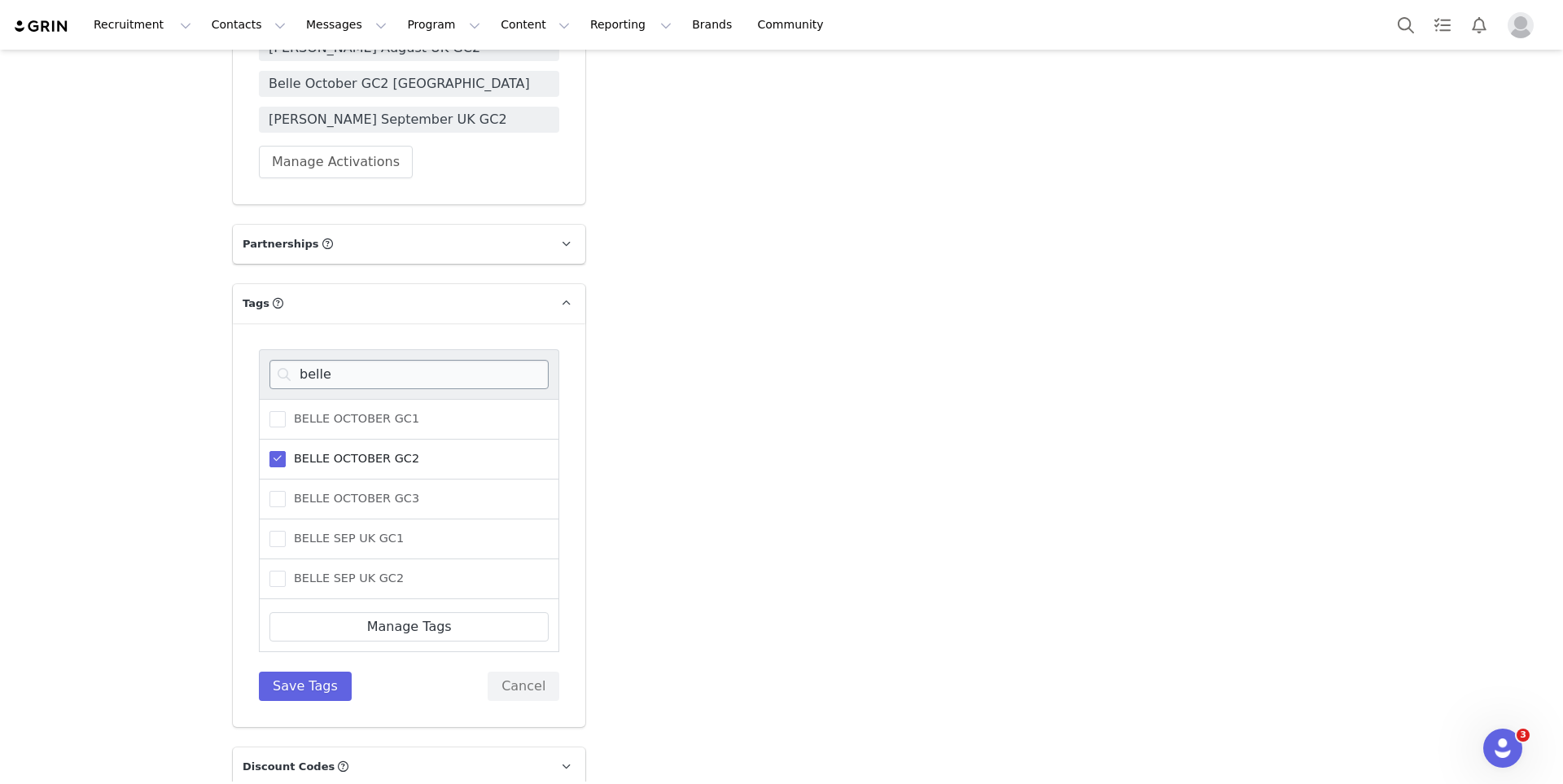
scroll to position [3017, 0]
click at [315, 670] on button "Save Tags" at bounding box center [306, 684] width 93 height 29
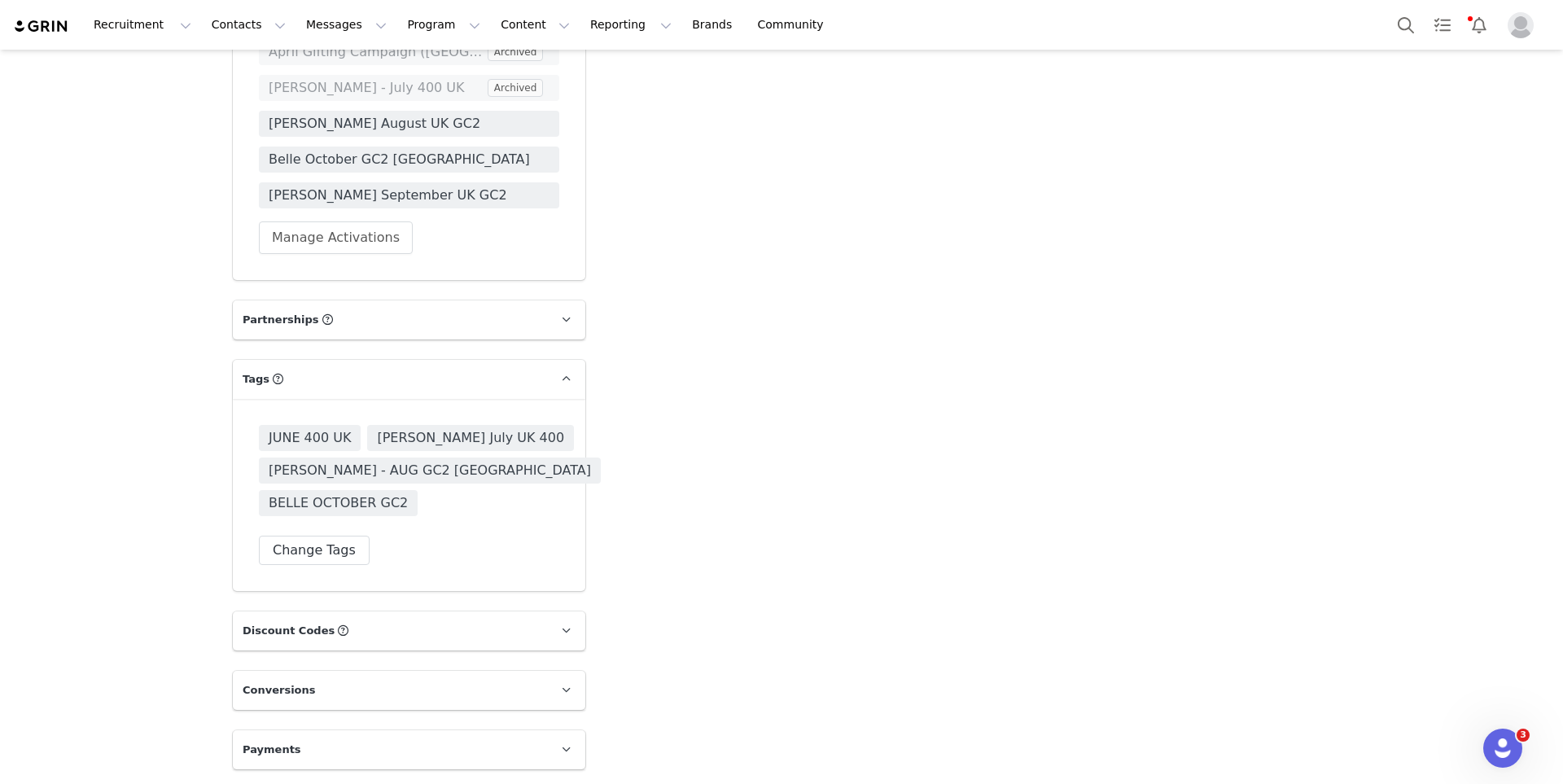
scroll to position [2908, 0]
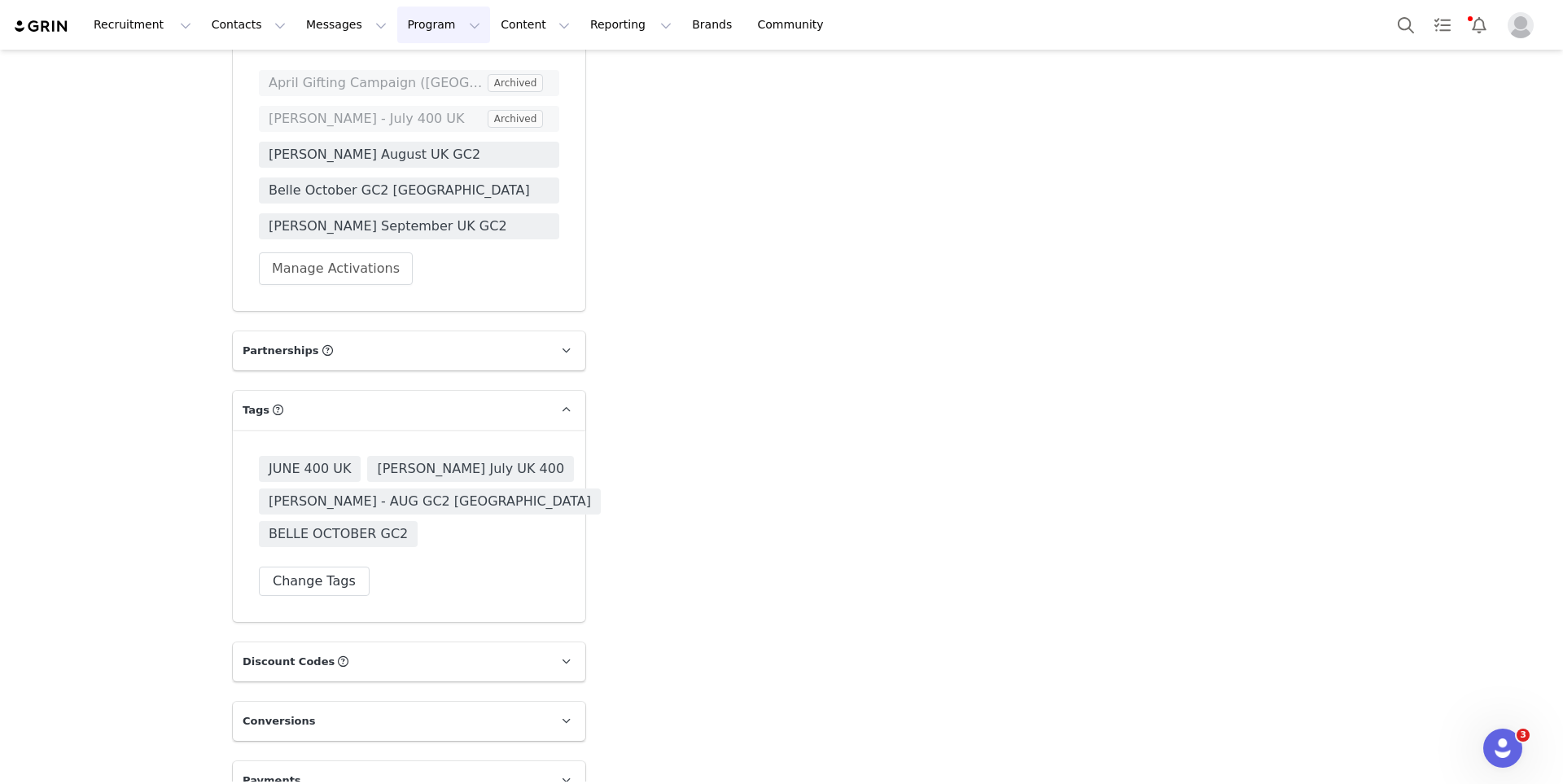
click at [399, 24] on button "Program Program" at bounding box center [444, 24] width 93 height 37
click at [401, 67] on p "Activations" at bounding box center [416, 71] width 62 height 17
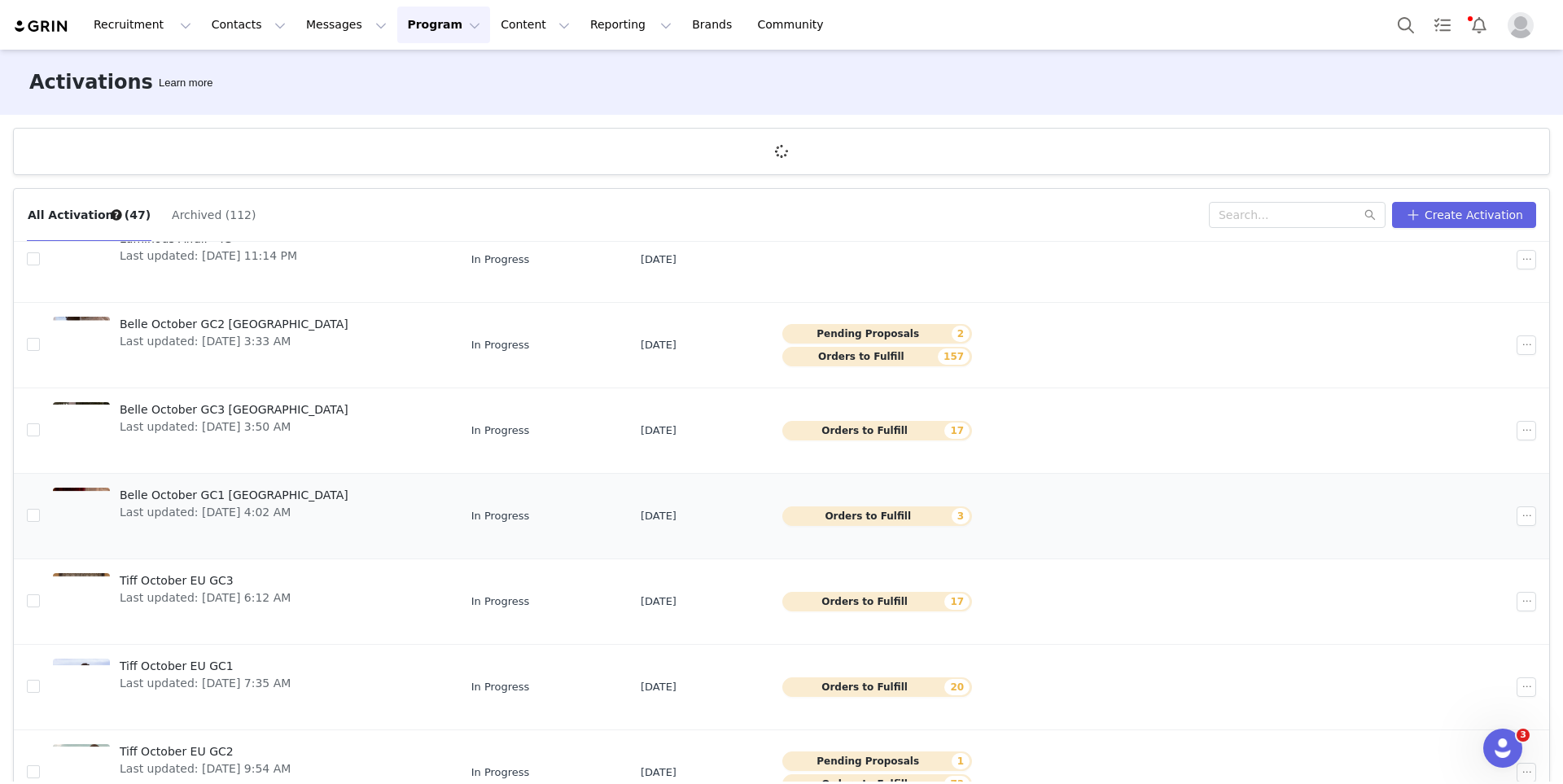
scroll to position [238, 0]
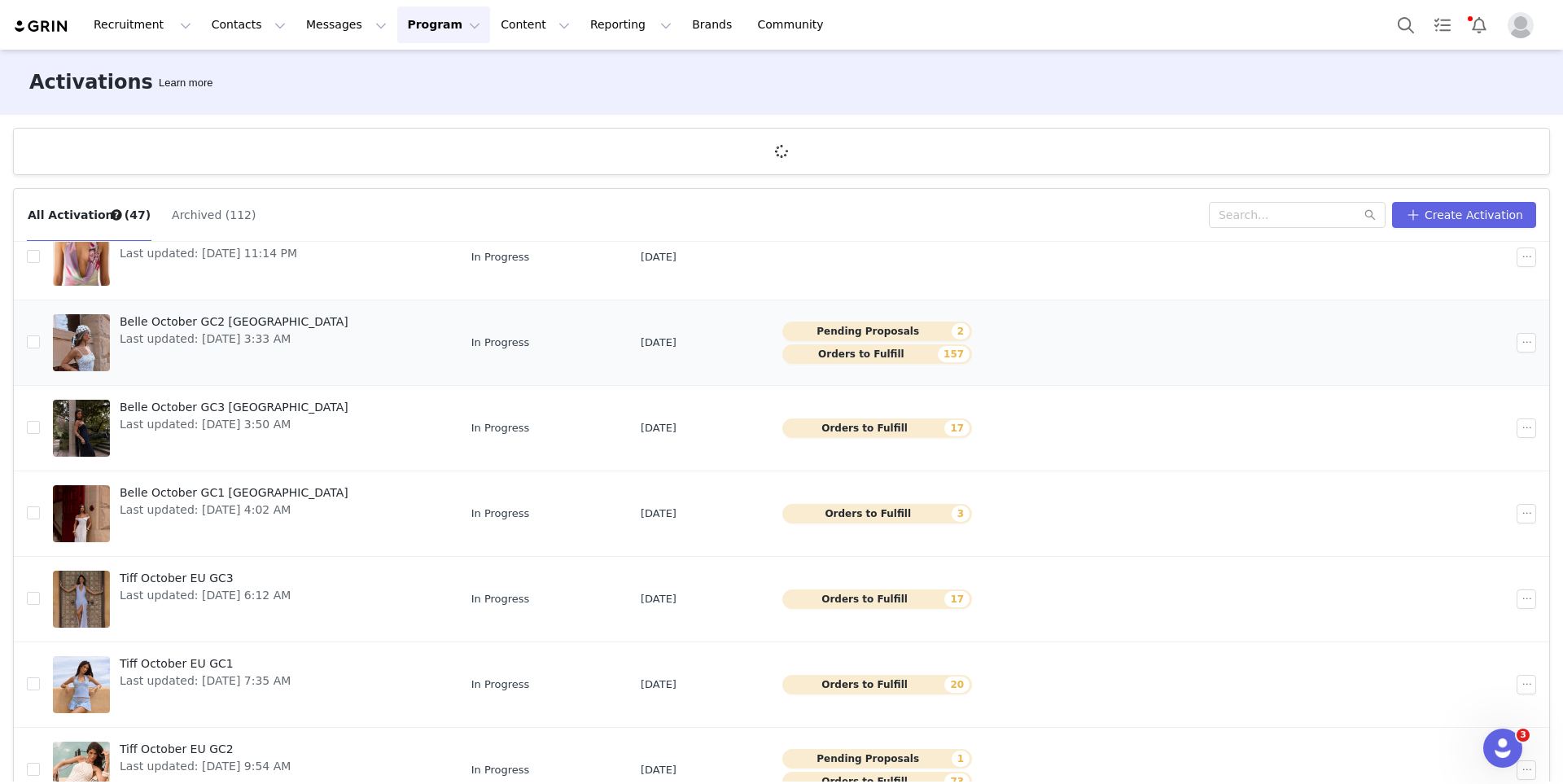
click at [174, 323] on span "Belle October GC2 [GEOGRAPHIC_DATA]" at bounding box center [233, 322] width 229 height 17
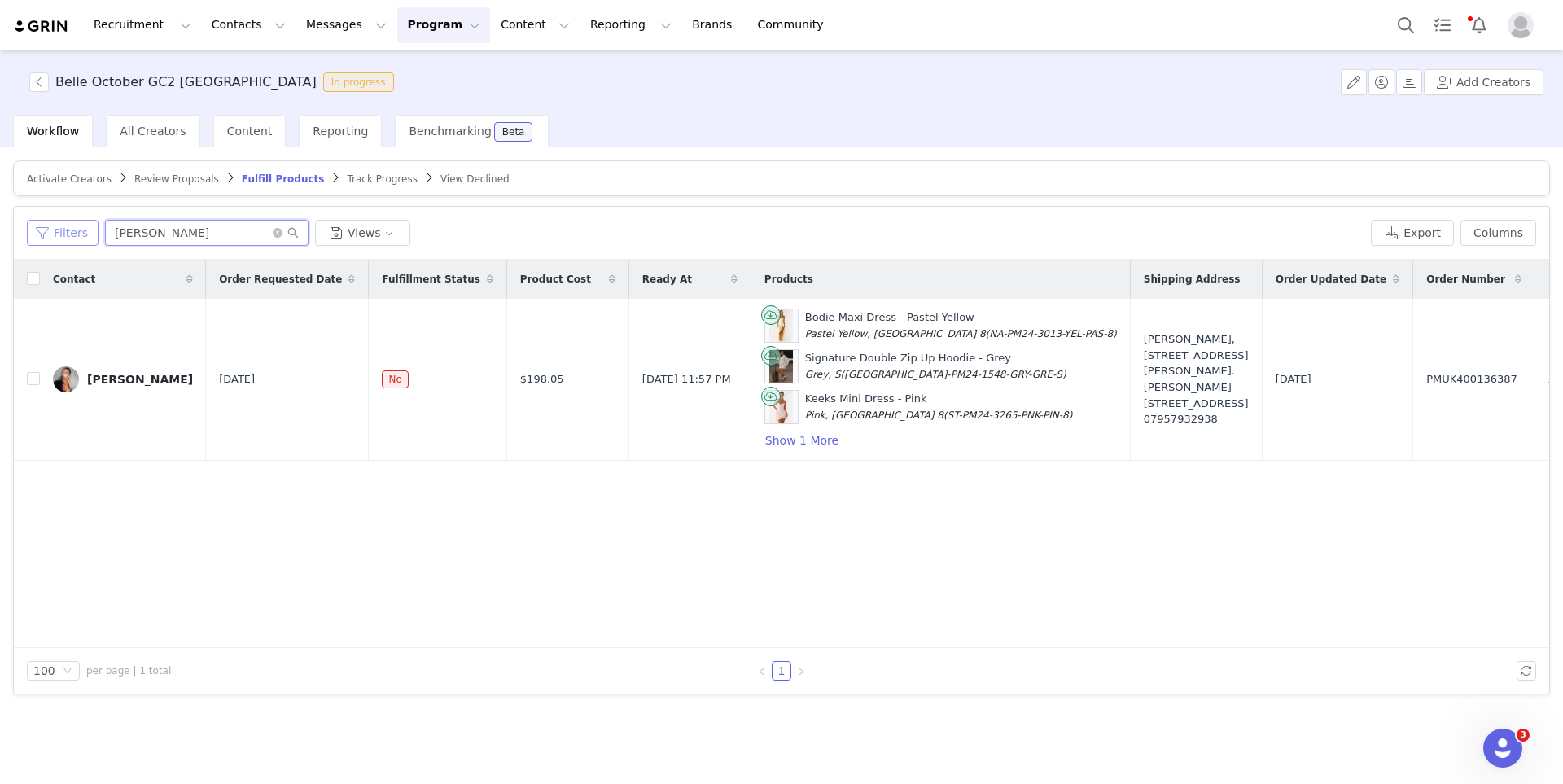
drag, startPoint x: 190, startPoint y: 232, endPoint x: 34, endPoint y: 231, distance: 156.0
click at [34, 231] on div "Filters tiffany Views" at bounding box center [695, 233] width 1338 height 26
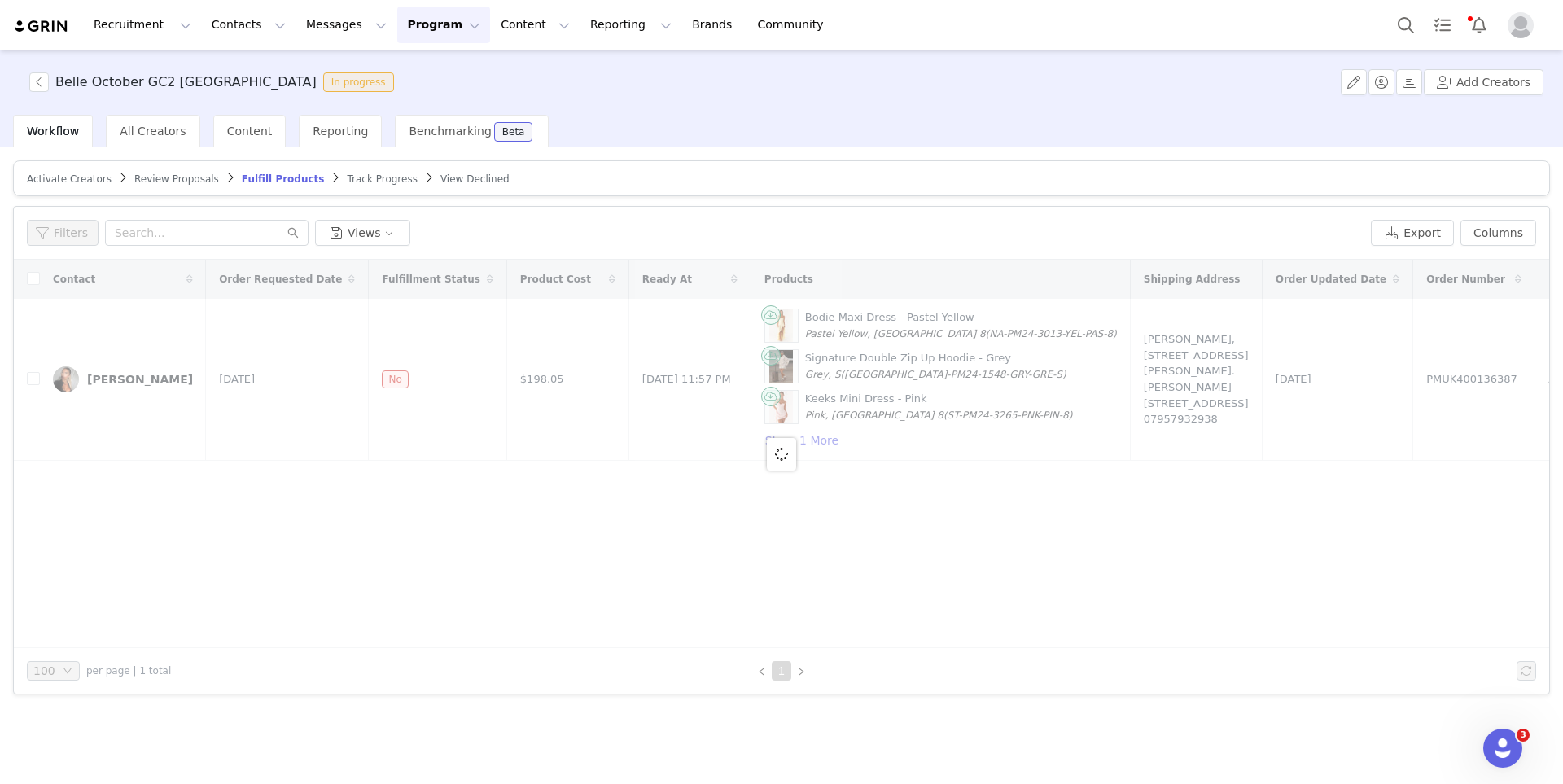
click at [161, 182] on span "Review Proposals" at bounding box center [176, 179] width 85 height 12
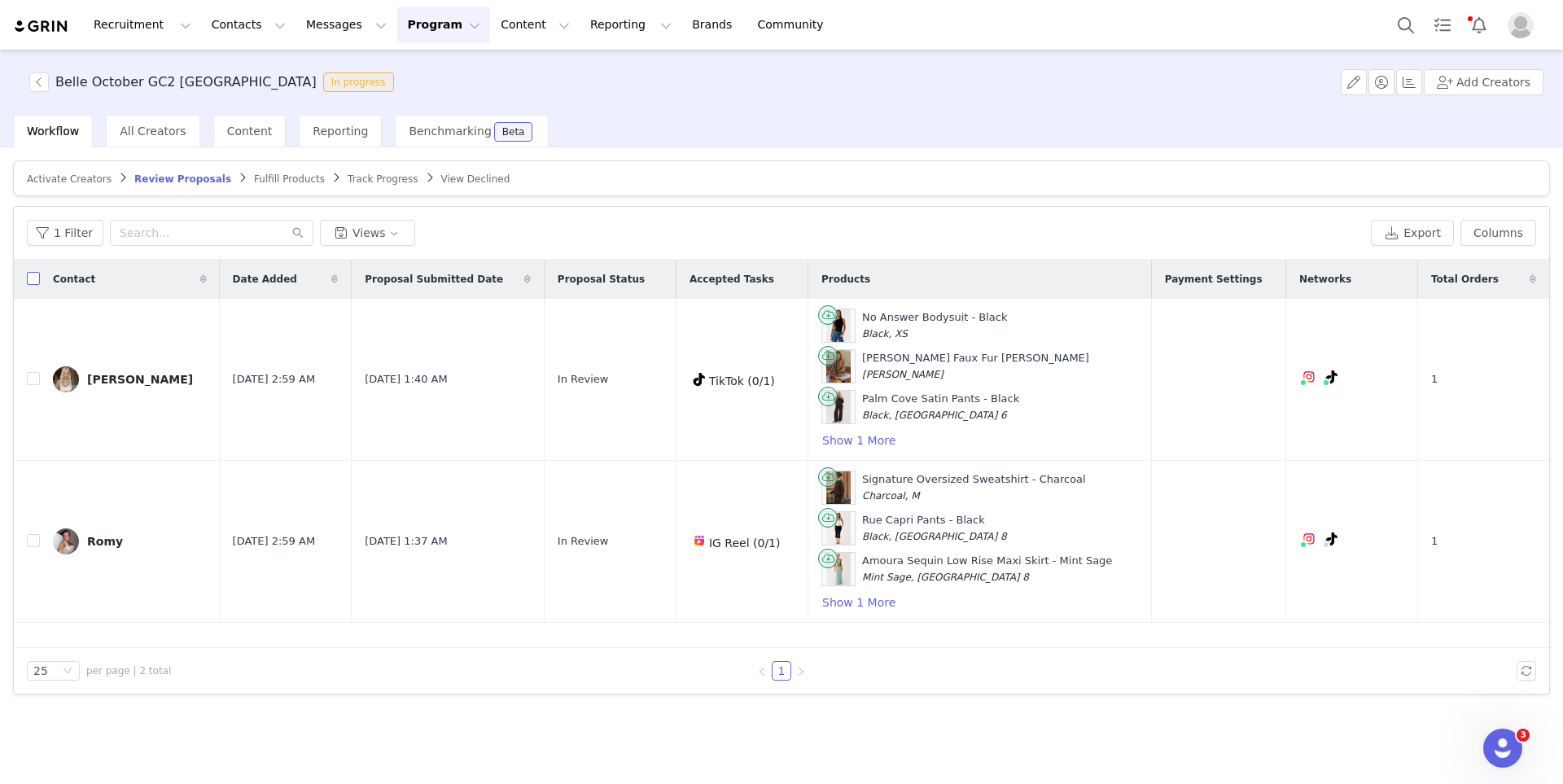
click at [31, 274] on input "checkbox" at bounding box center [33, 278] width 13 height 13
checkbox input "true"
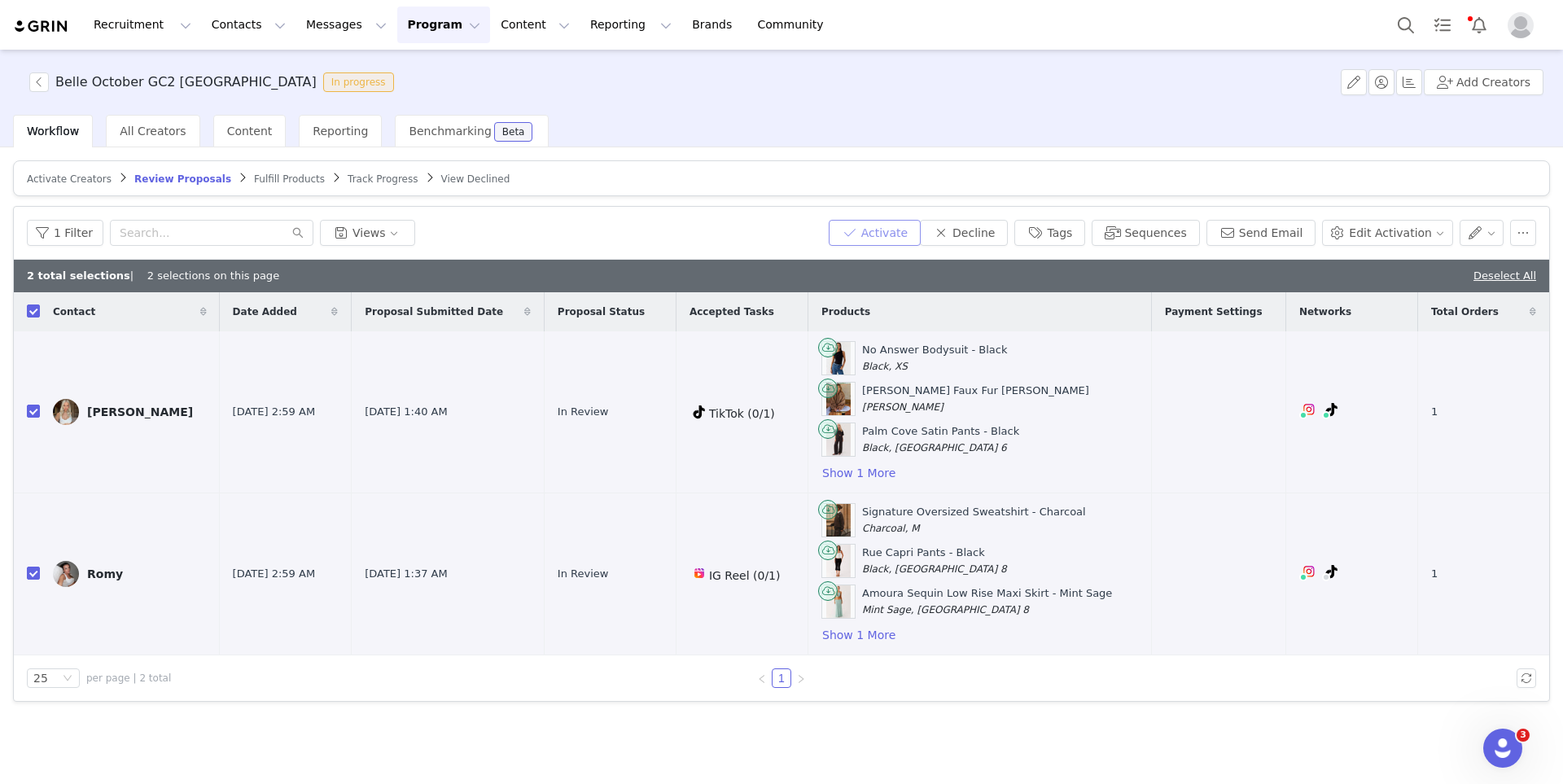
click at [906, 227] on button "Activate" at bounding box center [874, 233] width 92 height 26
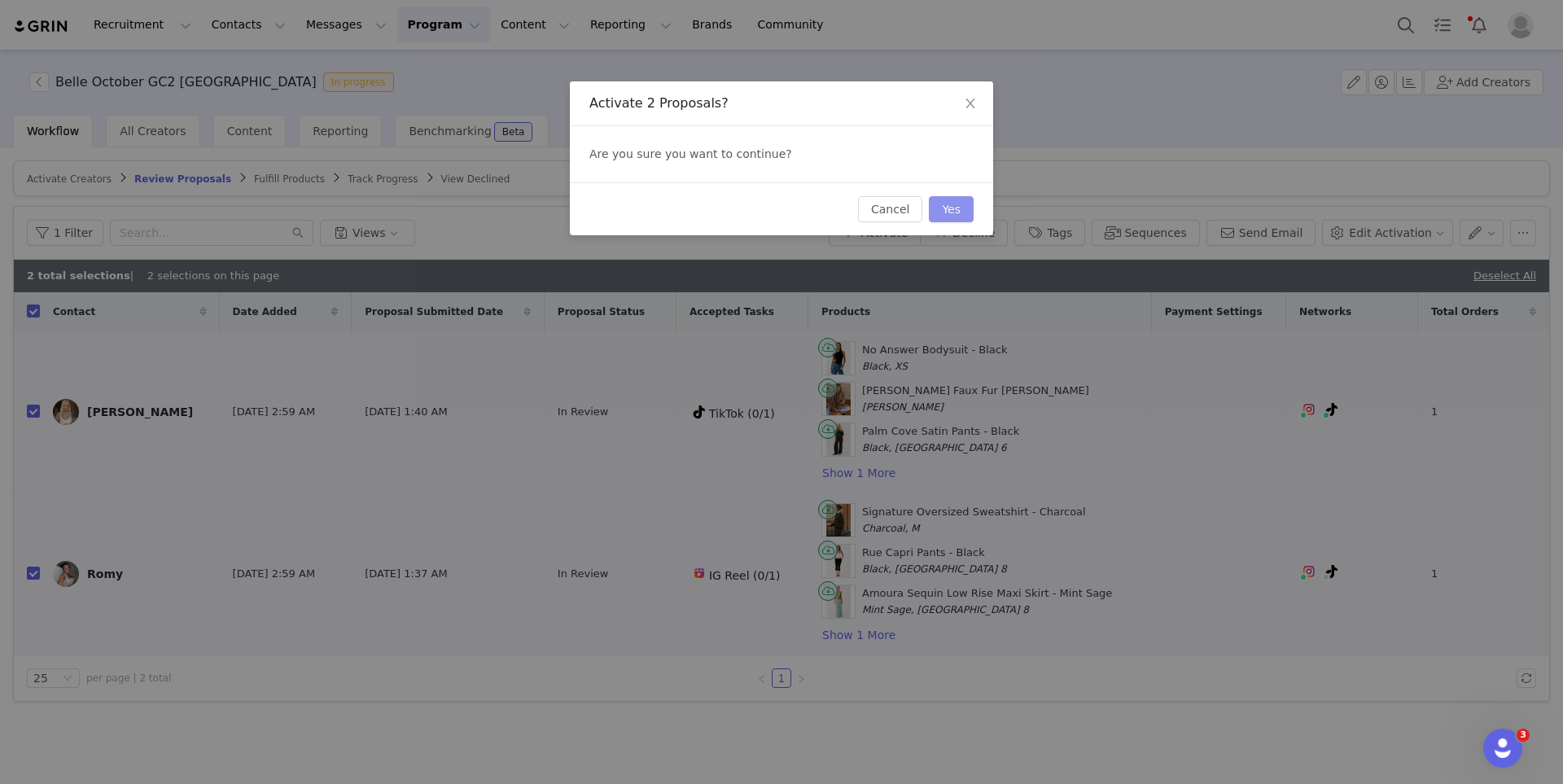
click at [930, 215] on button "Yes" at bounding box center [951, 208] width 45 height 26
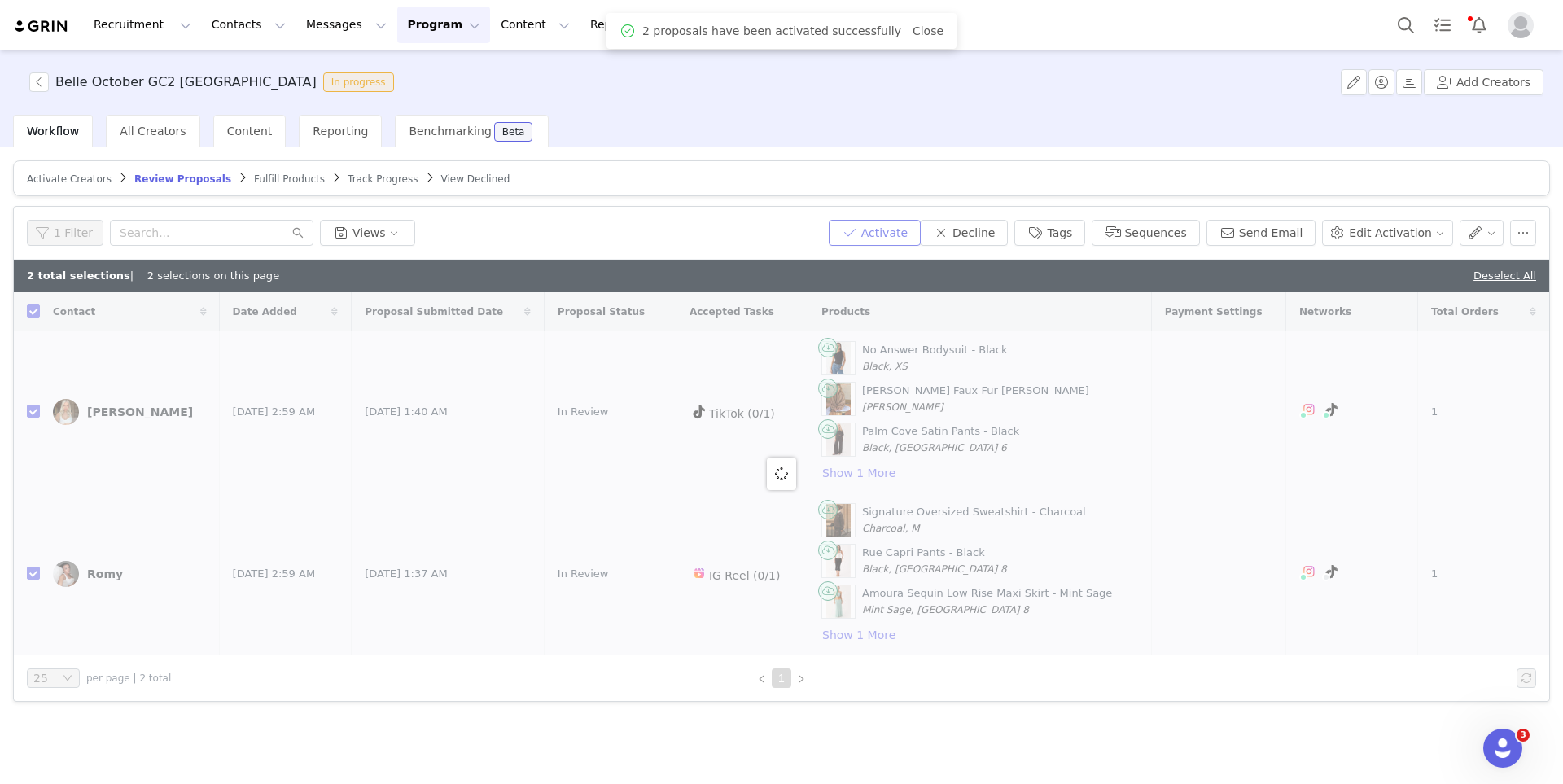
checkbox input "false"
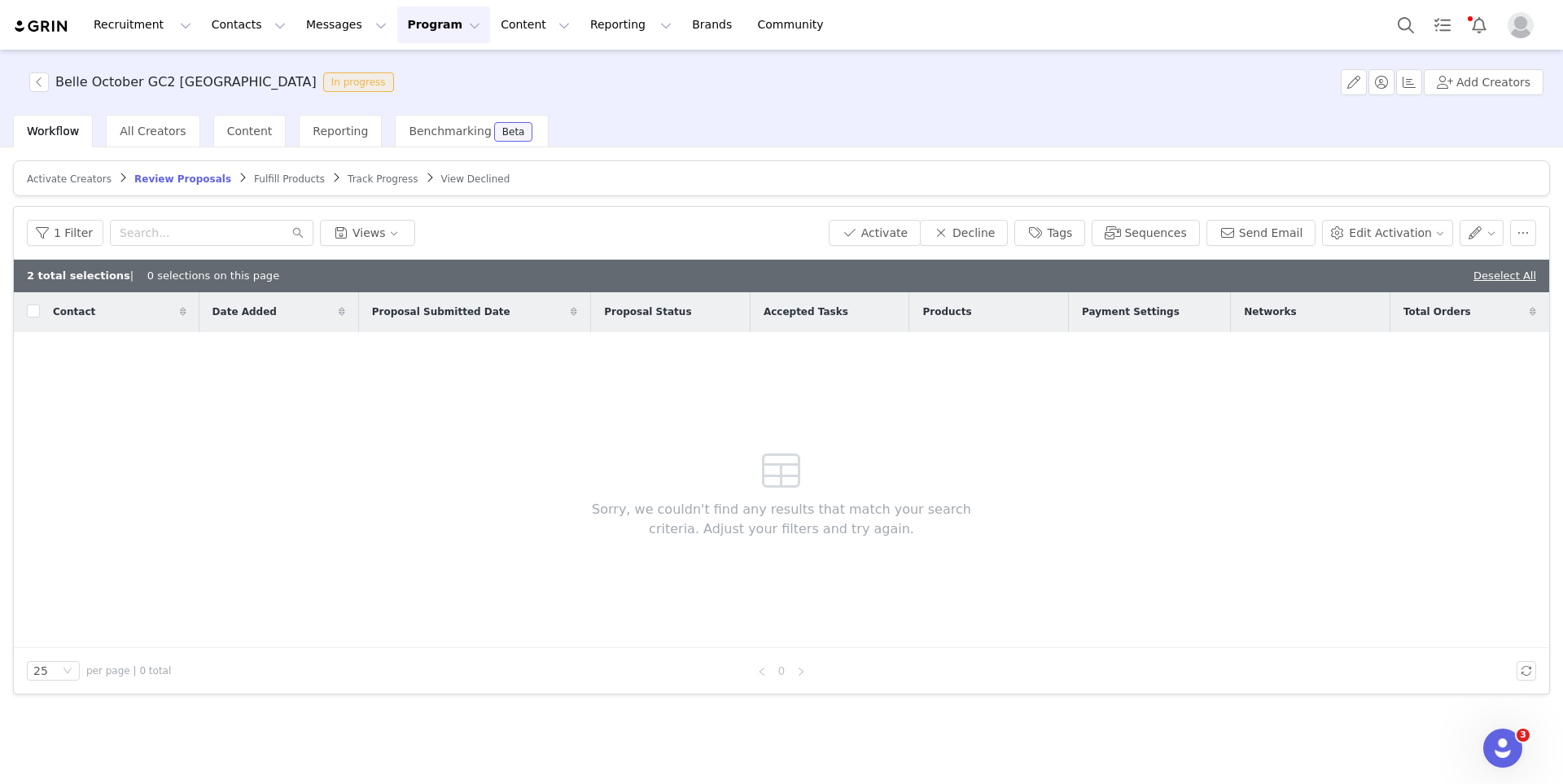
click at [257, 176] on span "Fulfill Products" at bounding box center [289, 179] width 70 height 12
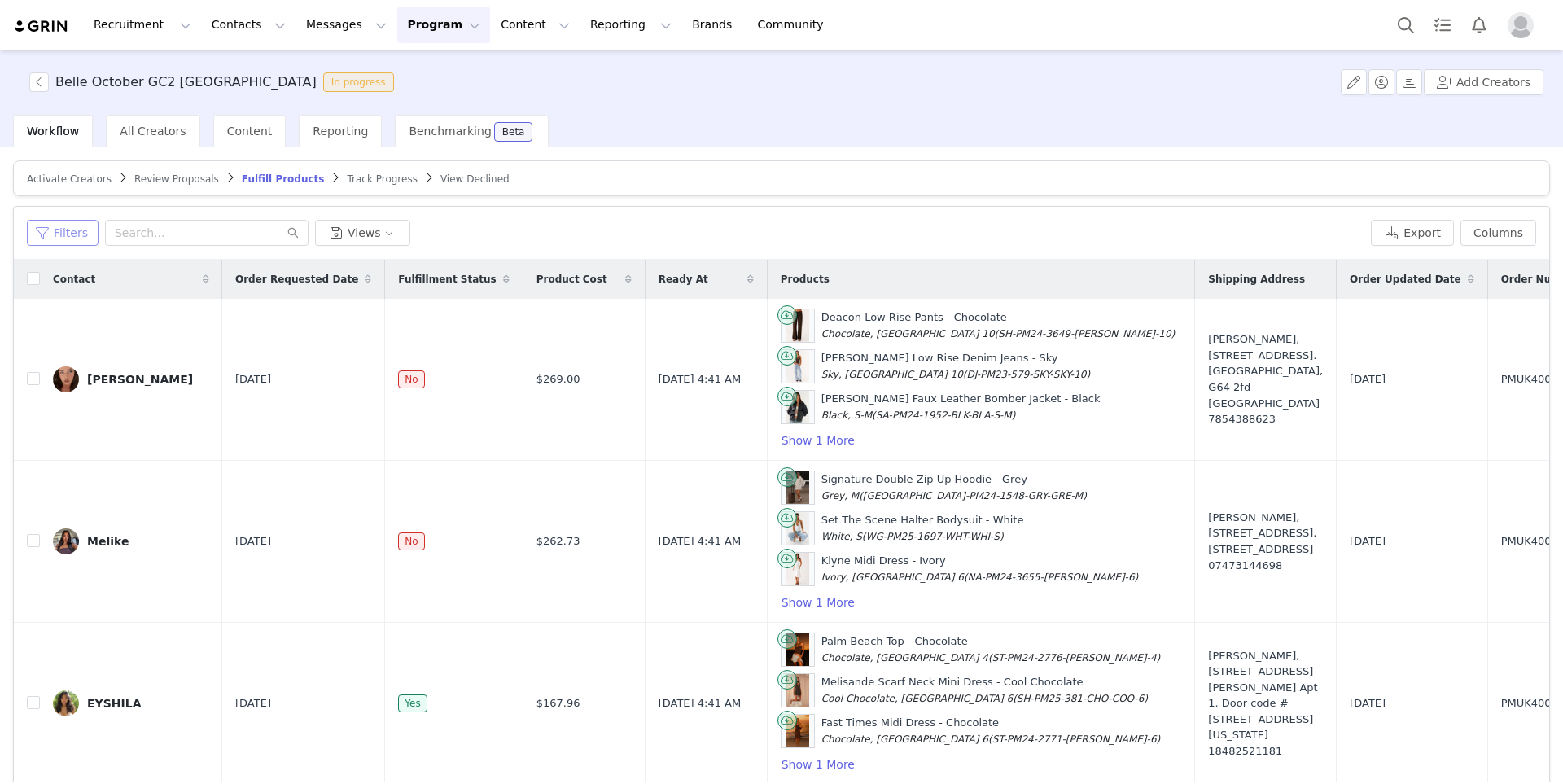
click at [55, 231] on button "Filters" at bounding box center [62, 233] width 71 height 26
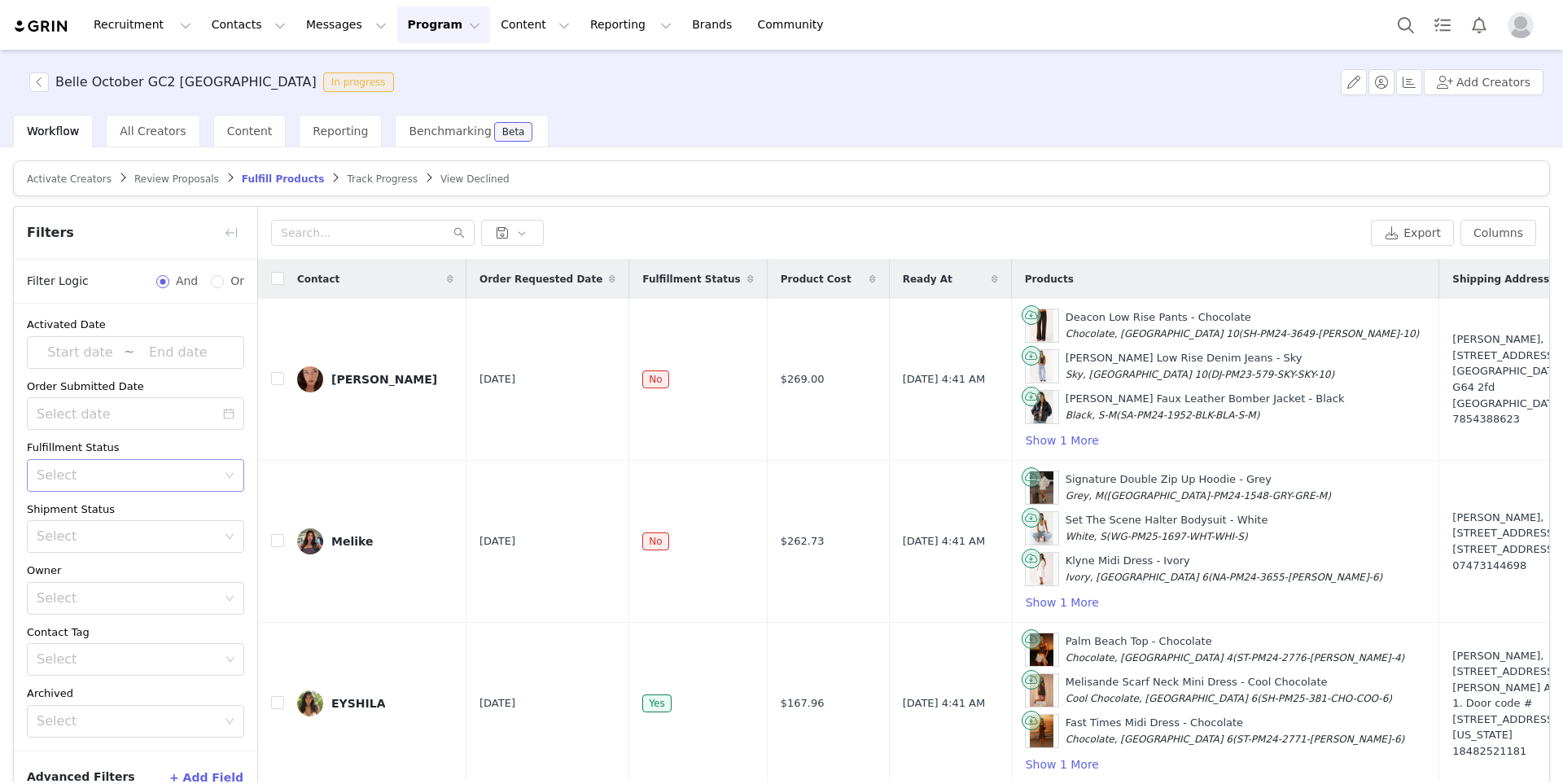
click at [124, 460] on div "Select" at bounding box center [130, 475] width 187 height 31
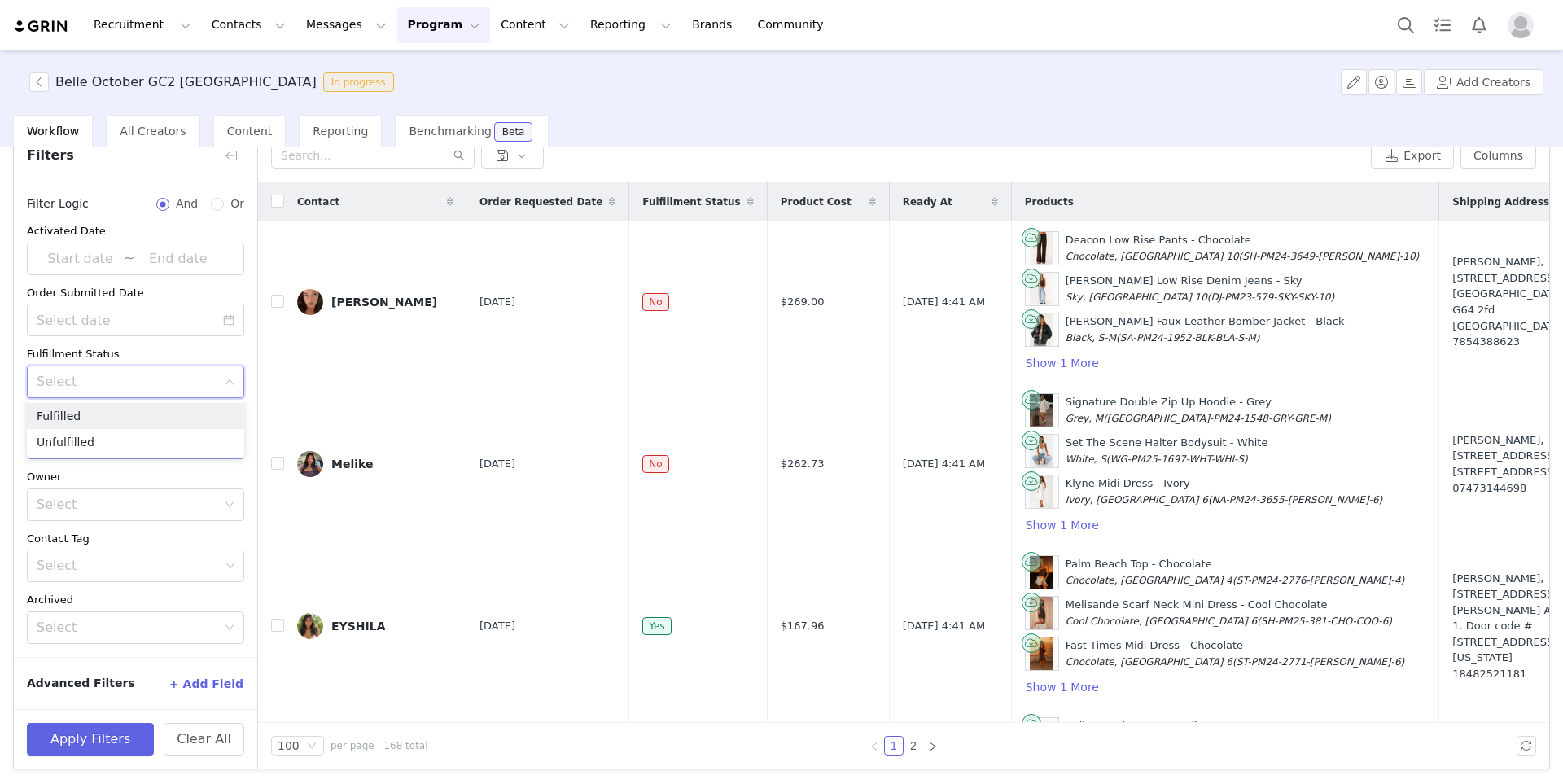
click at [120, 376] on div "Select" at bounding box center [127, 381] width 180 height 16
click at [113, 435] on div "Select" at bounding box center [127, 443] width 180 height 16
click at [99, 474] on div "Owner" at bounding box center [135, 477] width 217 height 16
click at [84, 735] on button "Apply Filters" at bounding box center [90, 739] width 127 height 33
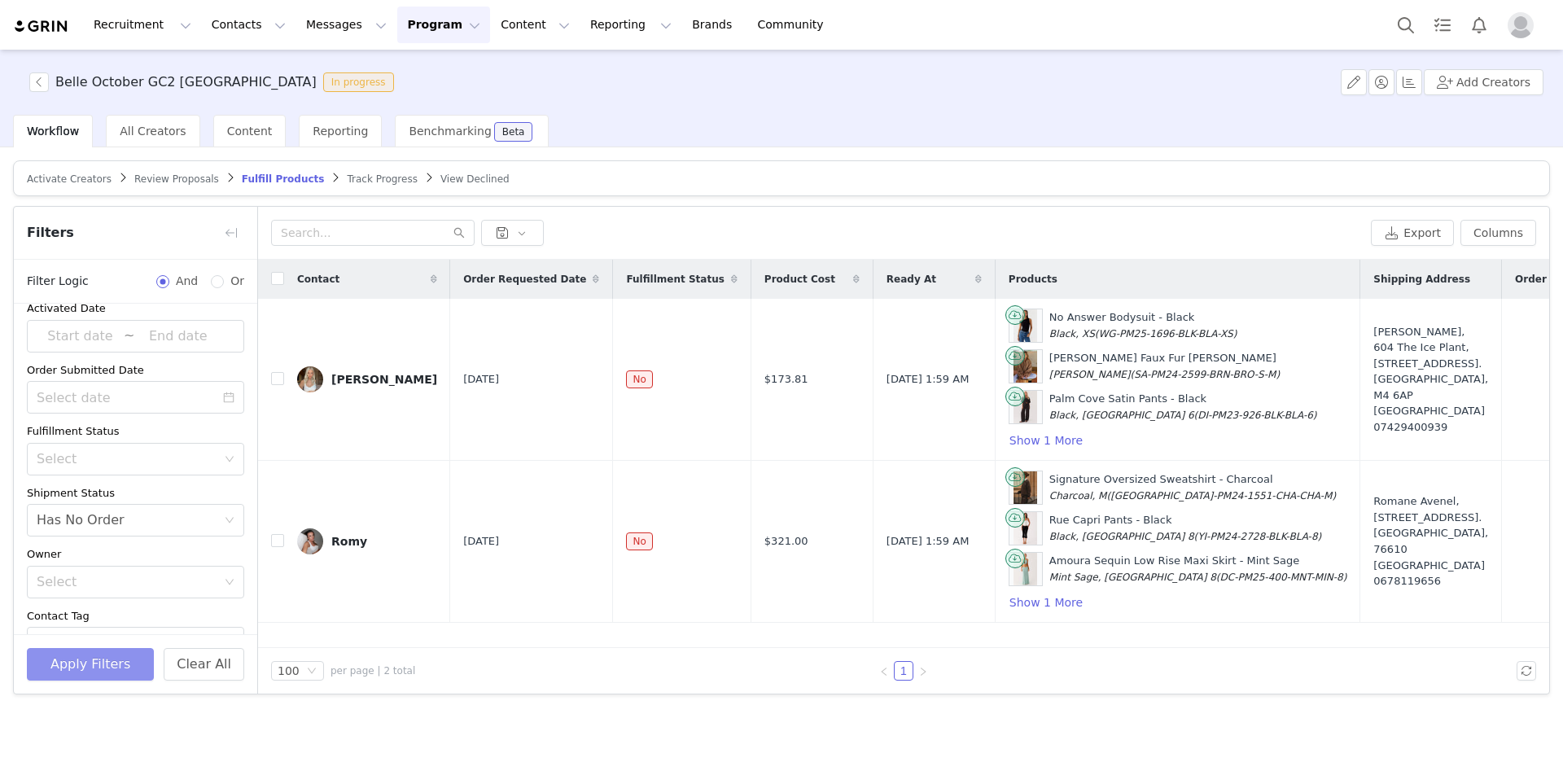
scroll to position [0, 0]
click at [276, 280] on input "checkbox" at bounding box center [277, 278] width 13 height 13
checkbox input "true"
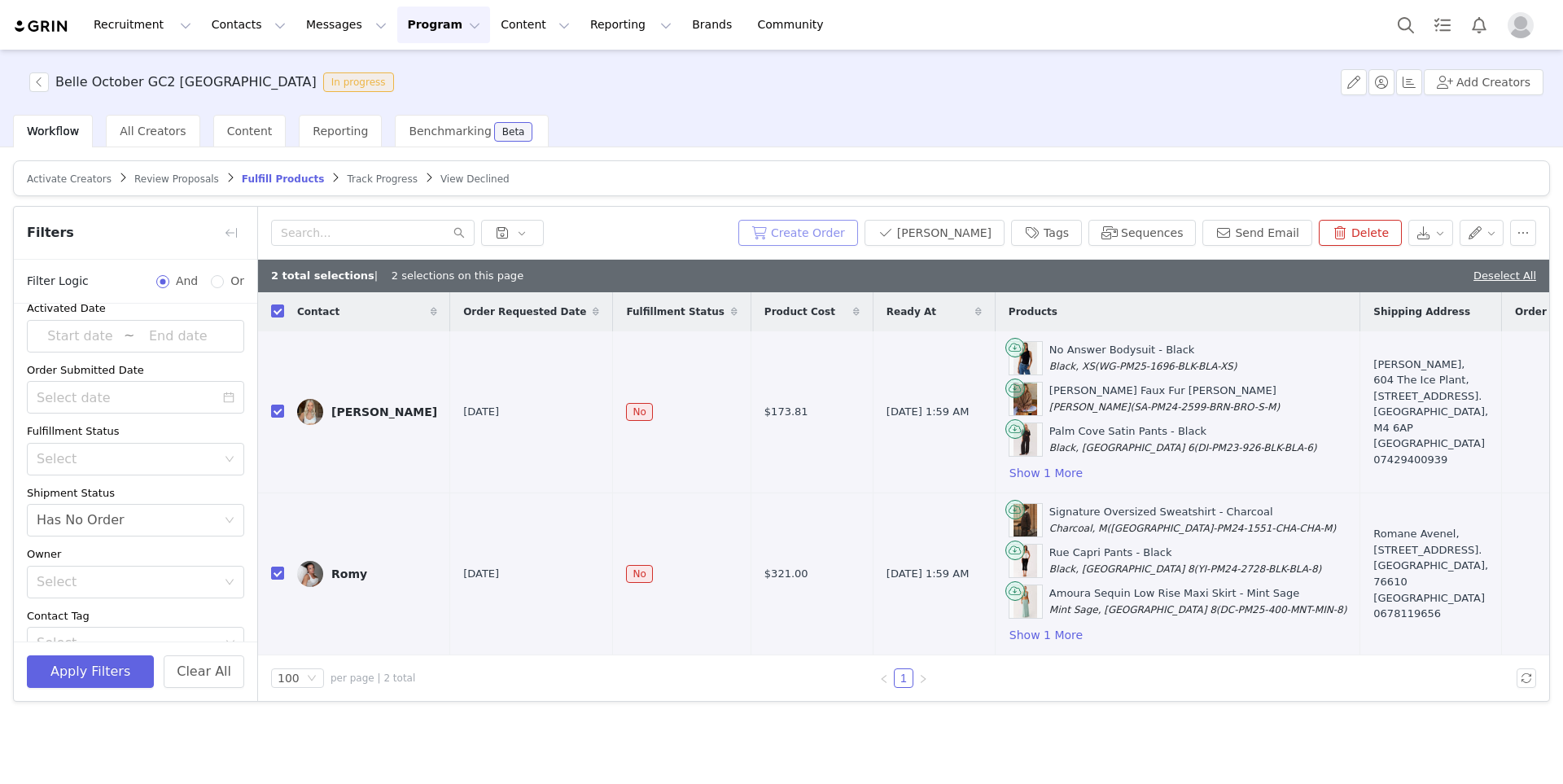
click at [858, 231] on button "Create Order" at bounding box center [798, 233] width 119 height 26
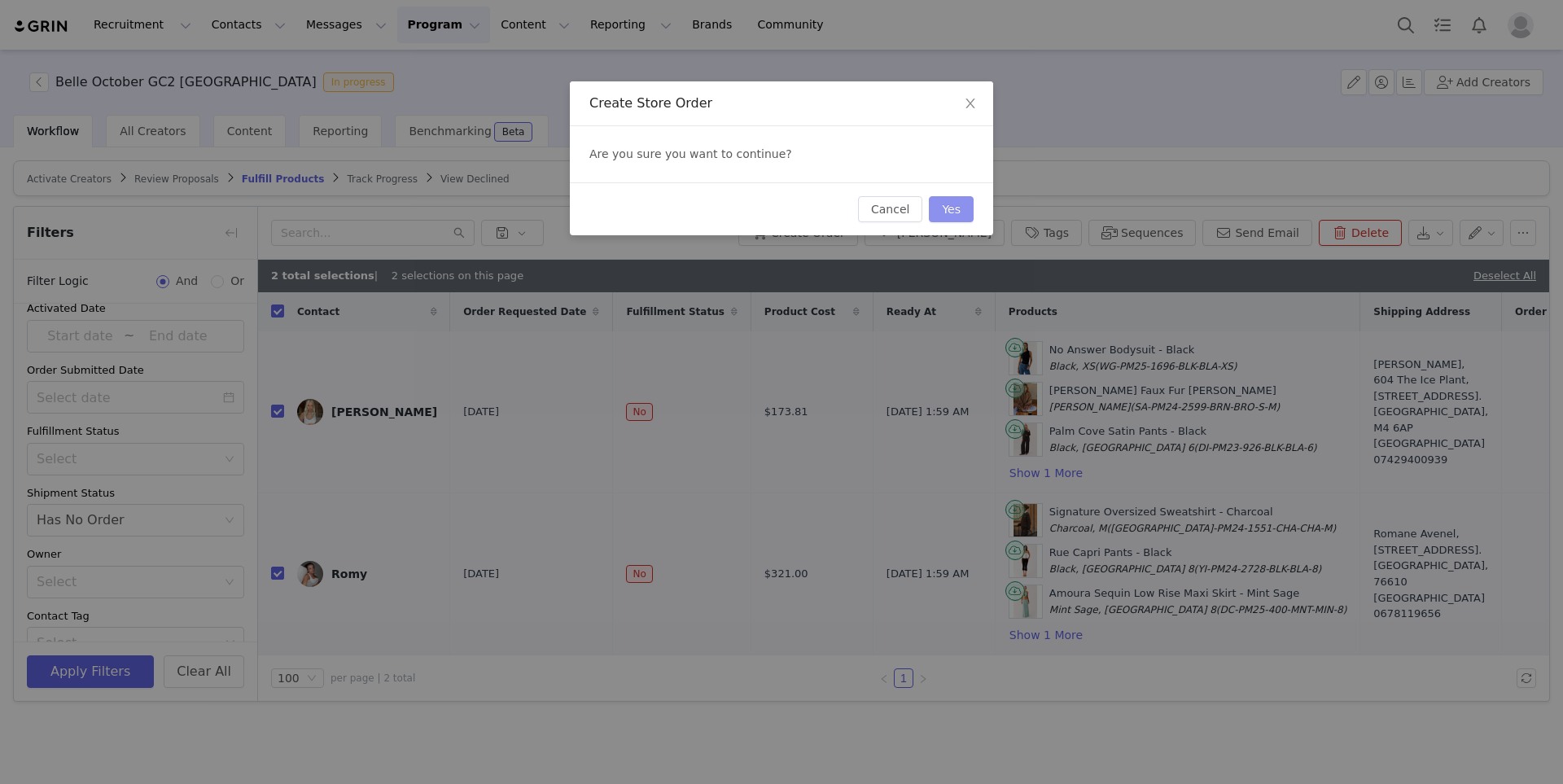
click at [948, 199] on button "Yes" at bounding box center [951, 208] width 45 height 26
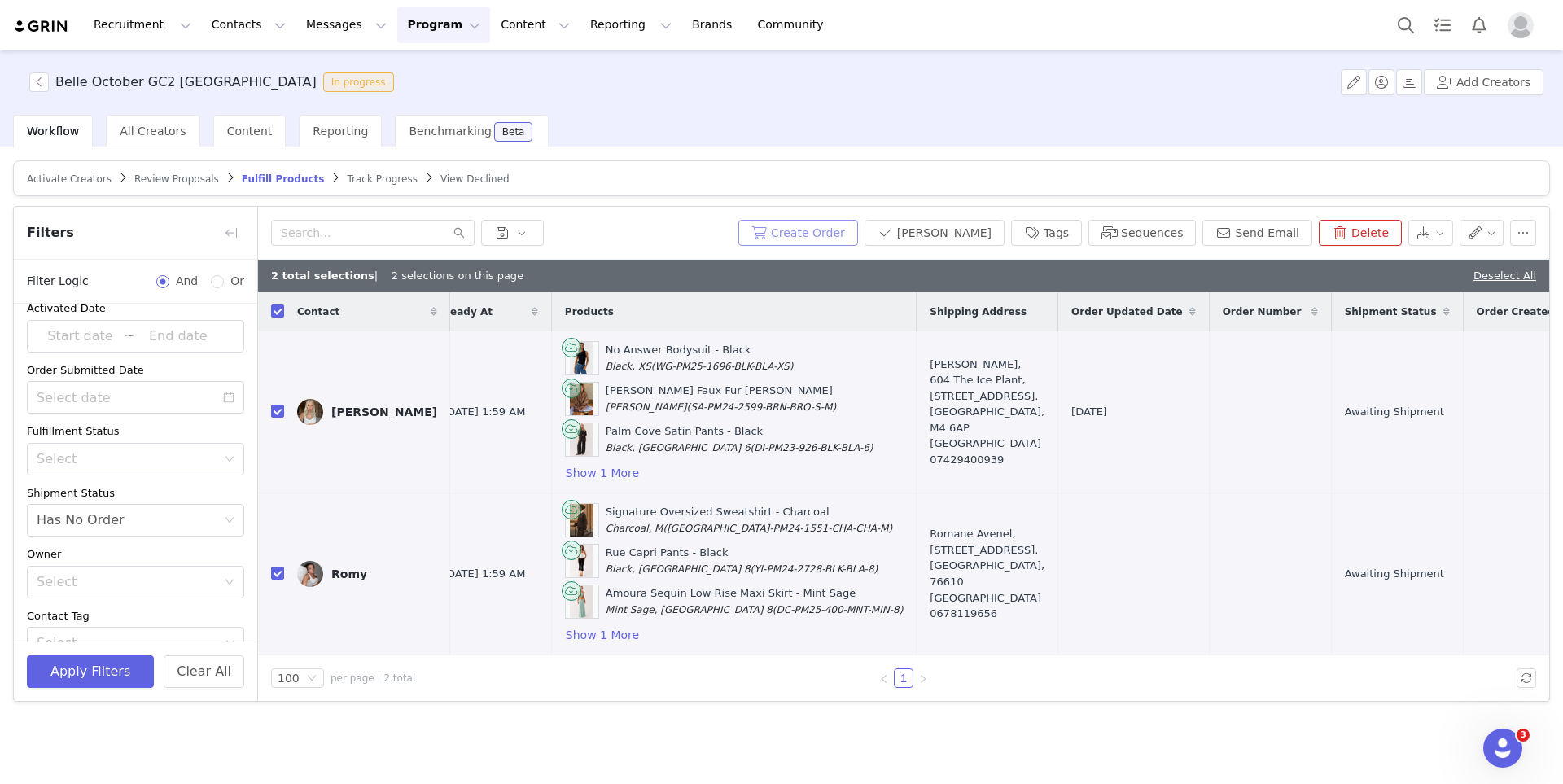
scroll to position [0, 438]
click at [569, 476] on button "Show 1 More" at bounding box center [607, 473] width 75 height 20
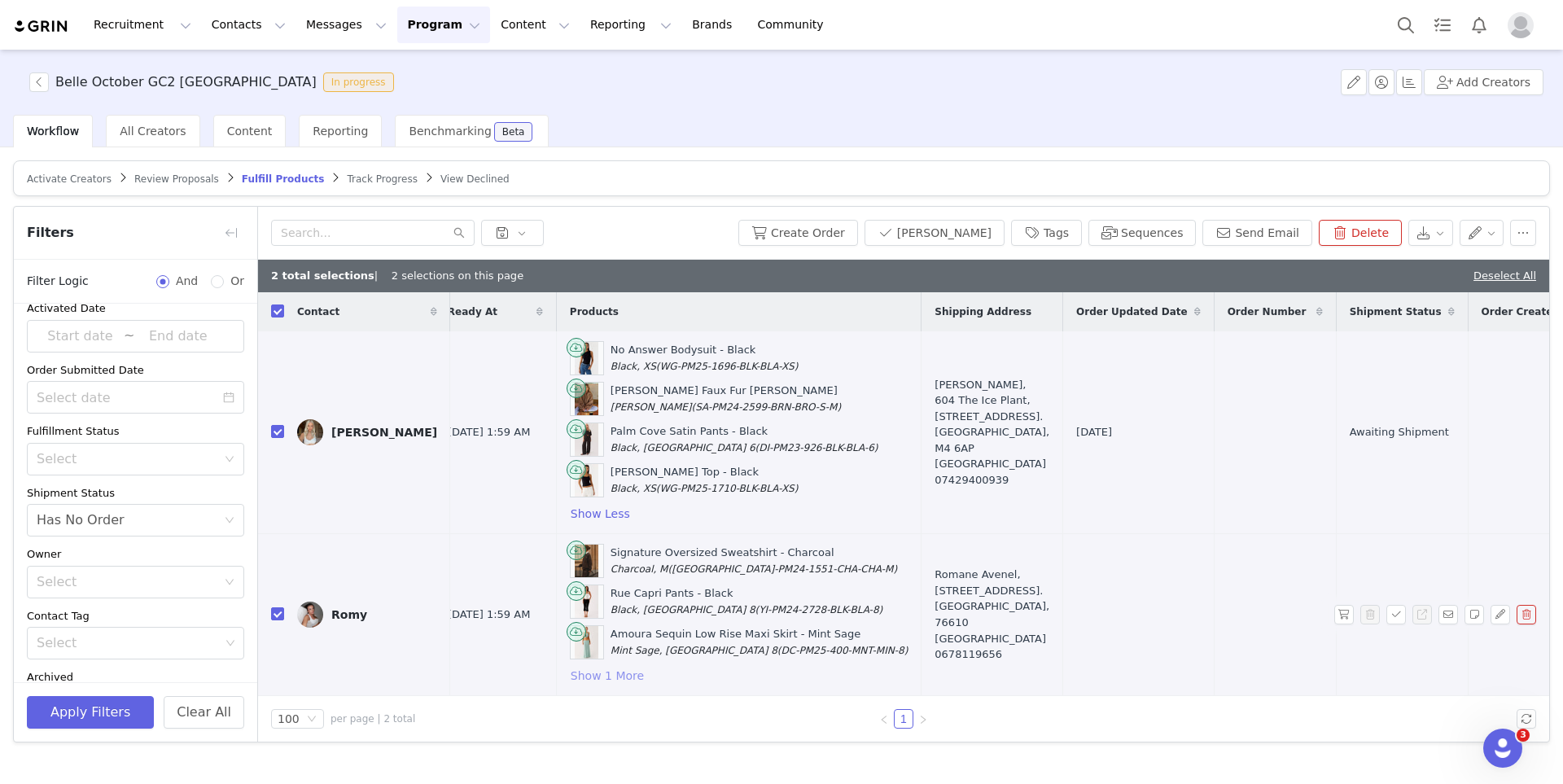
click at [569, 678] on button "Show 1 More" at bounding box center [607, 675] width 75 height 20
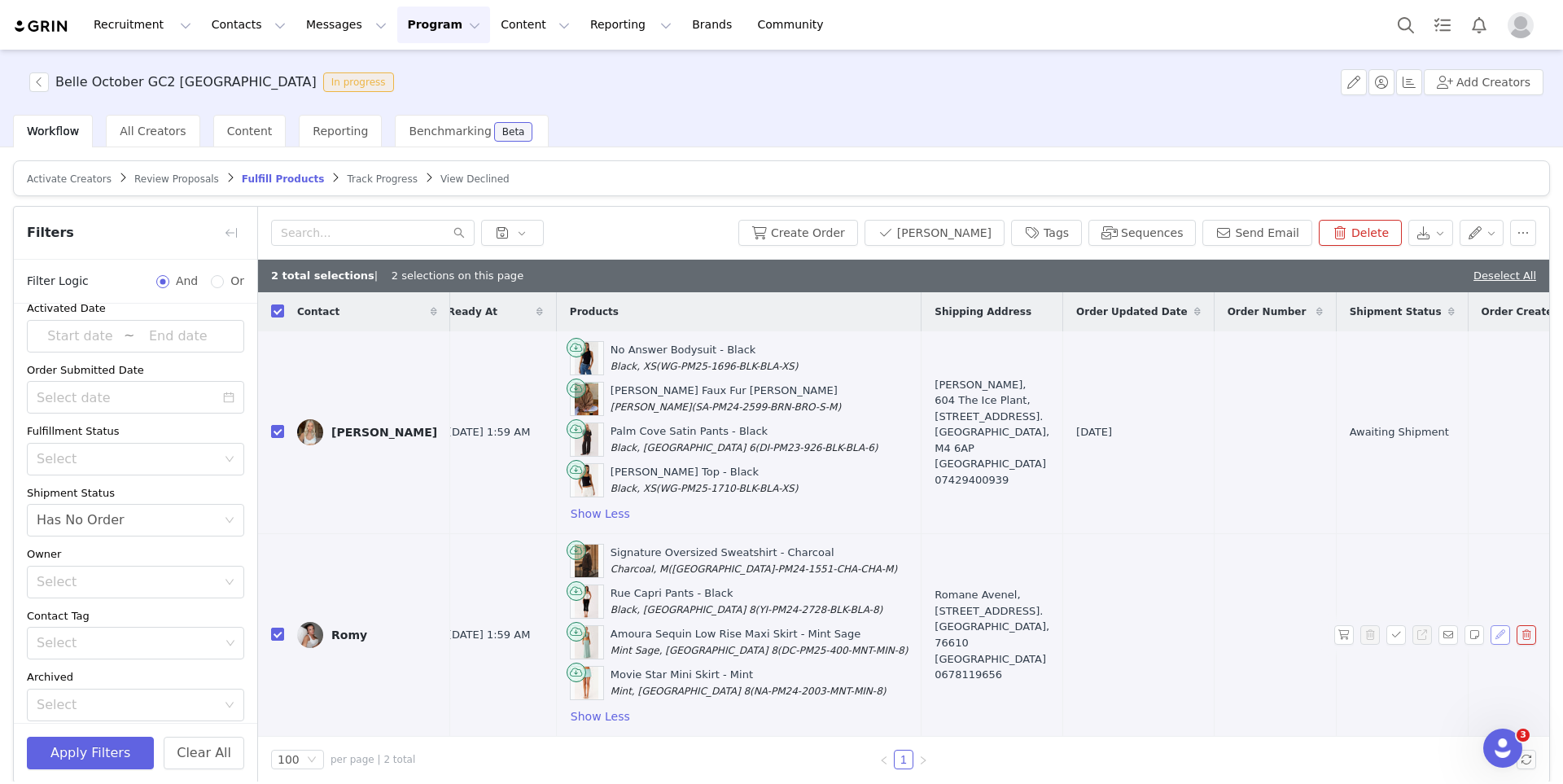
click at [1497, 635] on button "button" at bounding box center [1501, 635] width 20 height 20
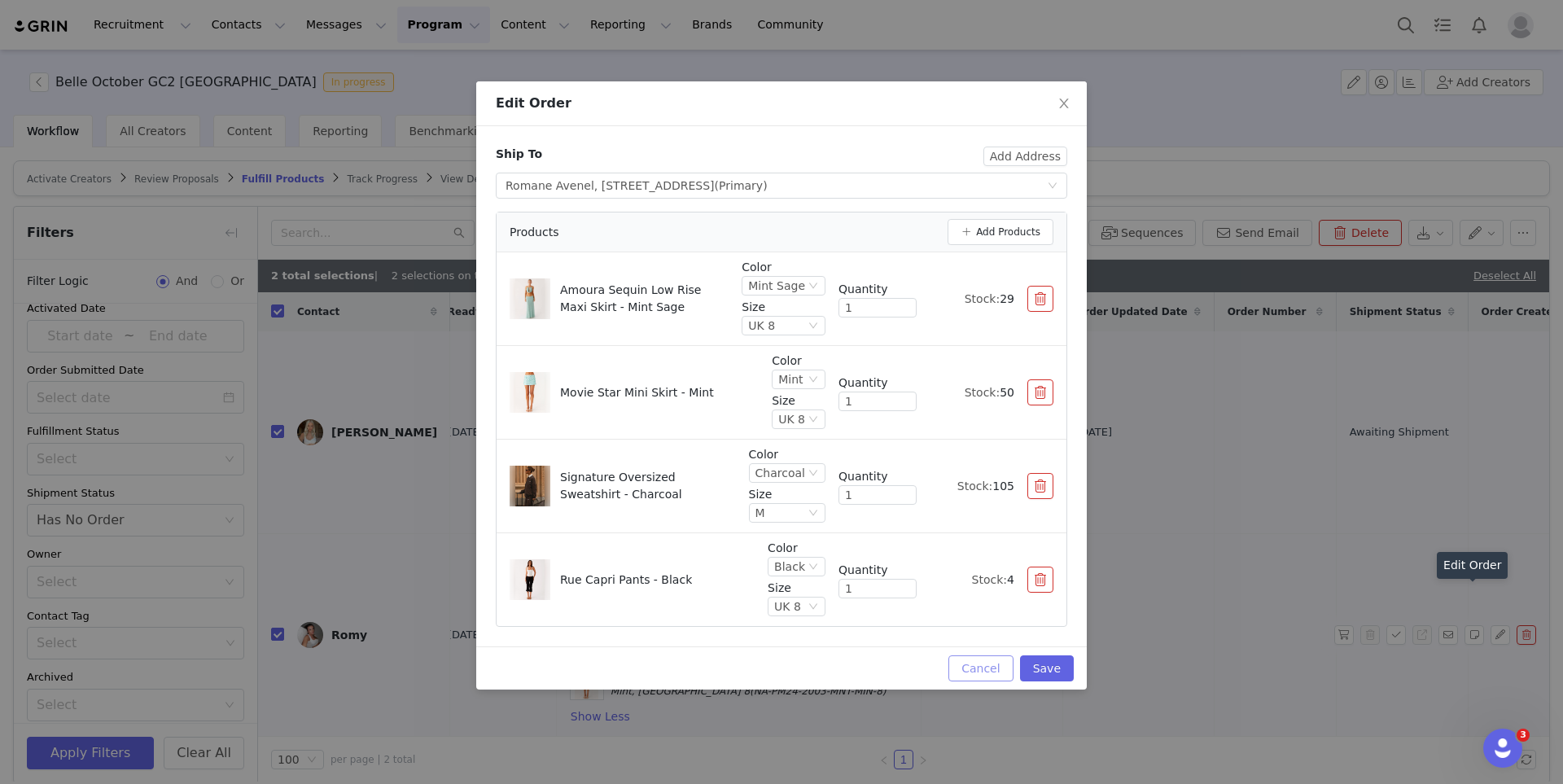
click at [978, 680] on button "Cancel" at bounding box center [980, 667] width 64 height 26
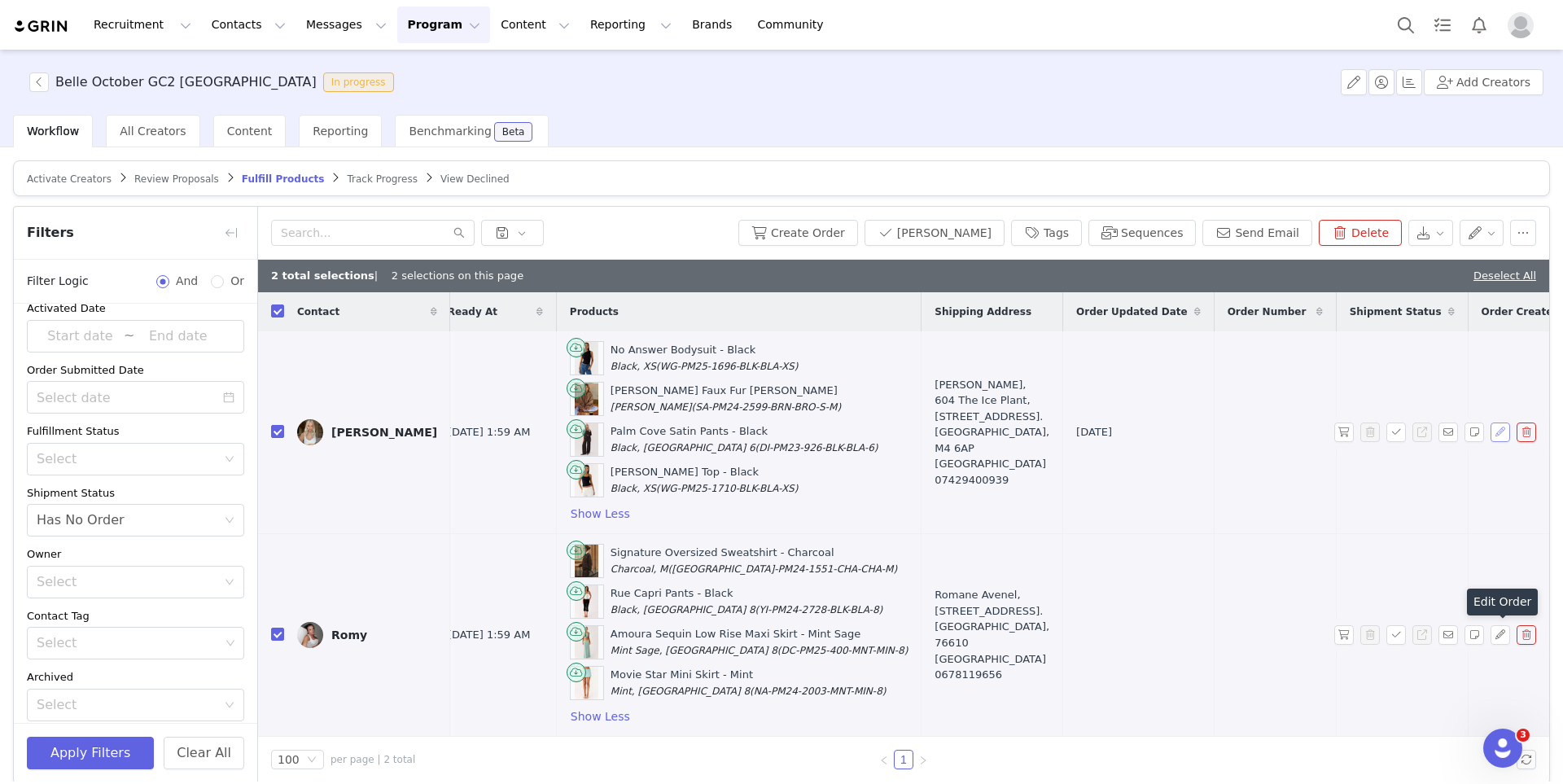
click at [1493, 430] on button "button" at bounding box center [1501, 432] width 20 height 20
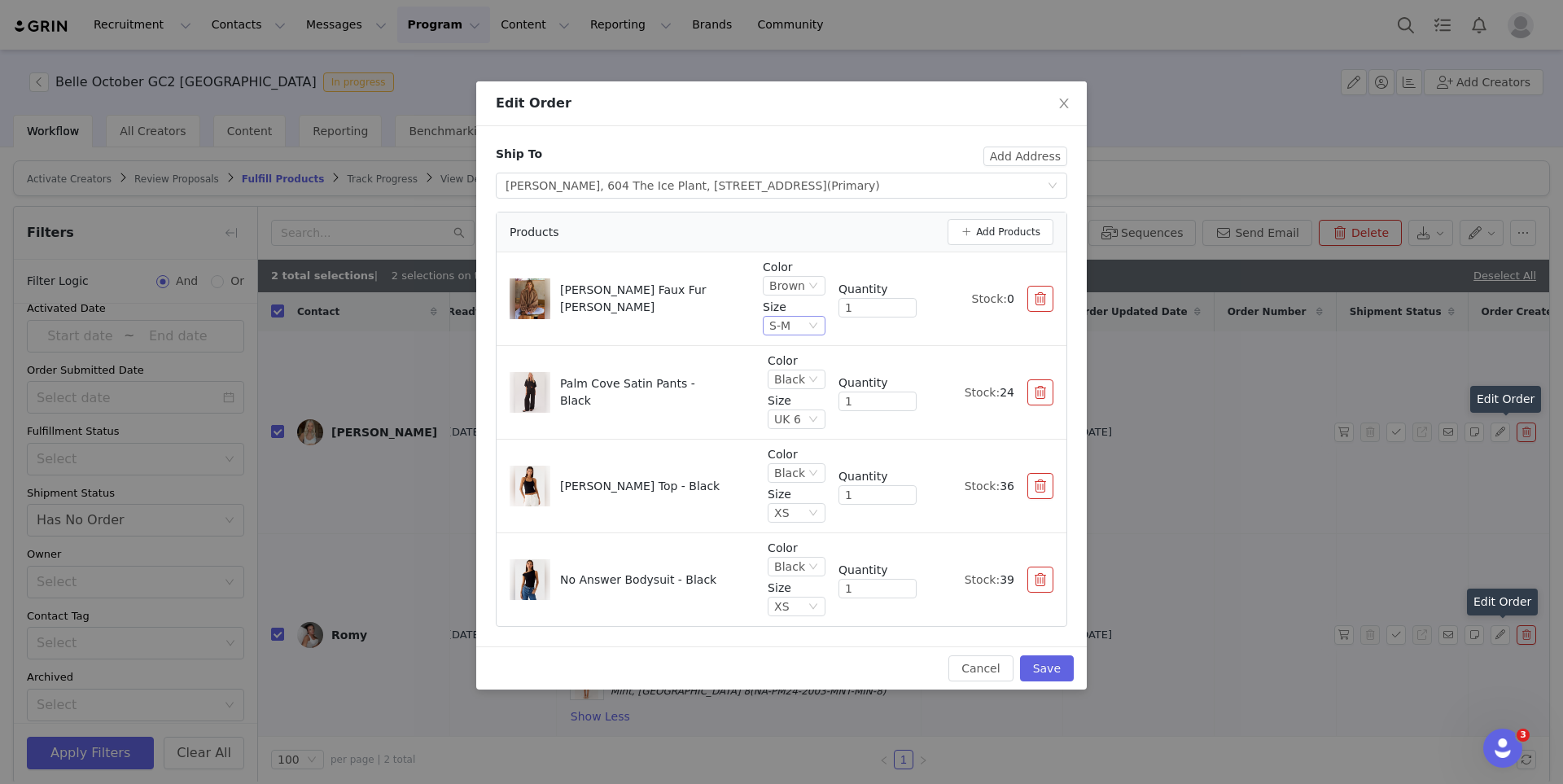
click at [801, 324] on div "S-M" at bounding box center [787, 325] width 36 height 18
click at [794, 437] on li "XS-S" at bounding box center [796, 432] width 61 height 26
click at [798, 311] on p "Size" at bounding box center [794, 306] width 62 height 17
click at [798, 315] on div "XS-S" at bounding box center [794, 325] width 62 height 20
click at [790, 453] on li "M-L" at bounding box center [796, 459] width 61 height 26
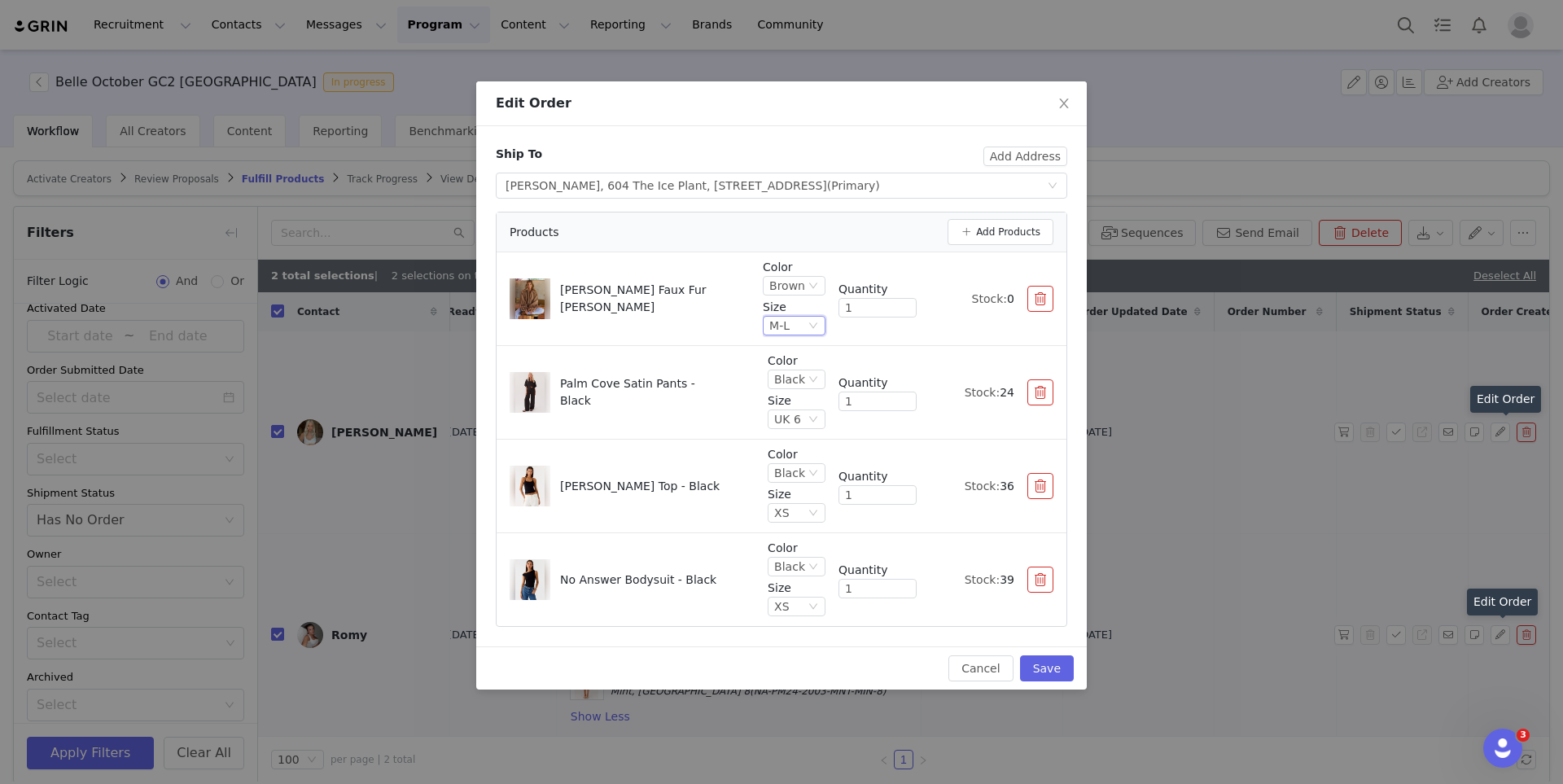
click at [800, 326] on div "M-L" at bounding box center [787, 325] width 36 height 18
click at [800, 399] on li "L-XL" at bounding box center [796, 406] width 61 height 26
click at [1066, 110] on icon "icon: close" at bounding box center [1064, 103] width 13 height 13
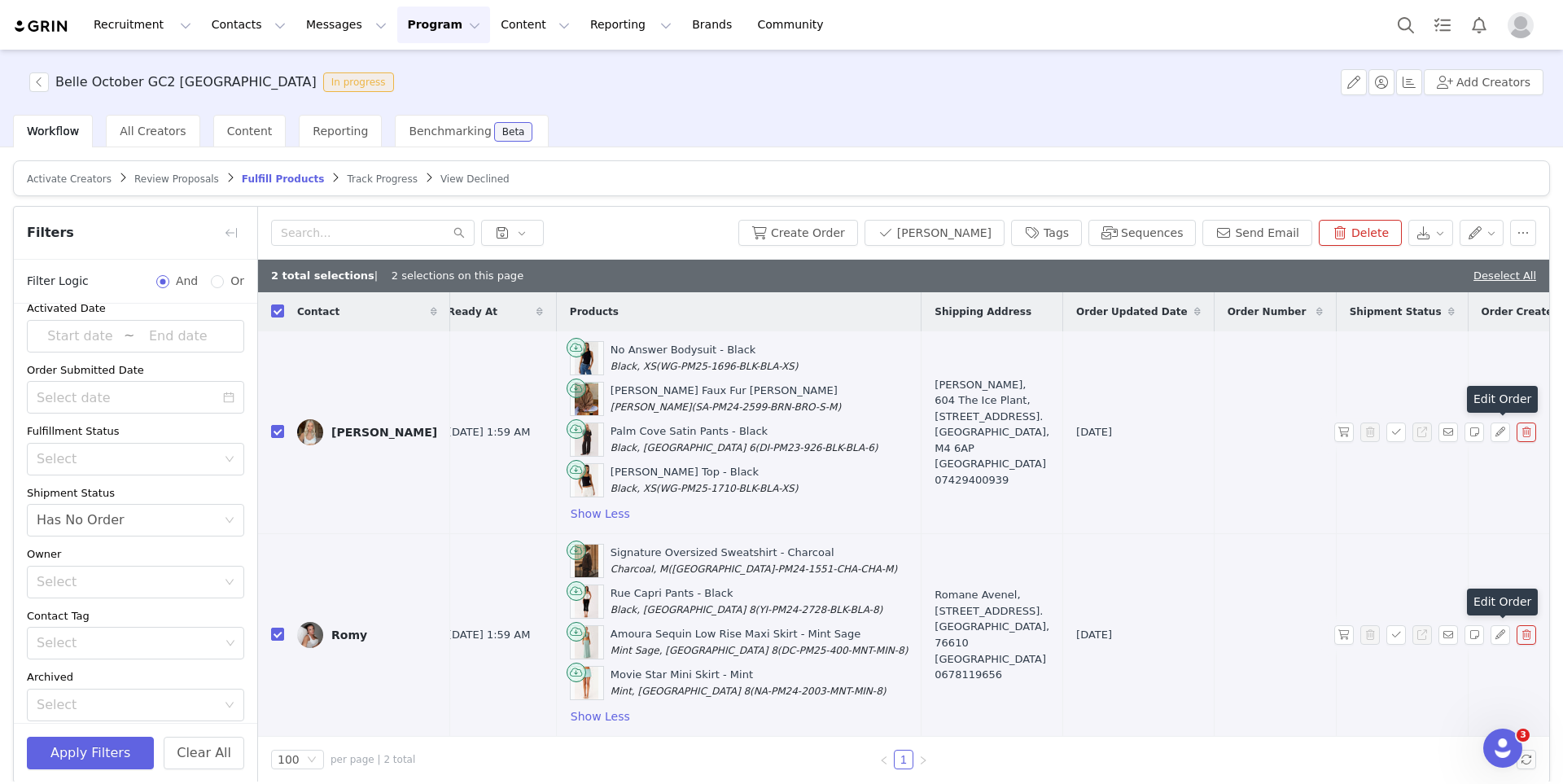
click at [404, 27] on button "Program Program" at bounding box center [444, 24] width 93 height 37
click at [407, 66] on p "Activations" at bounding box center [416, 71] width 62 height 17
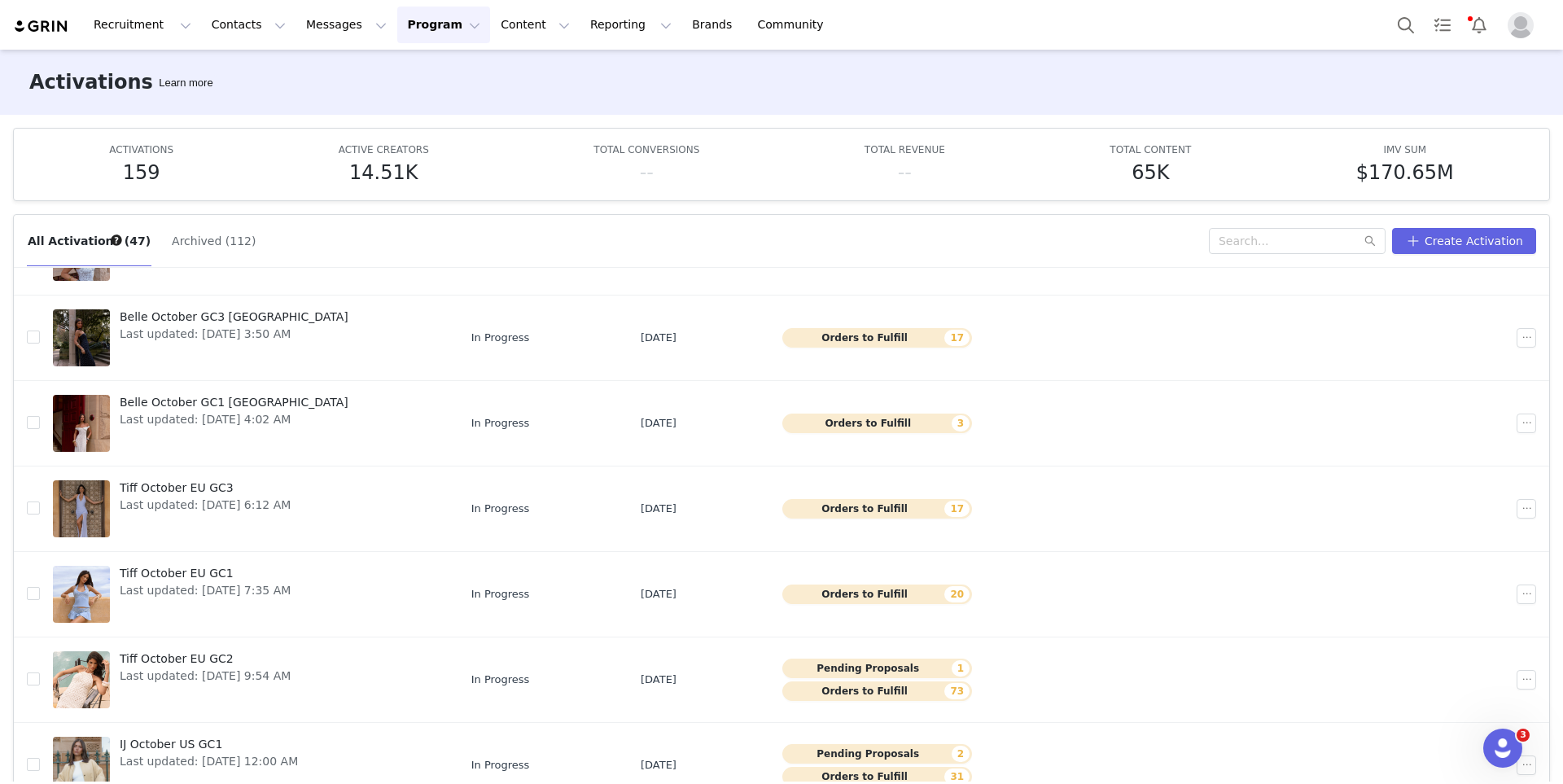
scroll to position [86, 0]
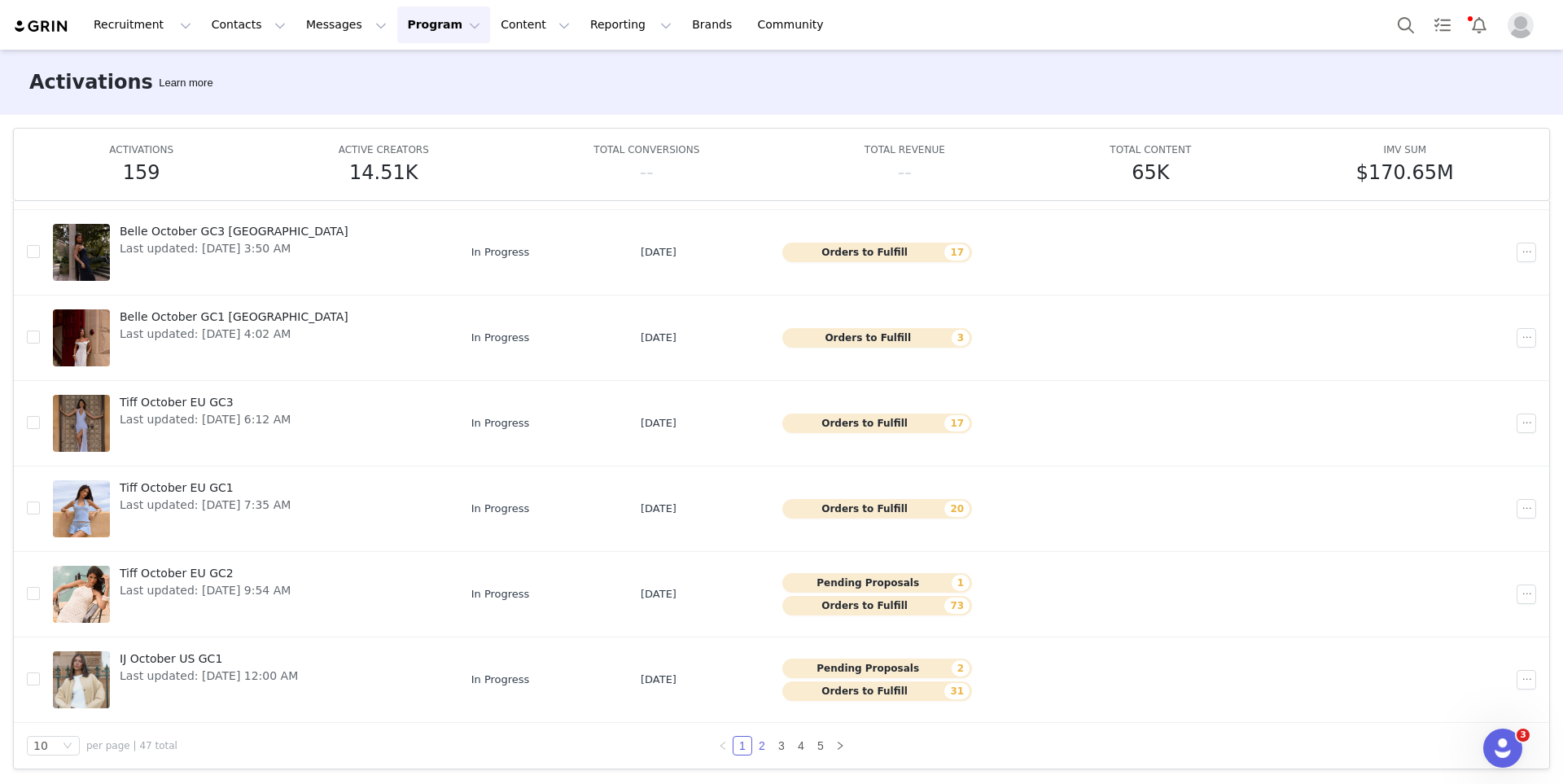
click at [763, 740] on link "2" at bounding box center [762, 746] width 18 height 18
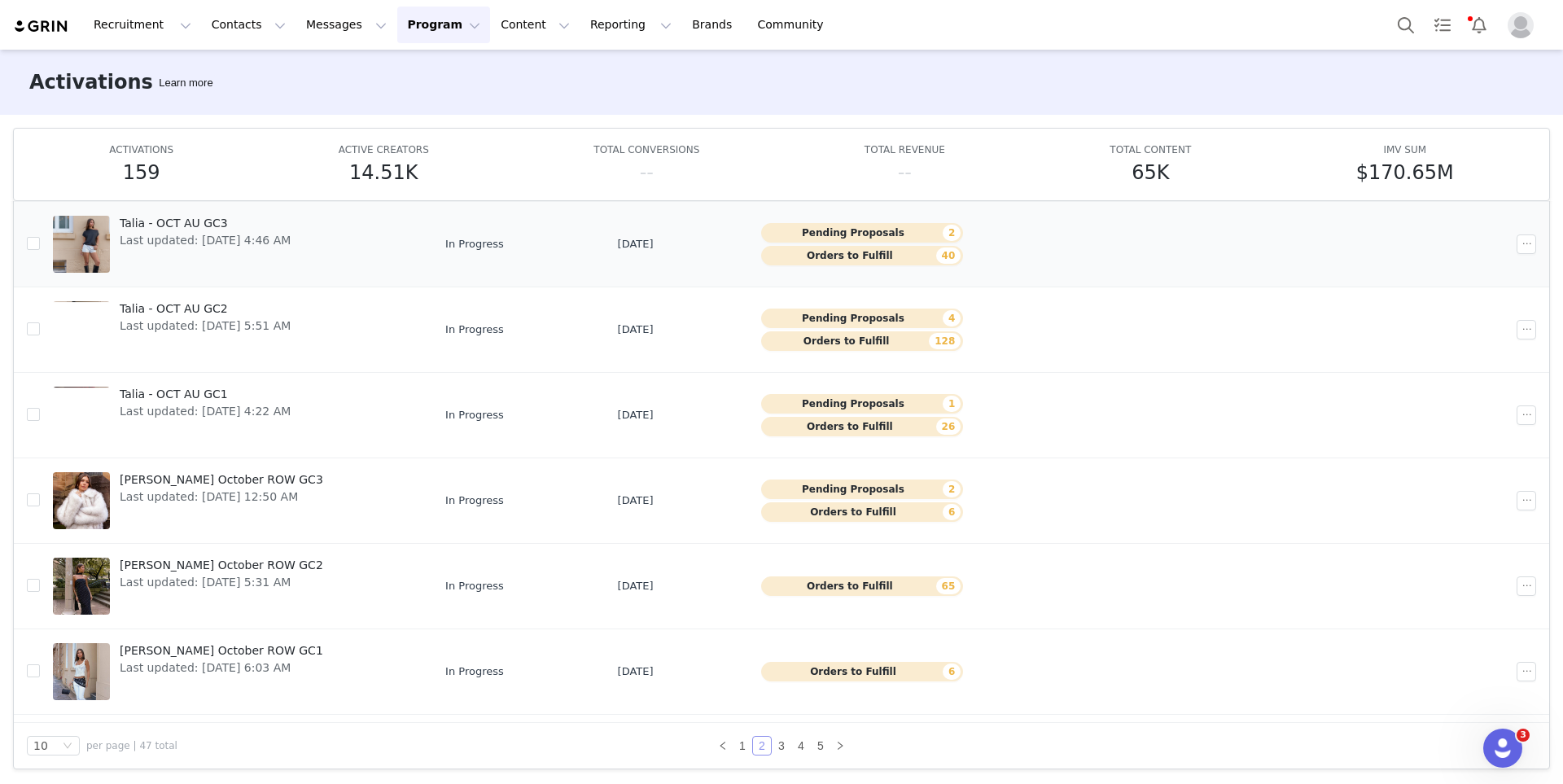
scroll to position [354, 0]
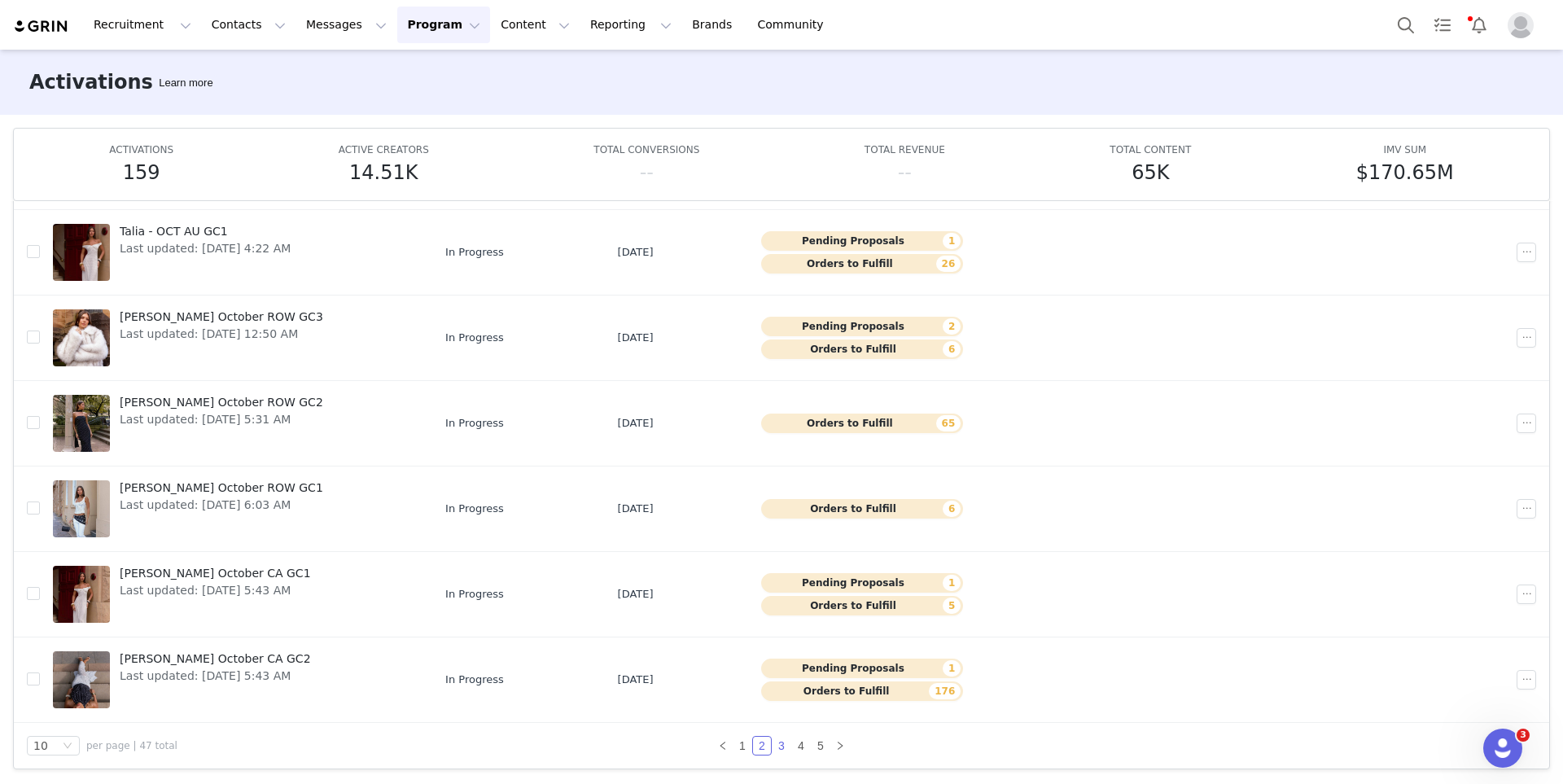
click at [778, 747] on link "3" at bounding box center [782, 746] width 18 height 18
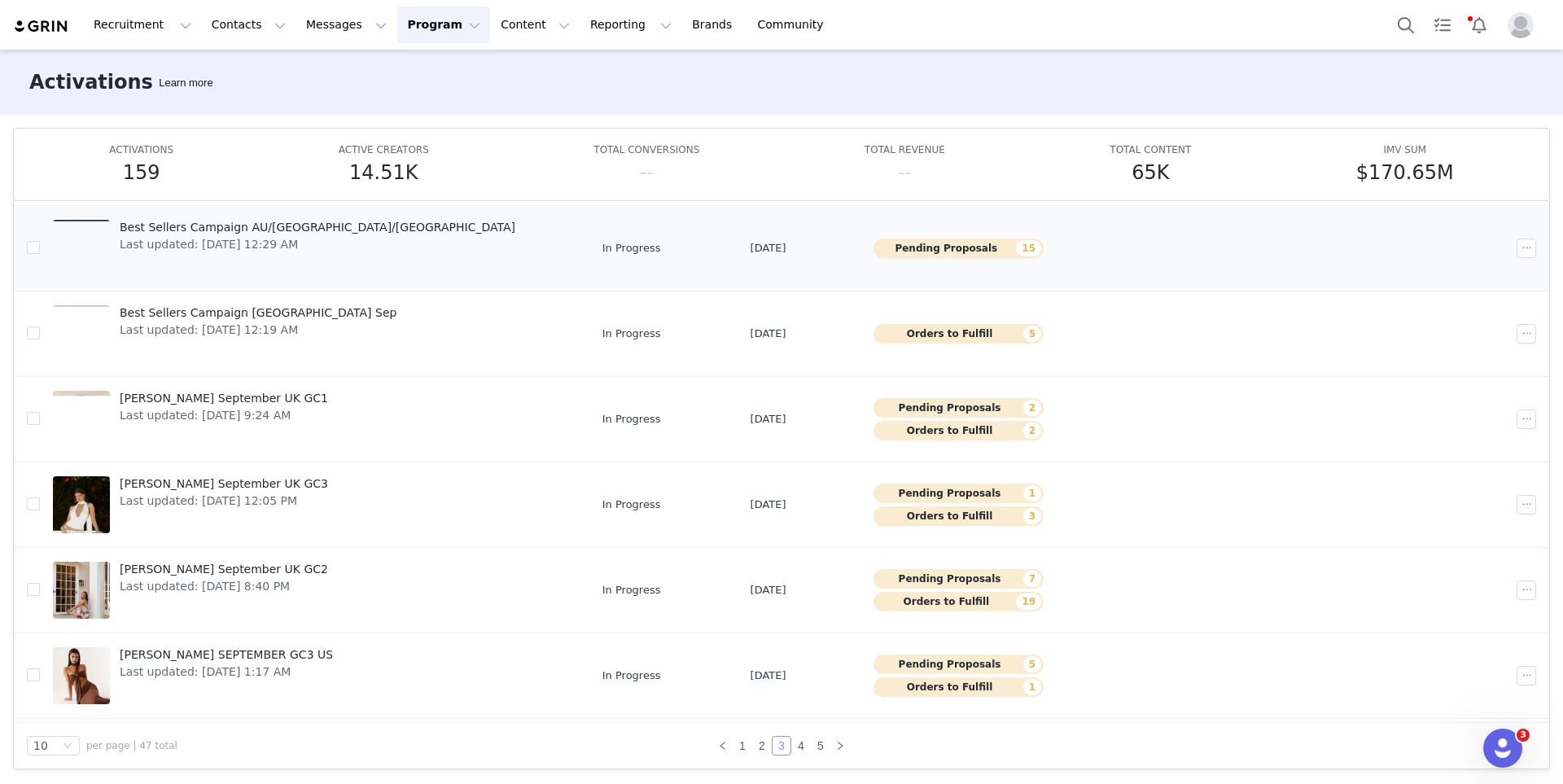
scroll to position [190, 0]
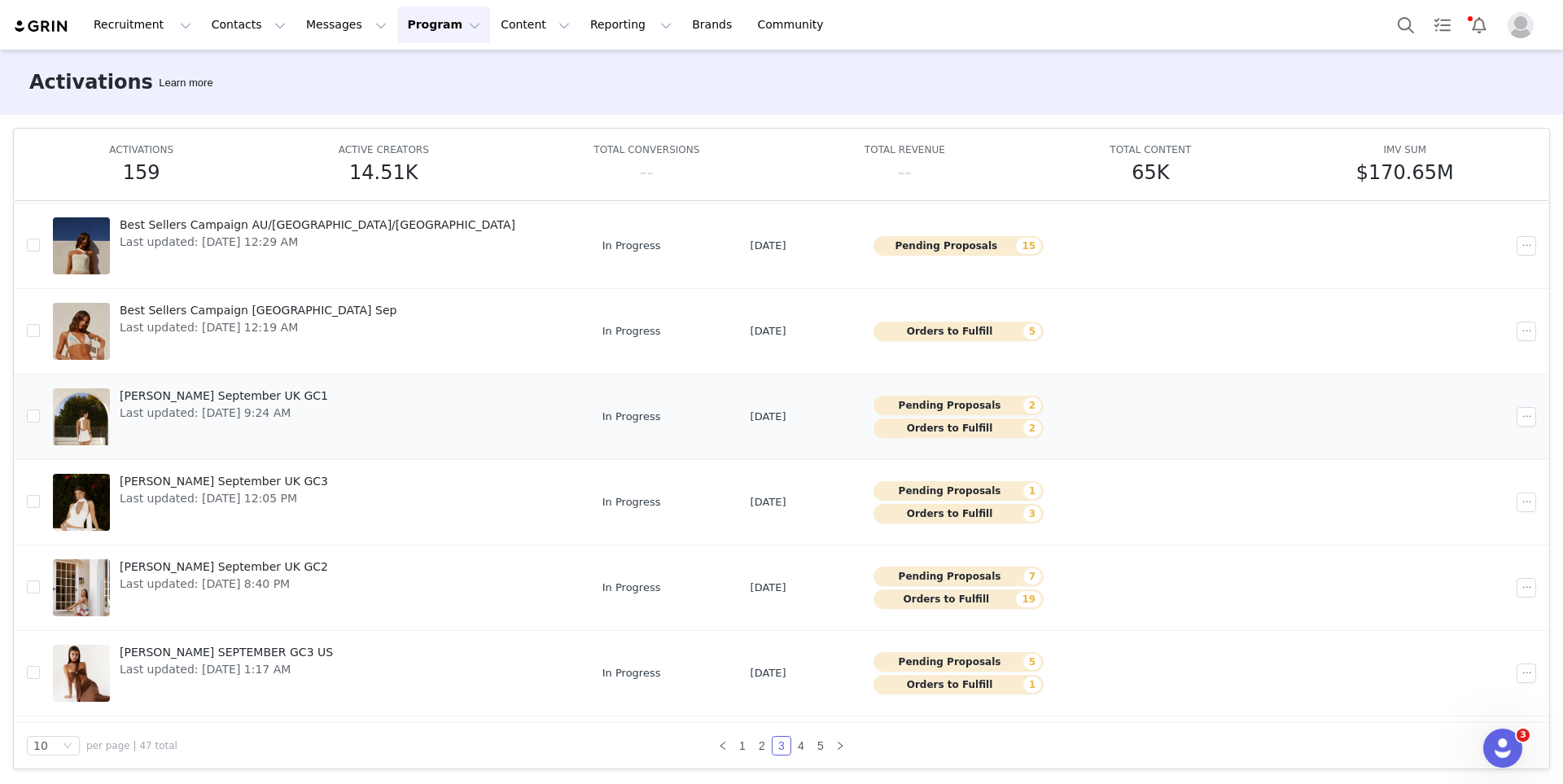
click at [370, 421] on link "Isabella September UK GC1 Last updated: Sep 1, 2025 9:24 AM" at bounding box center [314, 416] width 523 height 65
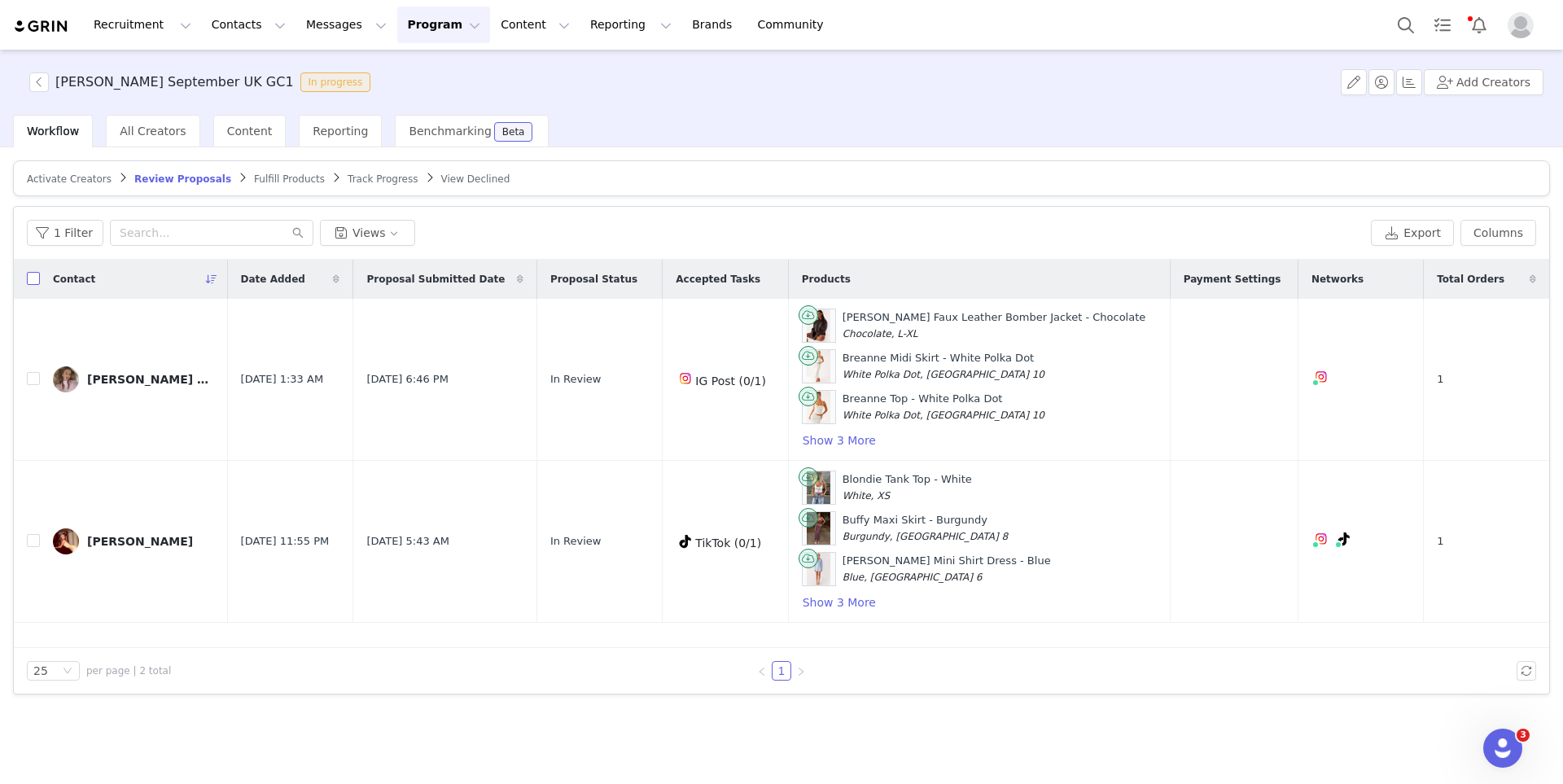
click at [37, 278] on input "checkbox" at bounding box center [33, 278] width 13 height 13
checkbox input "true"
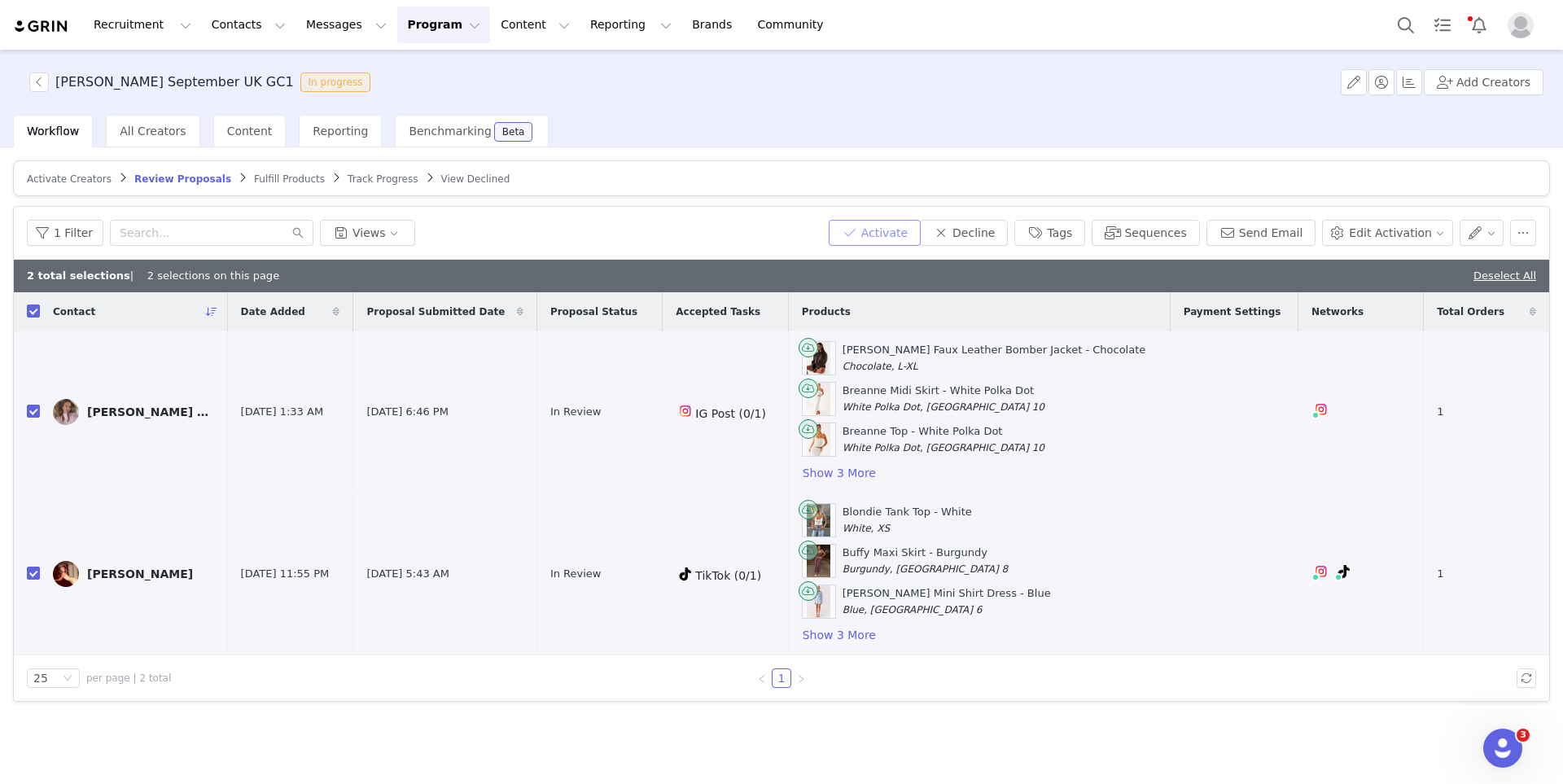
click at [921, 235] on button "Activate" at bounding box center [874, 233] width 92 height 26
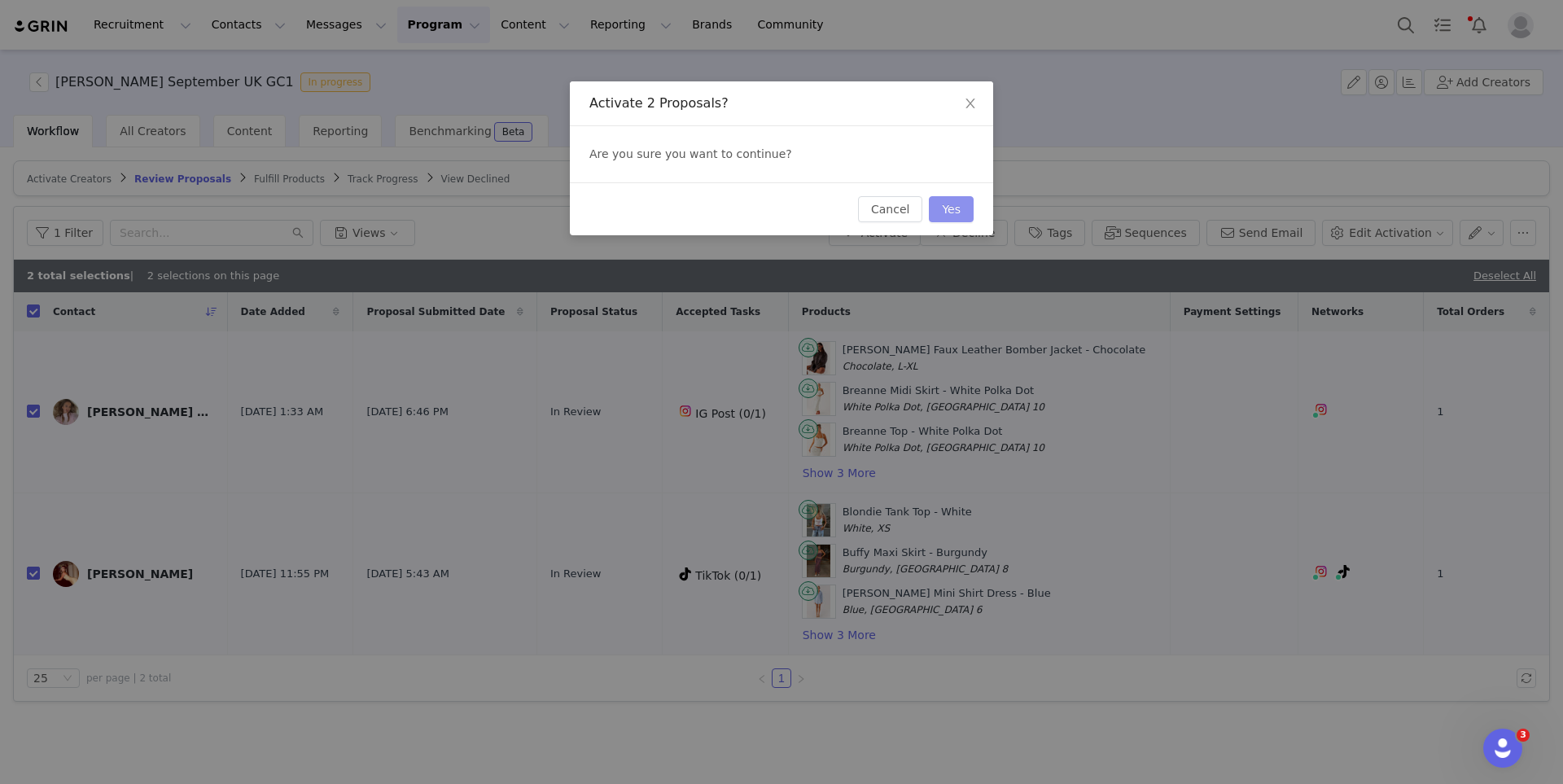
click at [961, 213] on button "Yes" at bounding box center [951, 208] width 45 height 26
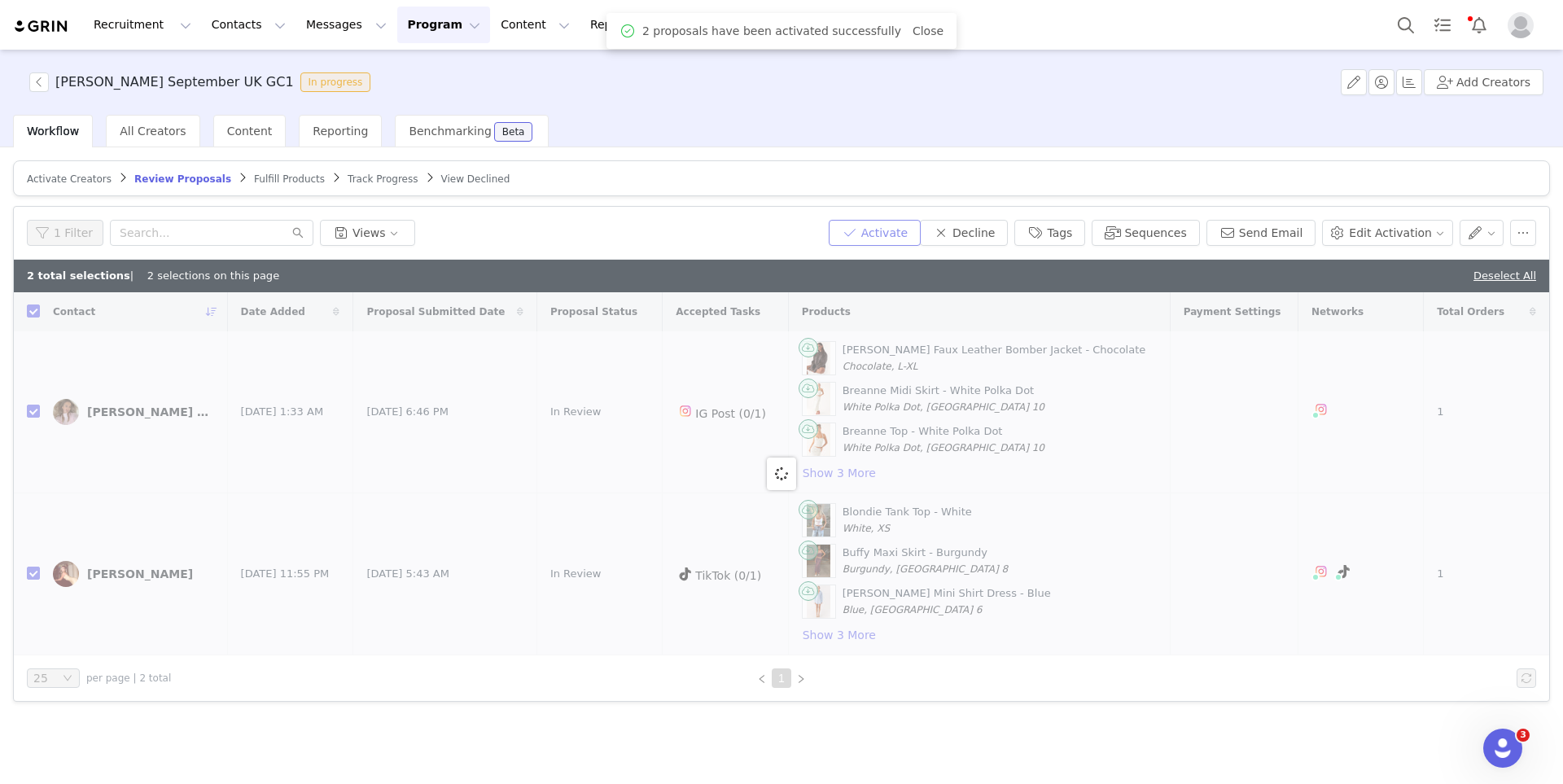
checkbox input "false"
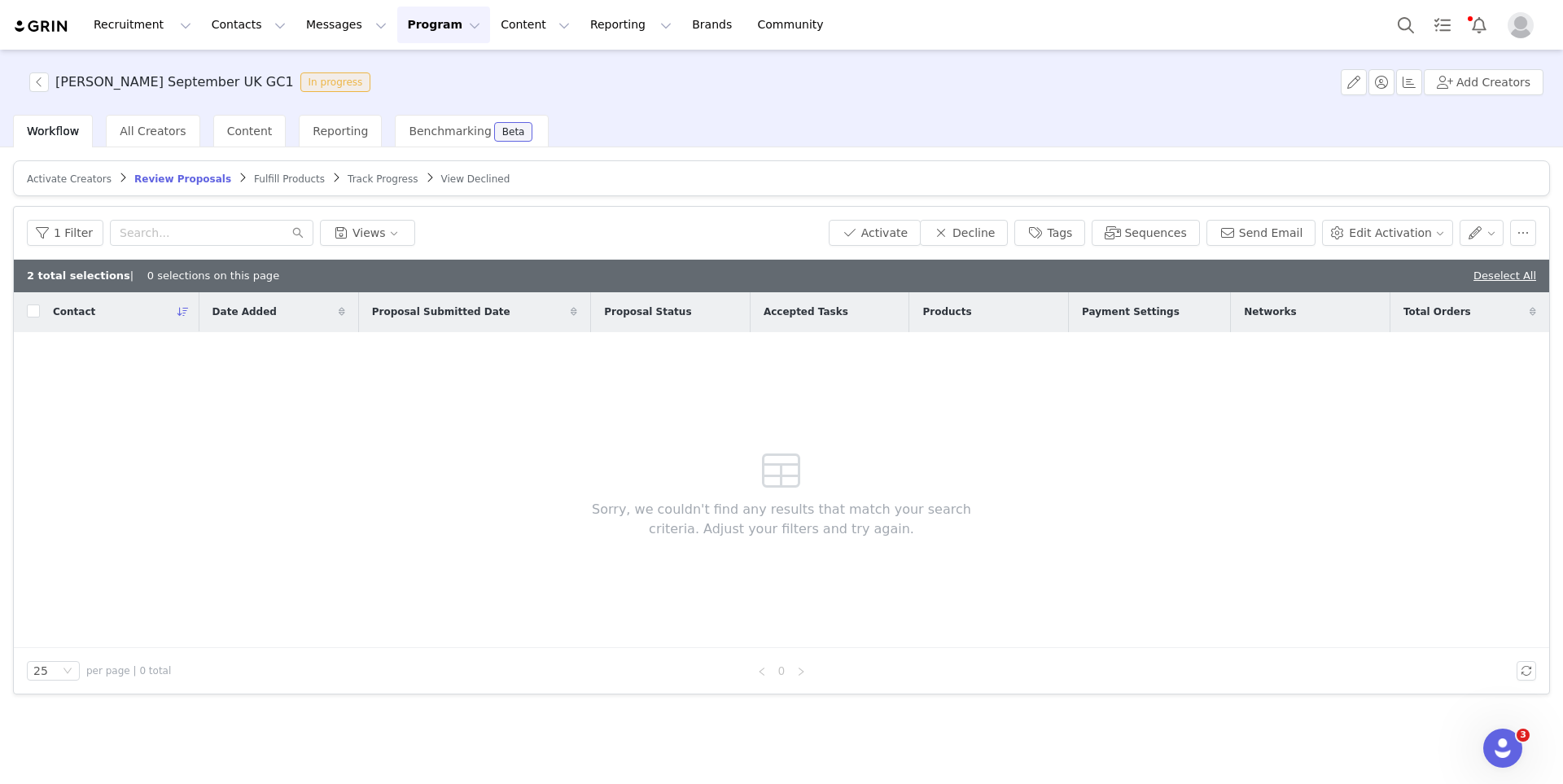
click at [262, 179] on span "Fulfill Products" at bounding box center [289, 179] width 70 height 12
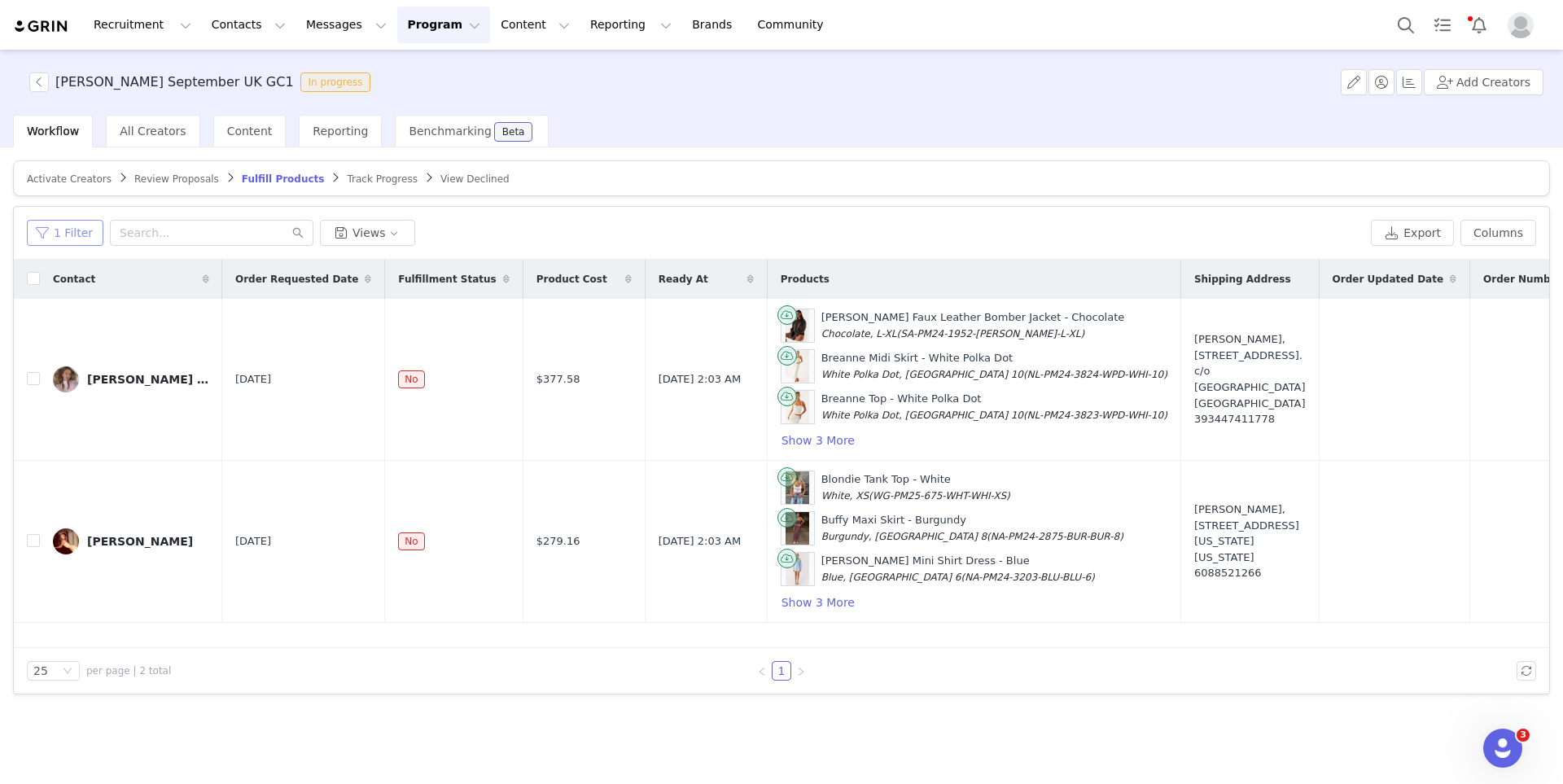
click at [80, 230] on button "1 Filter" at bounding box center [65, 233] width 77 height 26
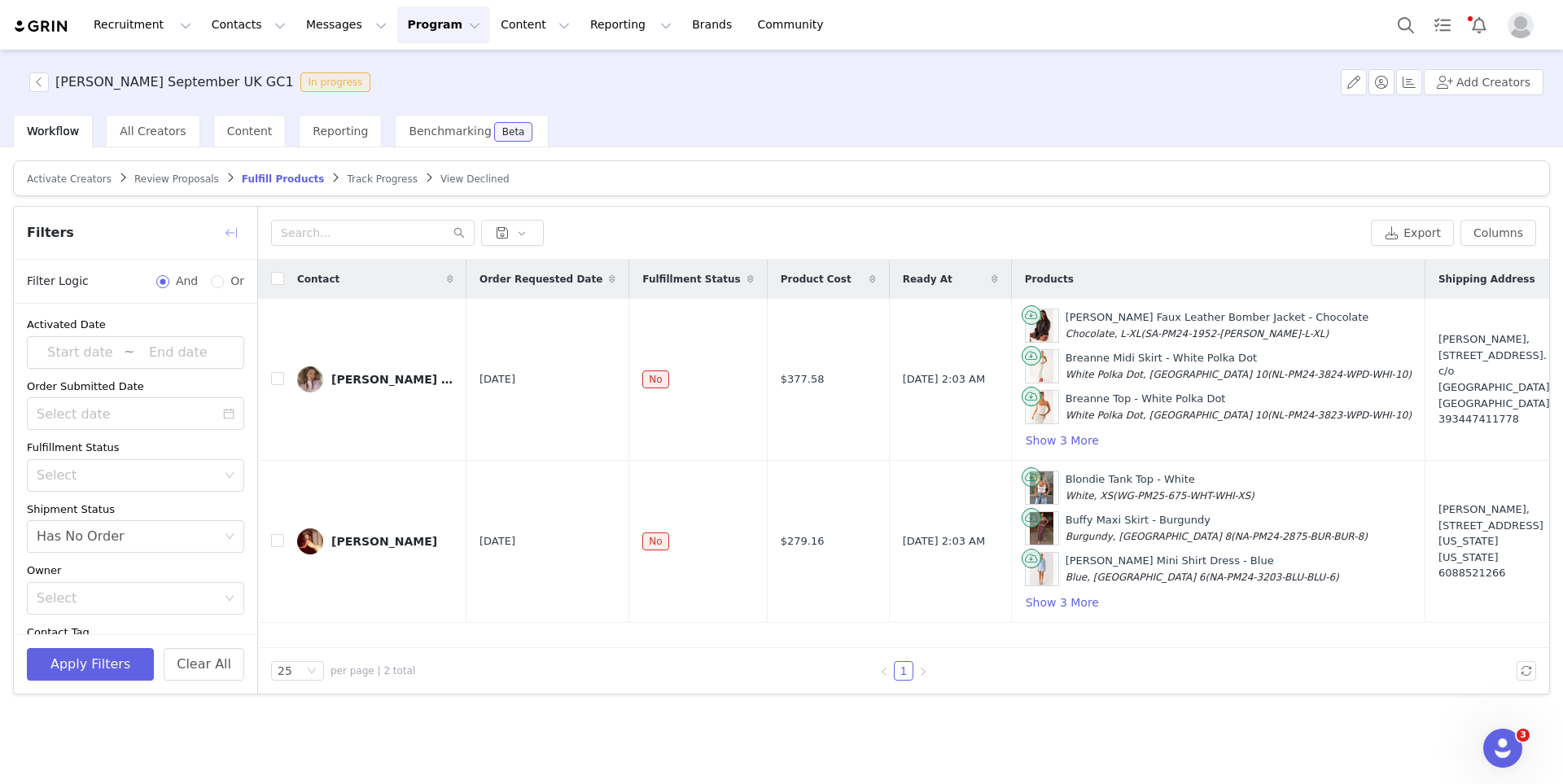
click at [231, 240] on button "button" at bounding box center [231, 233] width 26 height 26
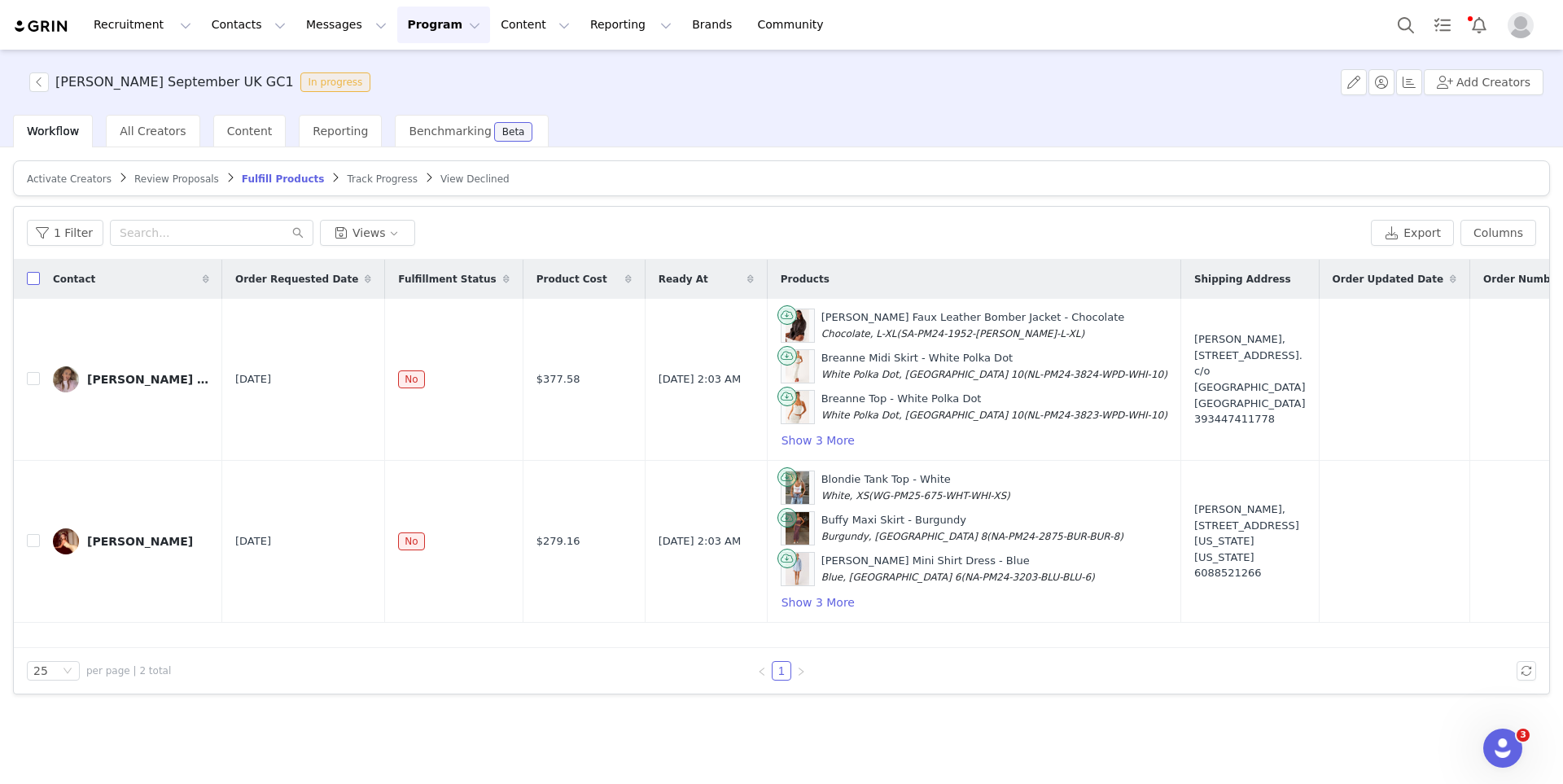
click at [29, 281] on input "checkbox" at bounding box center [33, 278] width 13 height 13
checkbox input "true"
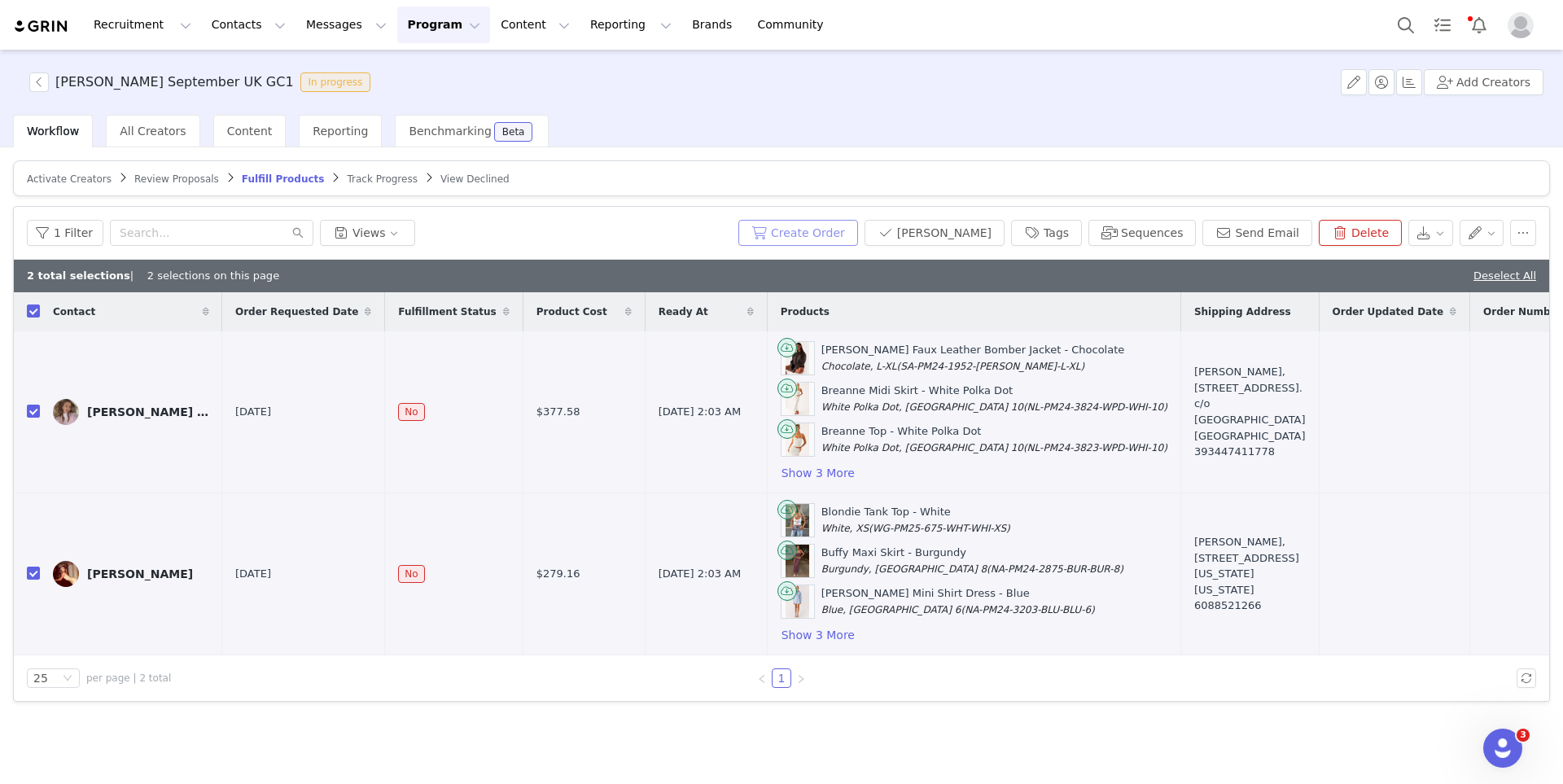
click at [788, 229] on button "Create Order" at bounding box center [798, 233] width 119 height 26
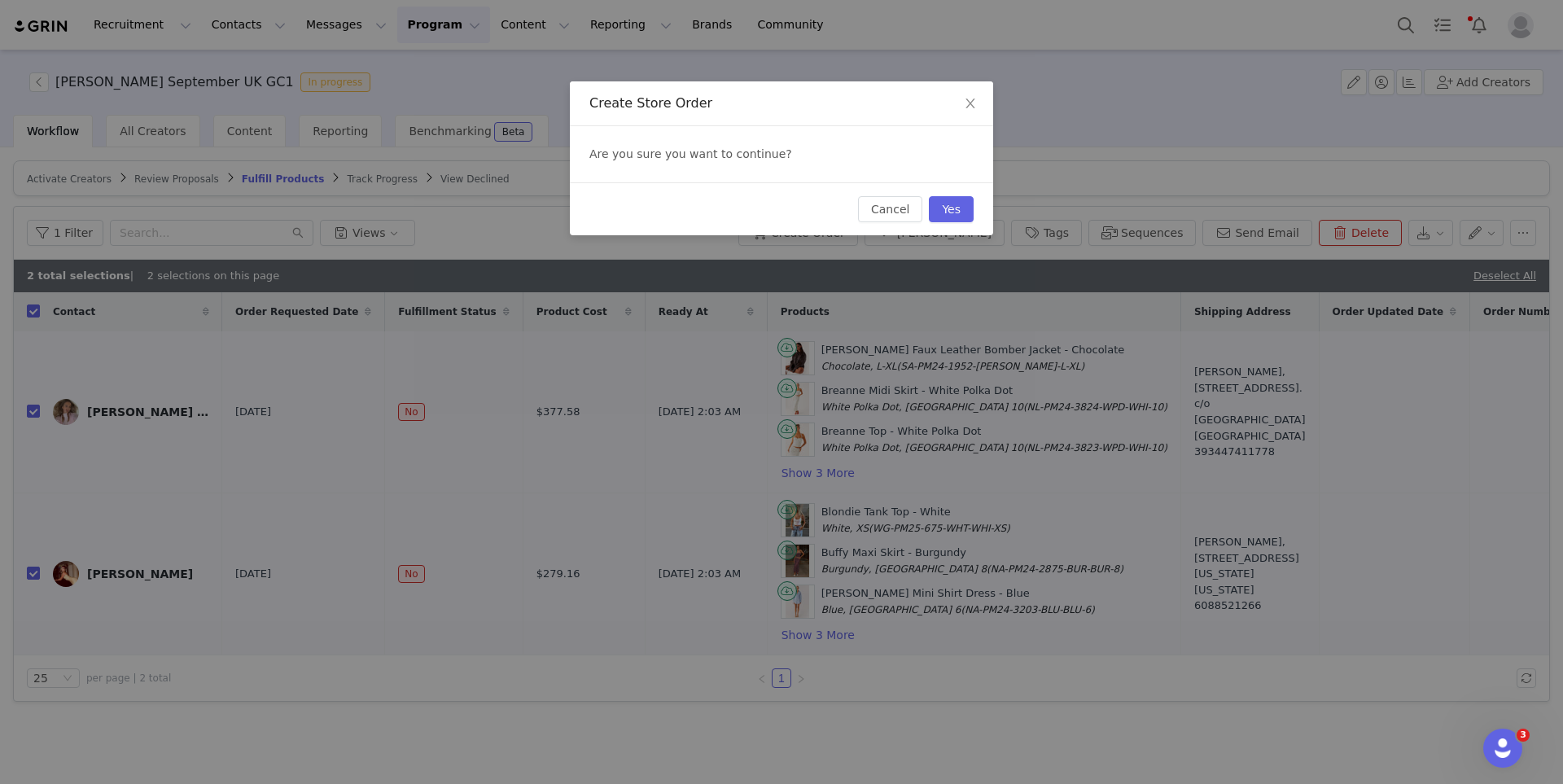
click at [949, 226] on div "Cancel Yes" at bounding box center [781, 208] width 423 height 53
click at [949, 214] on button "Yes" at bounding box center [951, 208] width 45 height 26
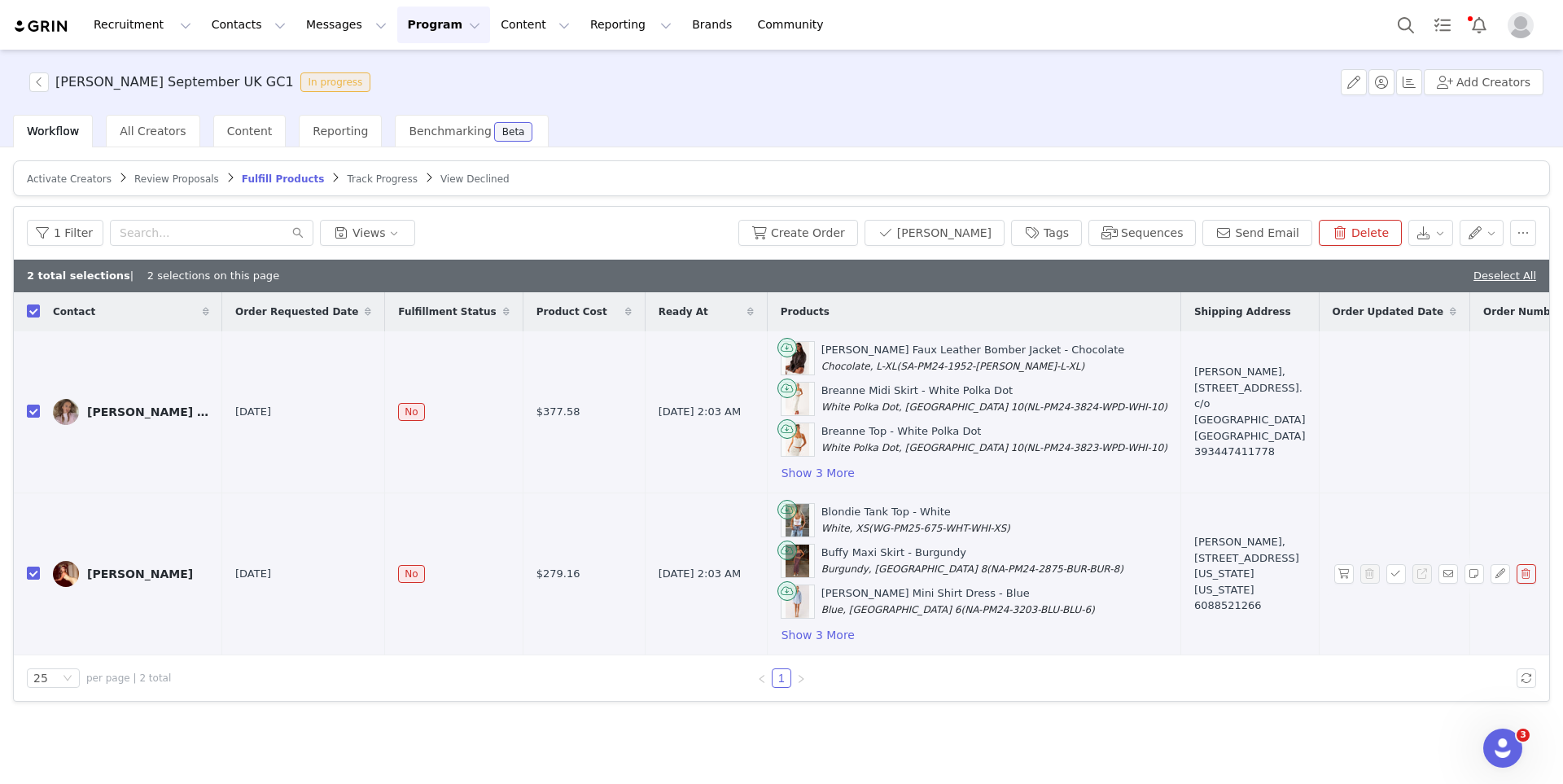
drag, startPoint x: 1042, startPoint y: 551, endPoint x: 1101, endPoint y: 588, distance: 69.6
click at [1181, 588] on td "Alexis Loomans, 207 E 37th St. 4B New York, New York 10016 United States 608852…" at bounding box center [1249, 575] width 138 height 162
copy div "207 E 37th St. 4B New York, New York 10016"
click at [1408, 29] on button "Search" at bounding box center [1406, 24] width 36 height 37
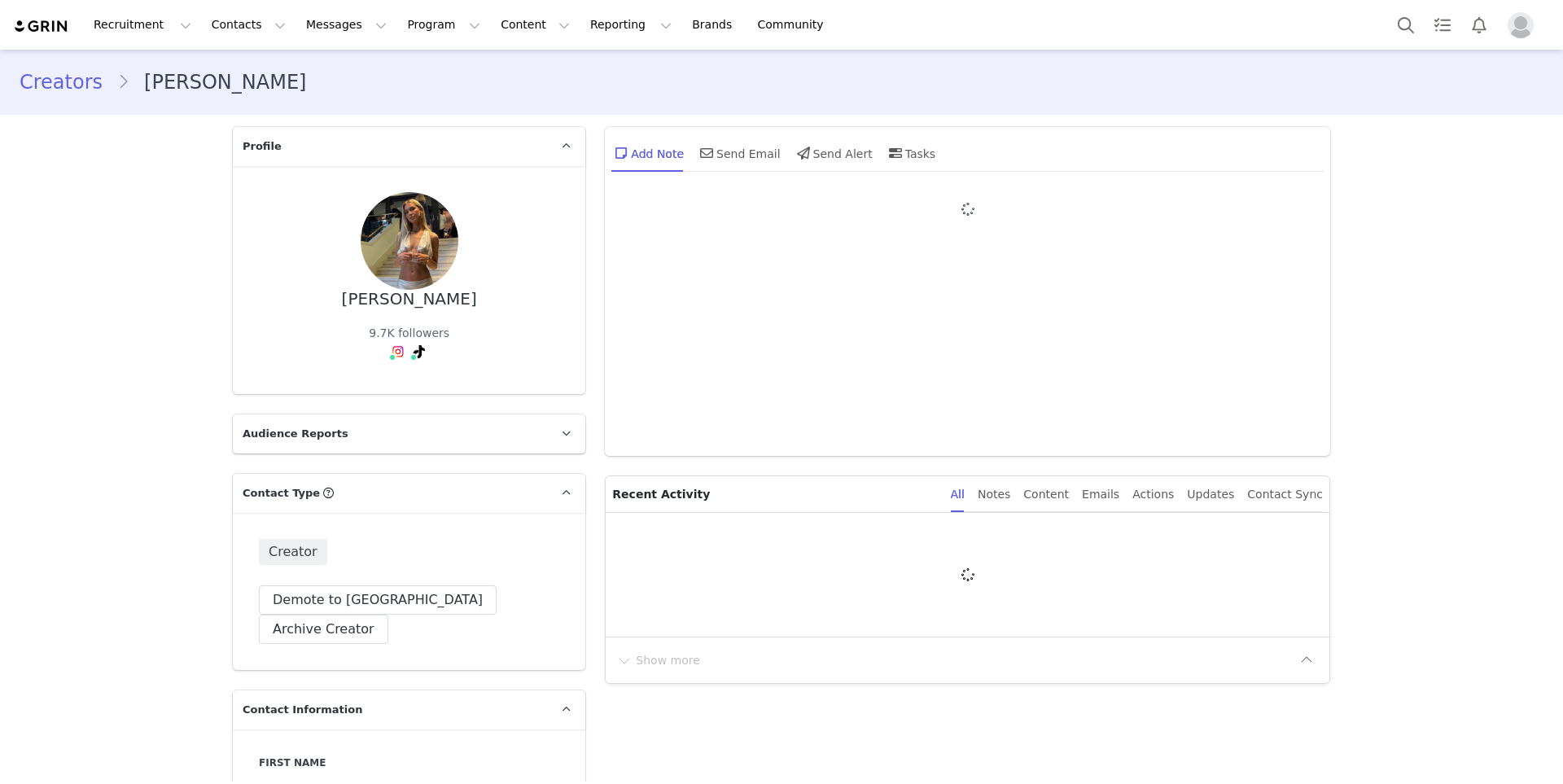
type input "+1 ([GEOGRAPHIC_DATA])"
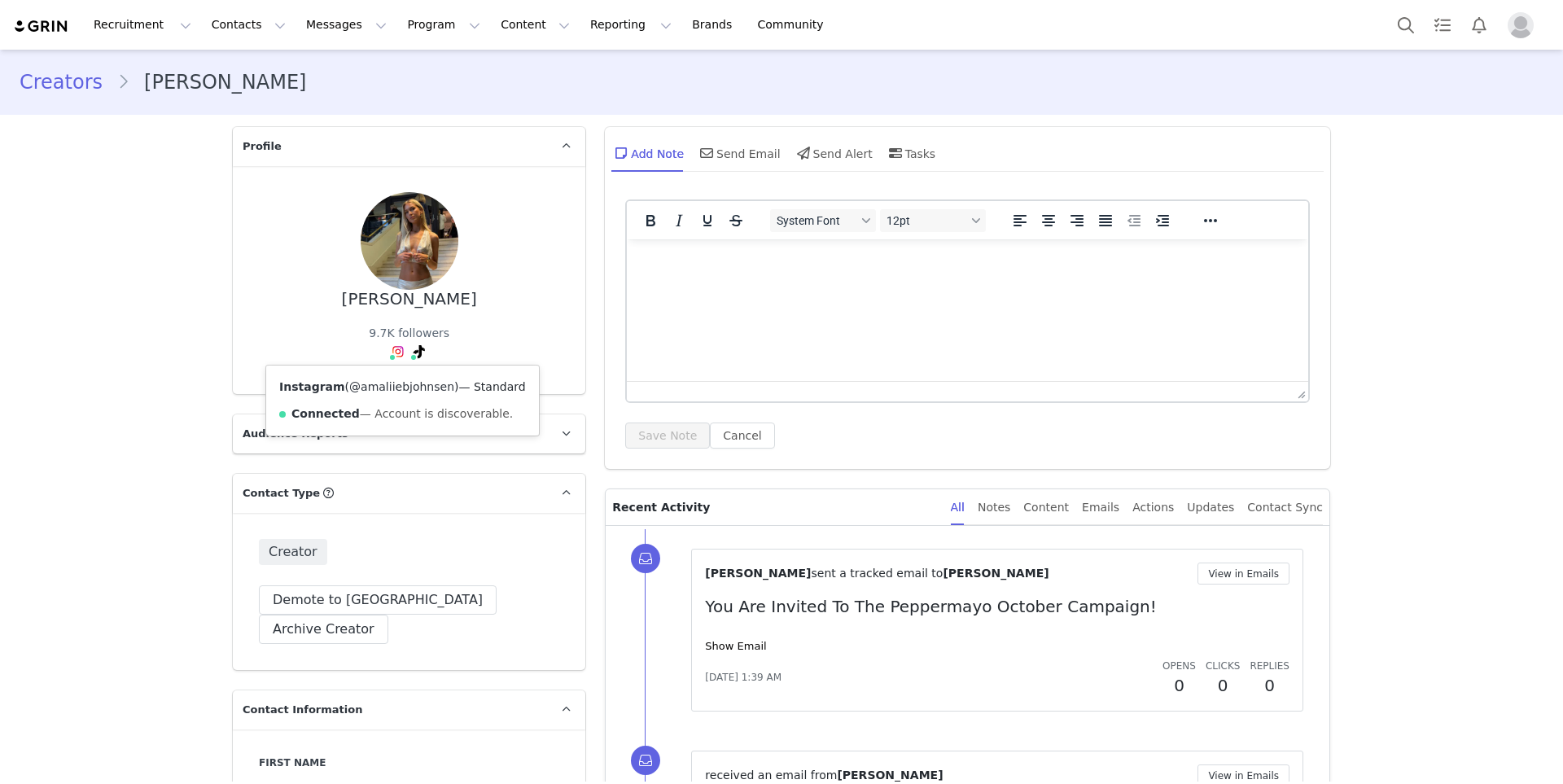
click at [390, 386] on link "@amaliiebjohnsen" at bounding box center [402, 387] width 105 height 13
click at [1066, 507] on div "Content" at bounding box center [1045, 507] width 45 height 37
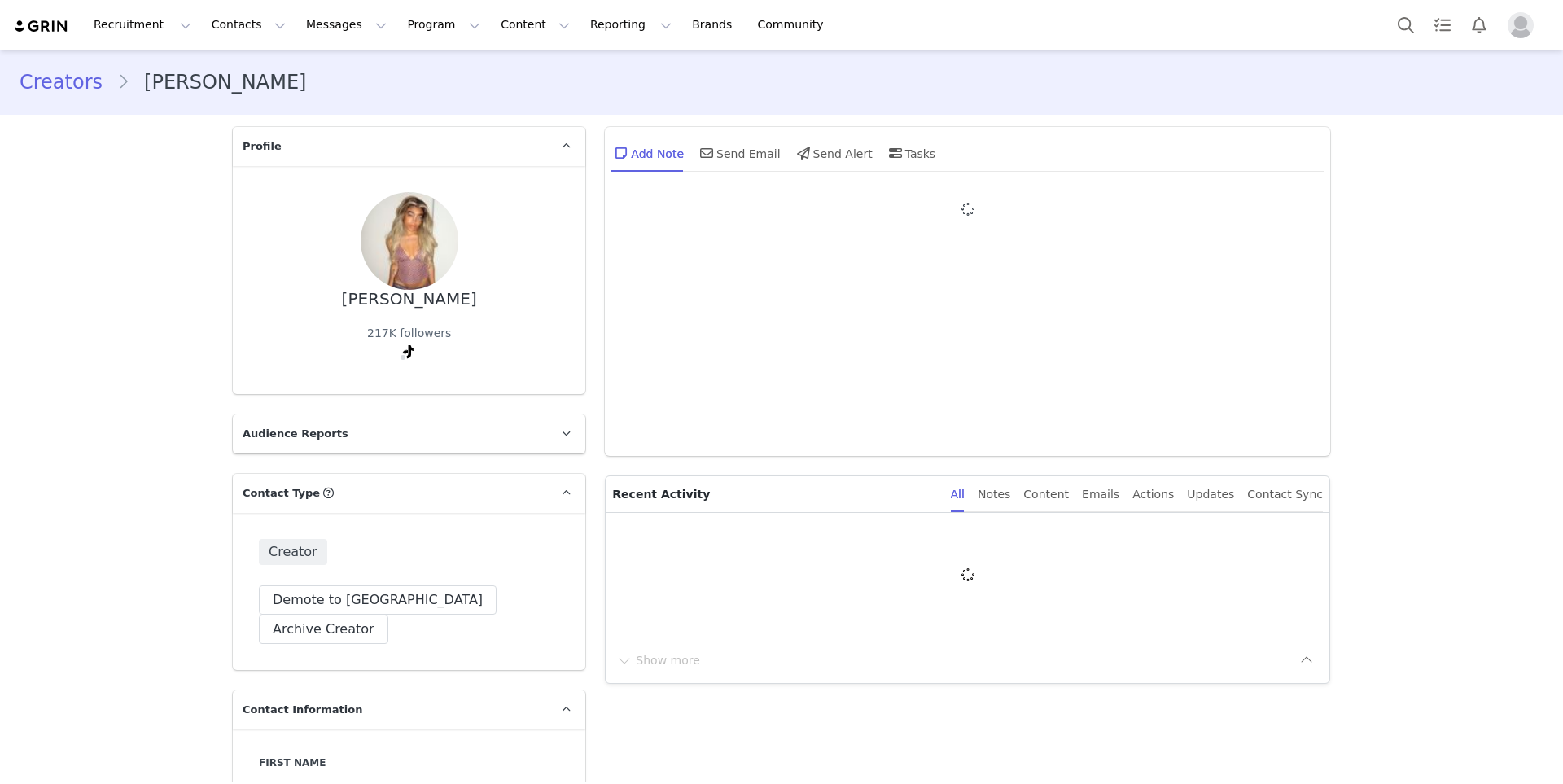
type input "+1 ([GEOGRAPHIC_DATA])"
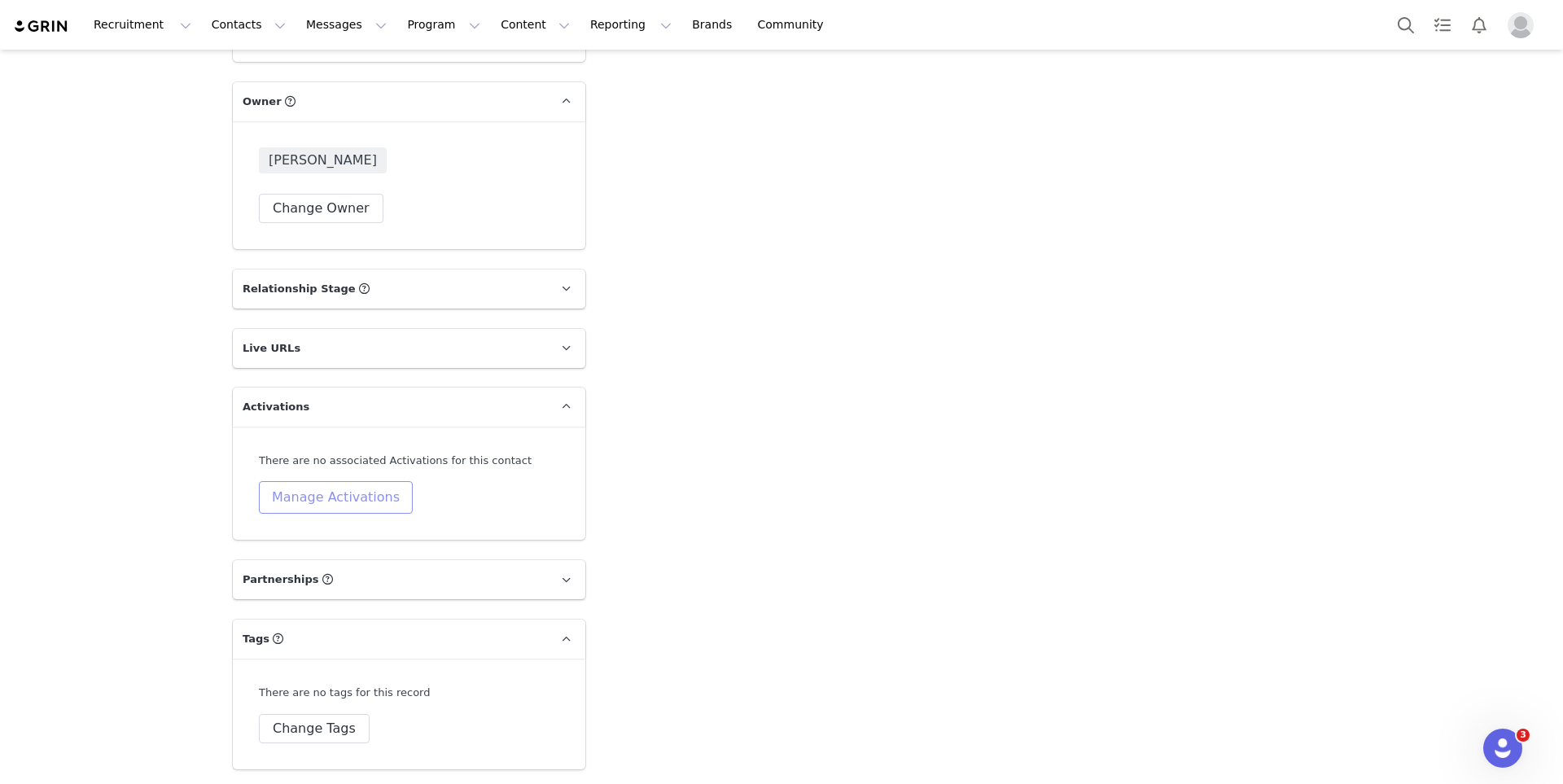
click at [346, 481] on button "Manage Activations" at bounding box center [336, 497] width 154 height 33
click at [318, 525] on div "Select Activation" at bounding box center [293, 530] width 159 height 24
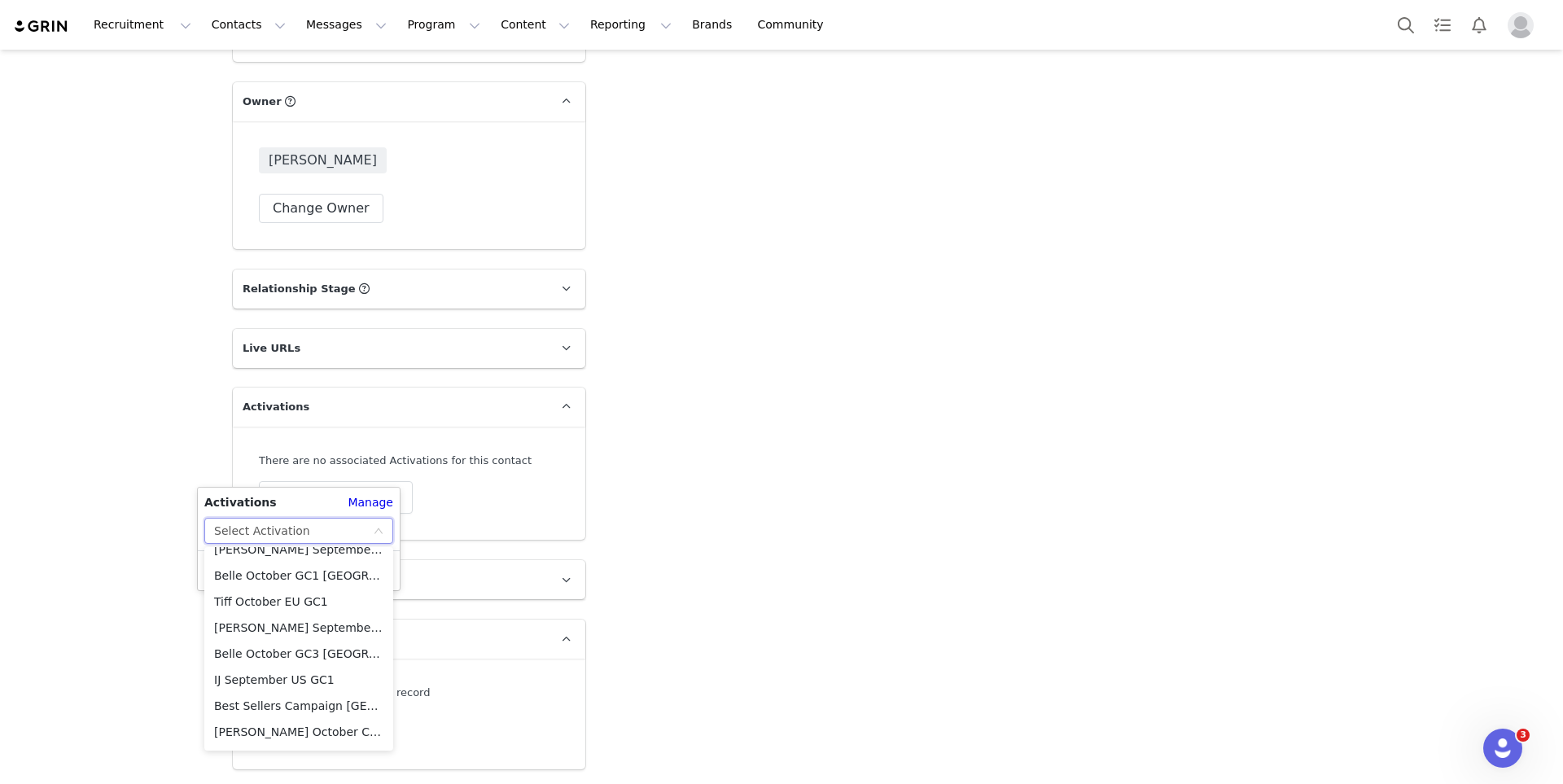
scroll to position [323, 0]
click at [306, 578] on li "Belle October GC1 [GEOGRAPHIC_DATA]" at bounding box center [299, 578] width 189 height 26
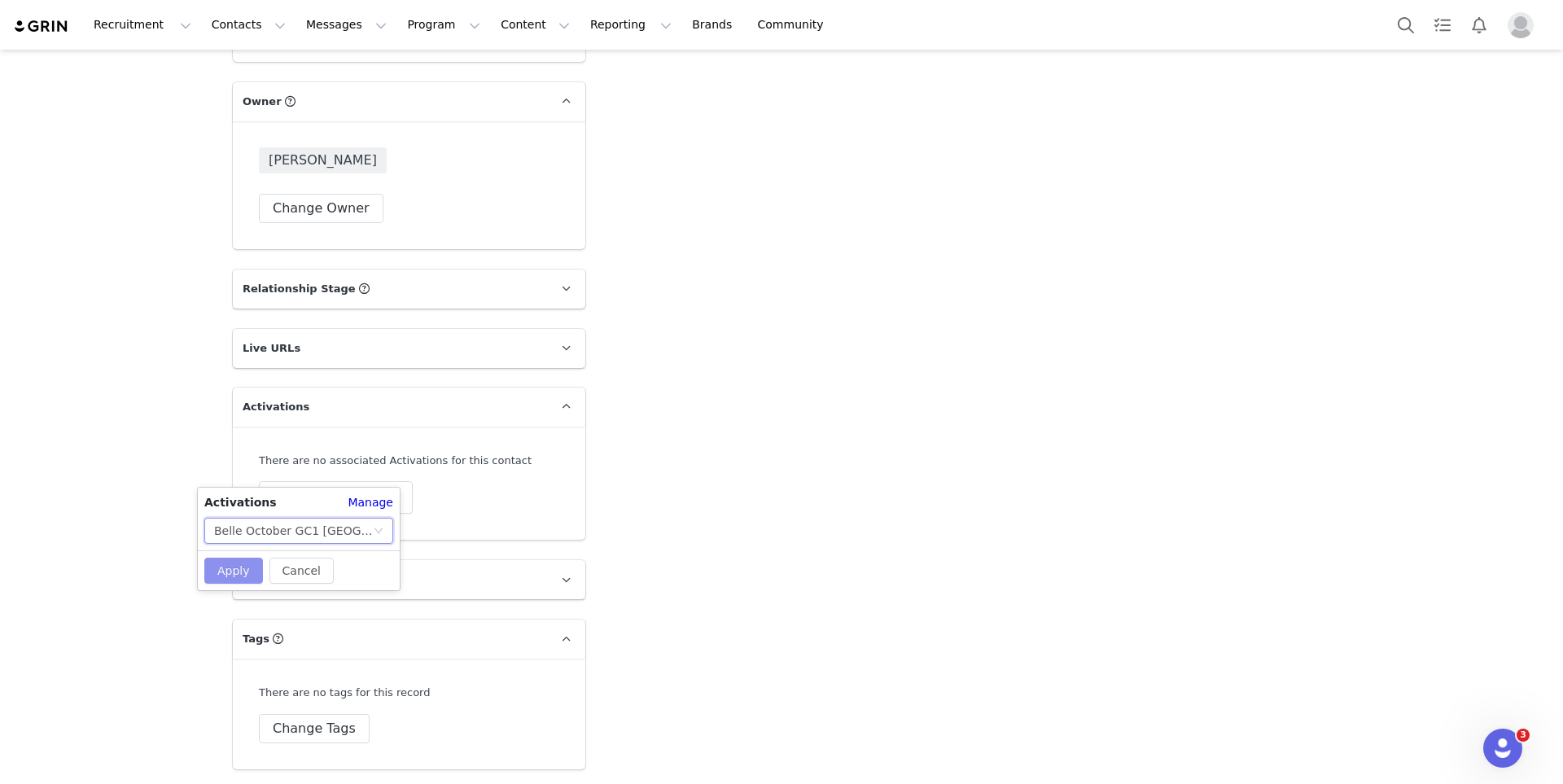
click at [226, 566] on button "Apply" at bounding box center [233, 570] width 59 height 26
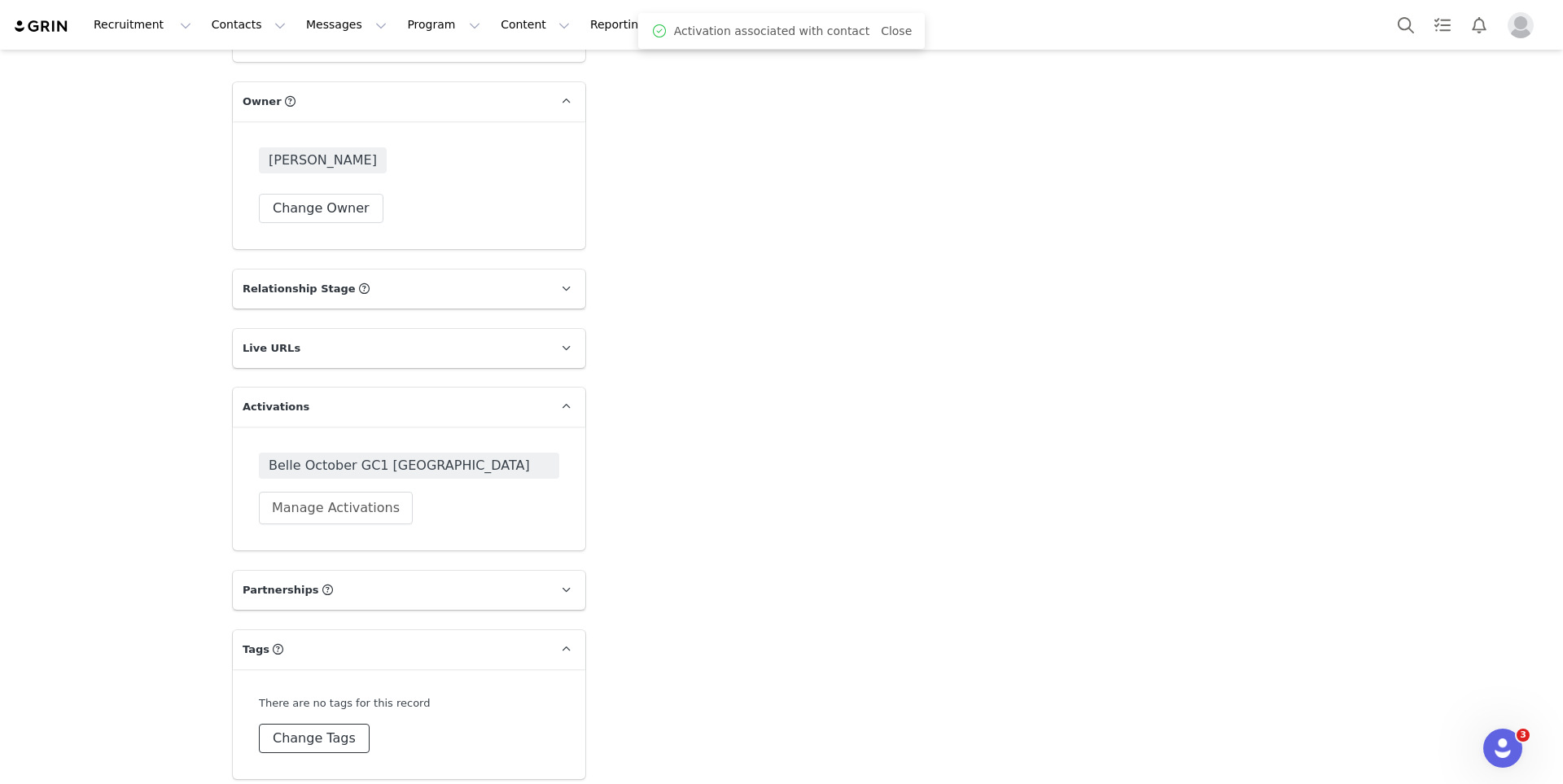
click at [312, 723] on button "Change Tags" at bounding box center [315, 738] width 110 height 29
click at [316, 706] on input at bounding box center [408, 720] width 279 height 29
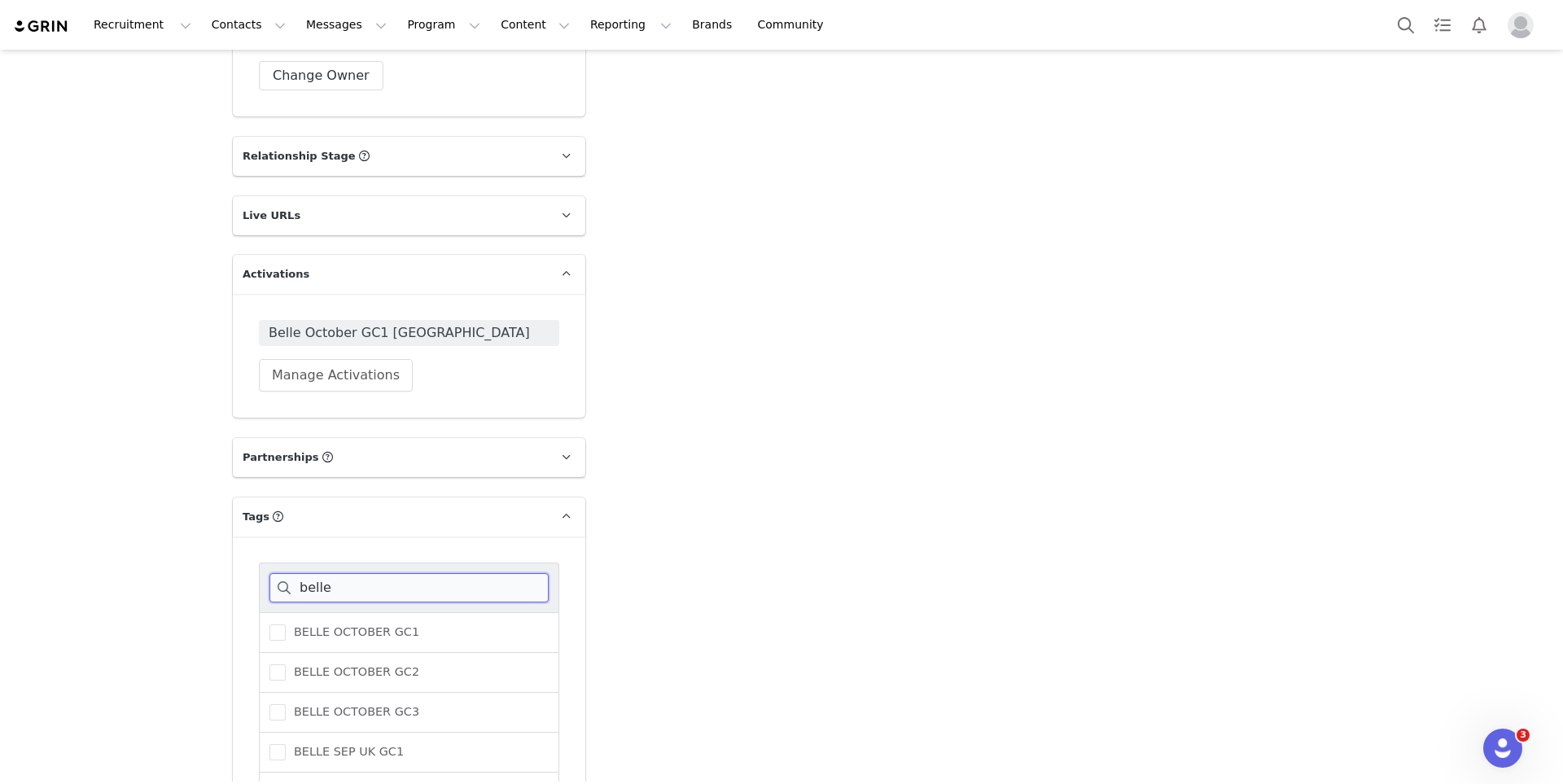
scroll to position [2650, 0]
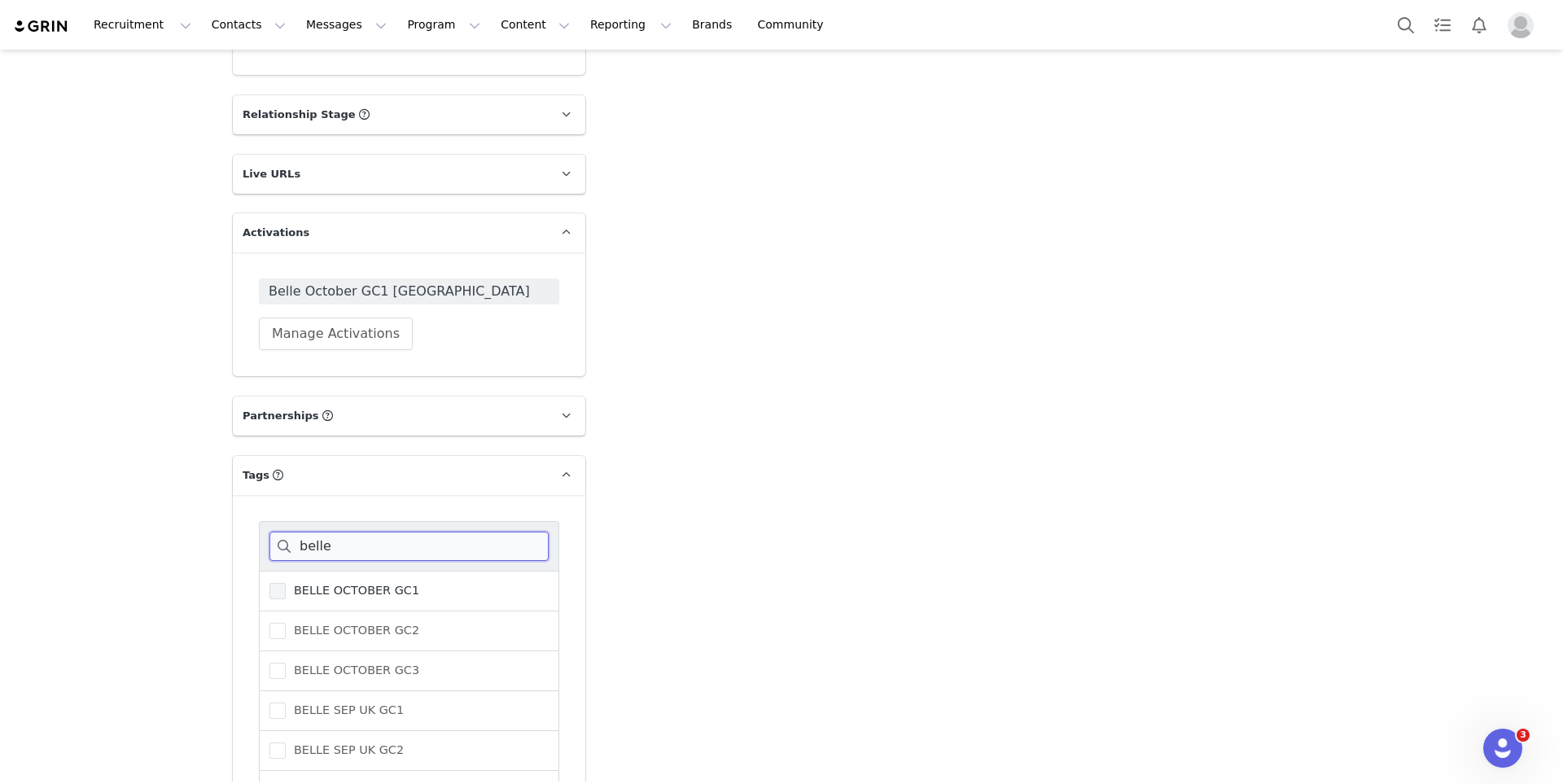
type input "belle"
click at [327, 583] on span "BELLE OCTOBER GC1" at bounding box center [353, 590] width 134 height 15
click at [286, 583] on input "BELLE OCTOBER GC1" at bounding box center [286, 583] width 0 height 0
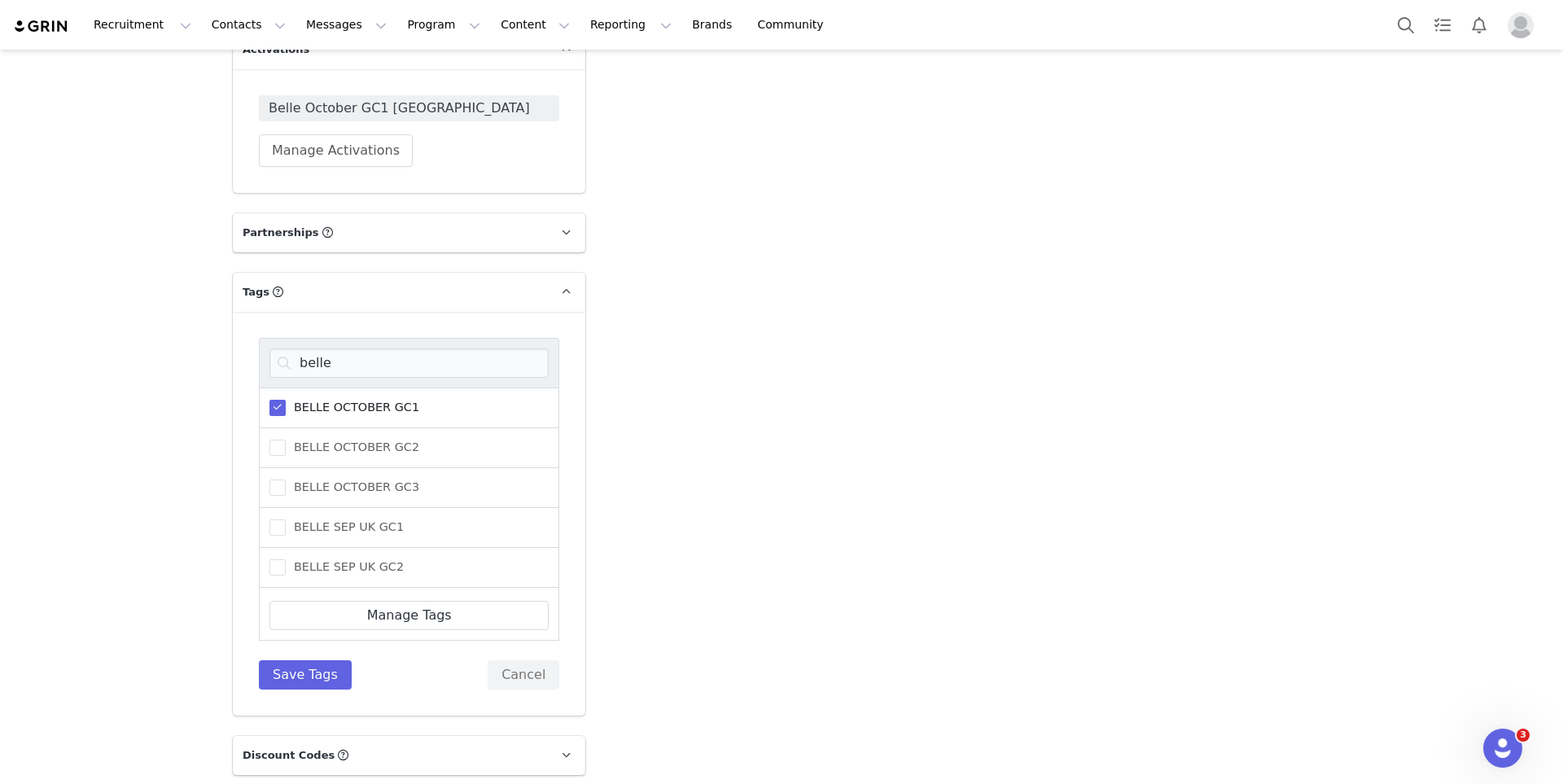
scroll to position [2841, 0]
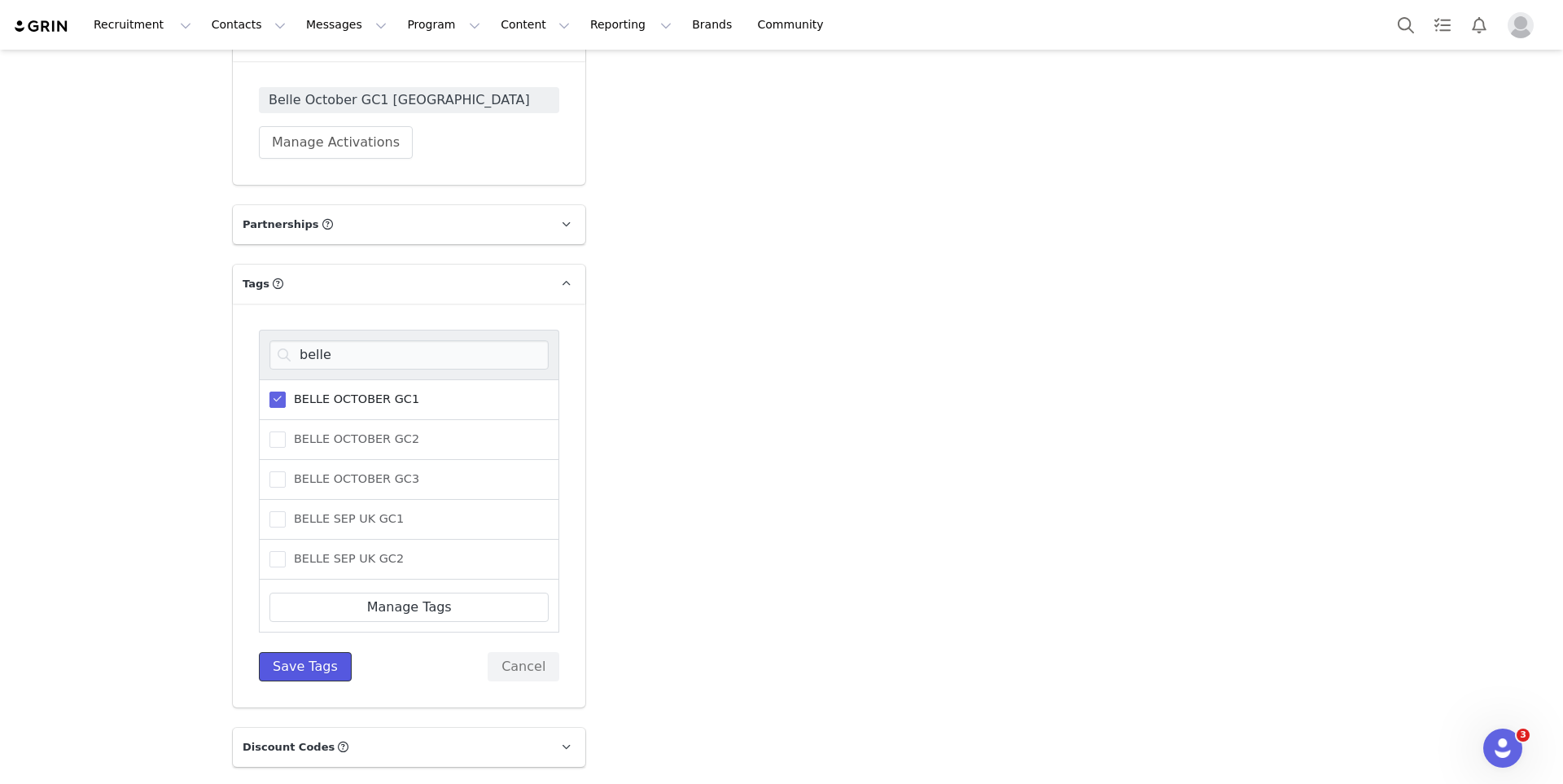
click at [324, 652] on button "Save Tags" at bounding box center [306, 666] width 93 height 29
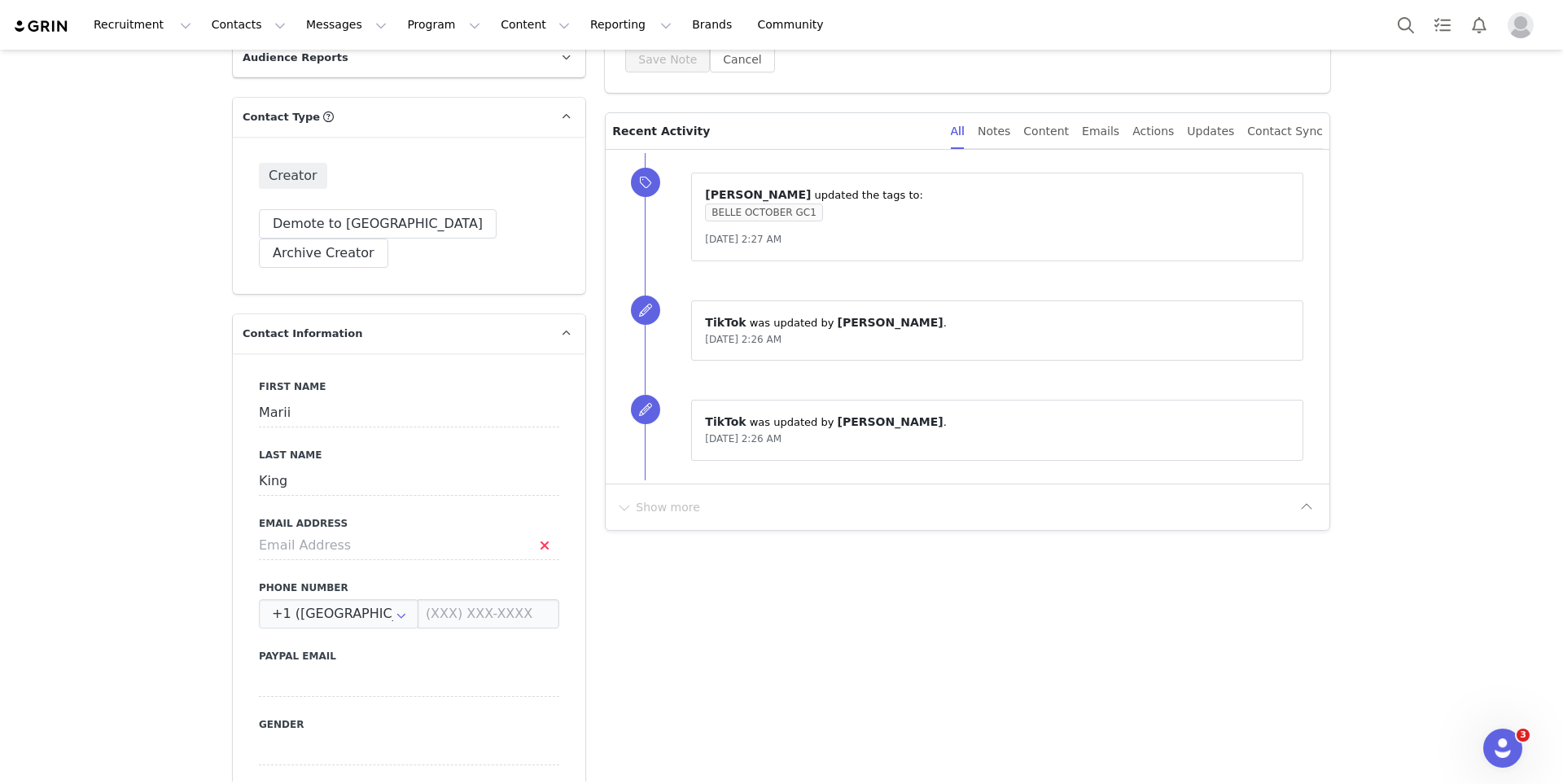
scroll to position [388, 0]
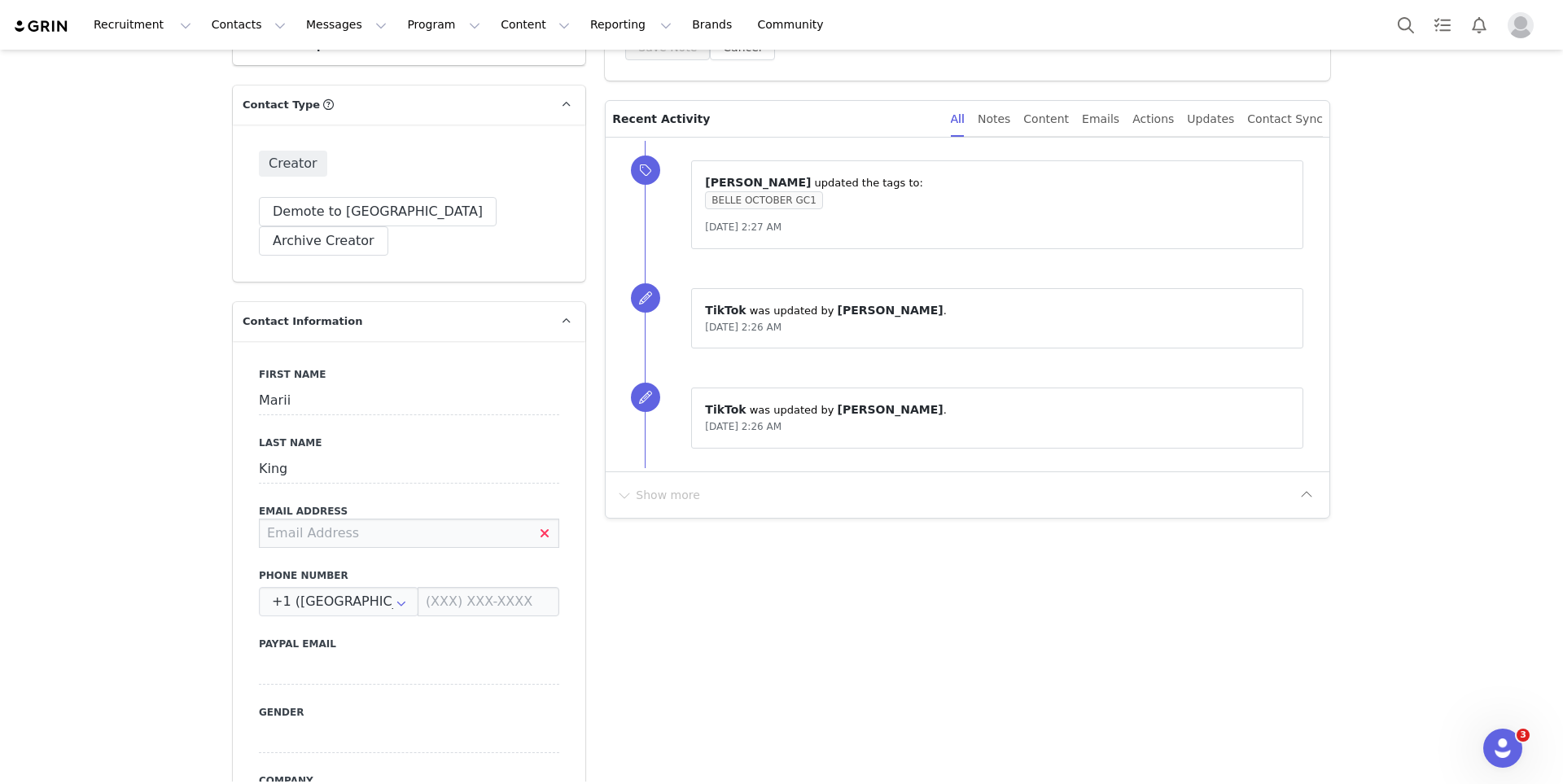
click at [411, 519] on input at bounding box center [409, 533] width 300 height 29
paste input "[EMAIL_ADDRESS][DOMAIN_NAME]"
type input "[EMAIL_ADDRESS][DOMAIN_NAME]"
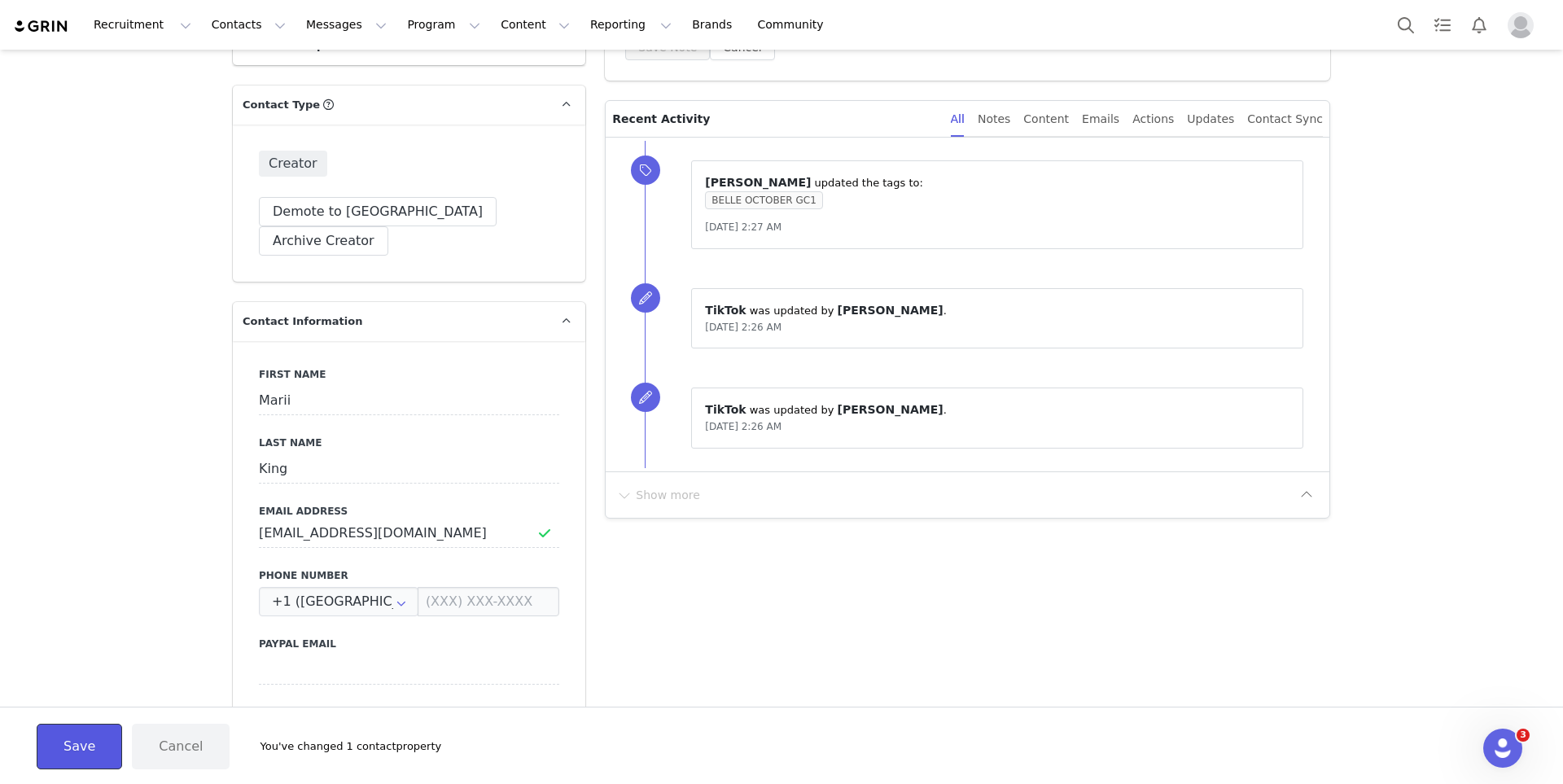
click at [88, 759] on button "Save" at bounding box center [79, 746] width 86 height 45
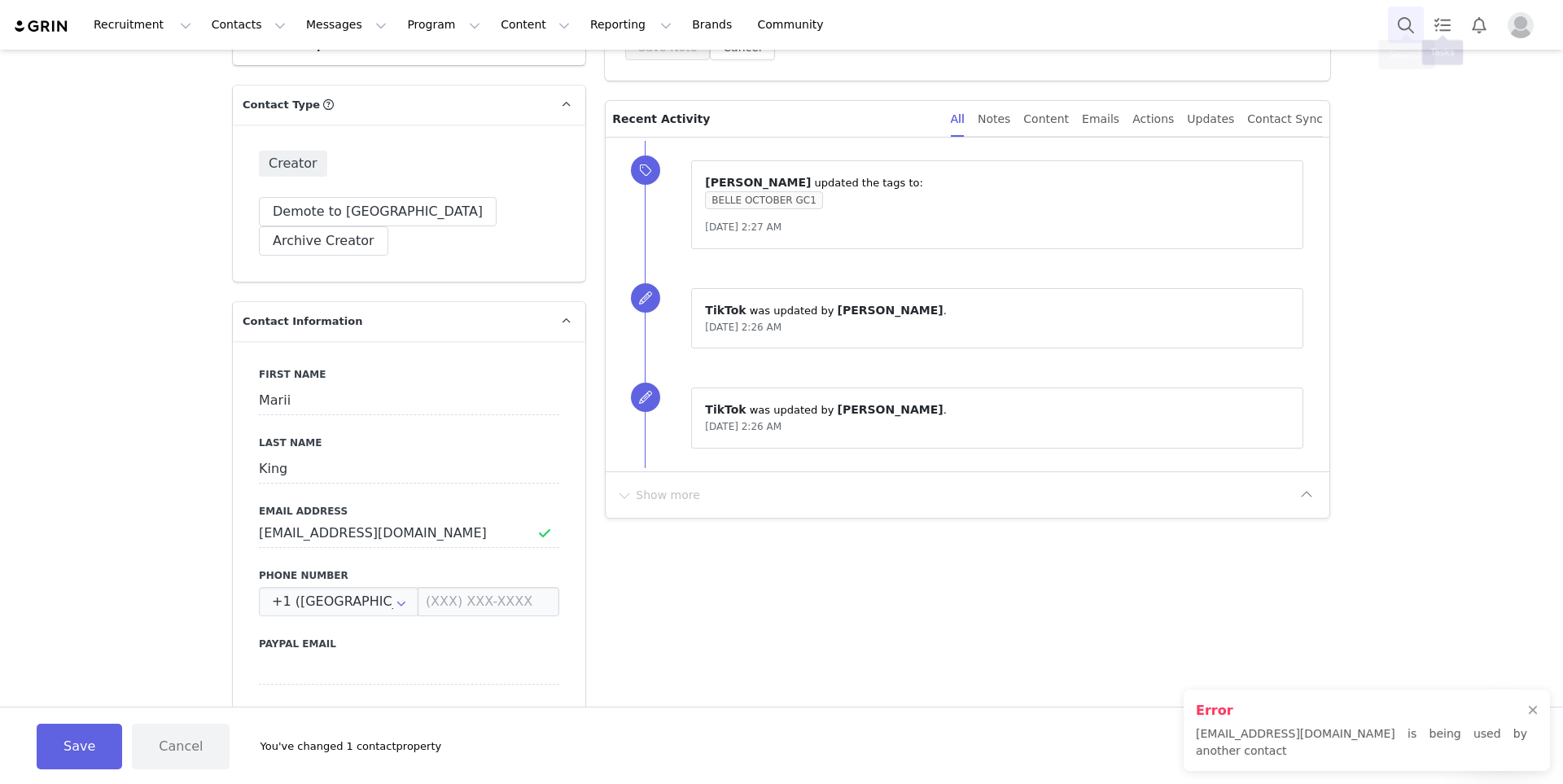
click at [1002, 21] on button "Search" at bounding box center [1406, 24] width 36 height 37
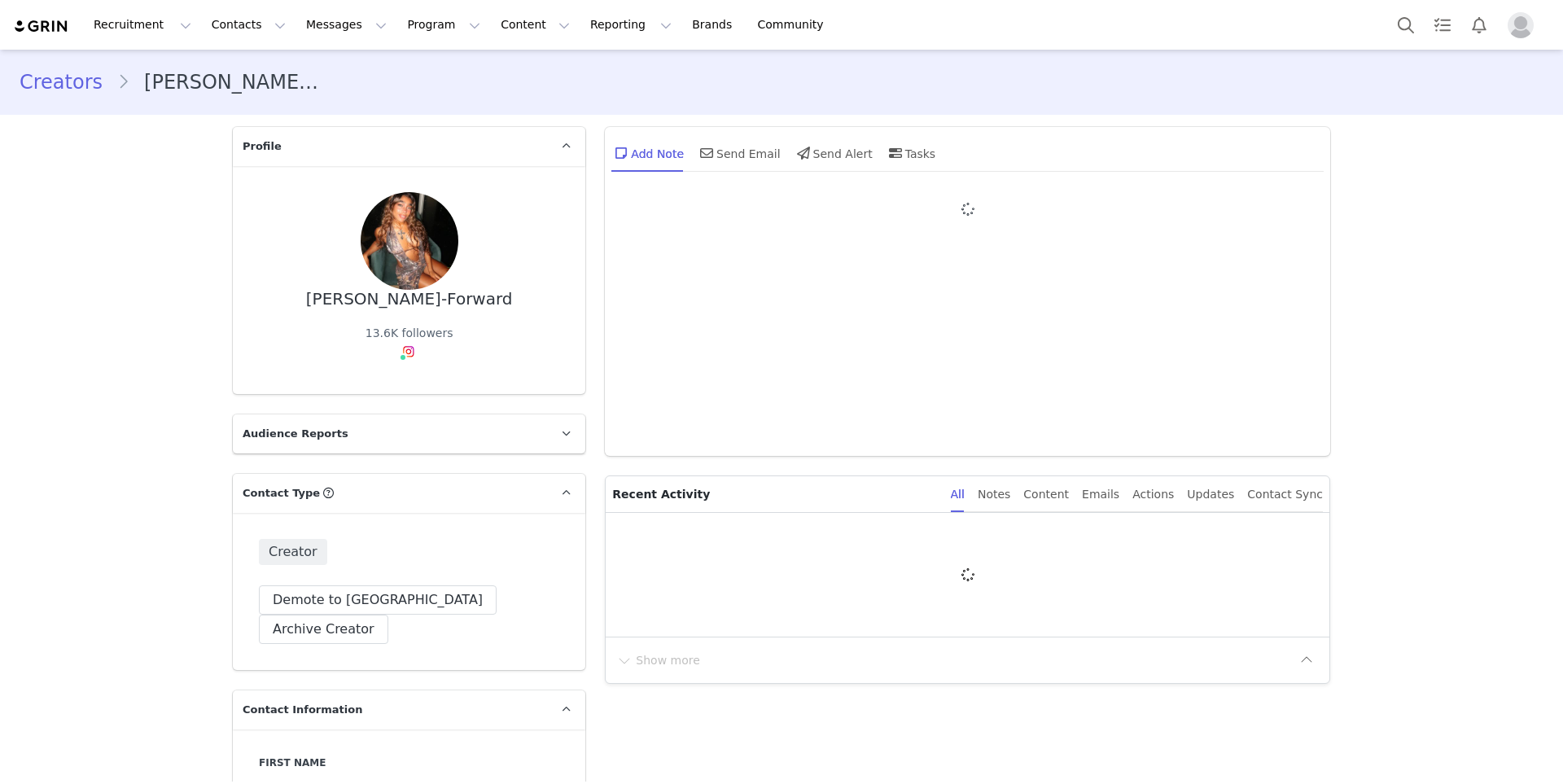
type input "+1 ([GEOGRAPHIC_DATA])"
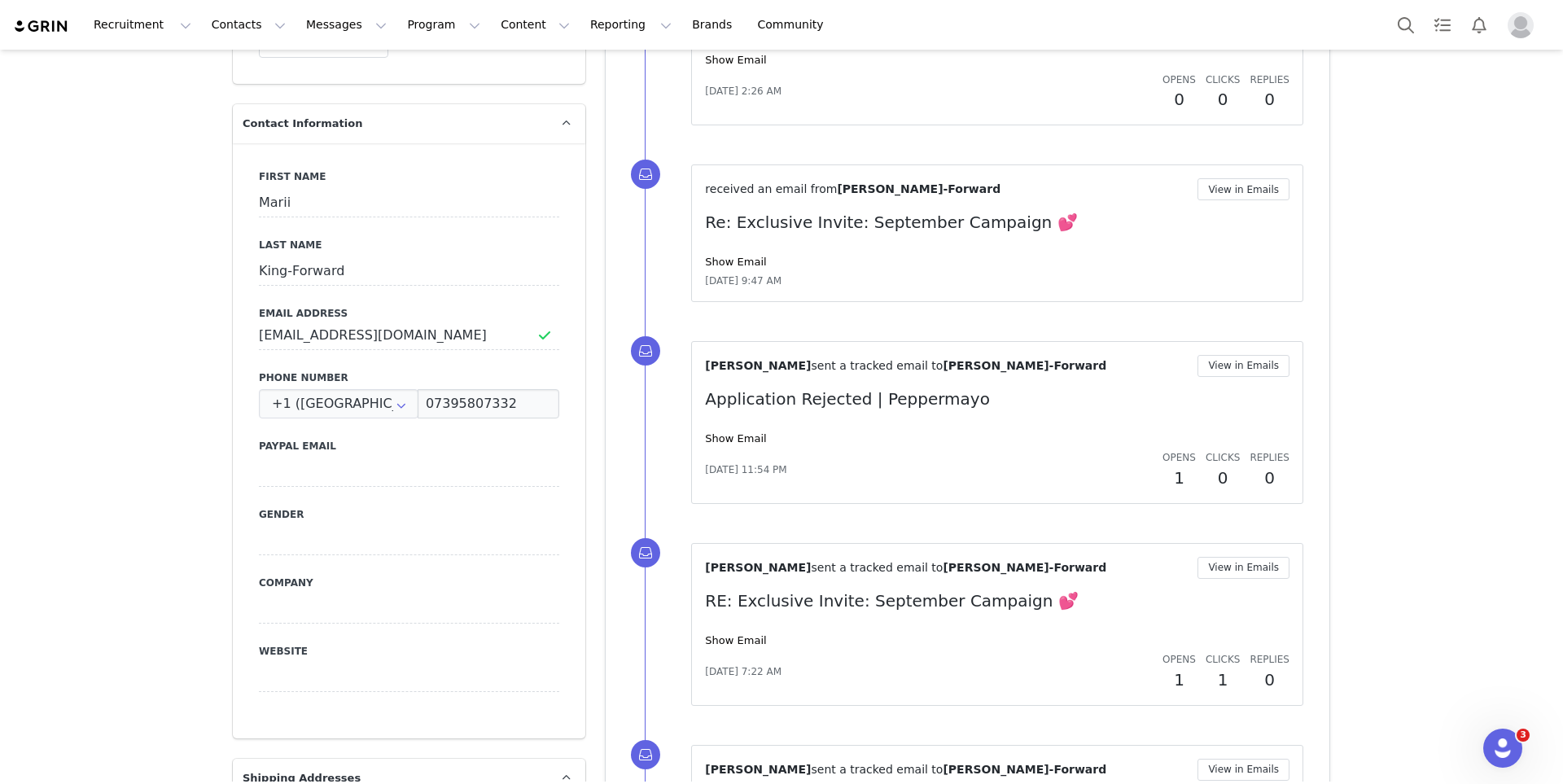
scroll to position [576, 0]
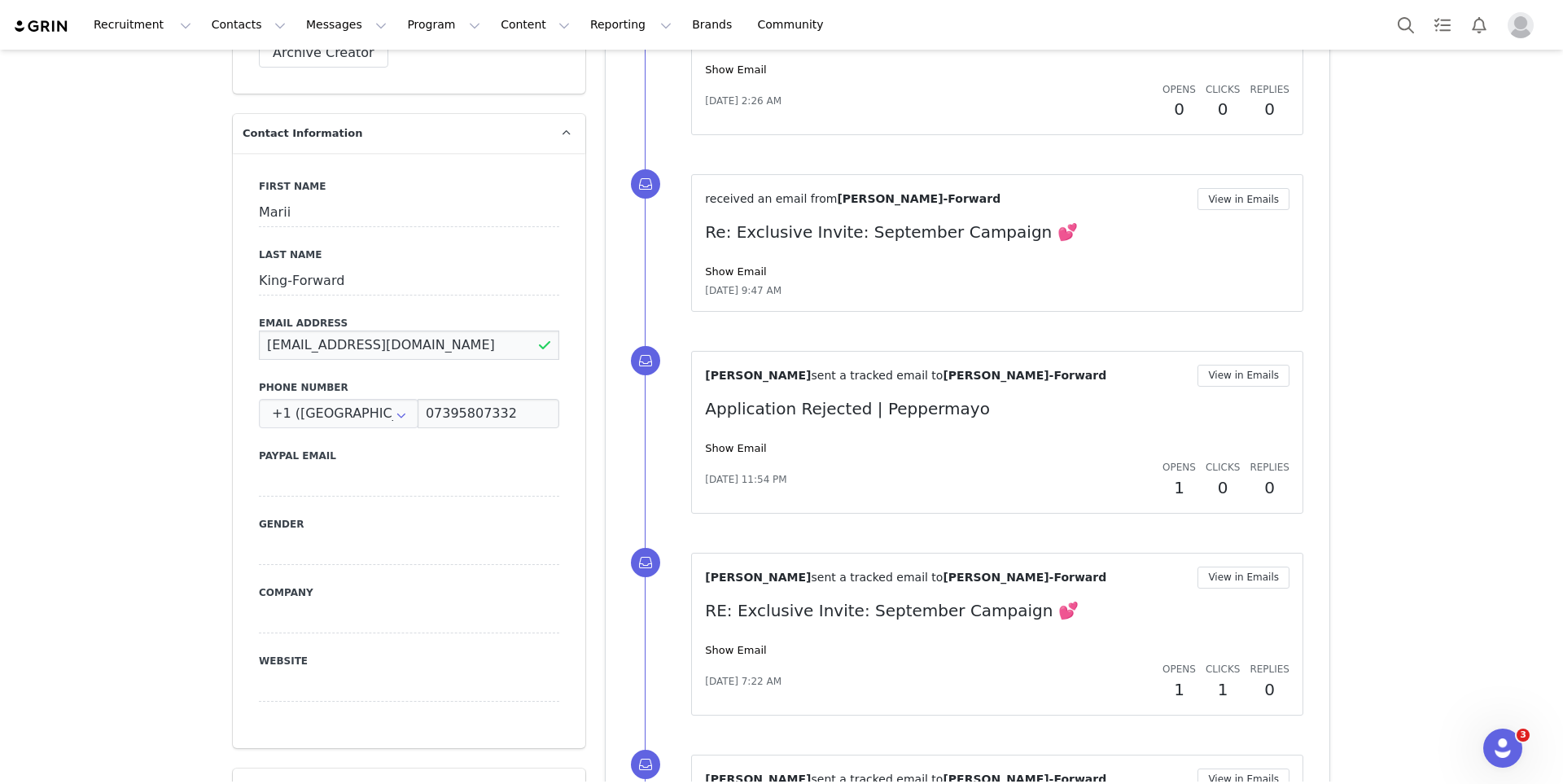
drag, startPoint x: 413, startPoint y: 315, endPoint x: 195, endPoint y: 310, distance: 218.1
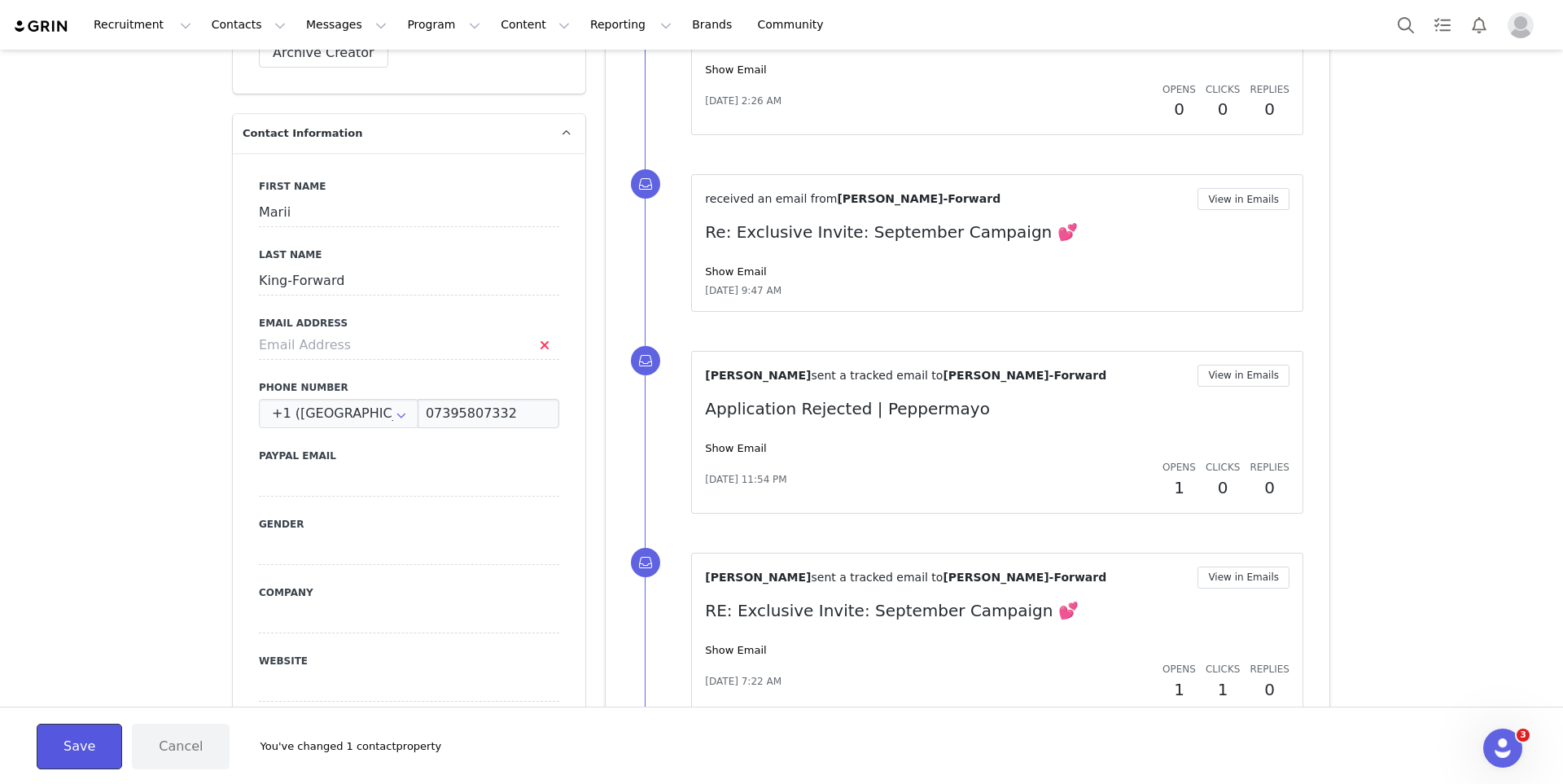
click at [92, 742] on button "Save" at bounding box center [79, 746] width 86 height 45
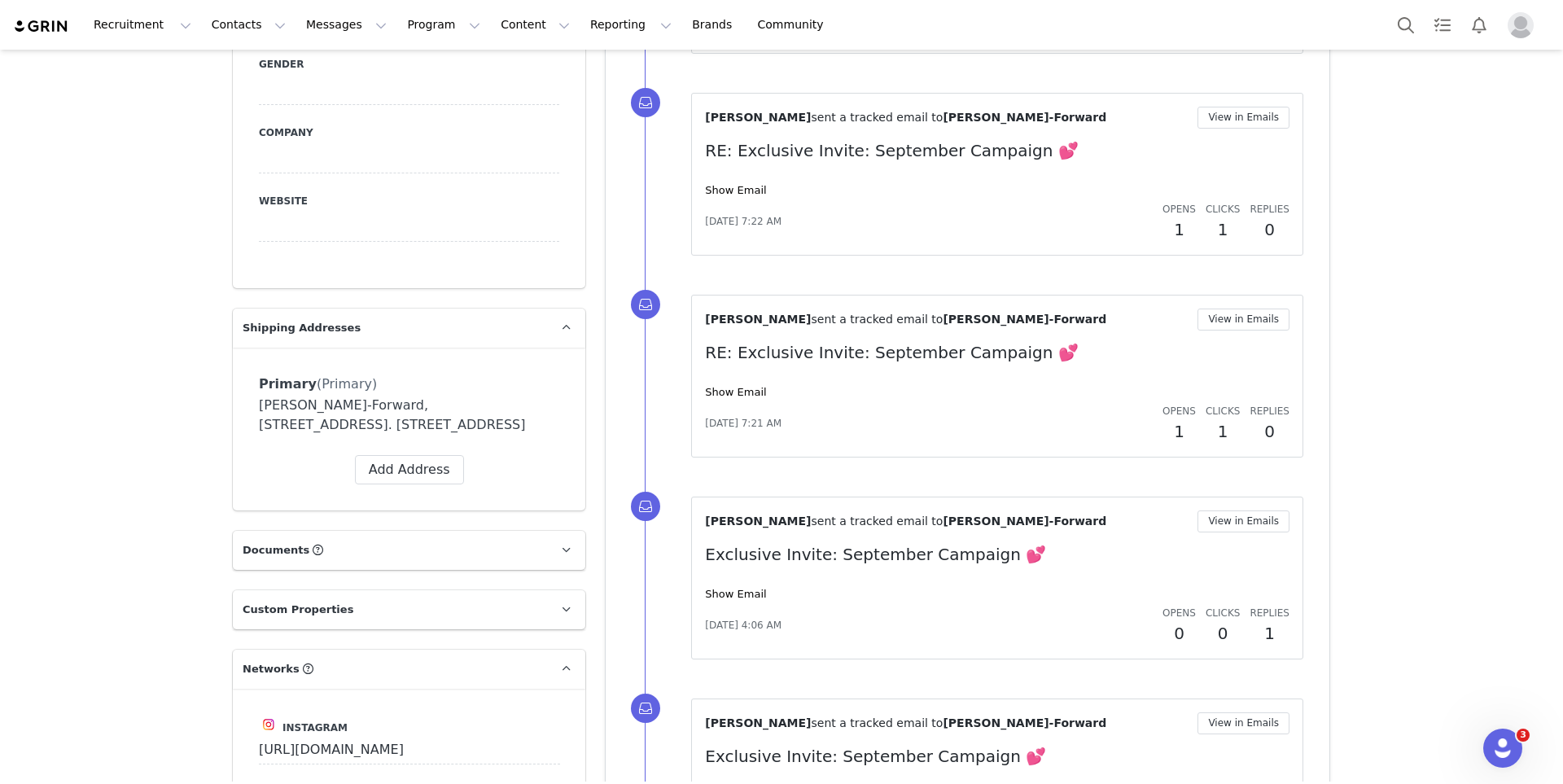
scroll to position [0, 0]
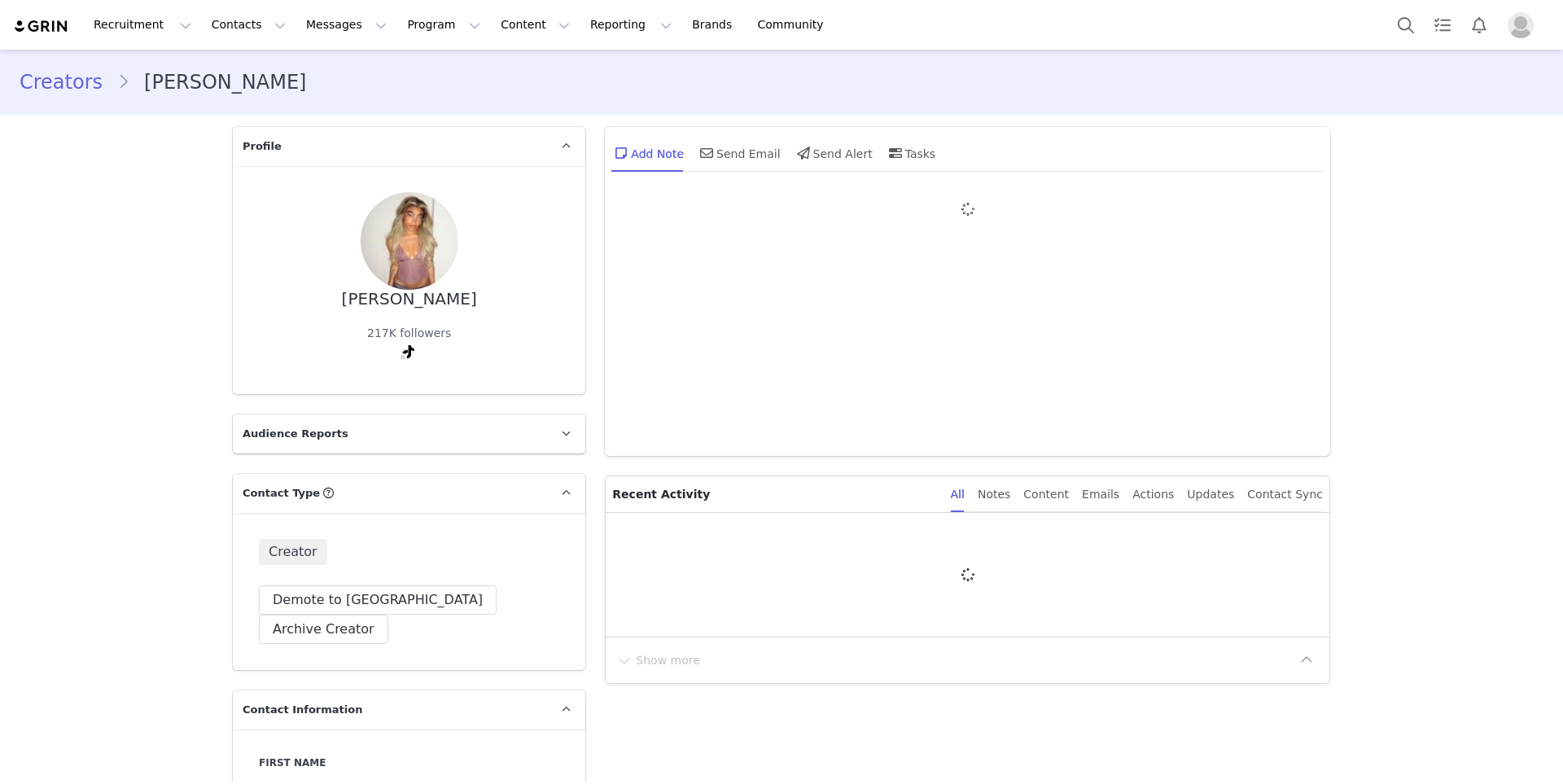
type input "+1 ([GEOGRAPHIC_DATA])"
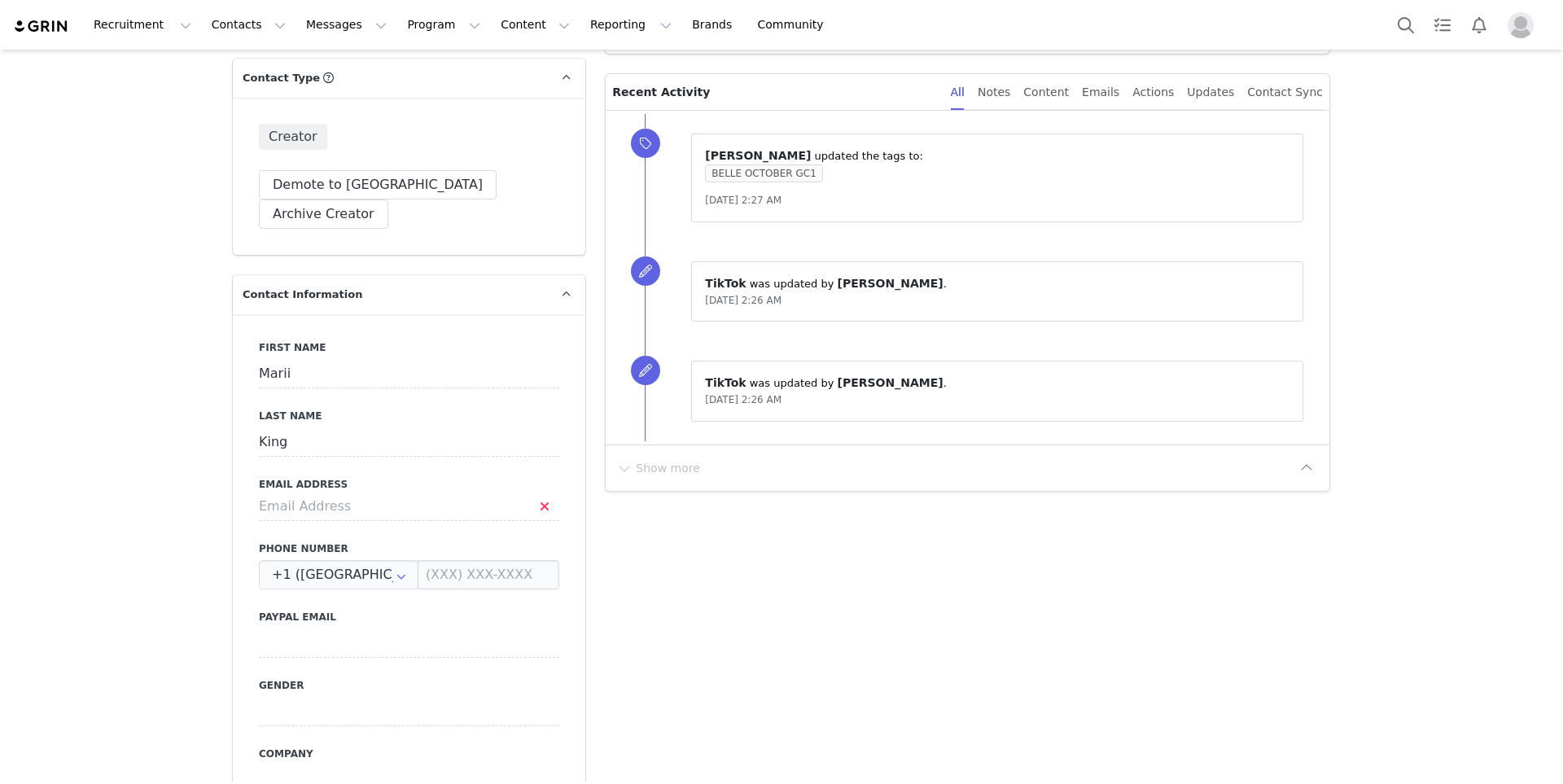
scroll to position [439, 0]
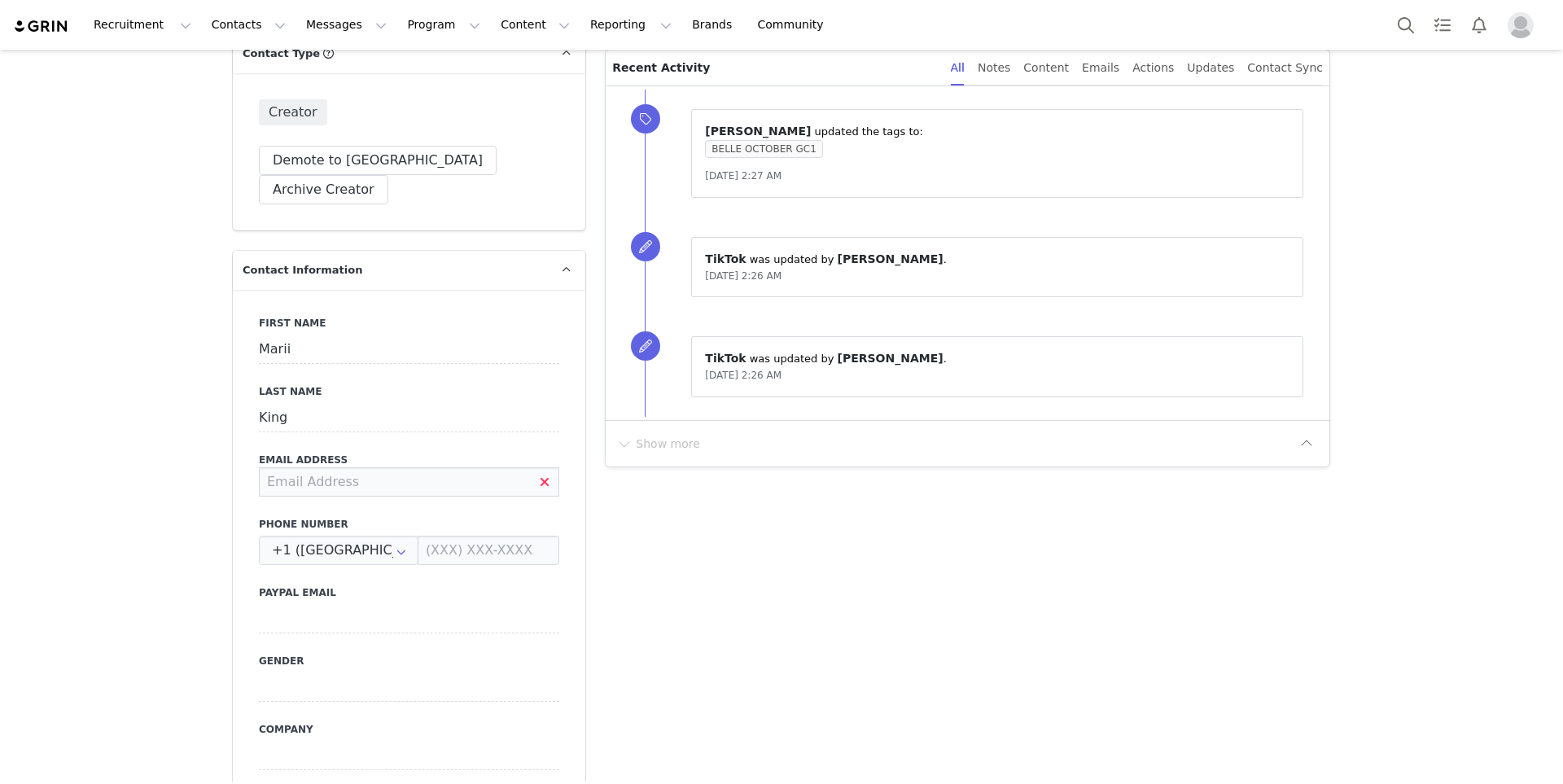
click at [443, 467] on input at bounding box center [409, 481] width 300 height 29
paste input "[EMAIL_ADDRESS][DOMAIN_NAME]"
type input "[EMAIL_ADDRESS][DOMAIN_NAME]"
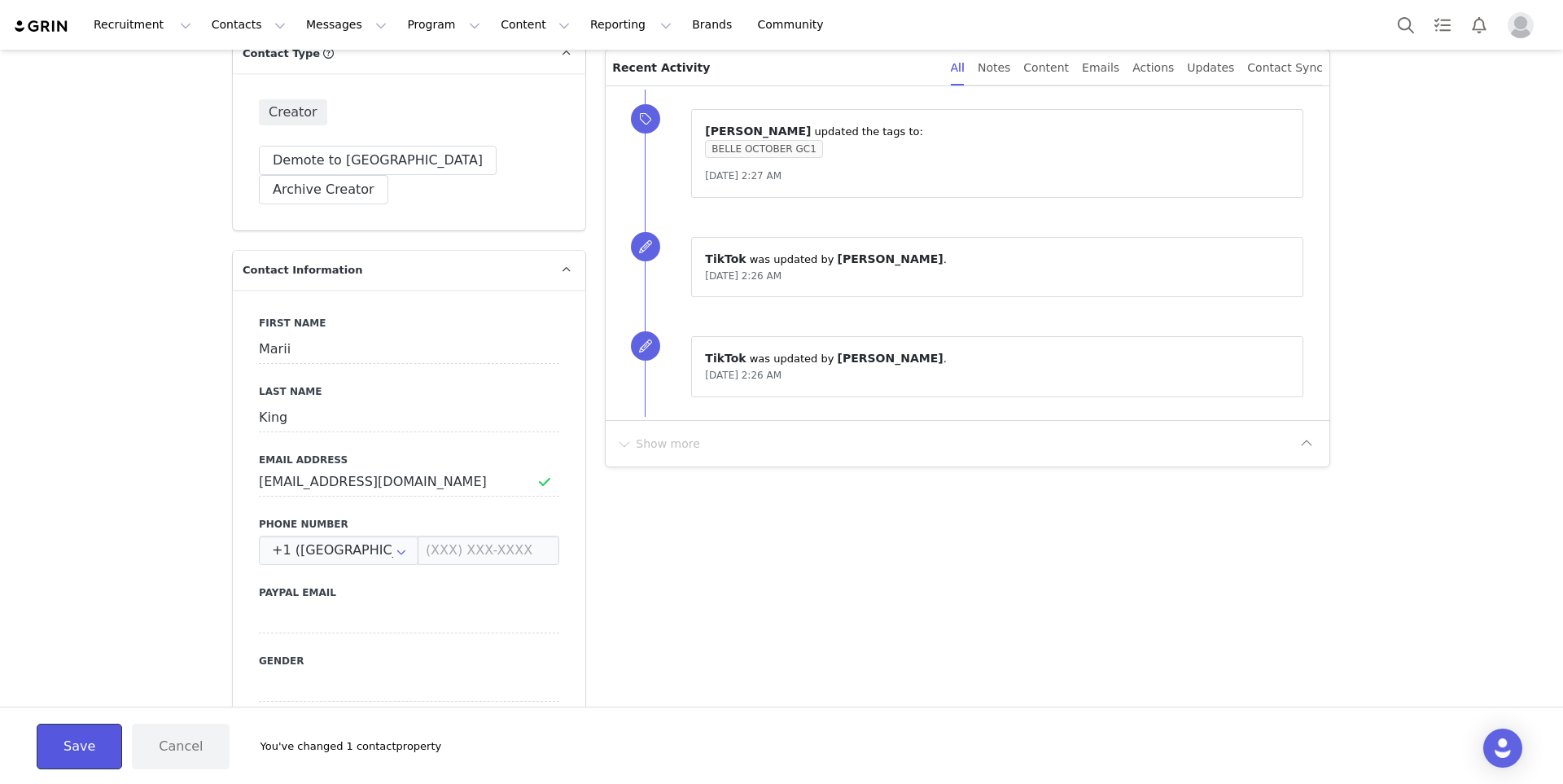
click at [65, 753] on button "Save" at bounding box center [79, 746] width 86 height 45
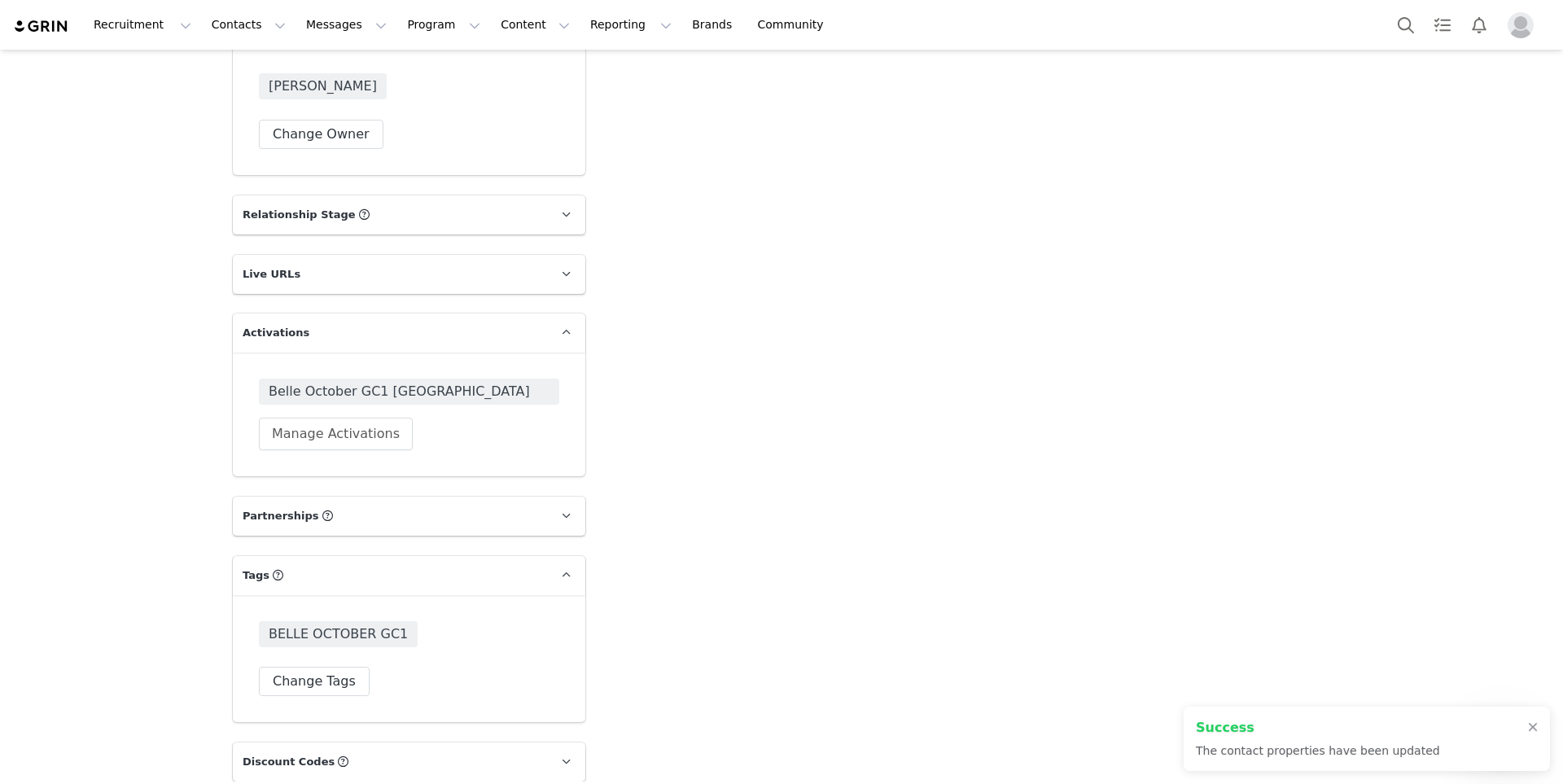
scroll to position [2650, 0]
